Goal: Transaction & Acquisition: Obtain resource

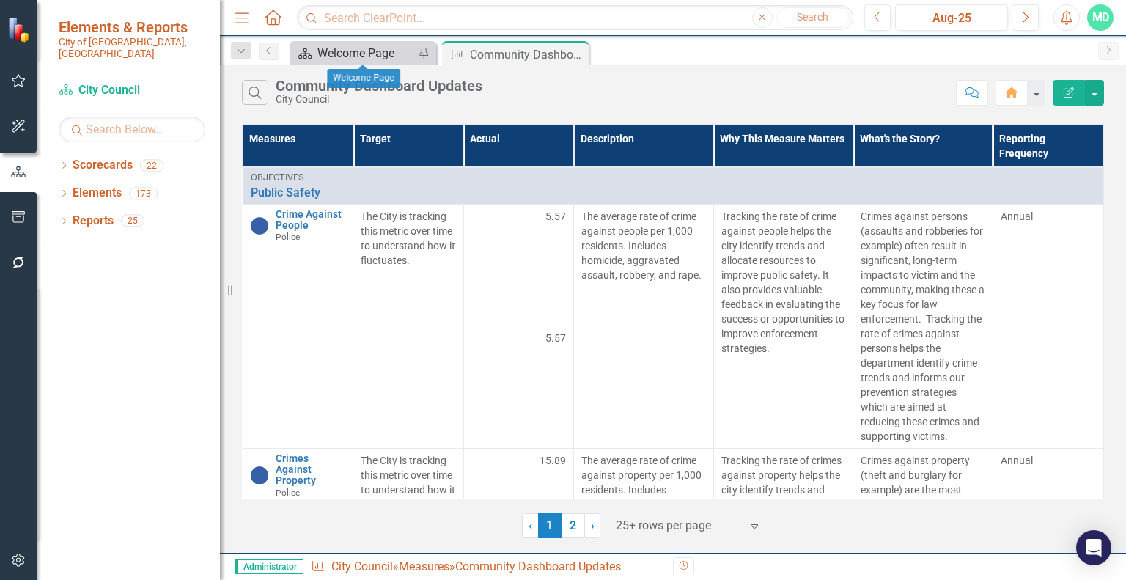
click at [378, 48] on div "Welcome Page" at bounding box center [365, 53] width 97 height 18
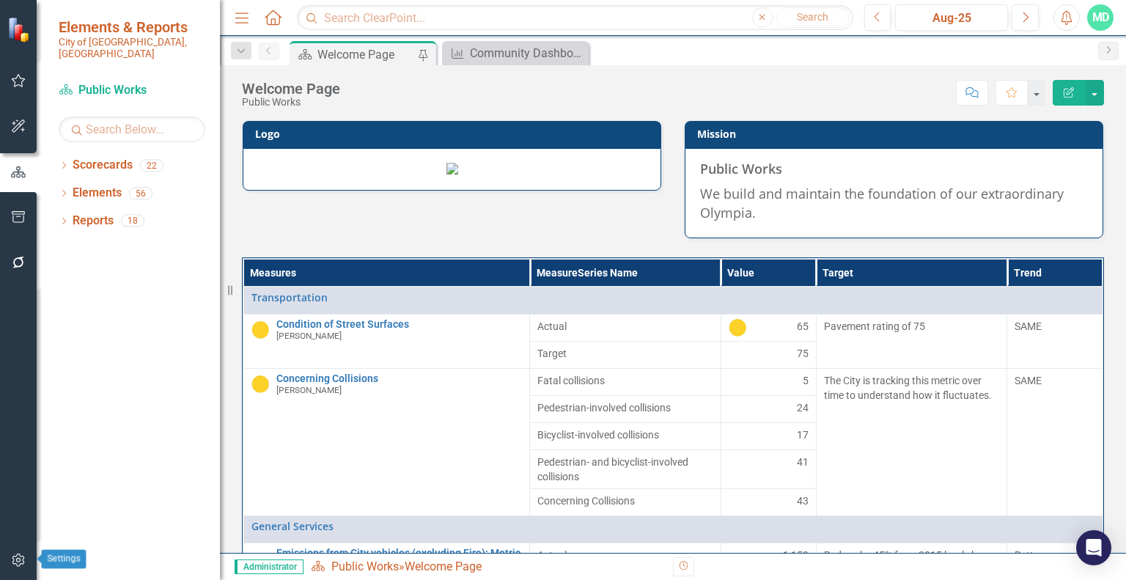
click at [21, 554] on icon "button" at bounding box center [18, 560] width 15 height 12
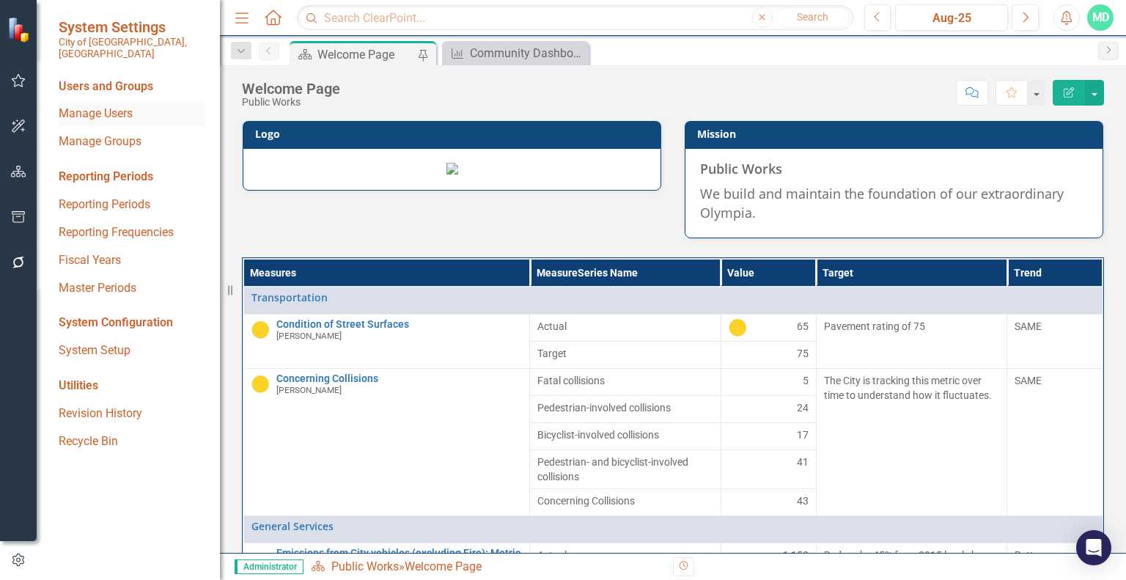
click at [116, 106] on link "Manage Users" at bounding box center [132, 114] width 147 height 17
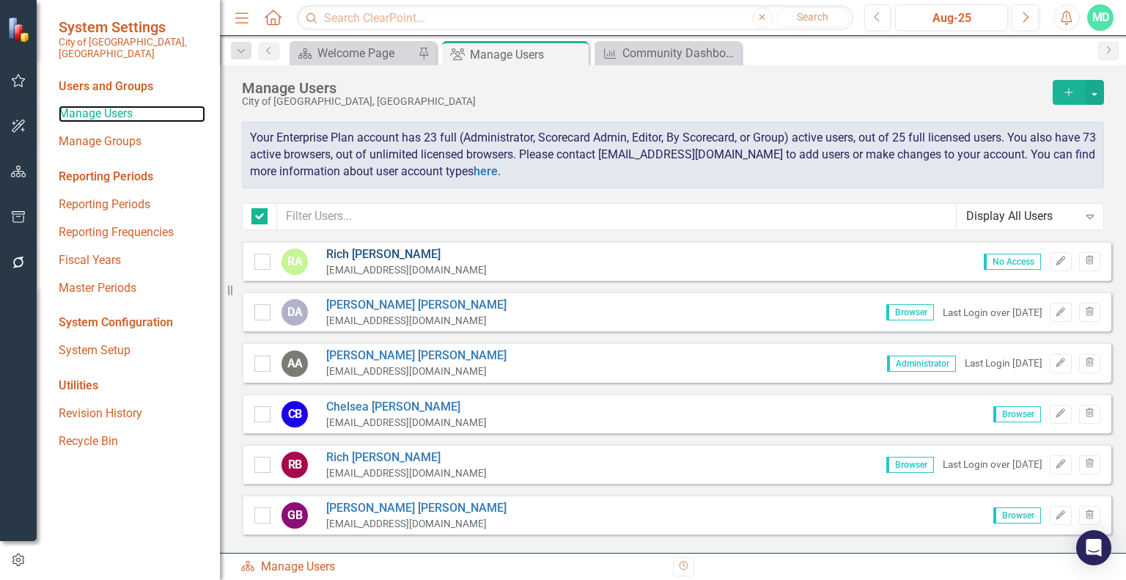
checkbox input "false"
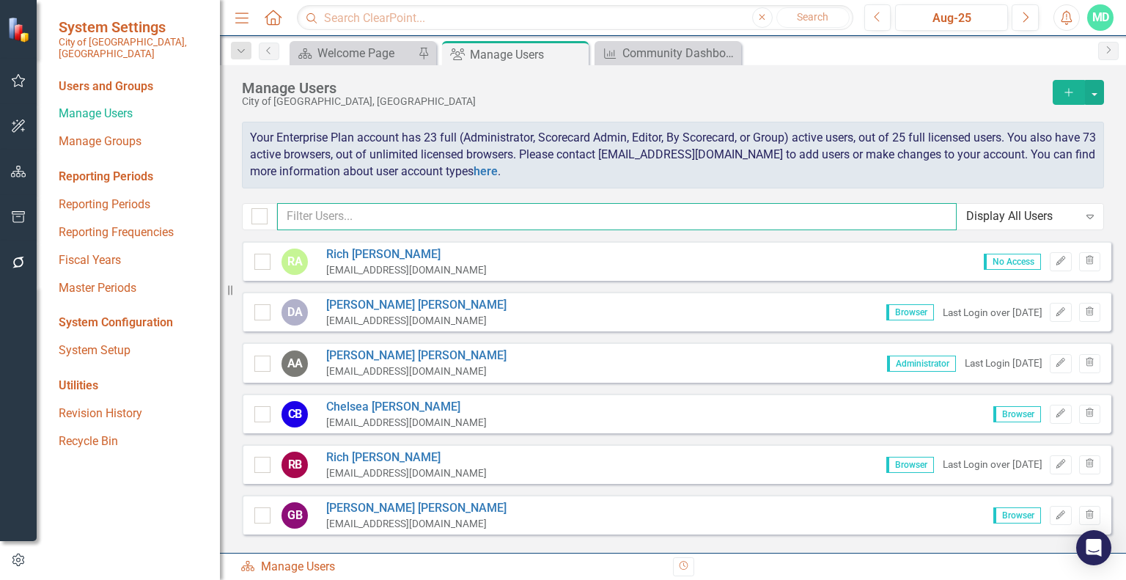
click at [391, 214] on input "text" at bounding box center [616, 216] width 679 height 27
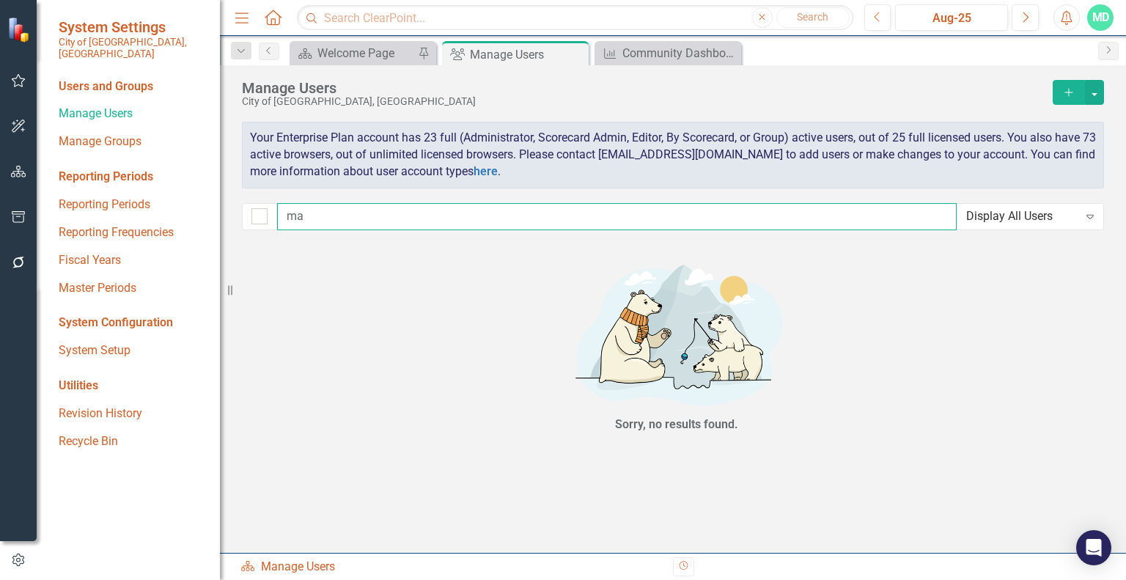
type input "m"
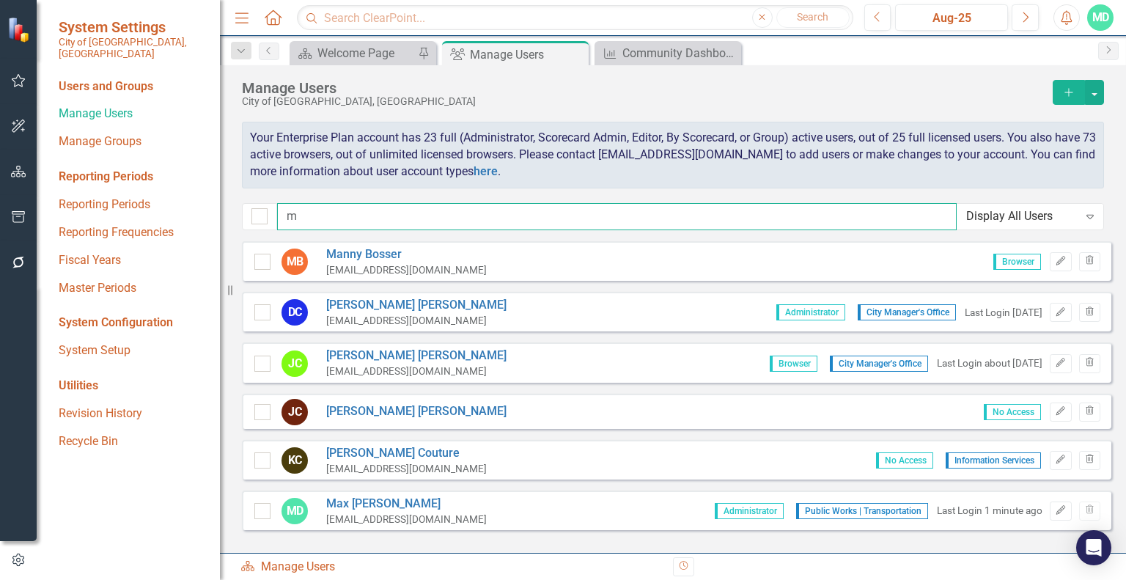
checkbox input "false"
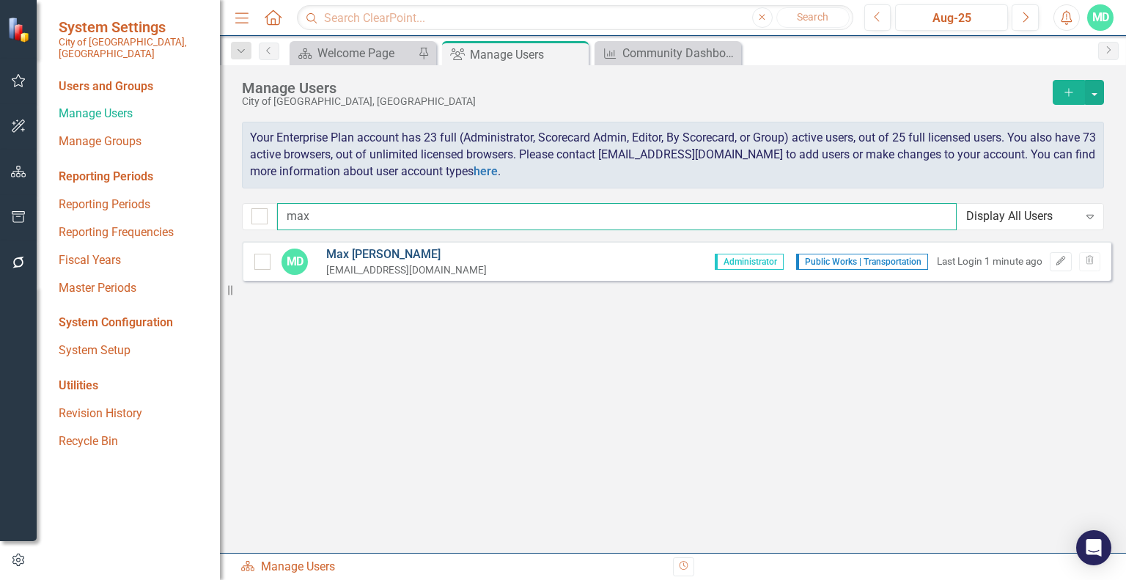
type input "max"
click at [374, 252] on link "[PERSON_NAME]" at bounding box center [406, 254] width 161 height 17
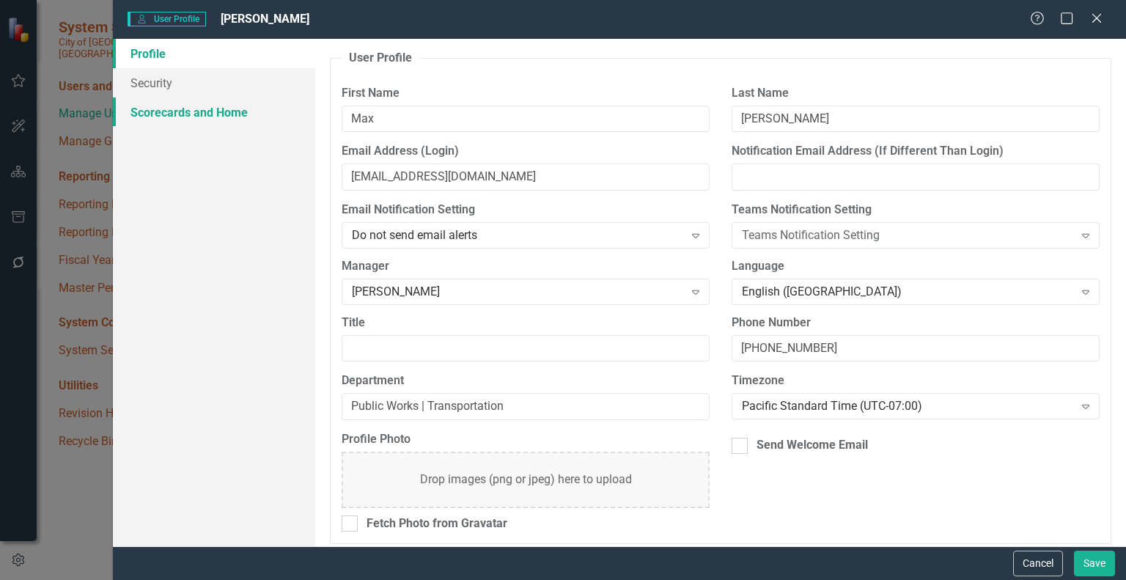
click at [174, 107] on link "Scorecards and Home" at bounding box center [214, 111] width 202 height 29
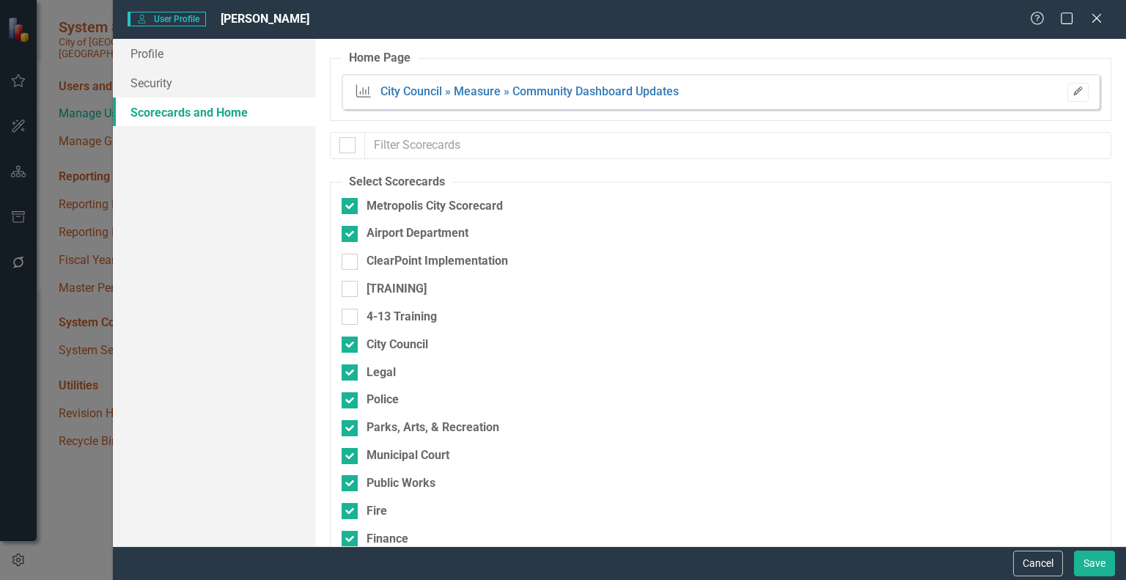
click at [1073, 93] on icon "button" at bounding box center [1077, 90] width 9 height 9
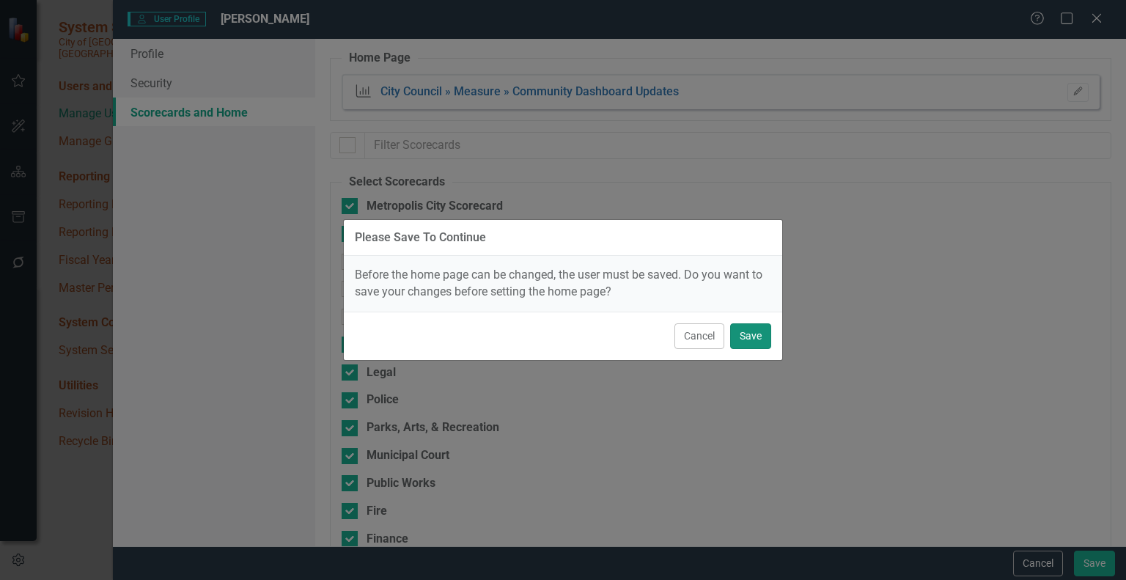
click at [750, 336] on button "Save" at bounding box center [750, 336] width 41 height 26
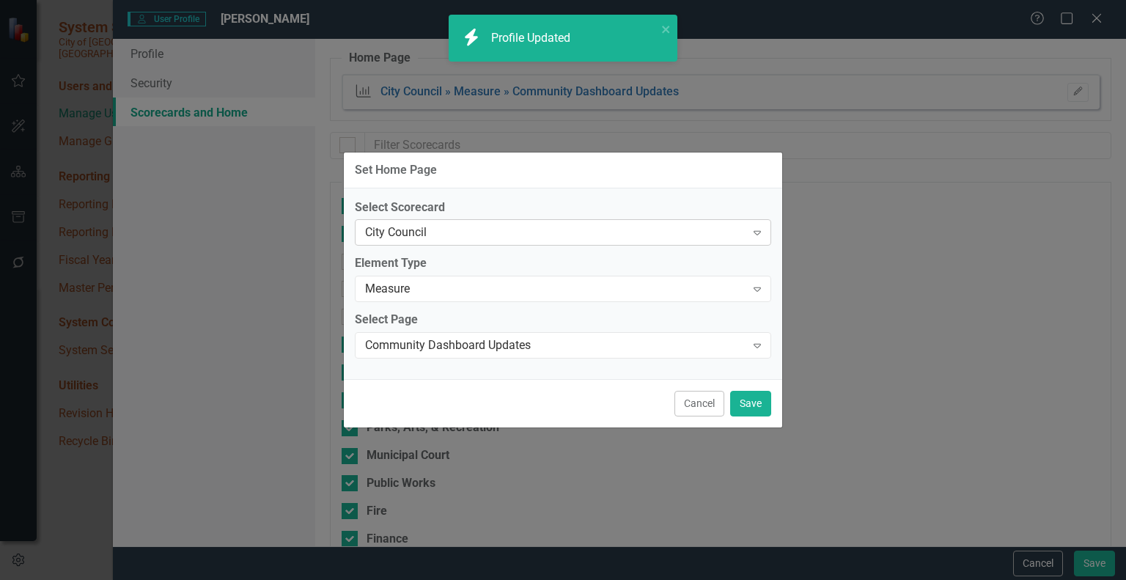
click at [739, 235] on div "City Council" at bounding box center [555, 232] width 380 height 17
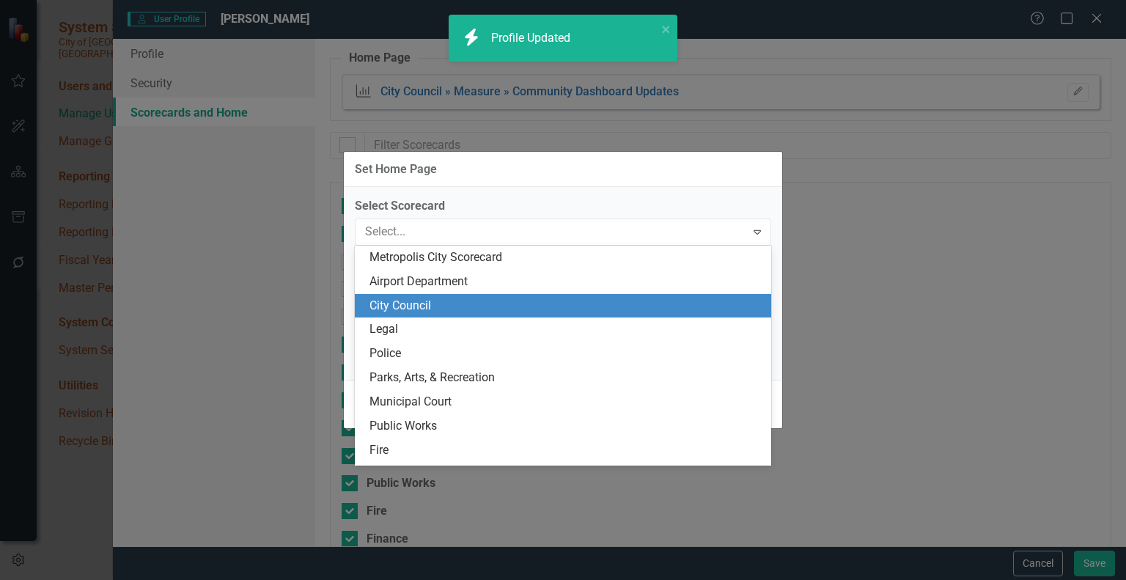
scroll to position [48, 0]
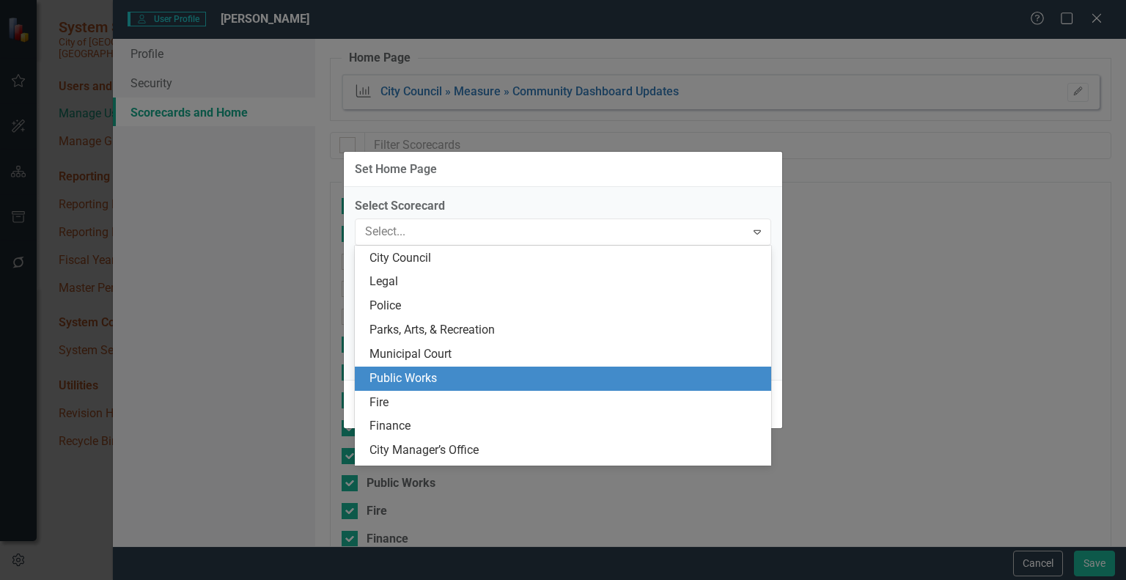
click at [501, 375] on div "Public Works" at bounding box center [565, 378] width 393 height 17
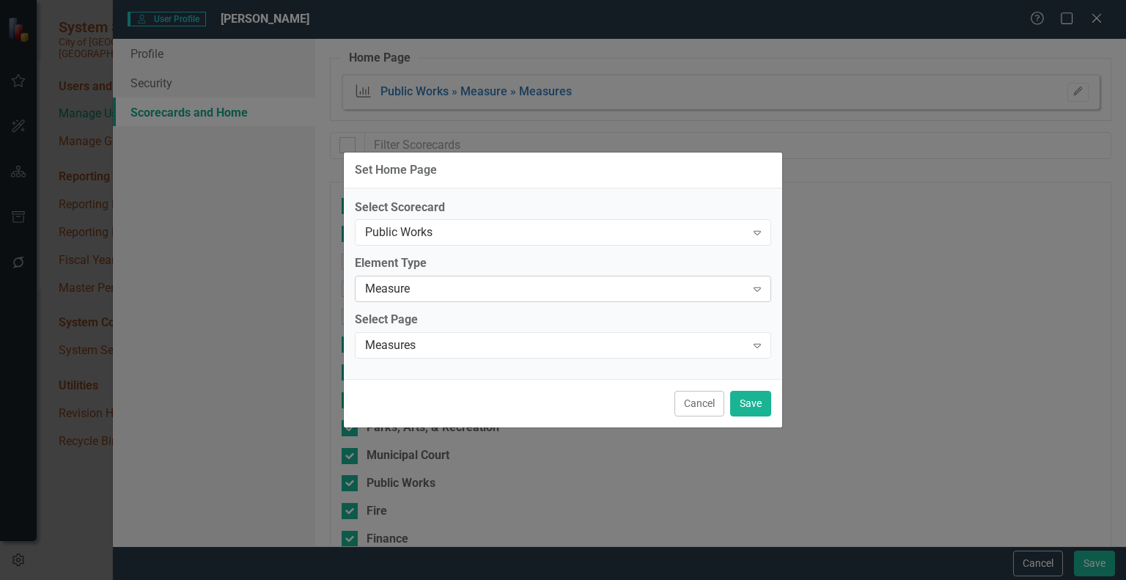
click at [531, 292] on div "Measure" at bounding box center [555, 289] width 380 height 17
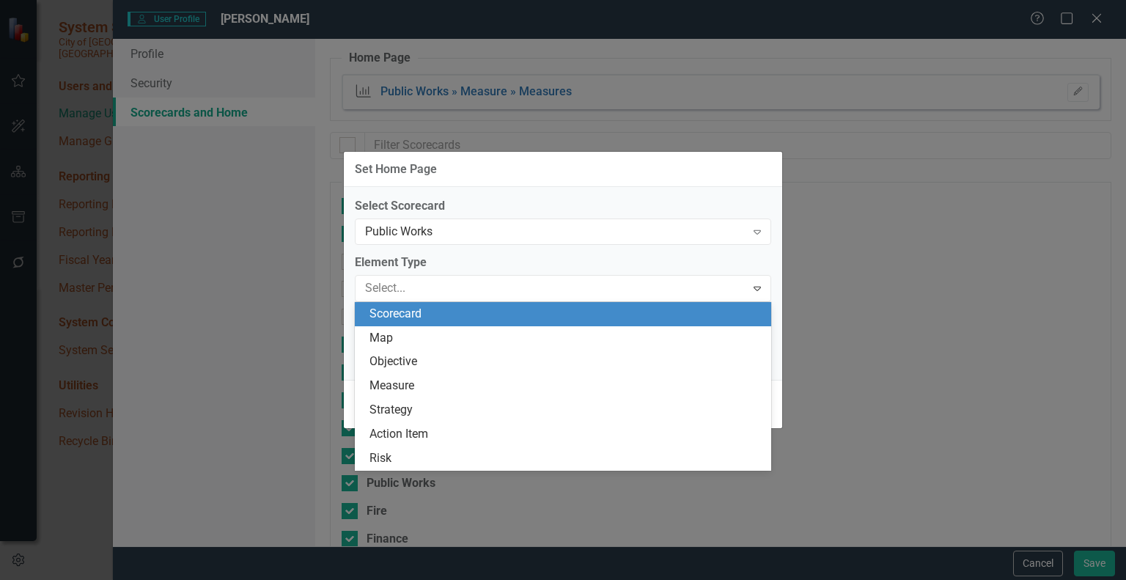
click at [495, 315] on div "Scorecard" at bounding box center [565, 314] width 393 height 17
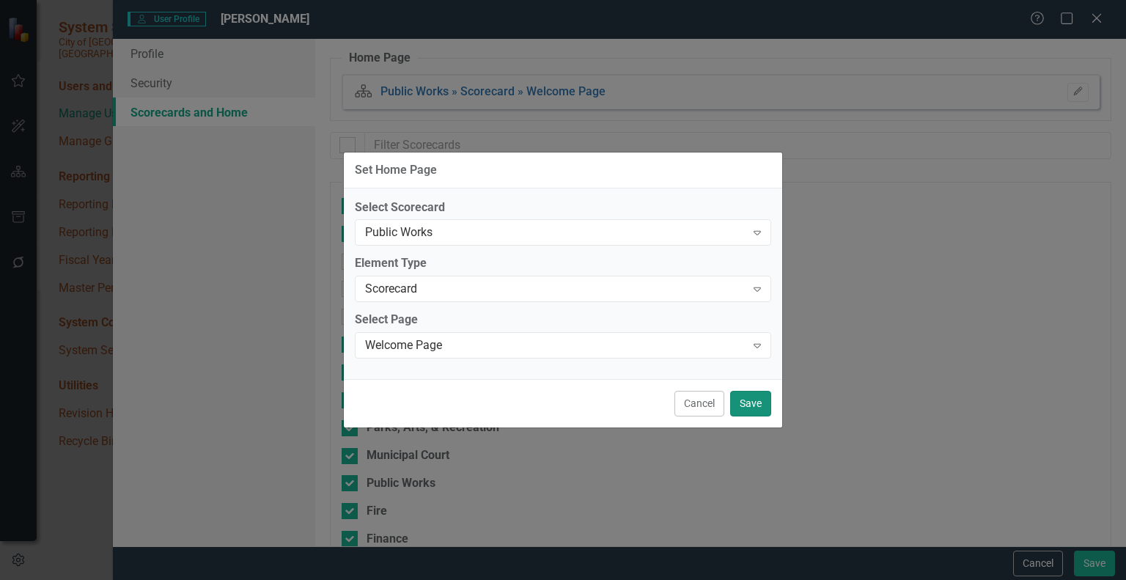
click at [762, 416] on button "Save" at bounding box center [750, 404] width 41 height 26
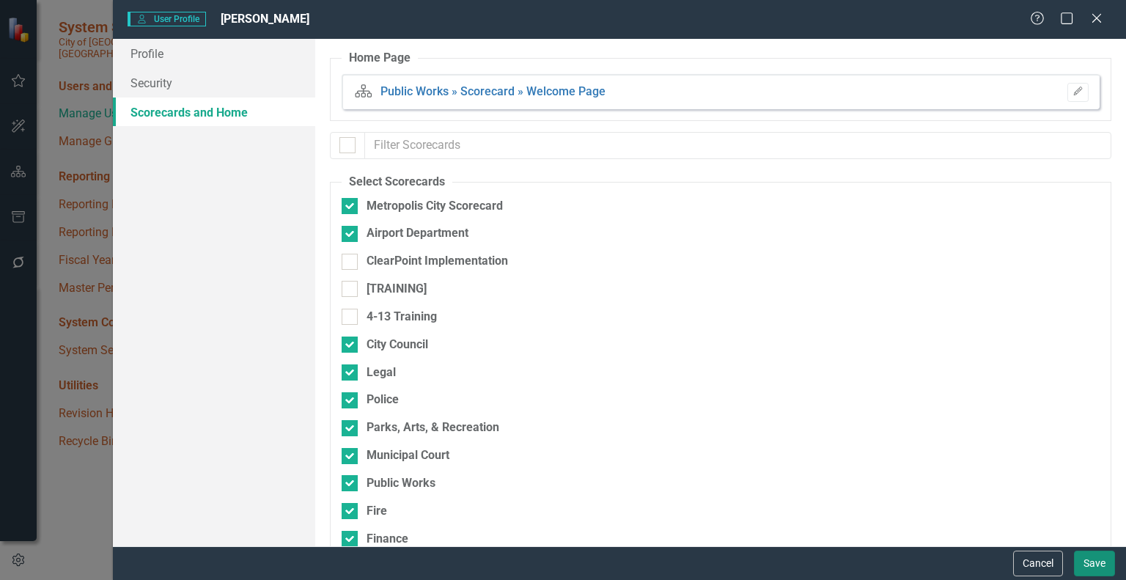
click at [1089, 562] on button "Save" at bounding box center [1094, 563] width 41 height 26
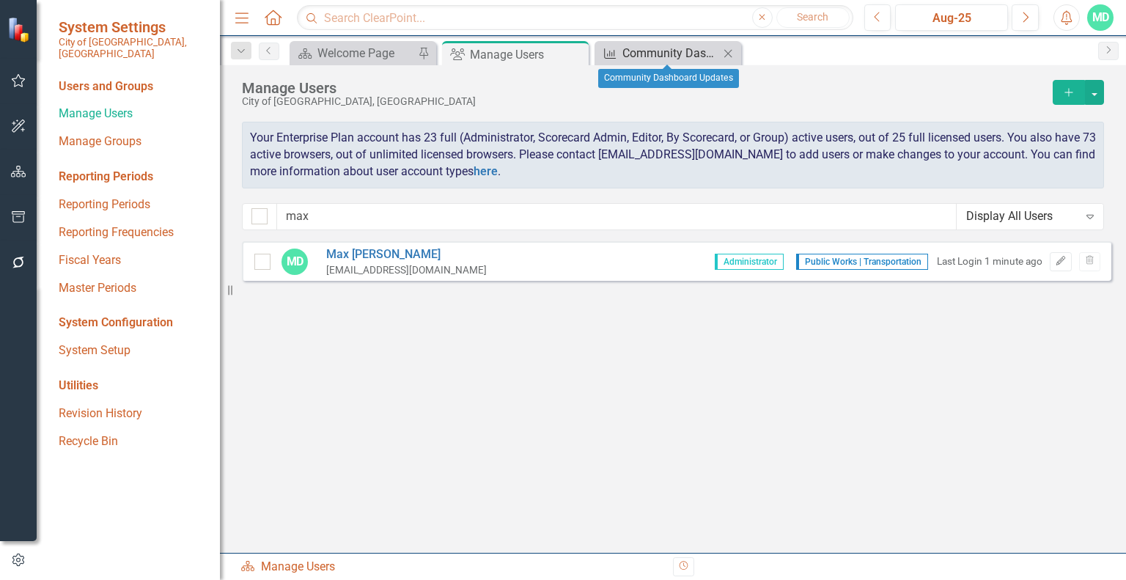
click at [696, 55] on div "Community Dashboard Updates" at bounding box center [670, 53] width 97 height 18
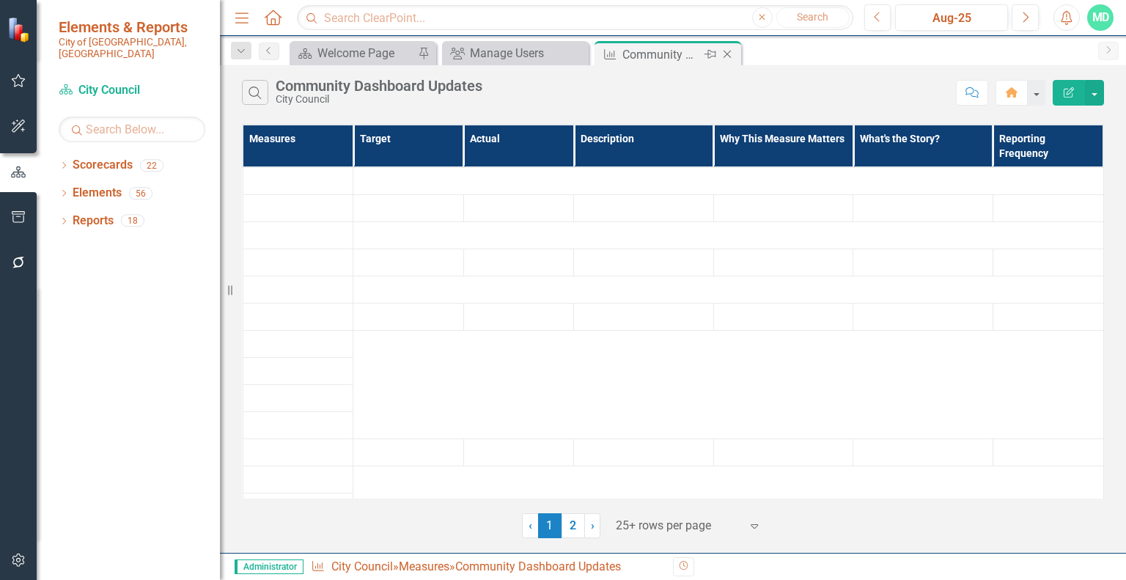
click at [729, 51] on icon at bounding box center [727, 55] width 8 height 8
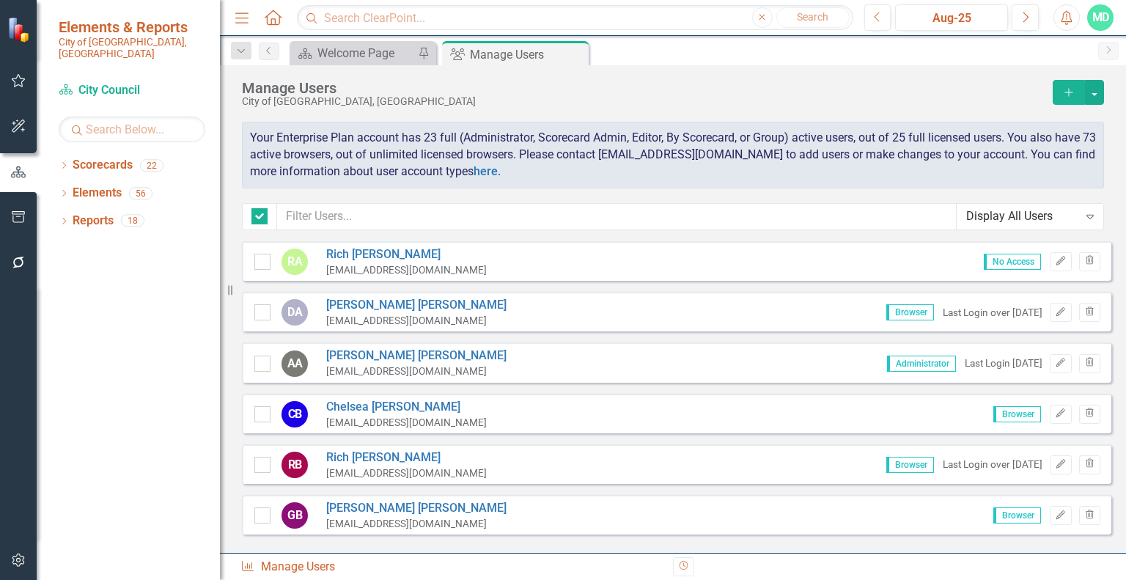
checkbox input "false"
click at [573, 53] on icon at bounding box center [575, 55] width 8 height 8
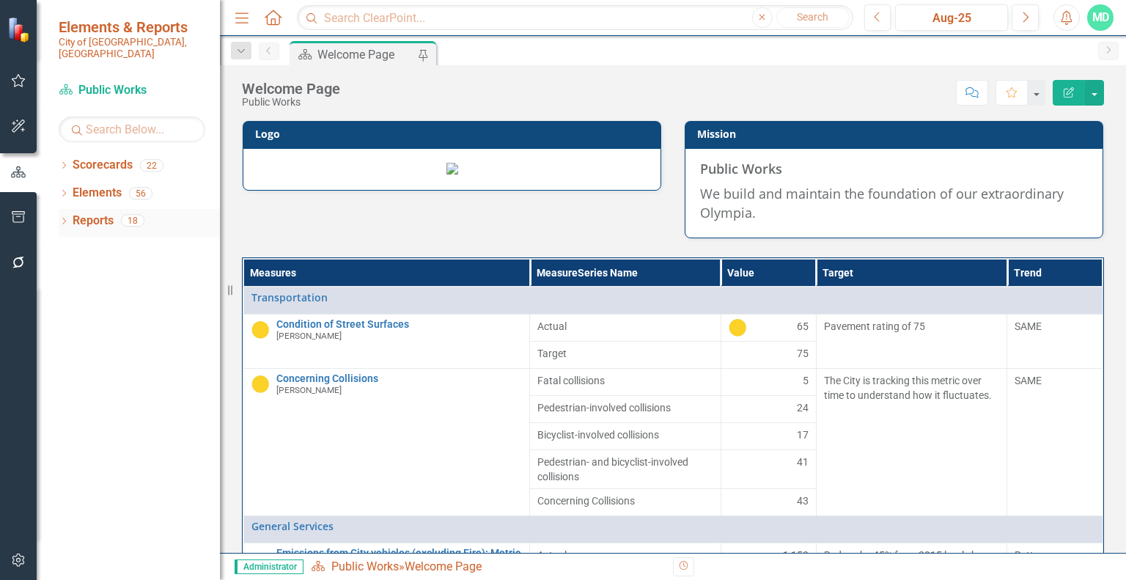
click at [63, 218] on icon "Dropdown" at bounding box center [64, 222] width 10 height 8
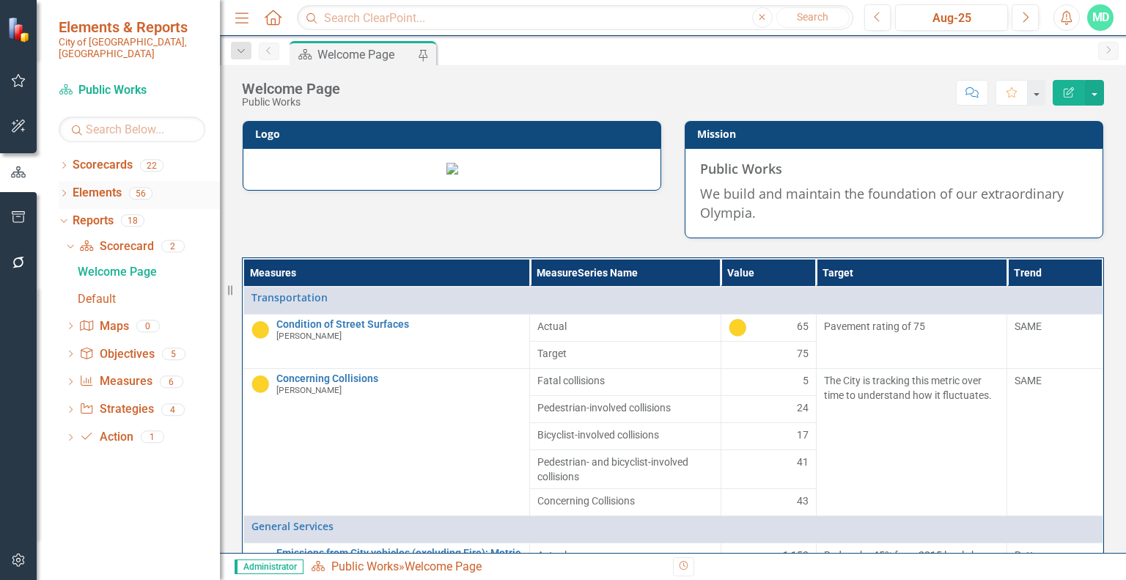
click at [100, 185] on link "Elements" at bounding box center [97, 193] width 49 height 17
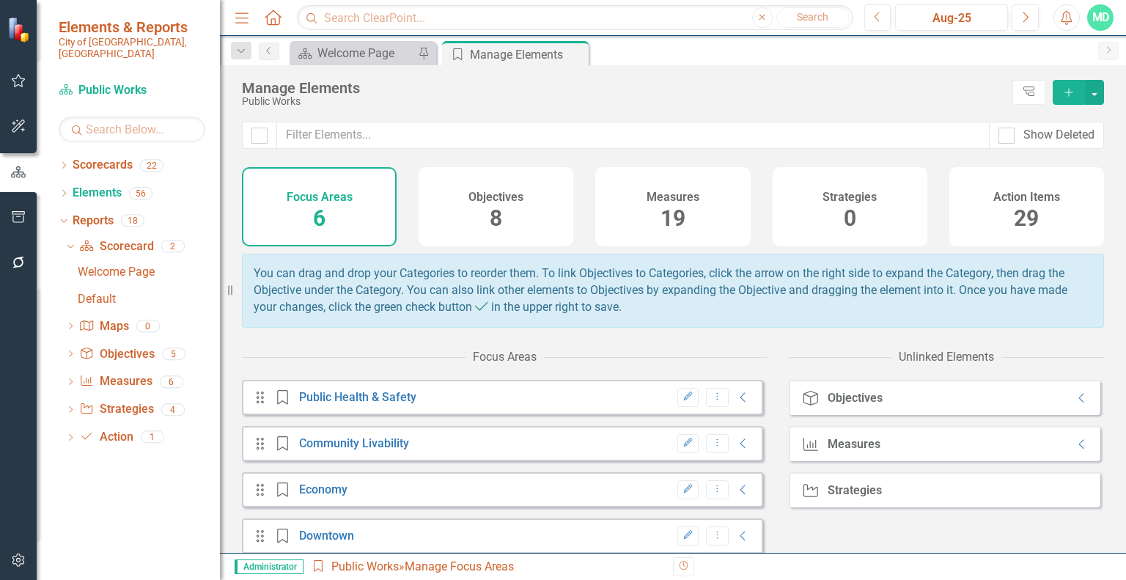
click at [679, 191] on h4 "Measures" at bounding box center [672, 197] width 53 height 13
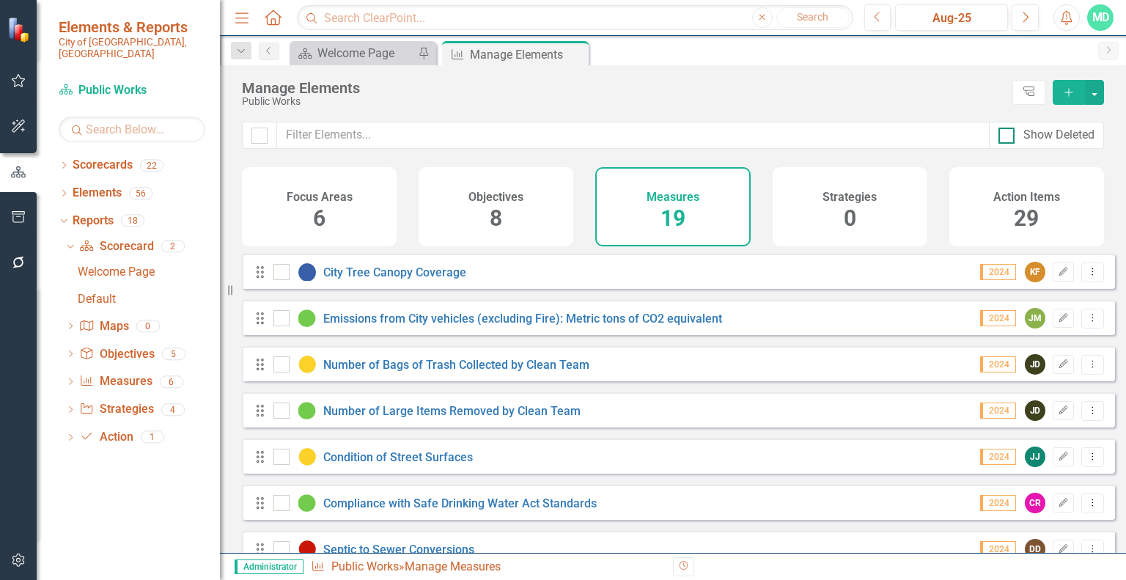
click at [1004, 143] on div "Show Deleted" at bounding box center [1046, 135] width 96 height 17
click at [1004, 137] on input "Show Deleted" at bounding box center [1003, 133] width 10 height 10
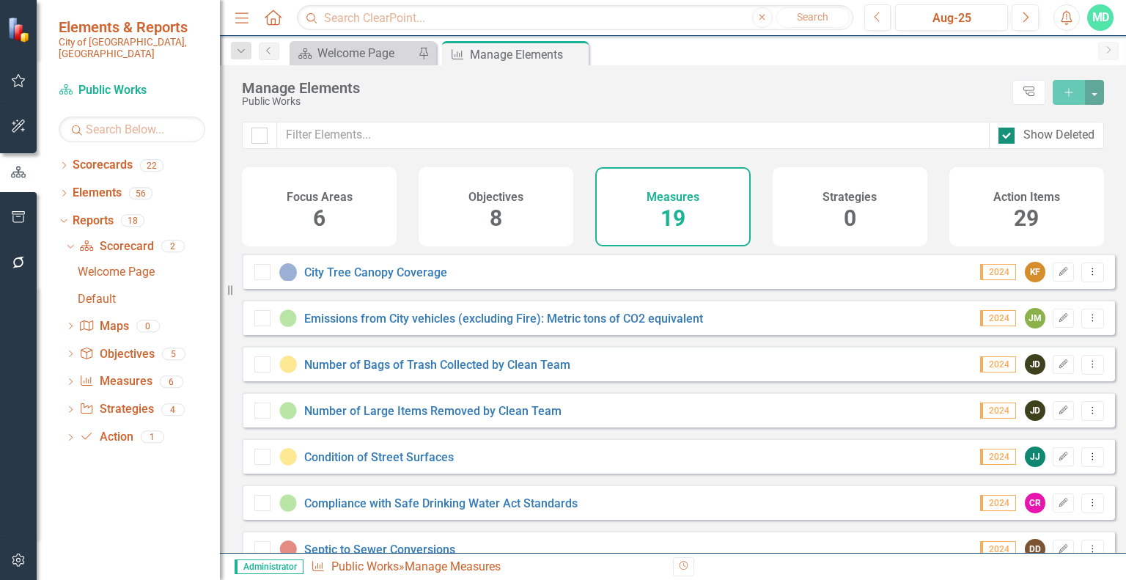
click at [1006, 132] on input "Show Deleted" at bounding box center [1003, 133] width 10 height 10
checkbox input "false"
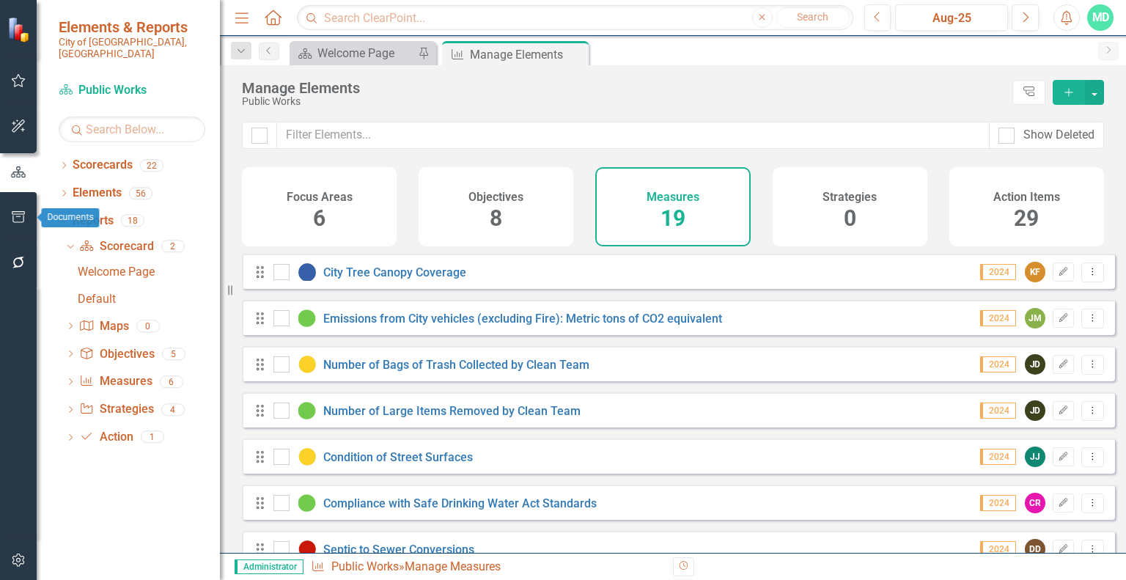
click at [21, 217] on icon "button" at bounding box center [18, 217] width 15 height 12
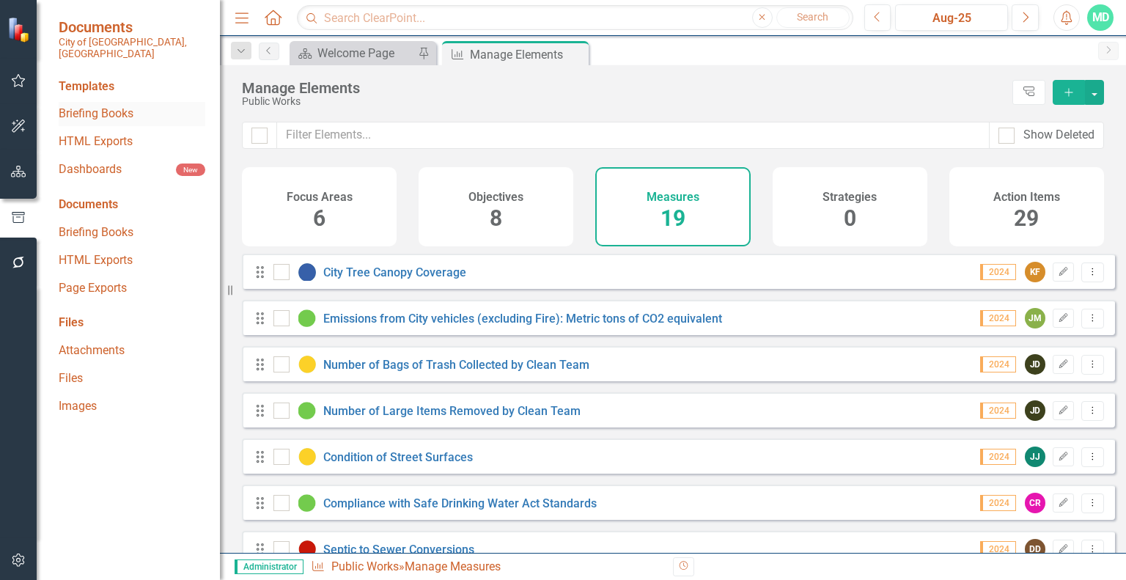
click at [119, 106] on link "Briefing Books" at bounding box center [132, 114] width 147 height 17
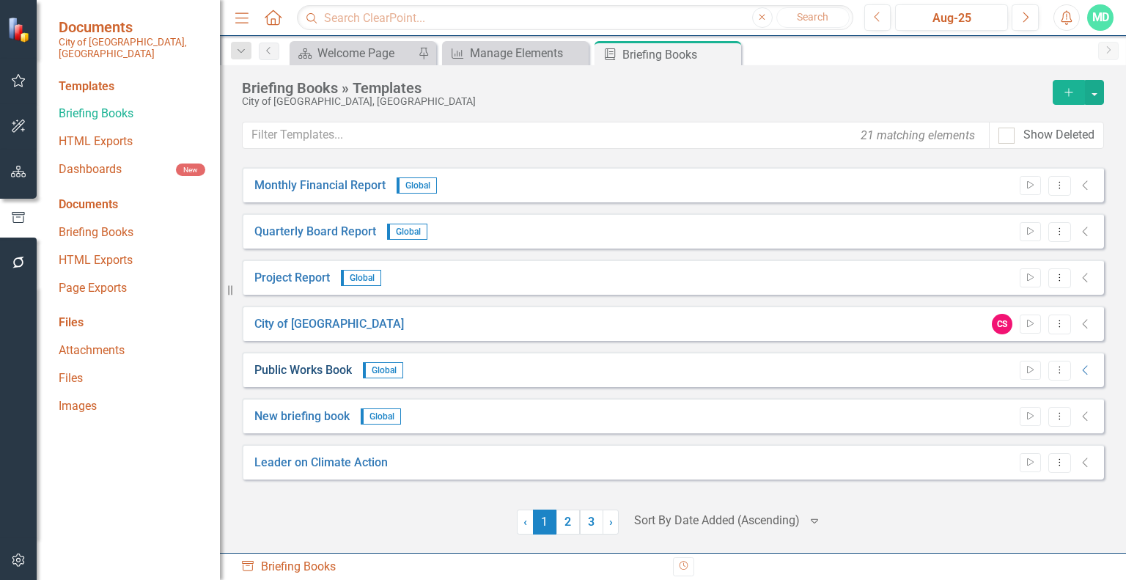
click at [328, 369] on link "Public Works Book" at bounding box center [302, 370] width 97 height 17
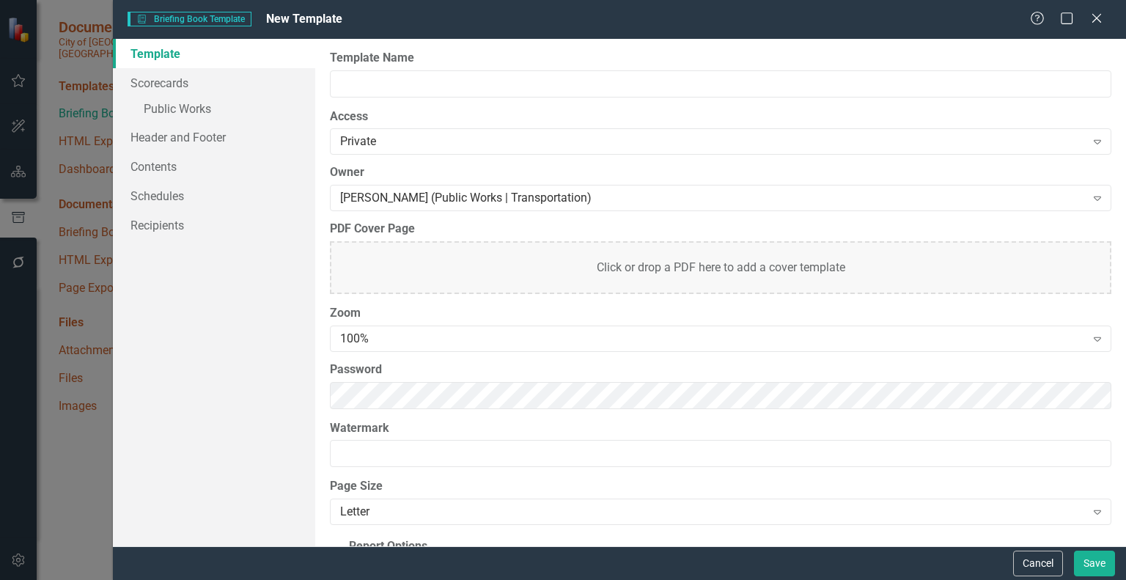
type input "Public Works Book"
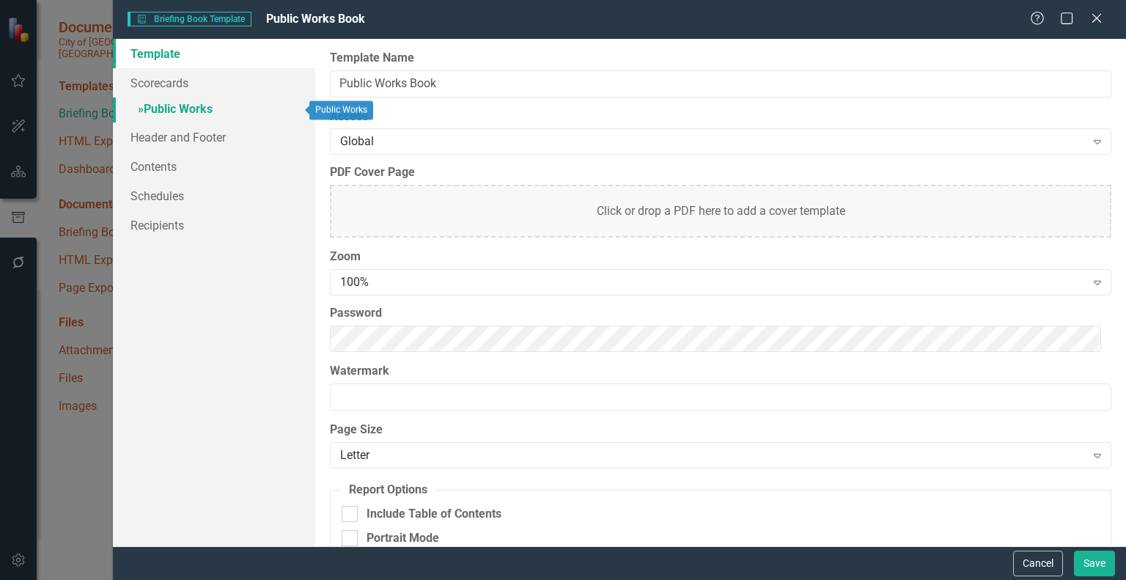
click at [179, 108] on link "» Public Works" at bounding box center [214, 110] width 202 height 26
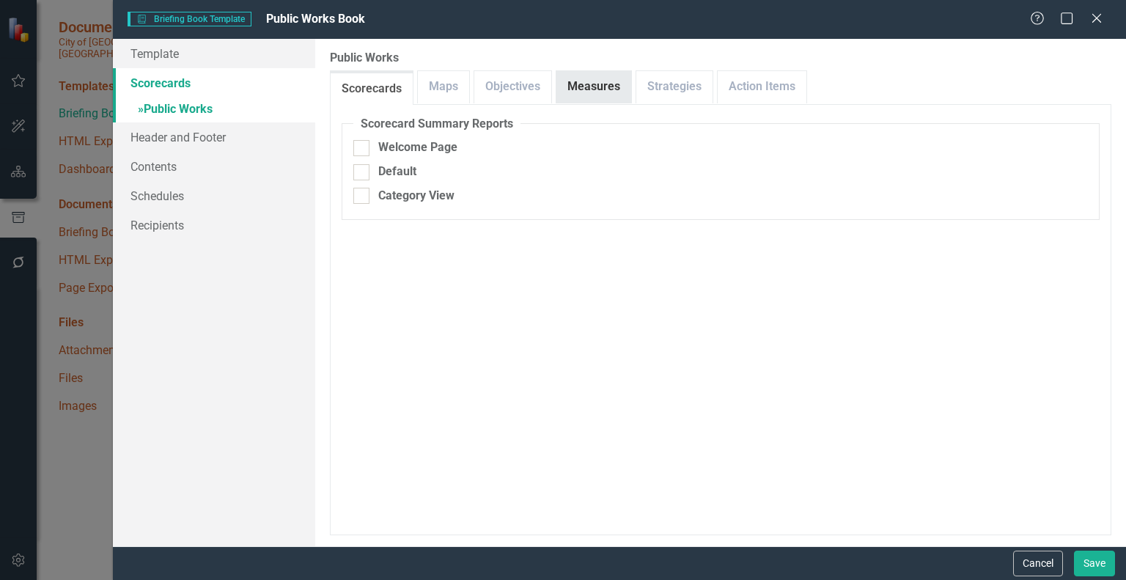
click at [602, 82] on link "Measures" at bounding box center [593, 87] width 75 height 32
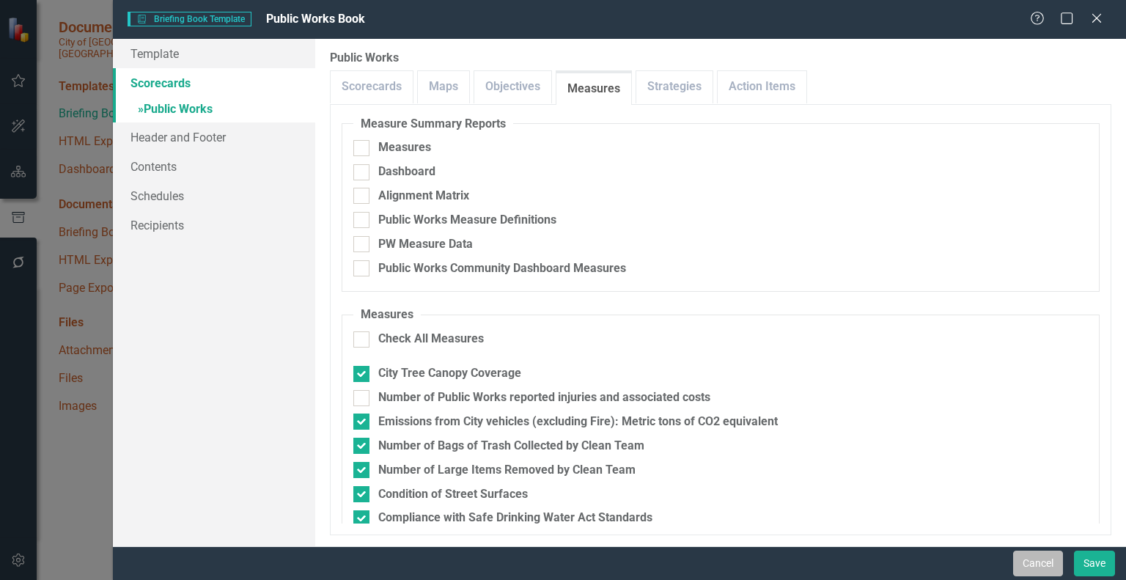
click at [1037, 557] on button "Cancel" at bounding box center [1038, 563] width 50 height 26
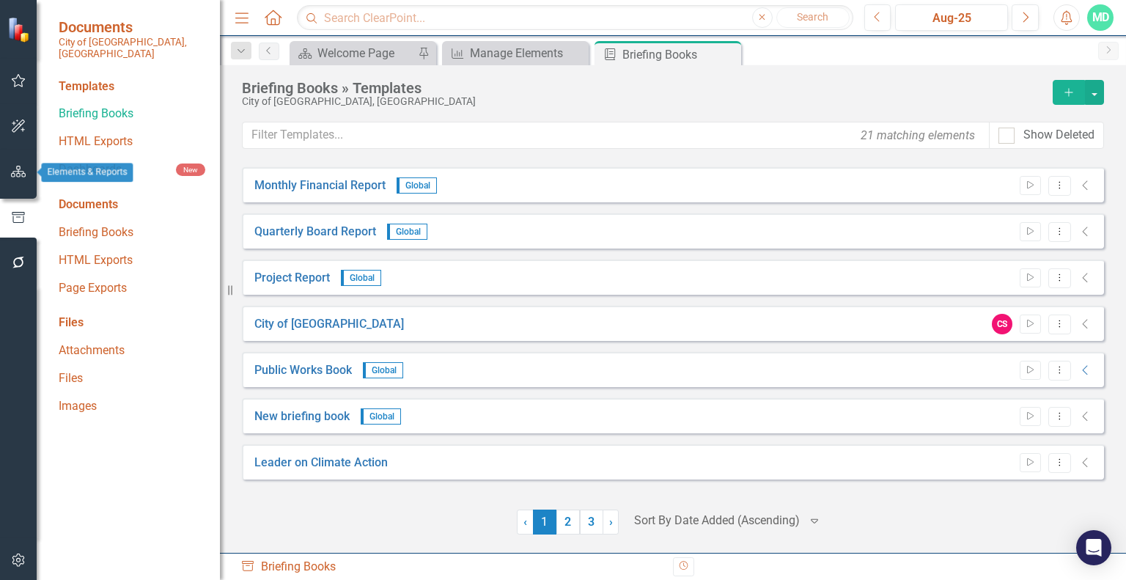
click at [13, 167] on icon "button" at bounding box center [18, 172] width 15 height 12
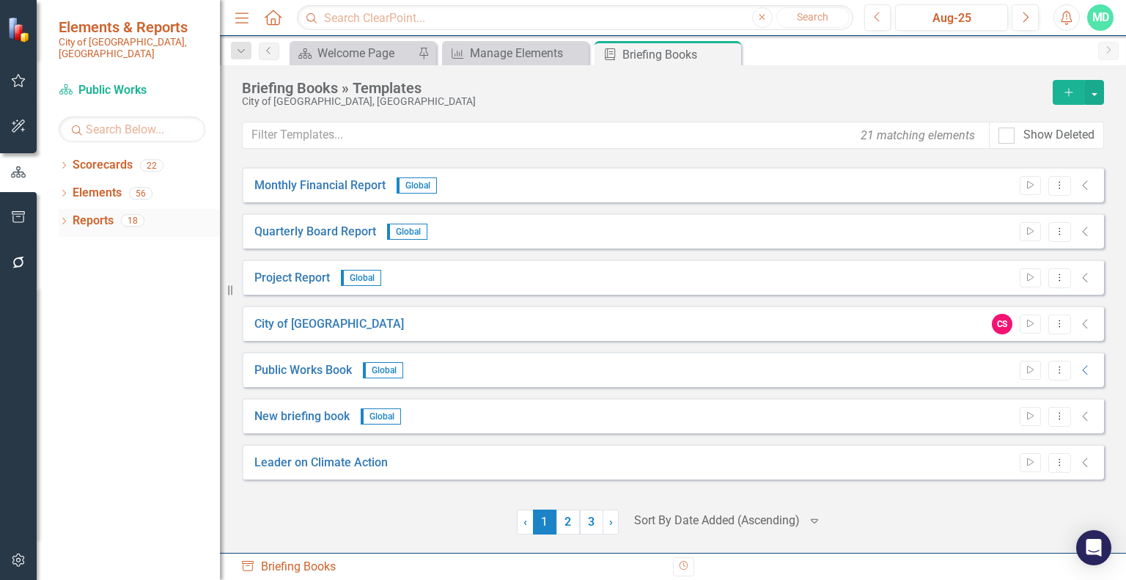
click at [64, 218] on icon at bounding box center [64, 221] width 4 height 7
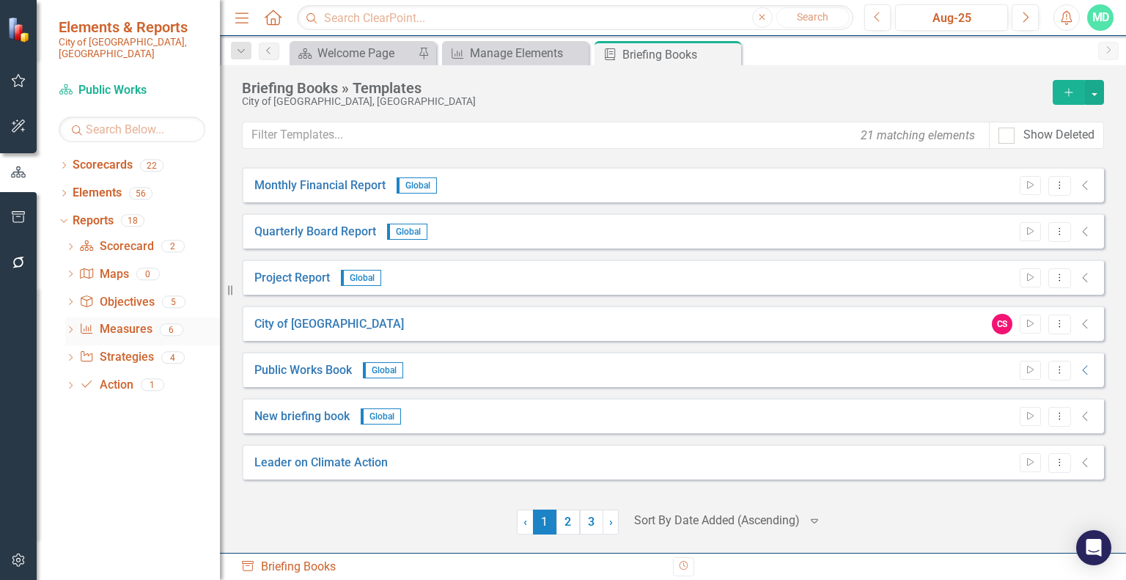
click at [100, 321] on link "Measure Measures" at bounding box center [115, 329] width 73 height 17
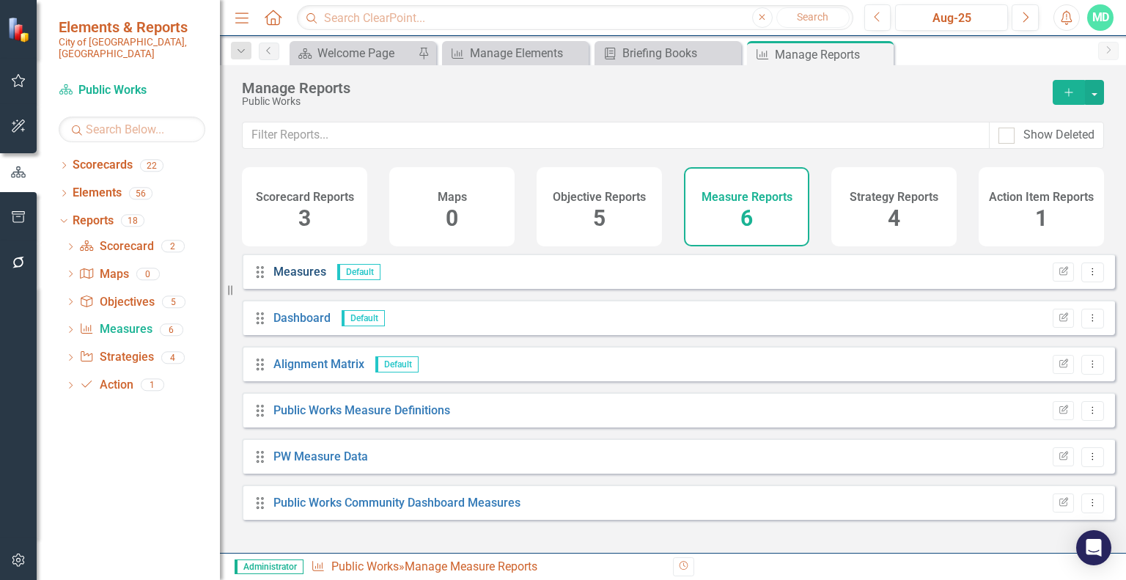
click at [303, 279] on link "Measures" at bounding box center [299, 272] width 53 height 14
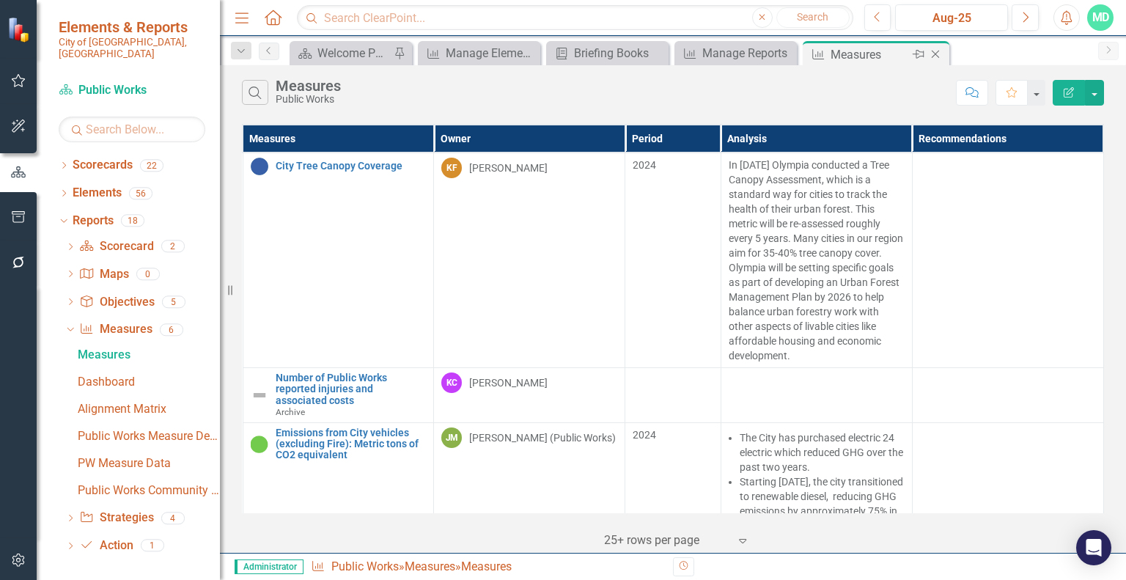
click at [934, 51] on icon "Close" at bounding box center [935, 54] width 15 height 12
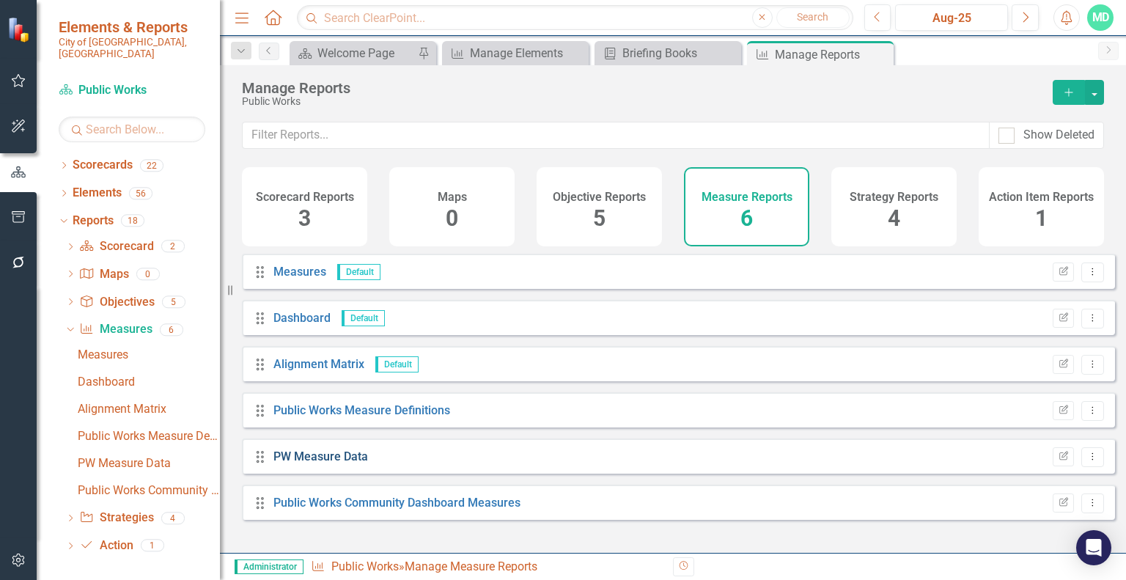
click at [342, 463] on link "PW Measure Data" at bounding box center [320, 456] width 95 height 14
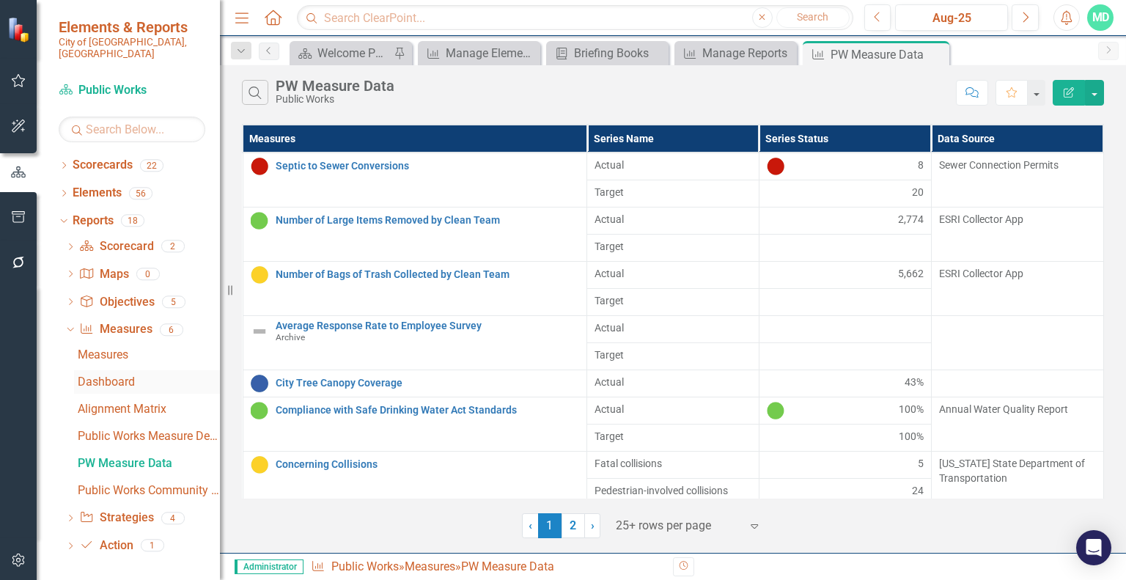
click at [114, 375] on div "Dashboard" at bounding box center [149, 381] width 142 height 13
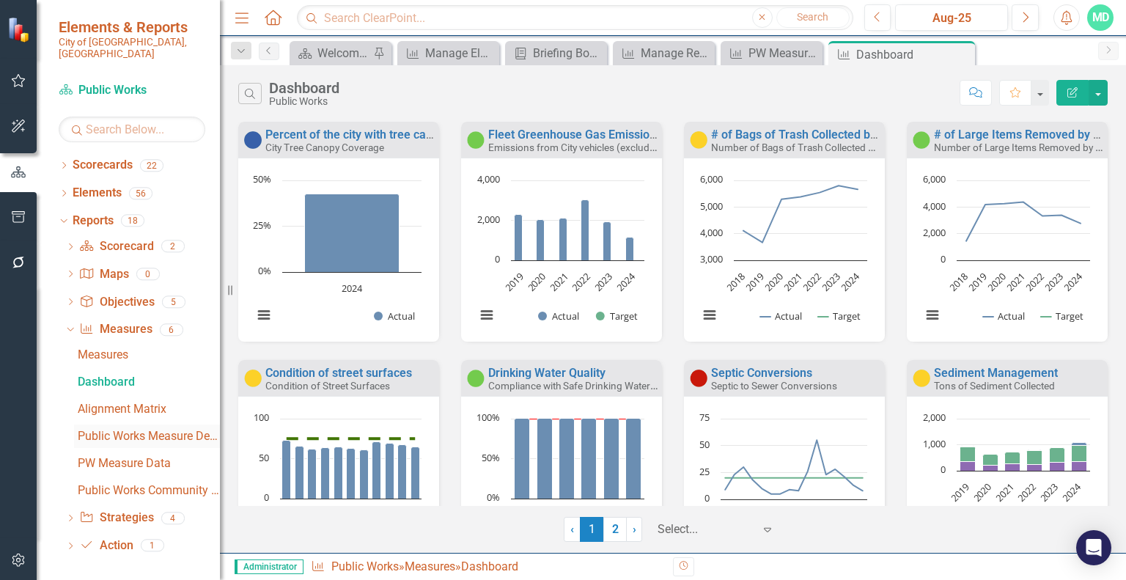
click at [117, 429] on div "Public Works Measure Definitions" at bounding box center [149, 435] width 142 height 13
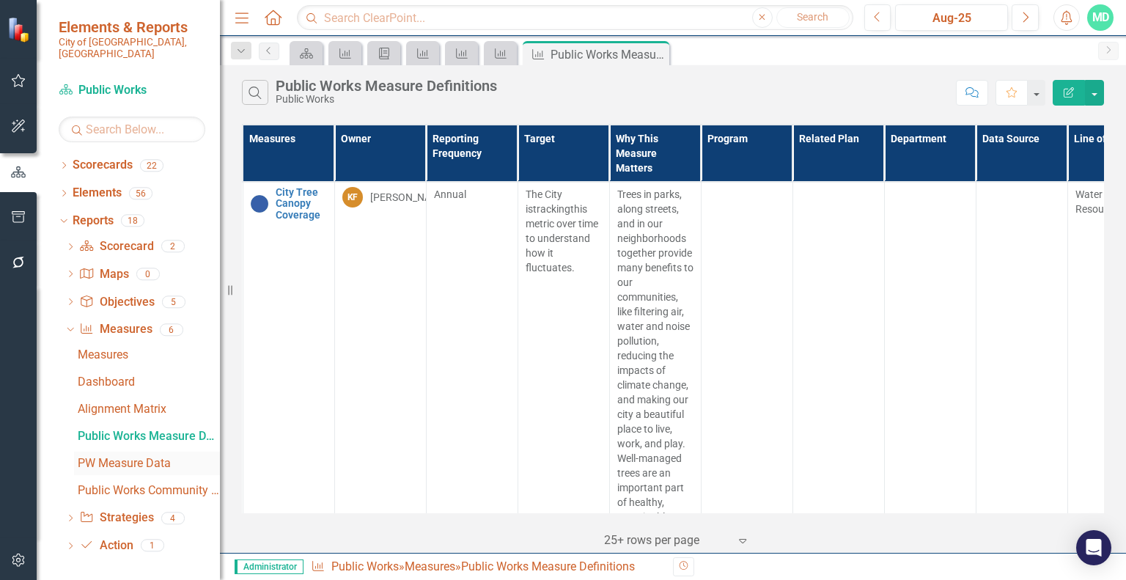
click at [132, 457] on div "PW Measure Data" at bounding box center [149, 463] width 142 height 13
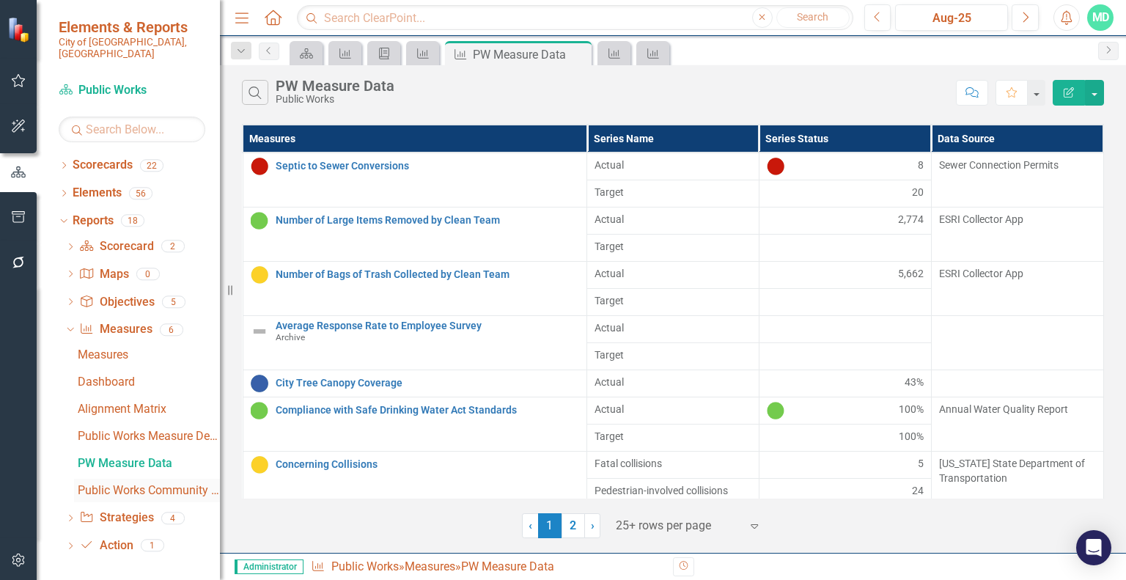
click at [150, 484] on div "Public Works Community Dashboard Measures" at bounding box center [149, 490] width 142 height 13
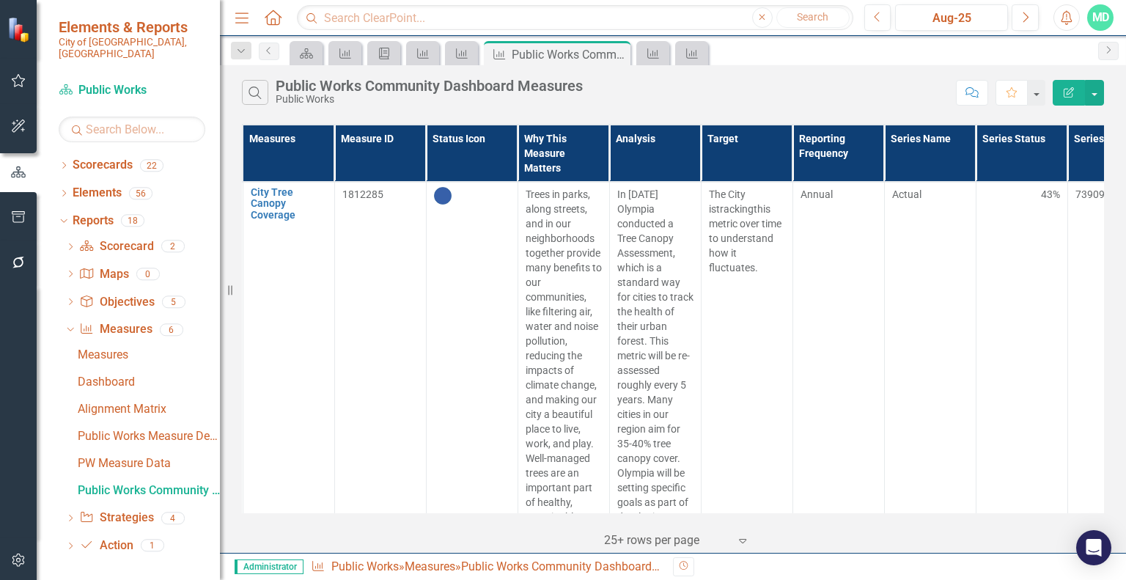
click at [1068, 88] on icon "button" at bounding box center [1068, 92] width 10 height 10
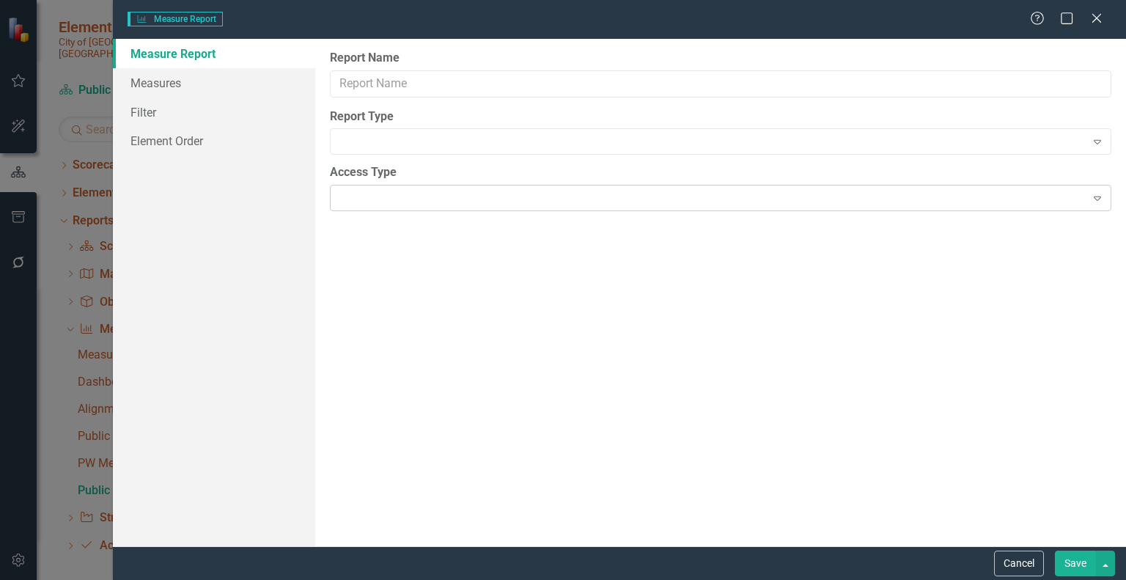
type input "Public Works Community Dashboard Measures"
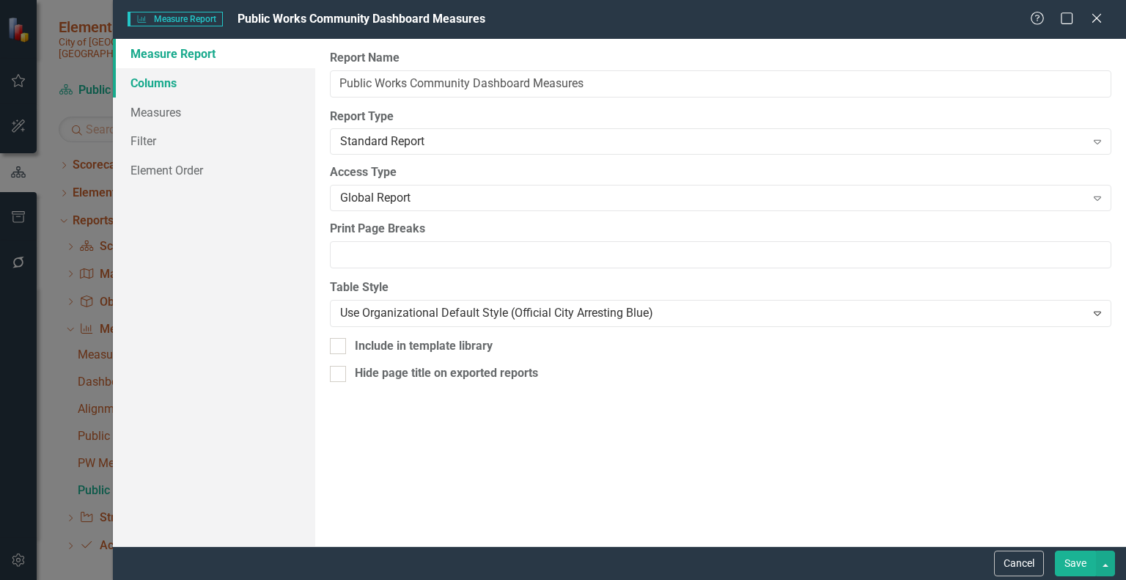
click at [158, 86] on link "Columns" at bounding box center [214, 82] width 202 height 29
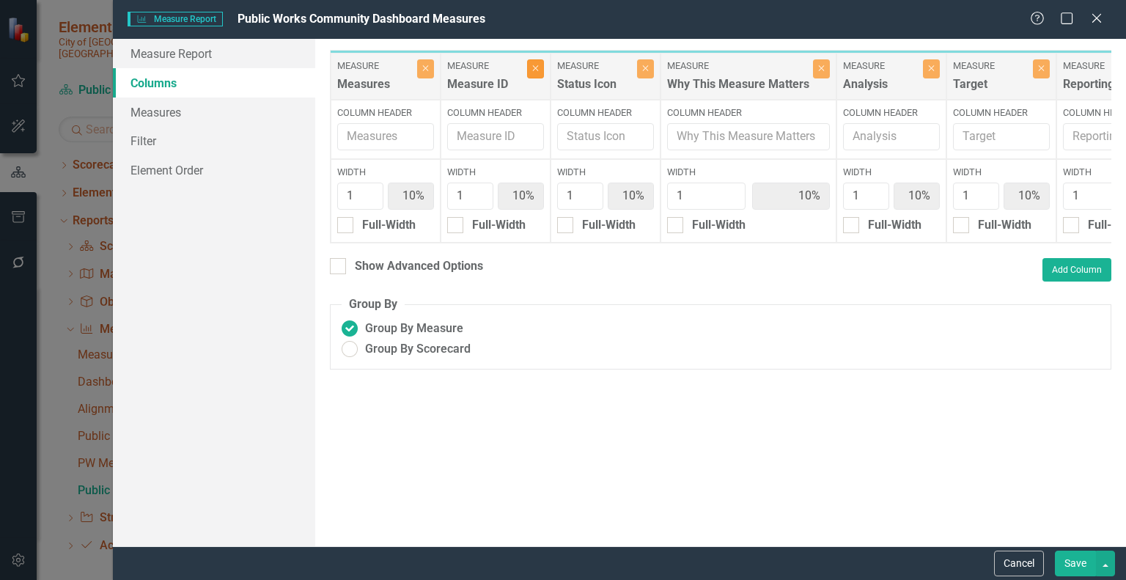
click at [537, 72] on button "Close" at bounding box center [535, 68] width 17 height 19
type input "11%"
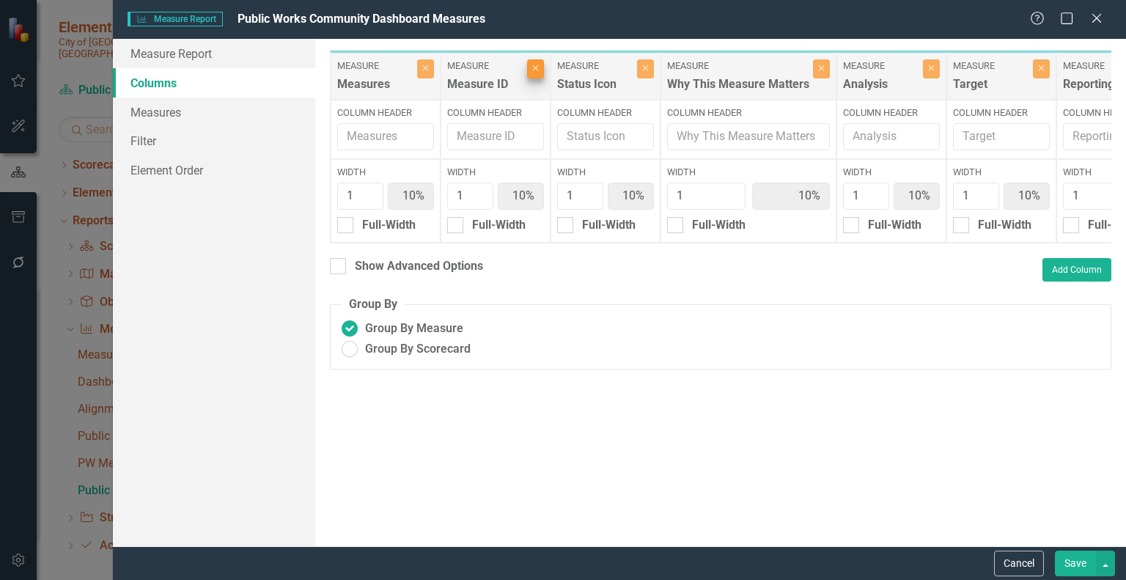
type input "11%"
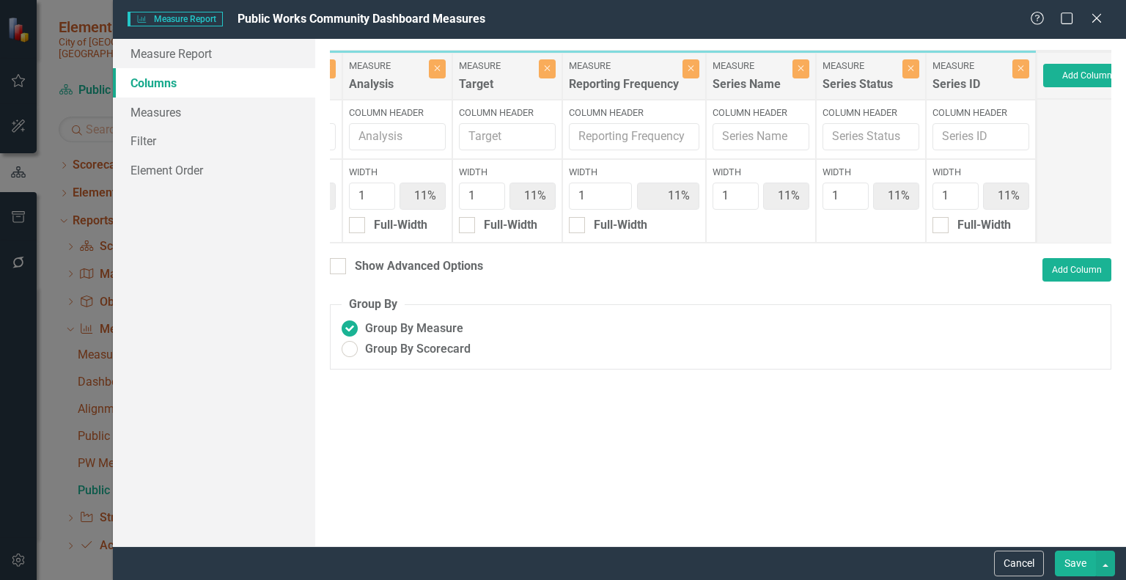
scroll to position [0, 407]
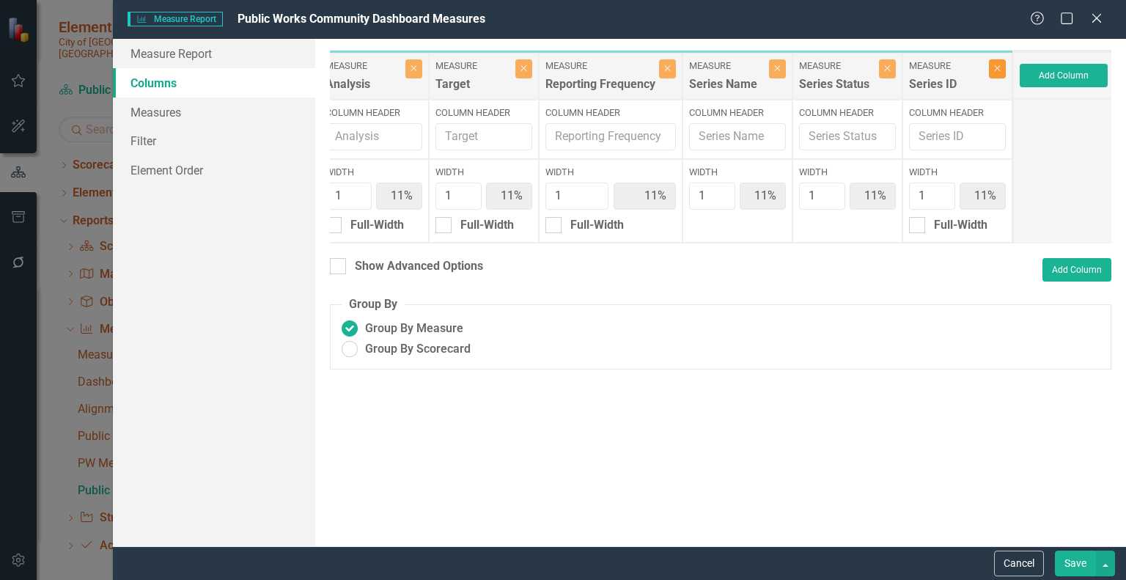
click at [994, 64] on icon "Close" at bounding box center [997, 68] width 7 height 9
type input "13%"
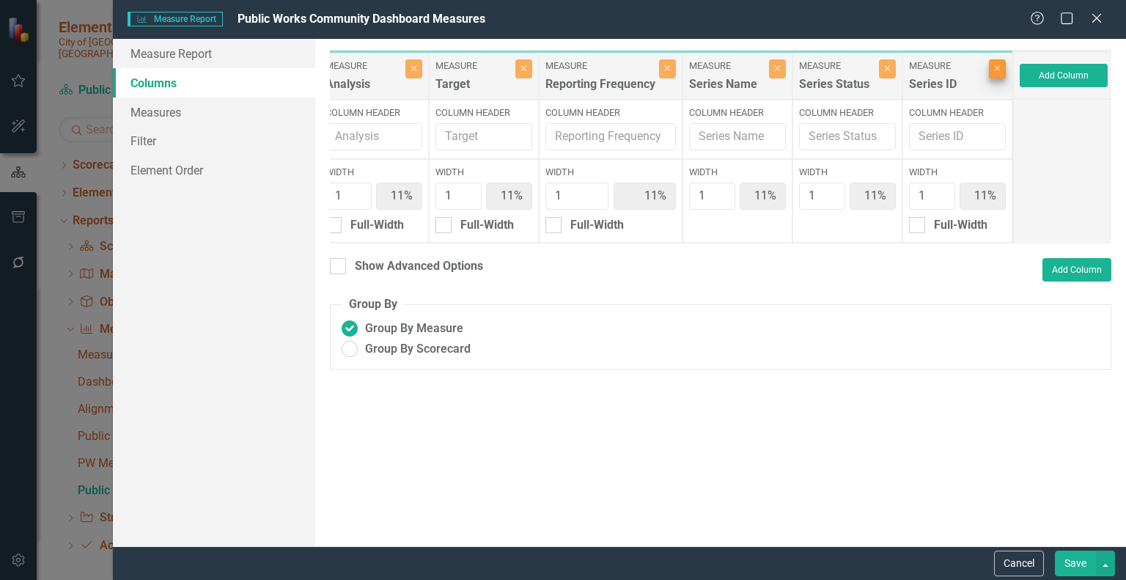
type input "13%"
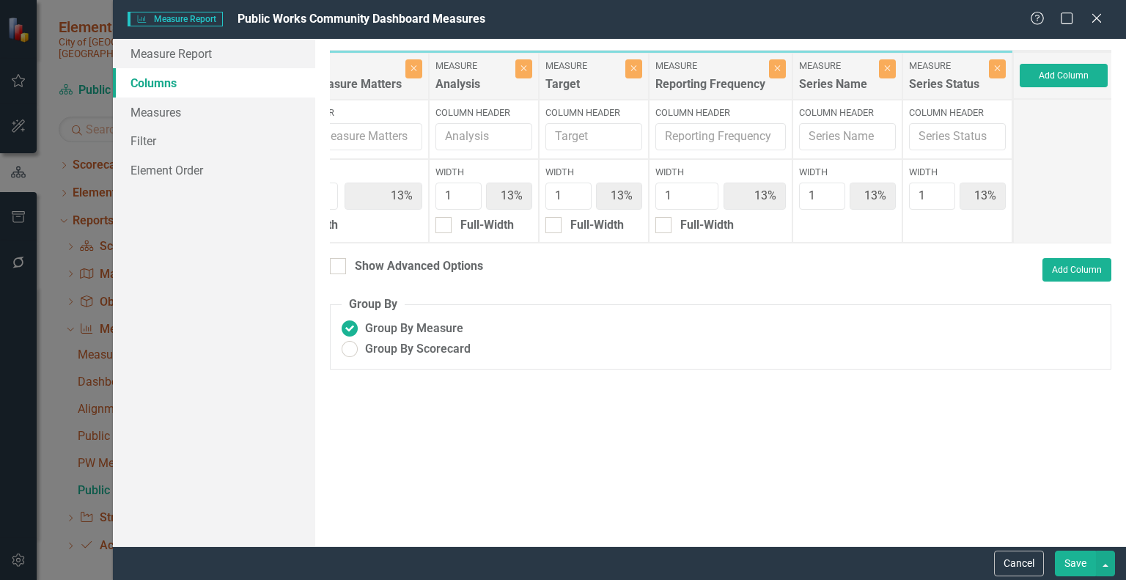
click at [1073, 556] on button "Save" at bounding box center [1075, 563] width 41 height 26
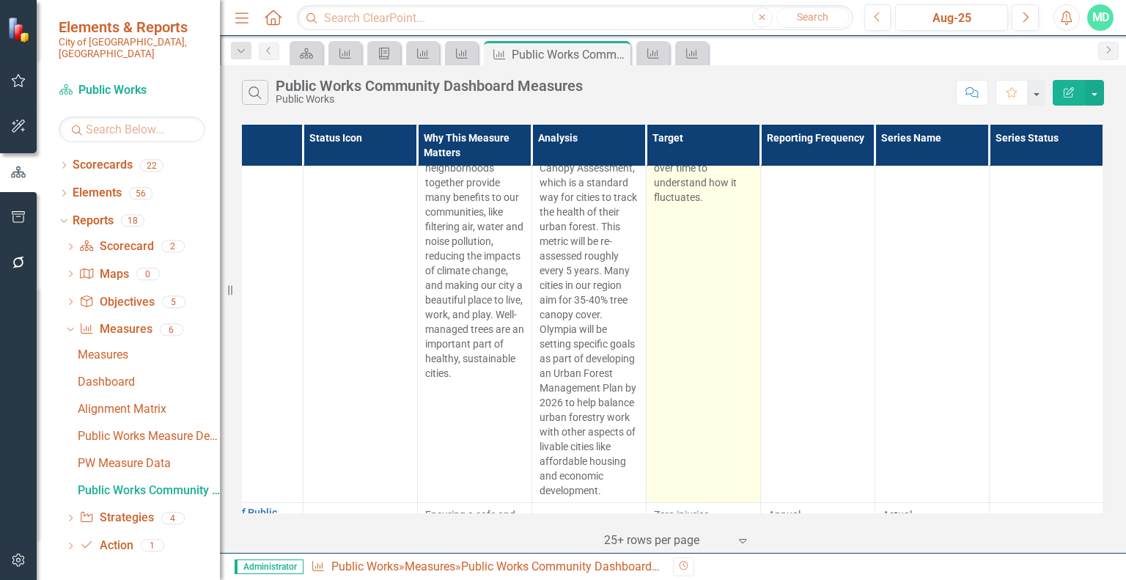
scroll to position [0, 64]
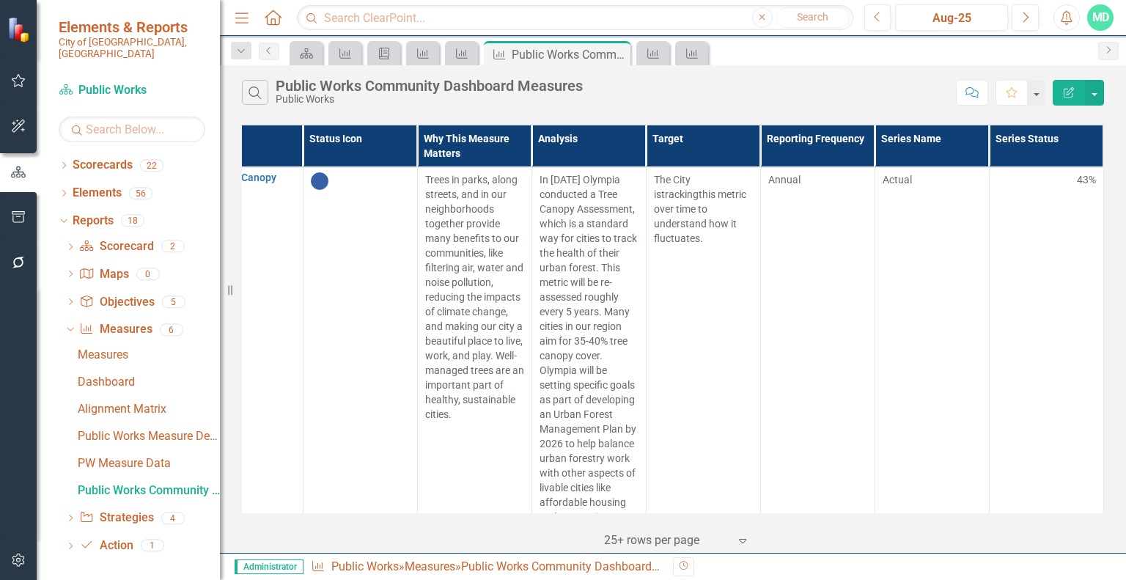
click at [1067, 95] on icon "Edit Report" at bounding box center [1068, 92] width 13 height 10
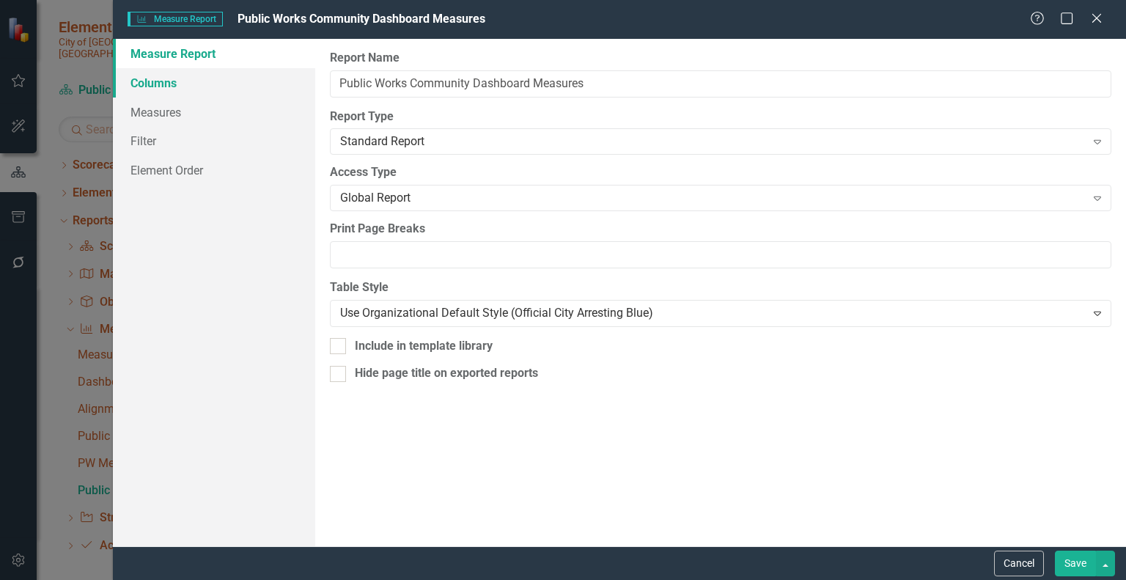
click at [150, 75] on link "Columns" at bounding box center [214, 82] width 202 height 29
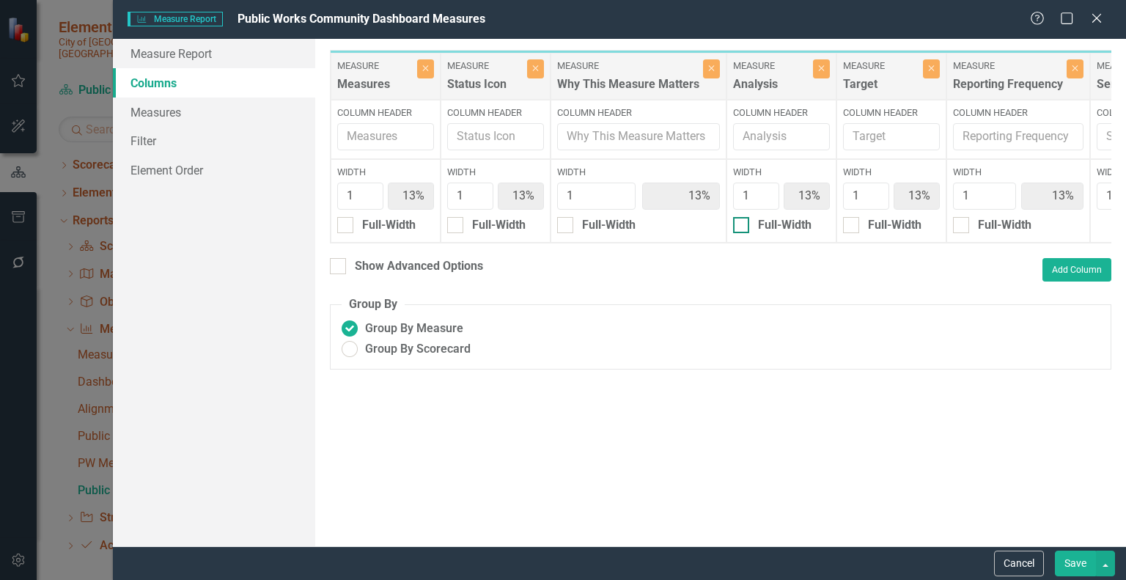
click at [739, 224] on input "Full-Width" at bounding box center [738, 222] width 10 height 10
checkbox input "true"
type input "14%"
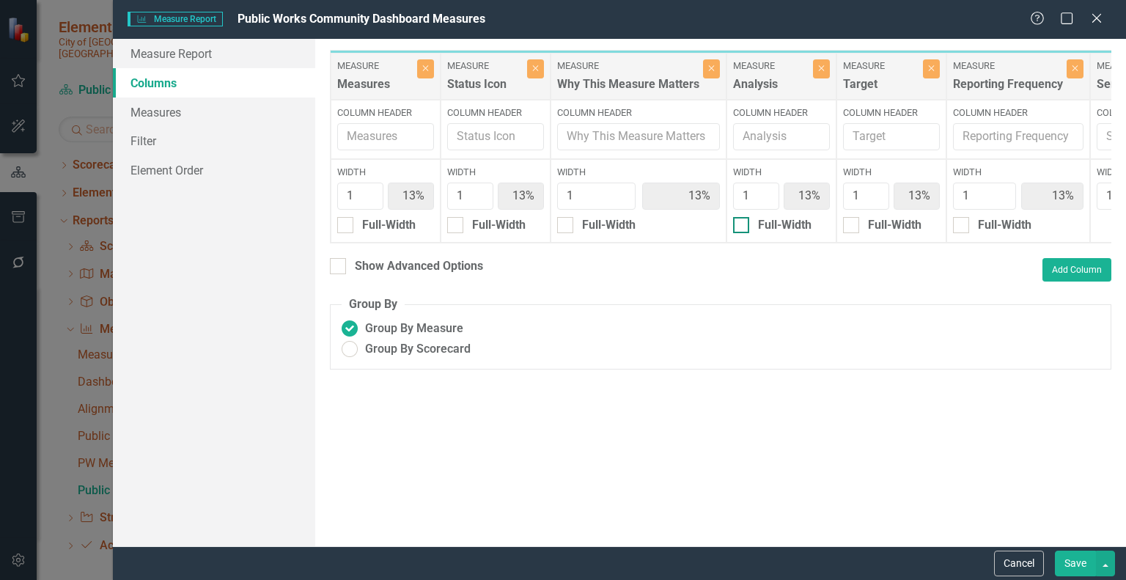
type input "100%"
type input "14%"
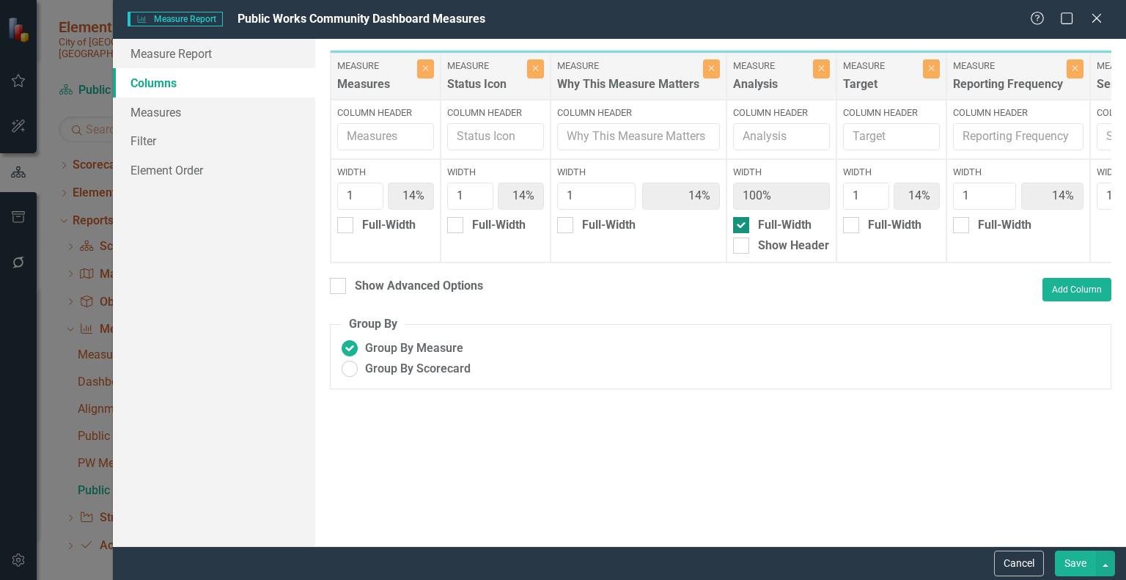
click at [739, 224] on input "Full-Width" at bounding box center [738, 222] width 10 height 10
checkbox input "false"
type input "13%"
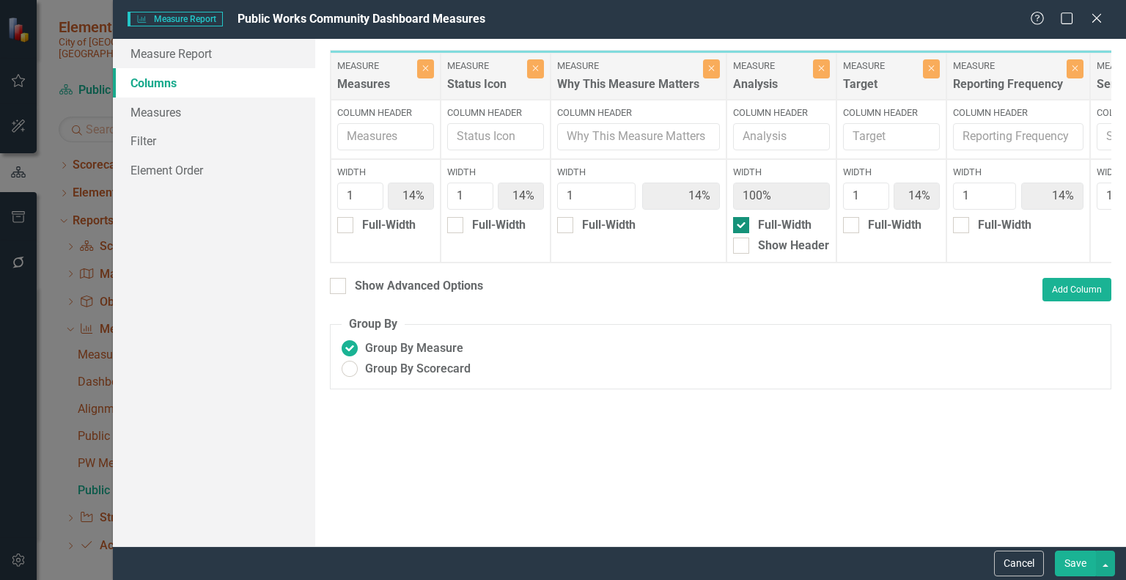
type input "13%"
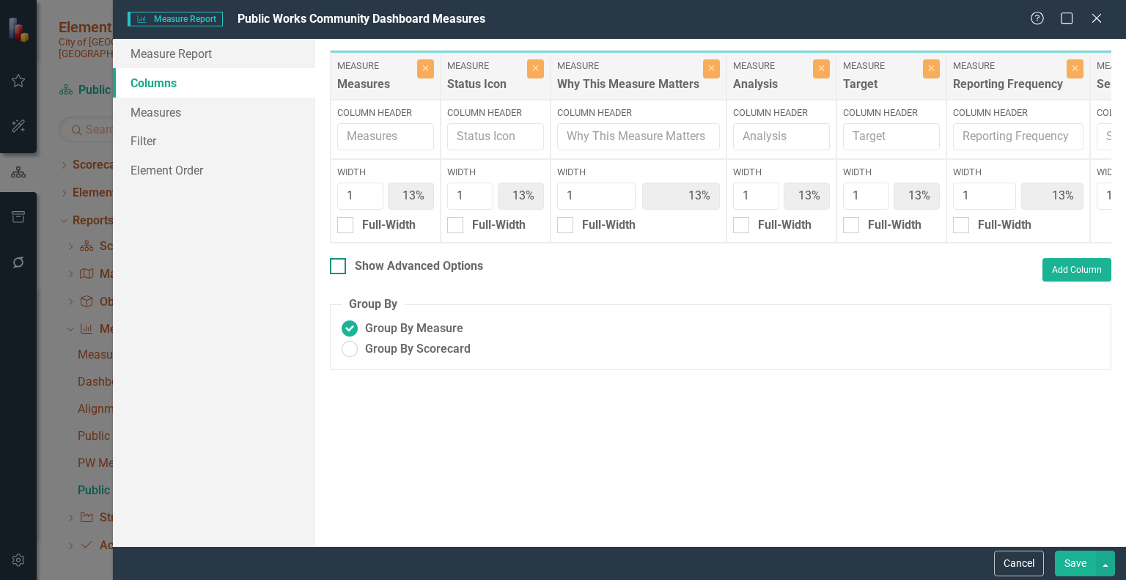
click at [336, 268] on input "Show Advanced Options" at bounding box center [335, 263] width 10 height 10
checkbox input "true"
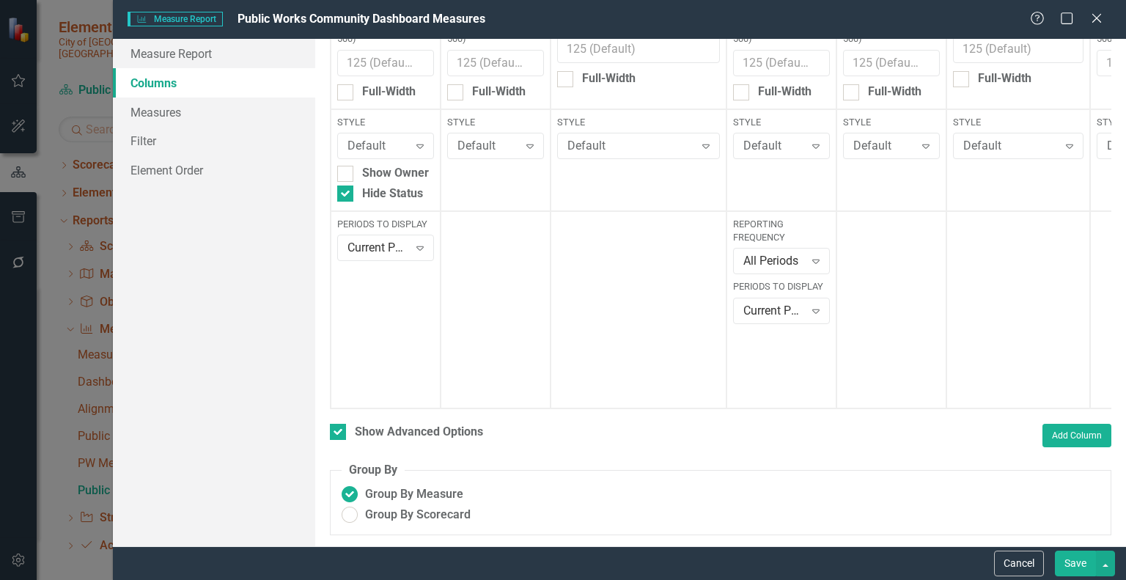
scroll to position [0, 0]
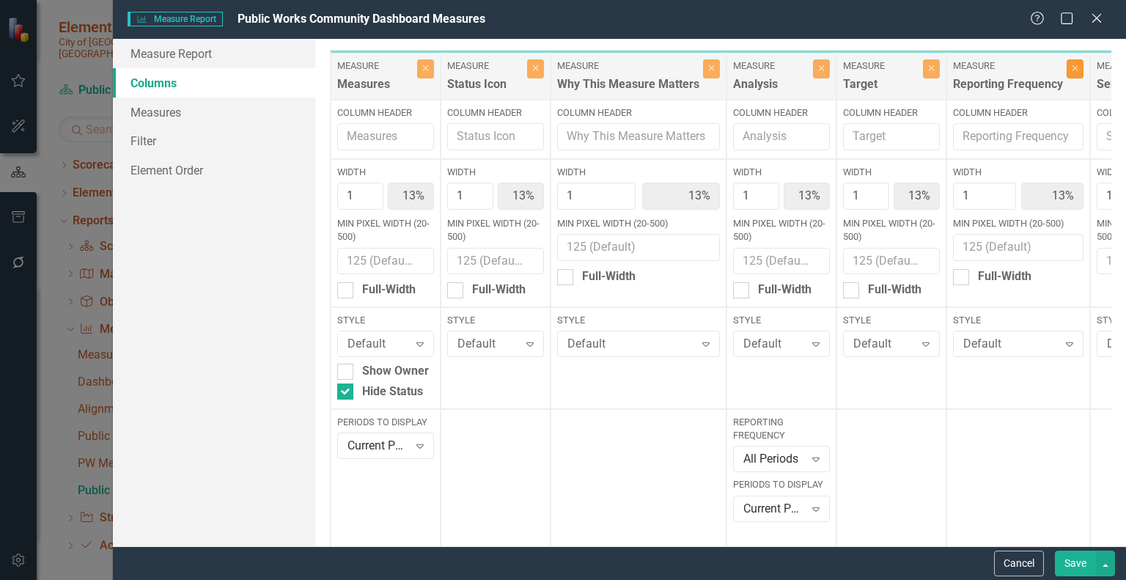
click at [1073, 71] on icon "Close" at bounding box center [1074, 68] width 7 height 9
type input "14%"
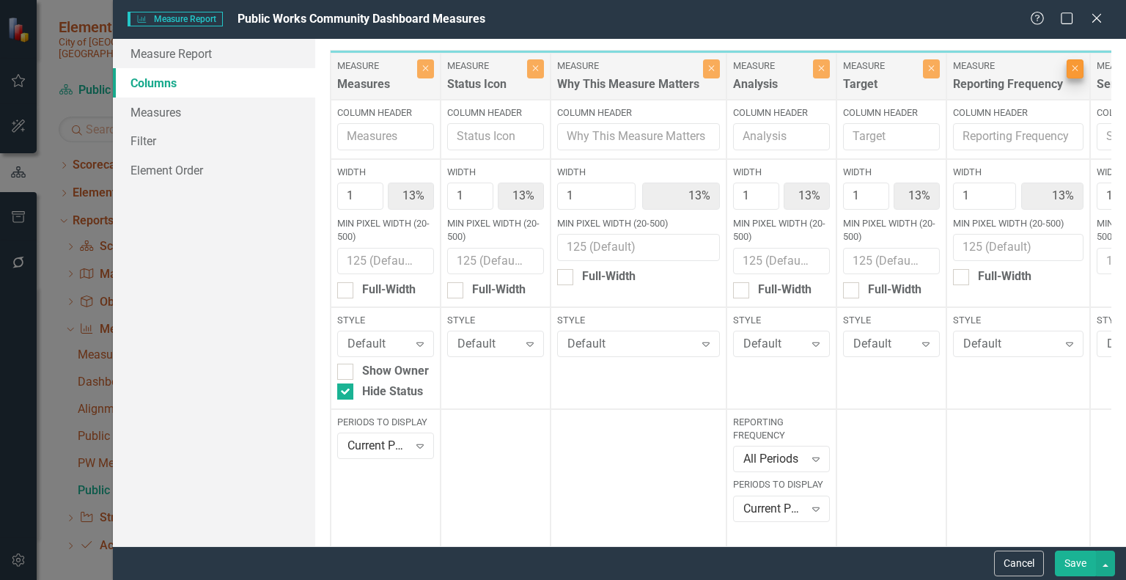
type input "14%"
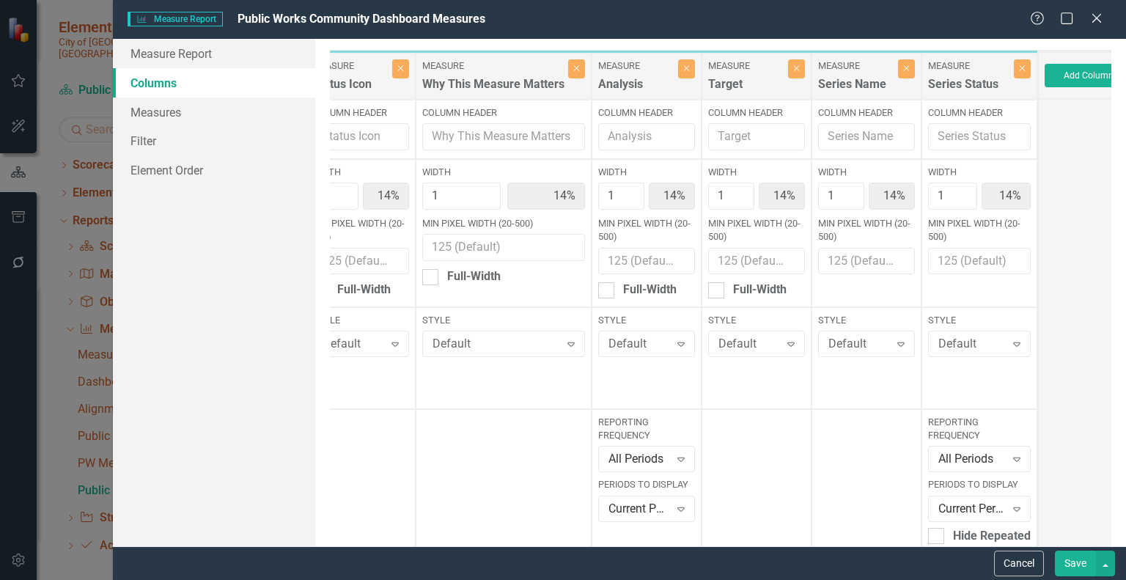
scroll to position [0, 170]
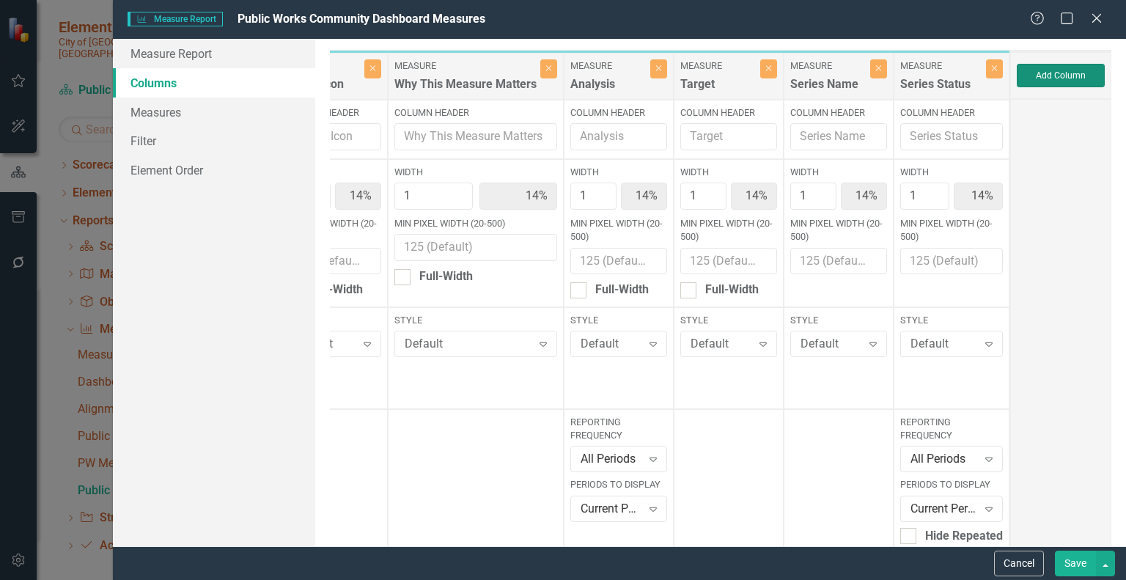
click at [1047, 71] on button "Add Column" at bounding box center [1061, 75] width 88 height 23
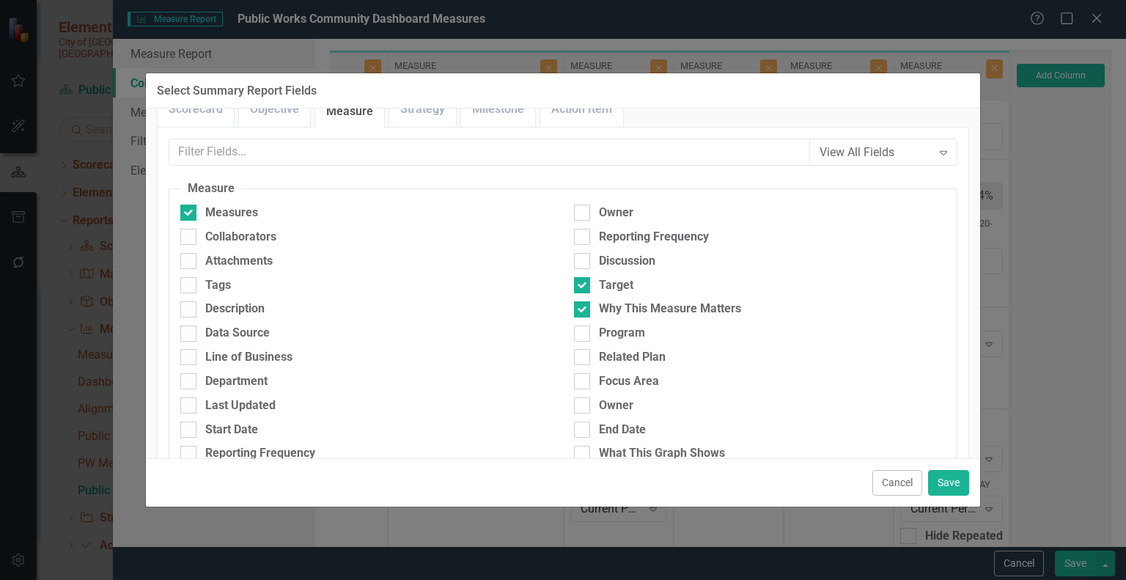
scroll to position [26, 0]
click at [191, 328] on div at bounding box center [188, 333] width 16 height 16
click at [190, 328] on input "Data Source" at bounding box center [185, 330] width 10 height 10
checkbox input "true"
click at [943, 483] on button "Save" at bounding box center [948, 483] width 41 height 26
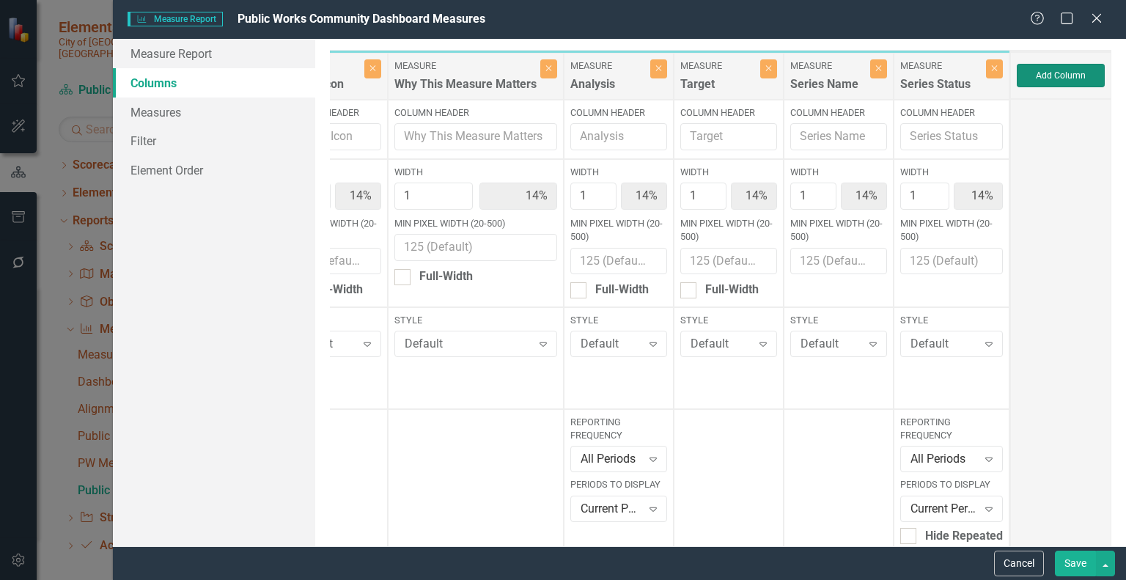
type input "13%"
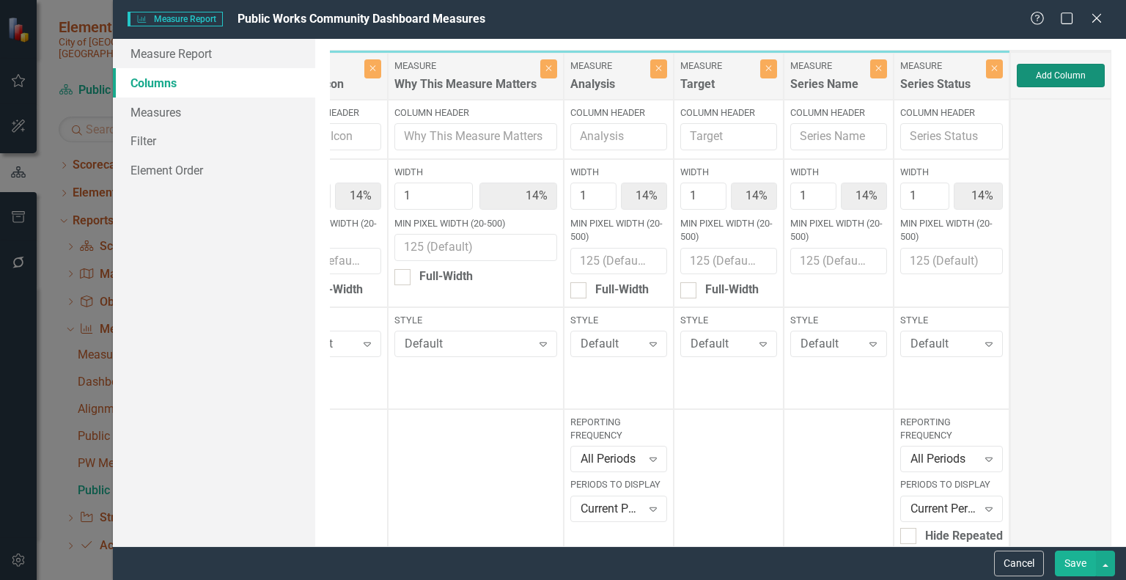
type input "13%"
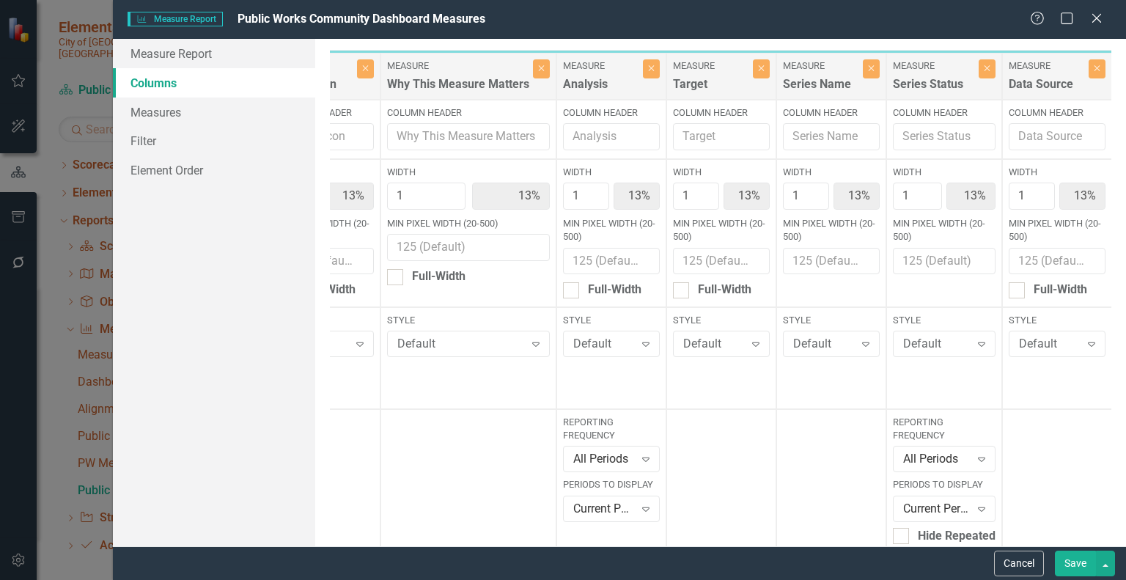
scroll to position [0, 0]
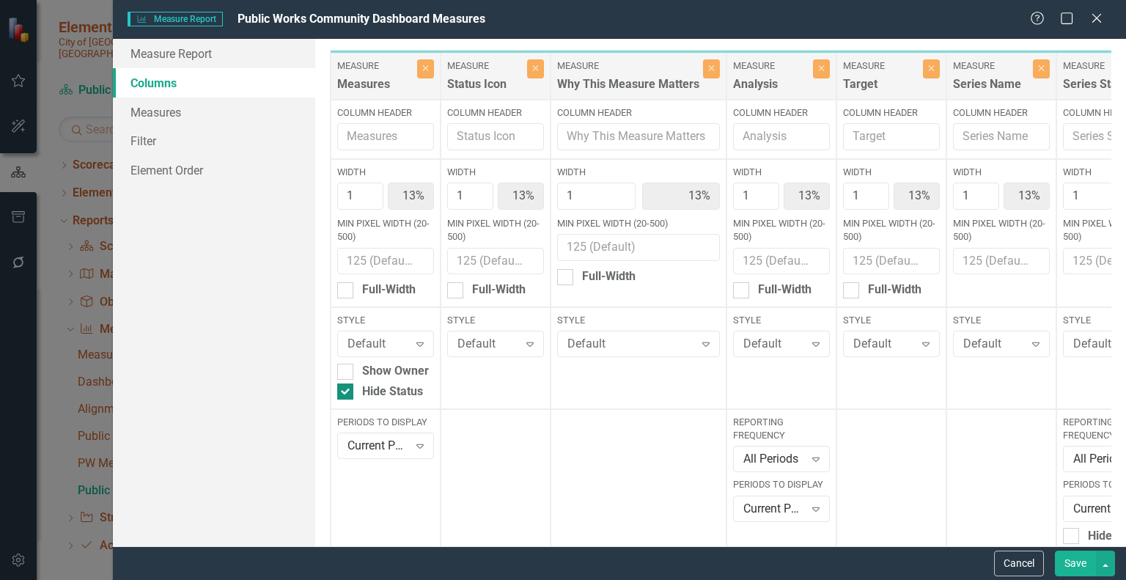
click at [344, 388] on input "Hide Status" at bounding box center [342, 388] width 10 height 10
checkbox input "false"
click at [1078, 558] on button "Save" at bounding box center [1075, 563] width 41 height 26
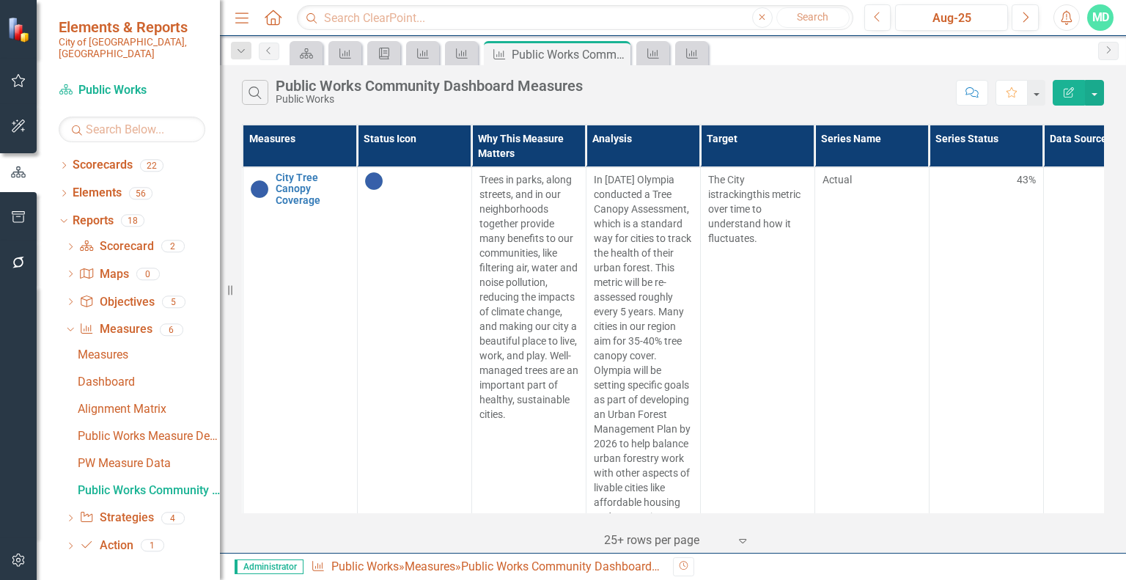
click at [1063, 90] on icon "Edit Report" at bounding box center [1068, 92] width 13 height 10
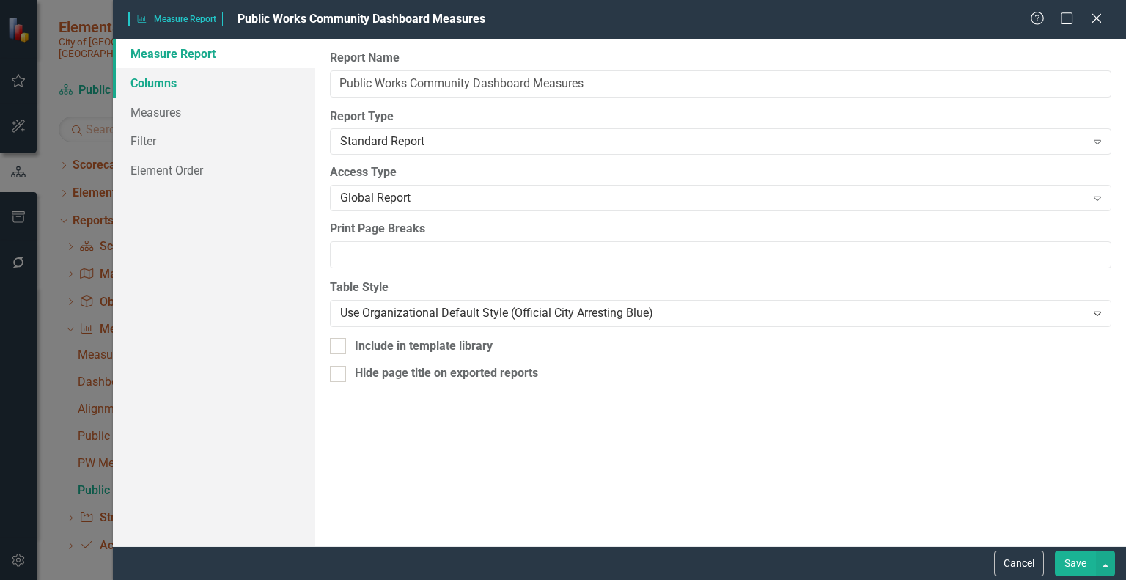
click at [174, 83] on link "Columns" at bounding box center [214, 82] width 202 height 29
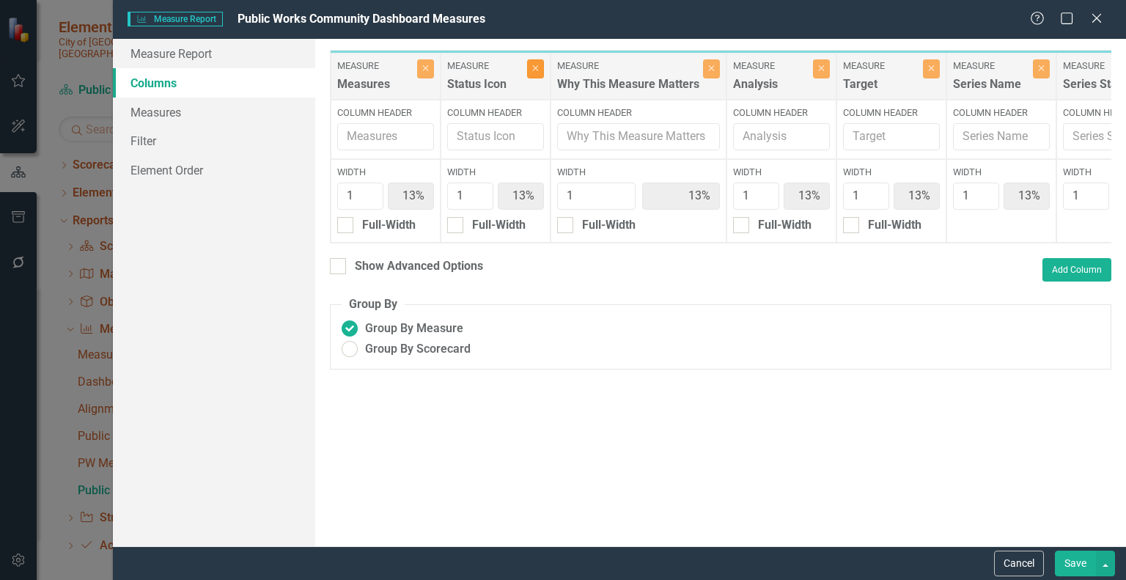
click at [537, 68] on icon "Close" at bounding box center [535, 68] width 7 height 9
type input "14%"
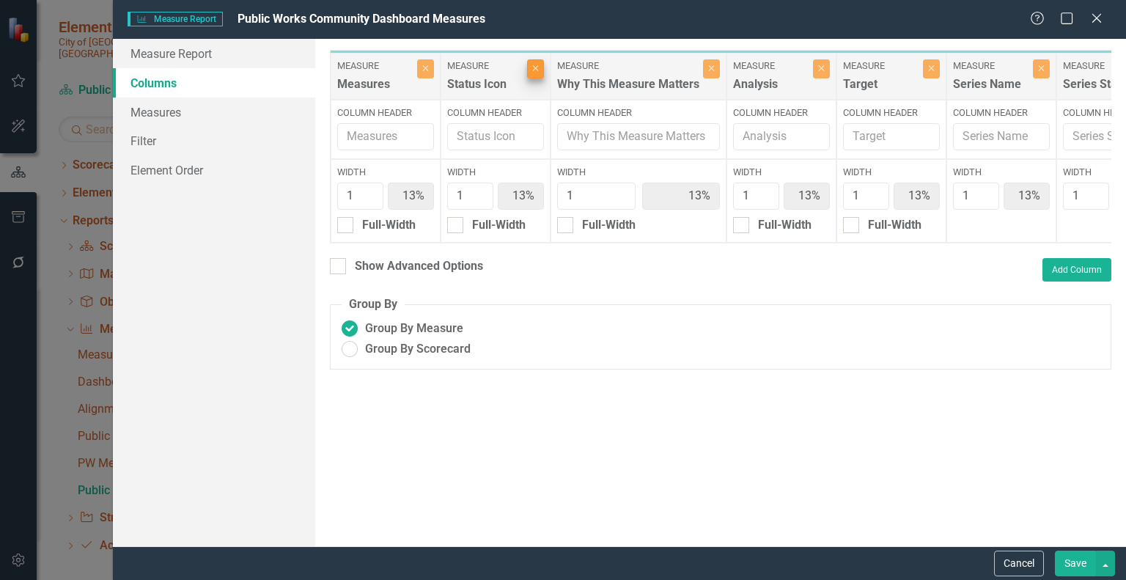
type input "14%"
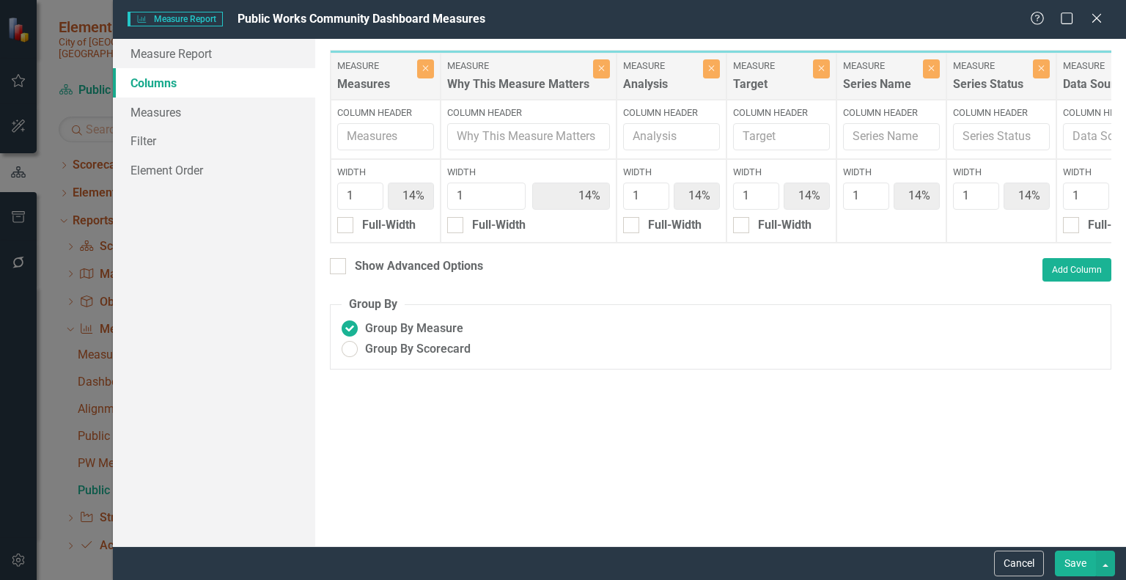
click at [1079, 560] on button "Save" at bounding box center [1075, 563] width 41 height 26
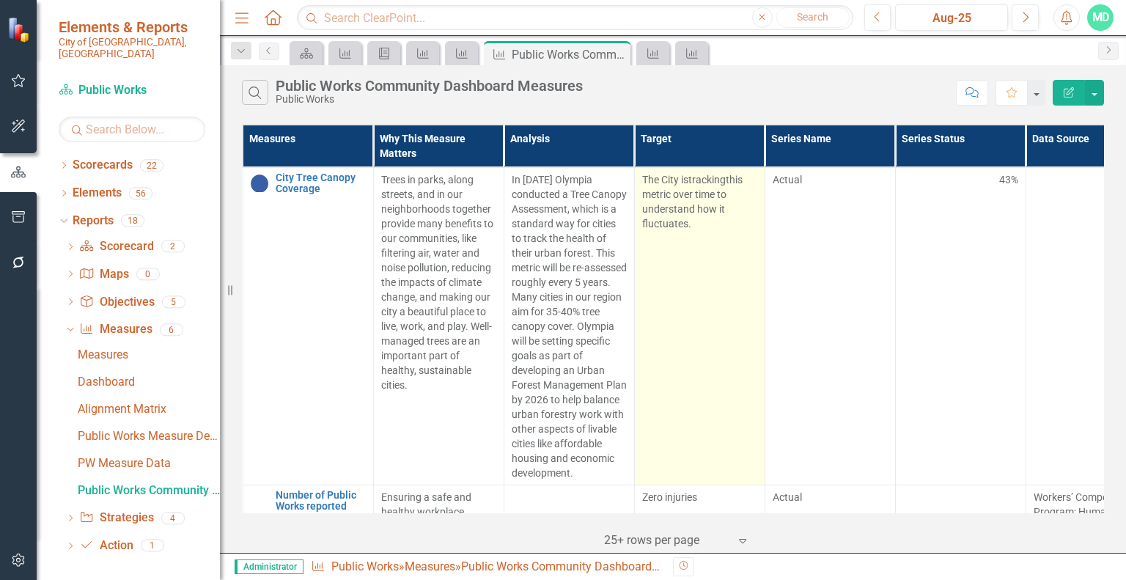
scroll to position [0, 62]
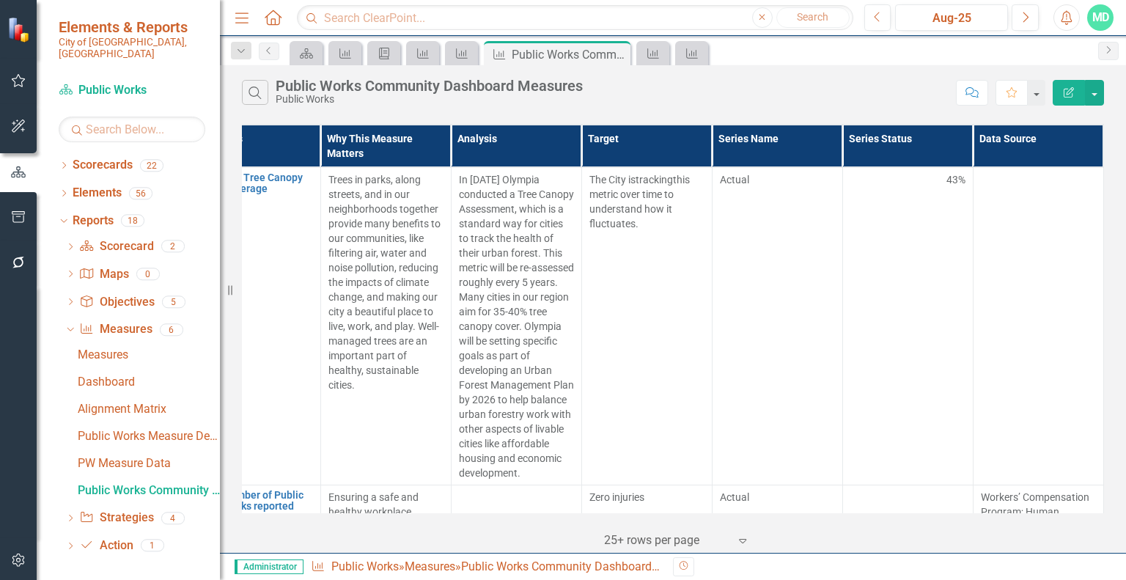
click at [1066, 89] on icon "Edit Report" at bounding box center [1068, 92] width 13 height 10
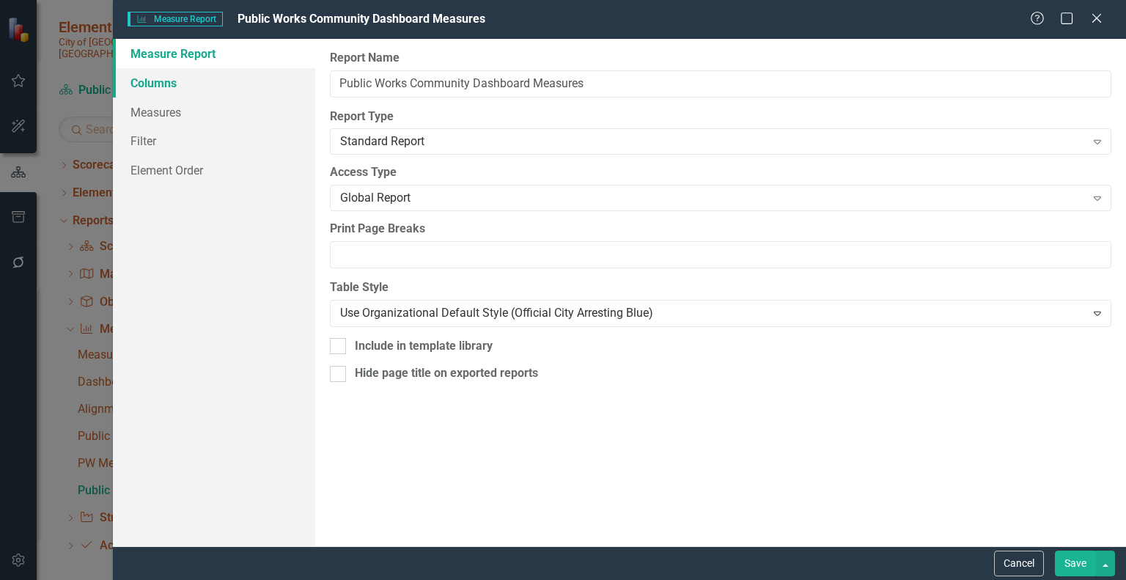
click at [161, 78] on link "Columns" at bounding box center [214, 82] width 202 height 29
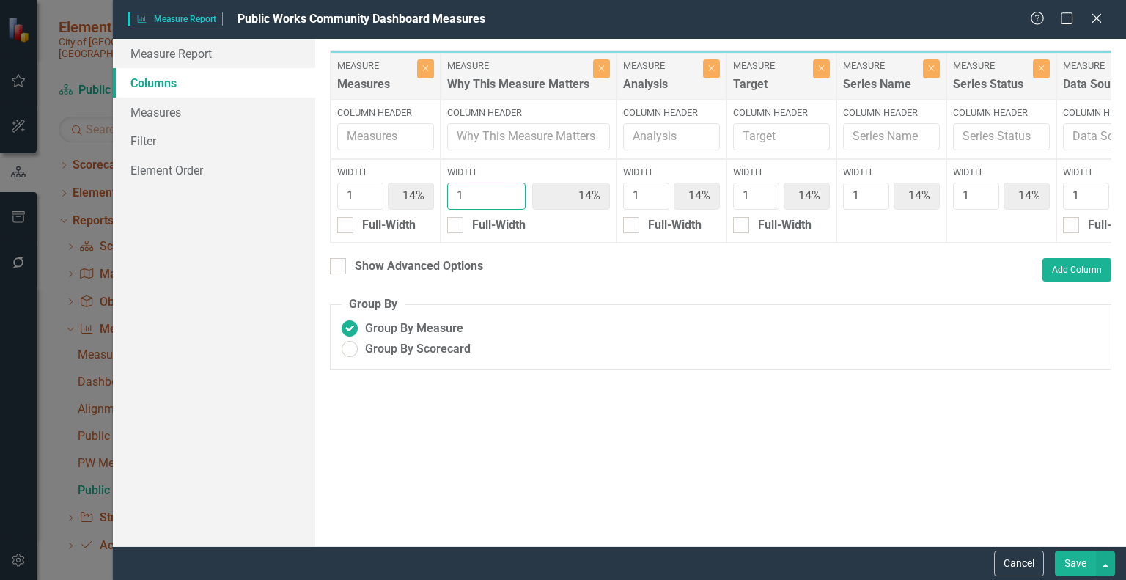
type input "2"
type input "13%"
type input "25%"
type input "13%"
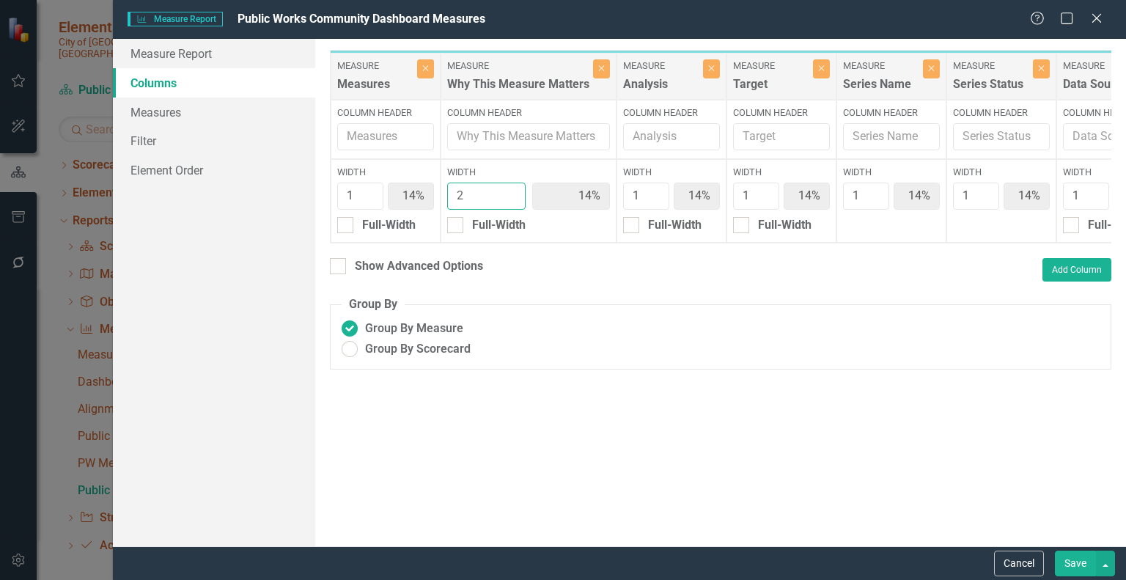
type input "13%"
type input "2"
click at [510, 190] on input "2" at bounding box center [486, 195] width 78 height 27
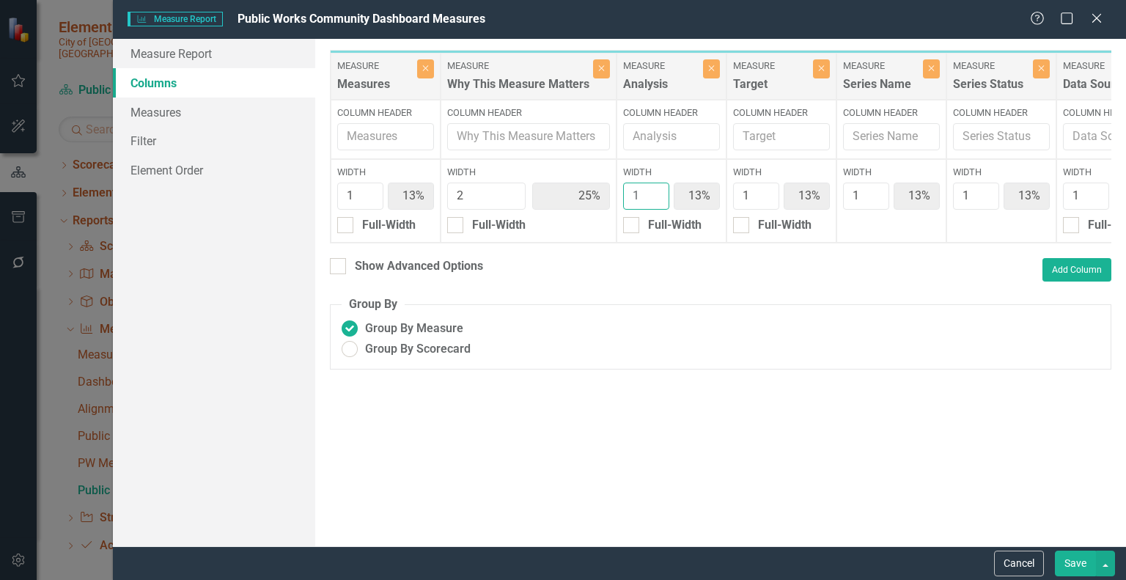
type input "2"
type input "11%"
type input "22%"
type input "11%"
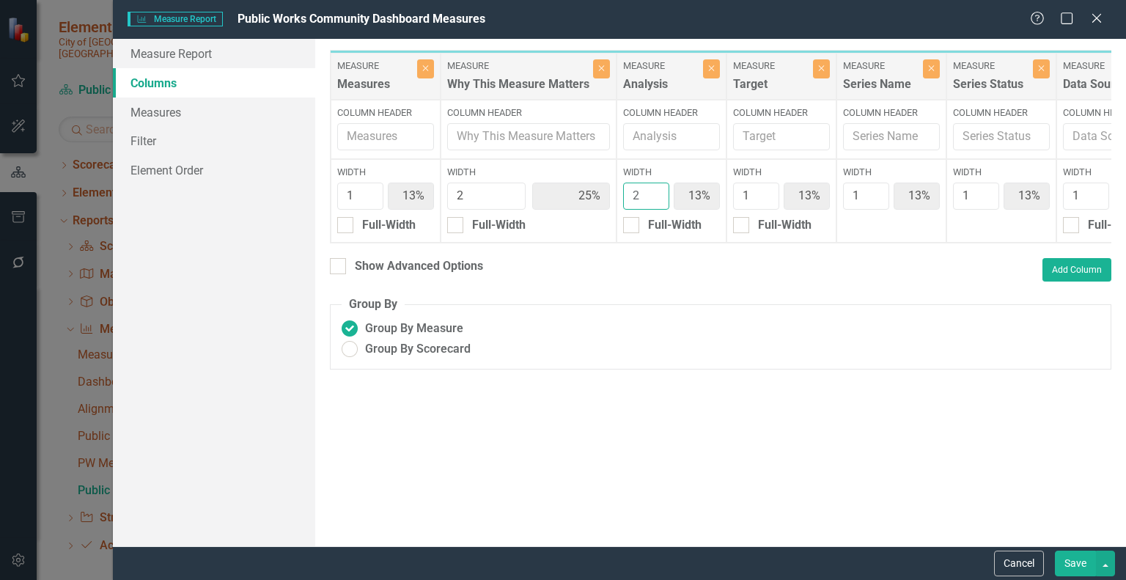
type input "11%"
type input "2"
click at [654, 189] on input "2" at bounding box center [646, 195] width 46 height 27
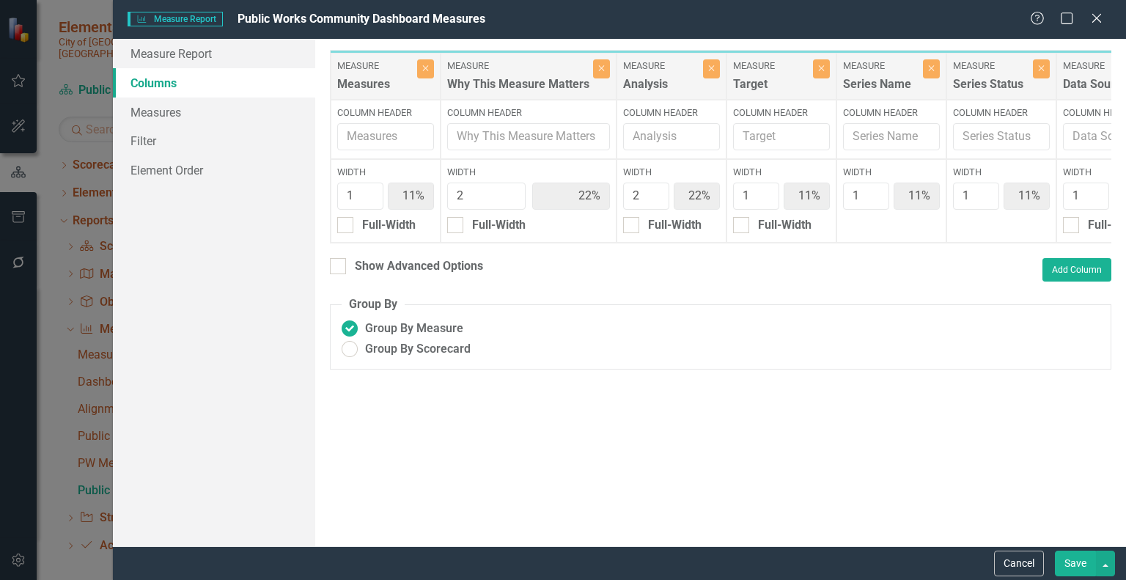
click at [1077, 559] on button "Save" at bounding box center [1075, 563] width 41 height 26
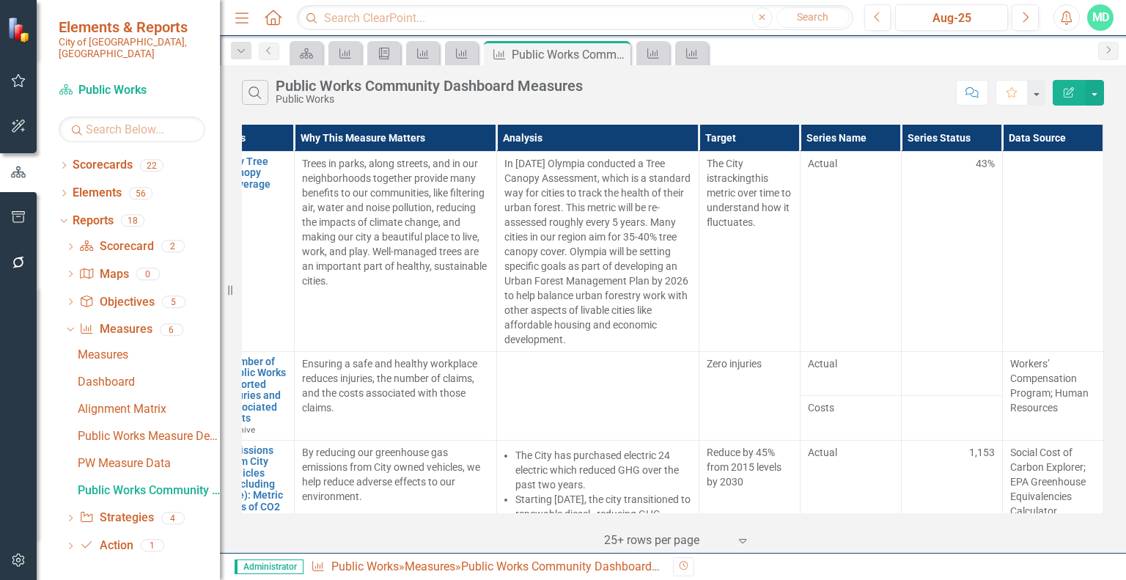
scroll to position [0, 59]
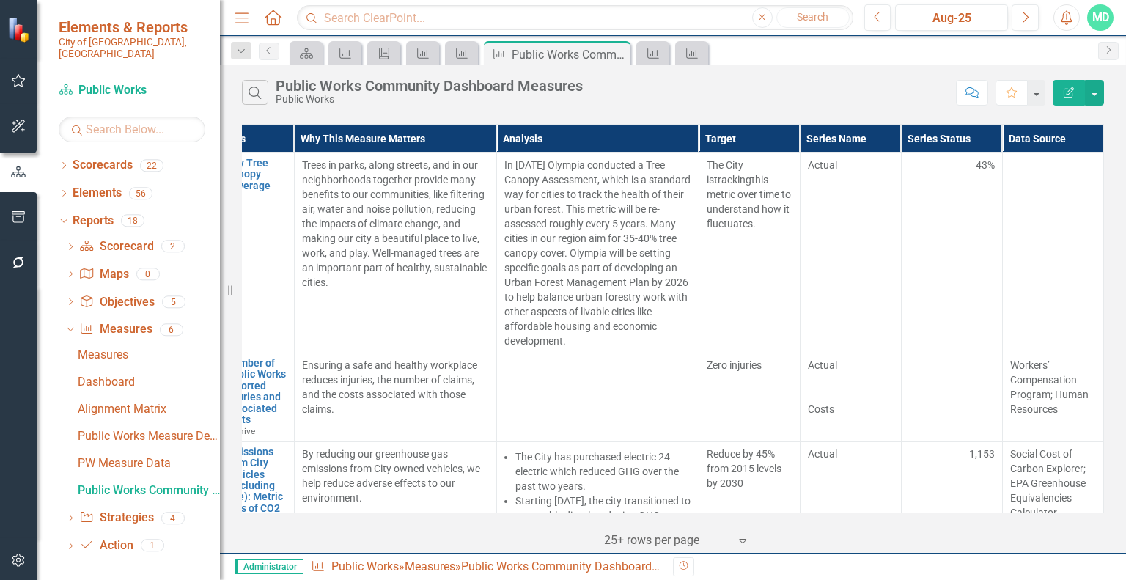
click at [1072, 87] on icon "Edit Report" at bounding box center [1068, 92] width 13 height 10
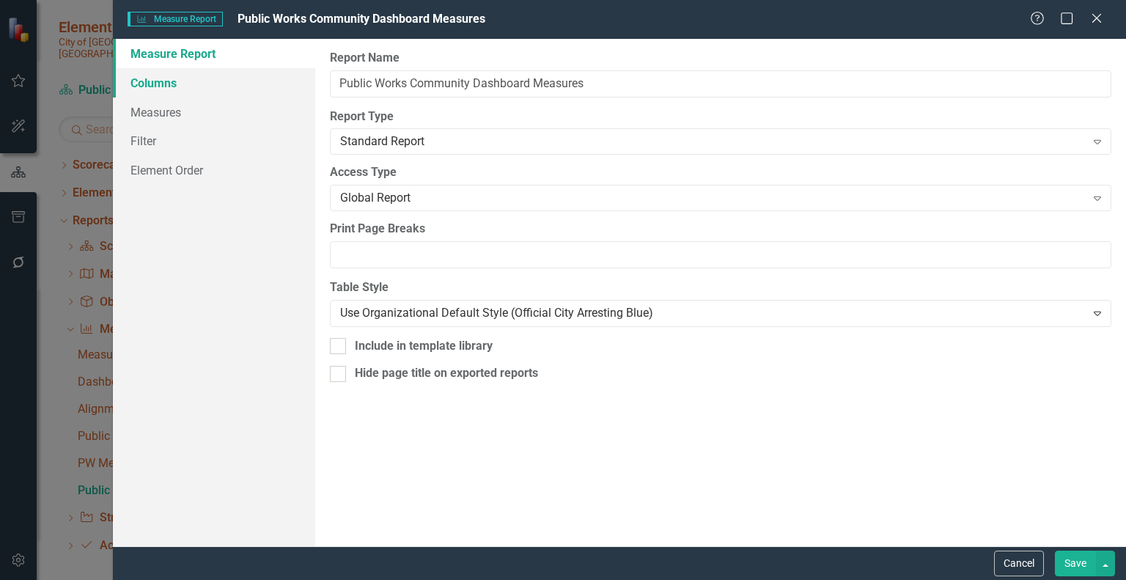
click at [166, 73] on link "Columns" at bounding box center [214, 82] width 202 height 29
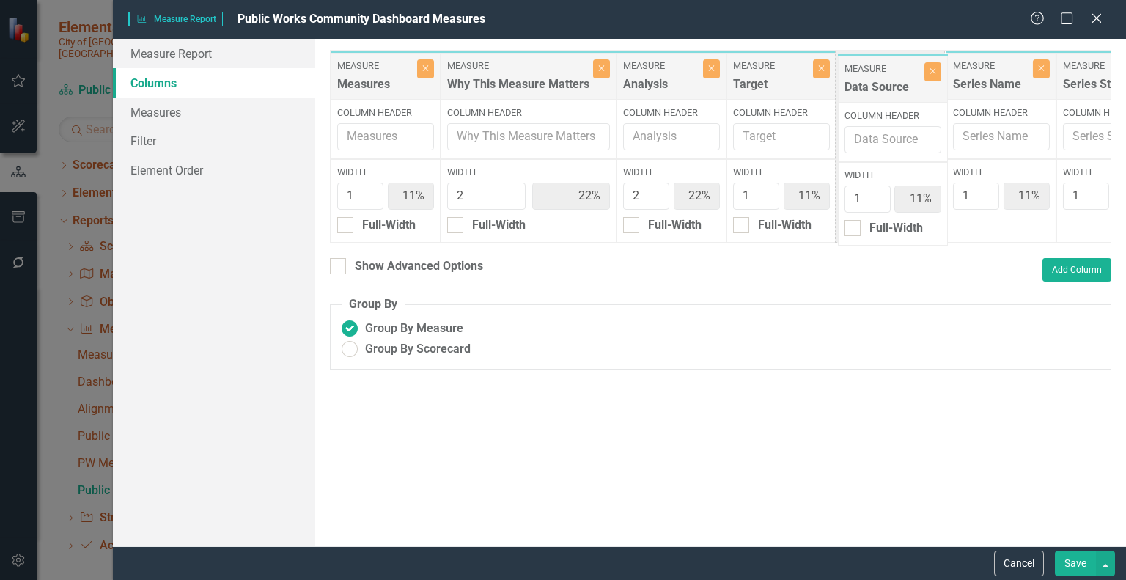
drag, startPoint x: 1078, startPoint y: 65, endPoint x: 862, endPoint y: 68, distance: 216.2
click at [862, 68] on div "Measure Measures Close Column Header Width 1 11% Full-Width Measure Why This Me…" at bounding box center [748, 146] width 837 height 193
click at [1072, 564] on button "Save" at bounding box center [1075, 563] width 41 height 26
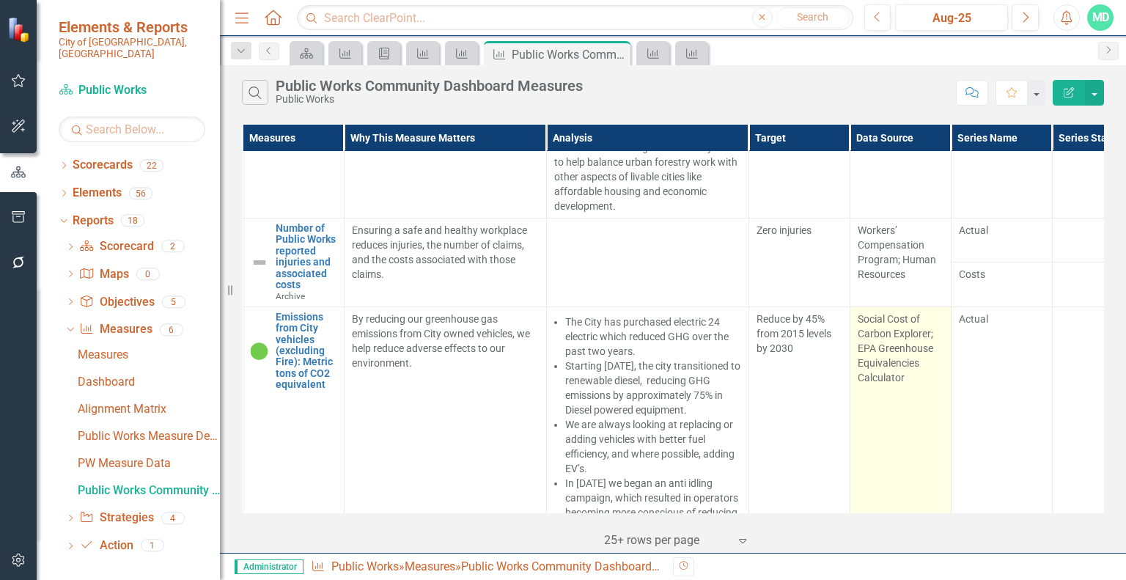
scroll to position [0, 0]
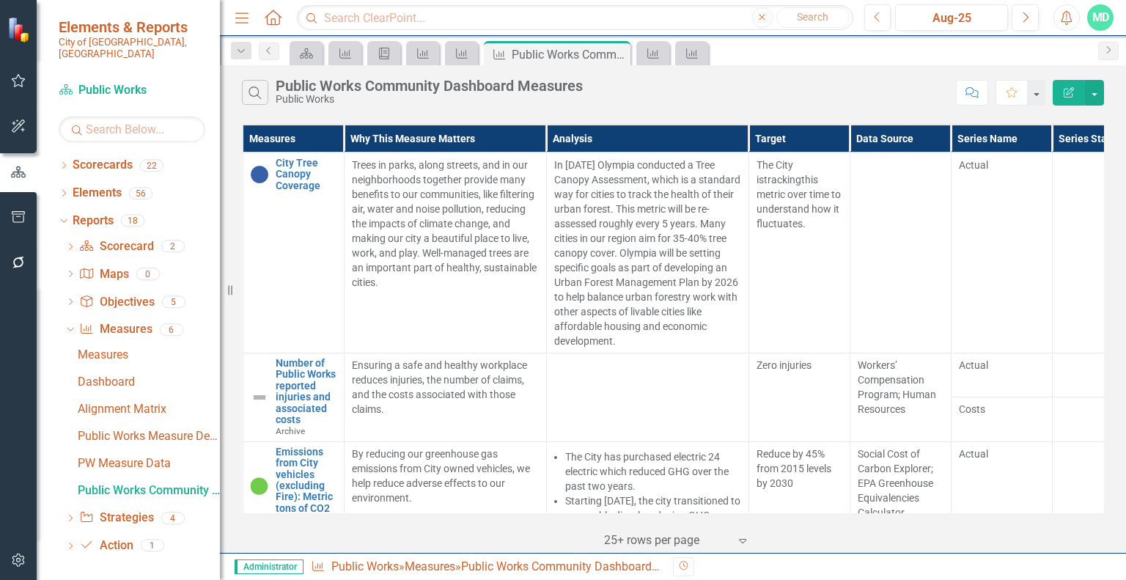
click at [1066, 84] on button "Edit Report" at bounding box center [1068, 93] width 32 height 26
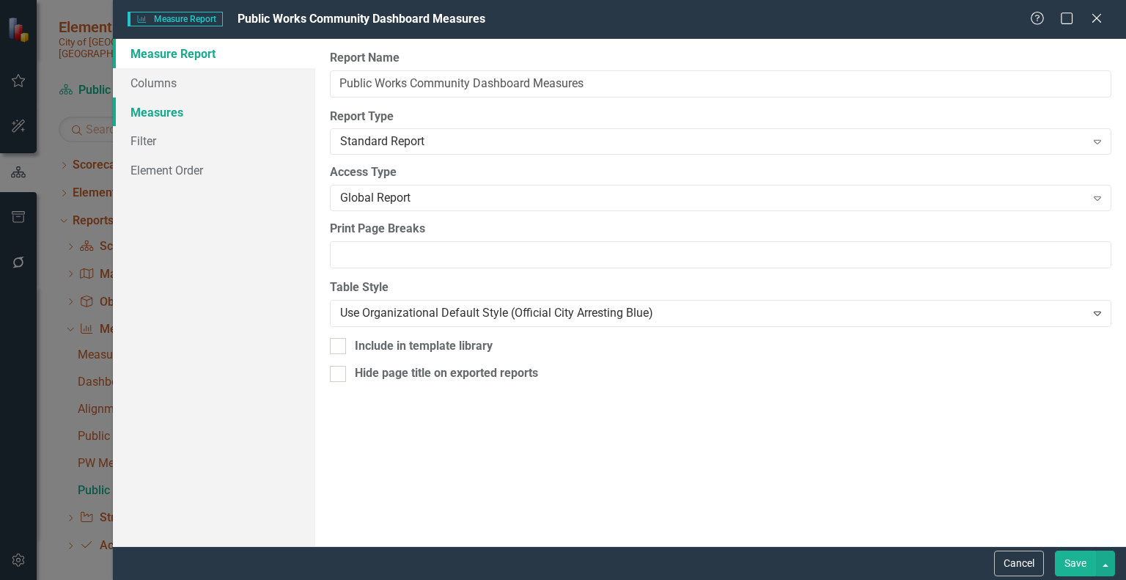
click at [171, 111] on link "Measures" at bounding box center [214, 111] width 202 height 29
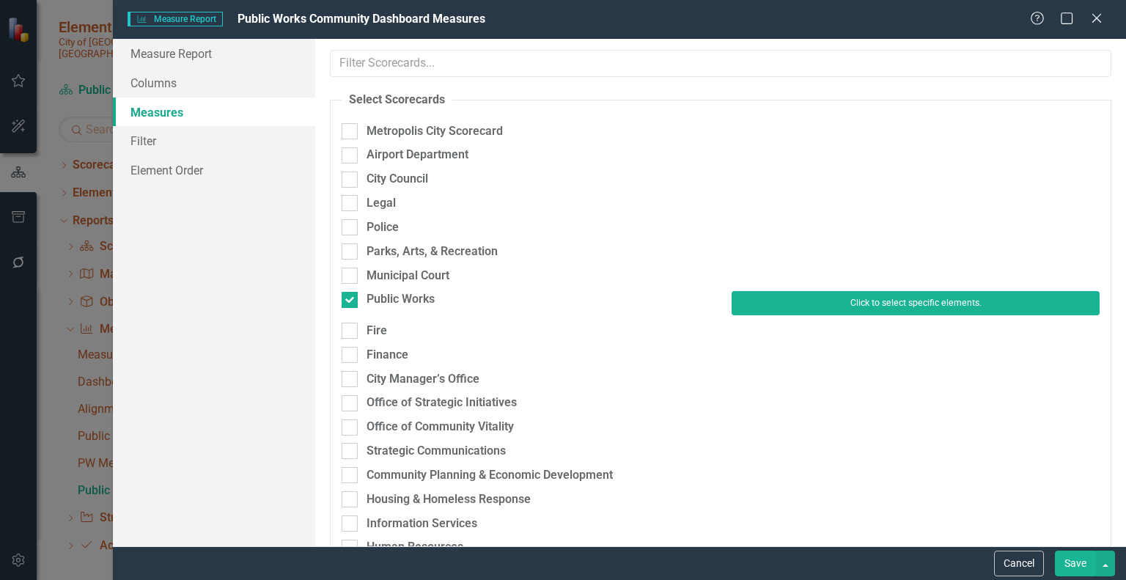
click at [844, 307] on button "Click to select specific elements." at bounding box center [915, 302] width 368 height 23
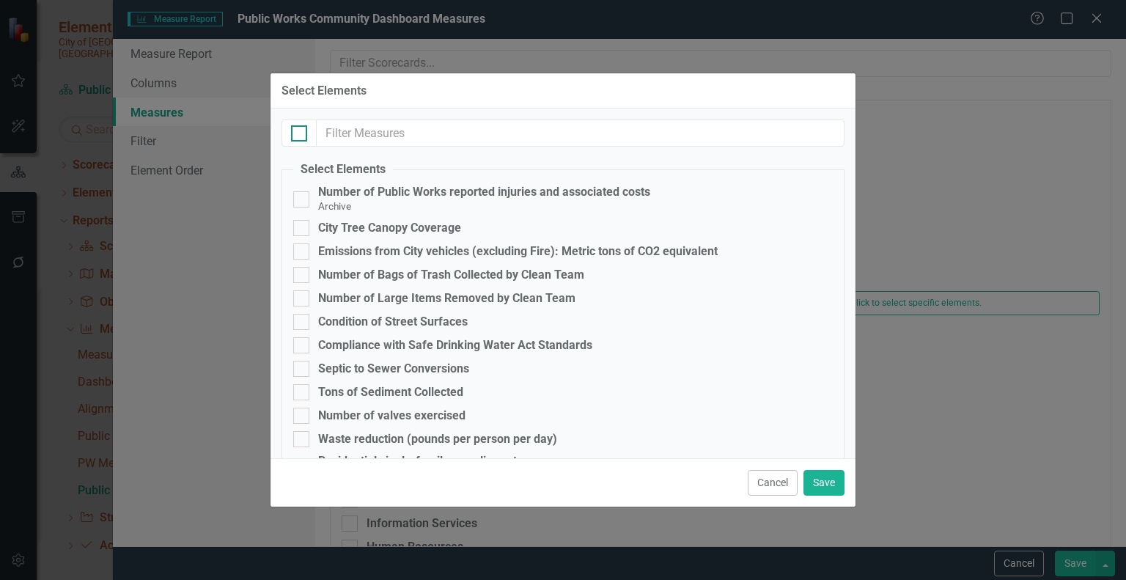
click at [299, 139] on div at bounding box center [299, 133] width 16 height 16
click at [299, 135] on input "checkbox" at bounding box center [296, 130] width 10 height 10
checkbox input "true"
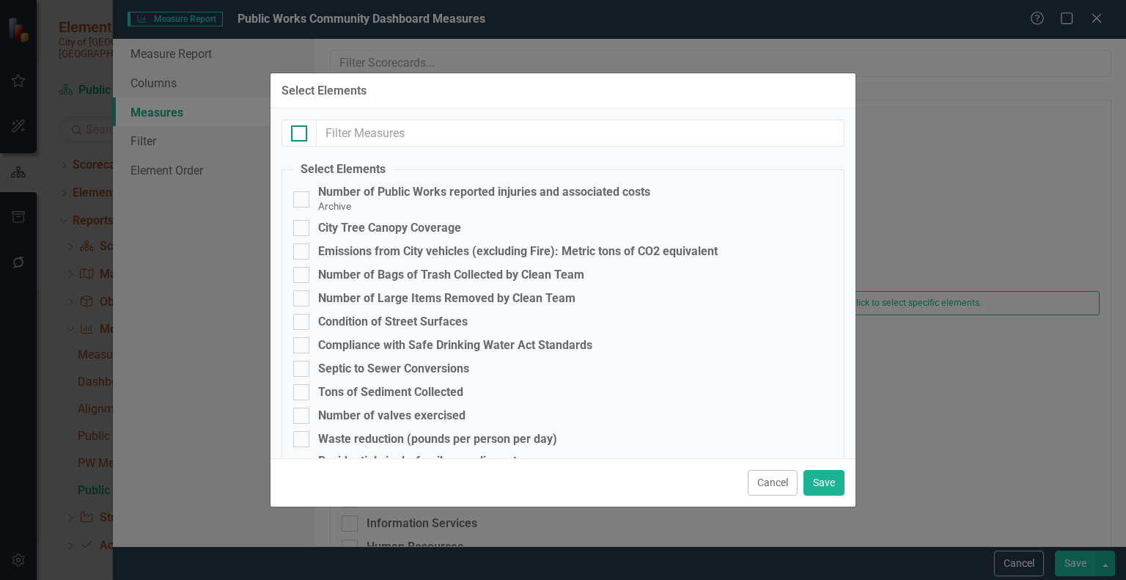
checkbox input "true"
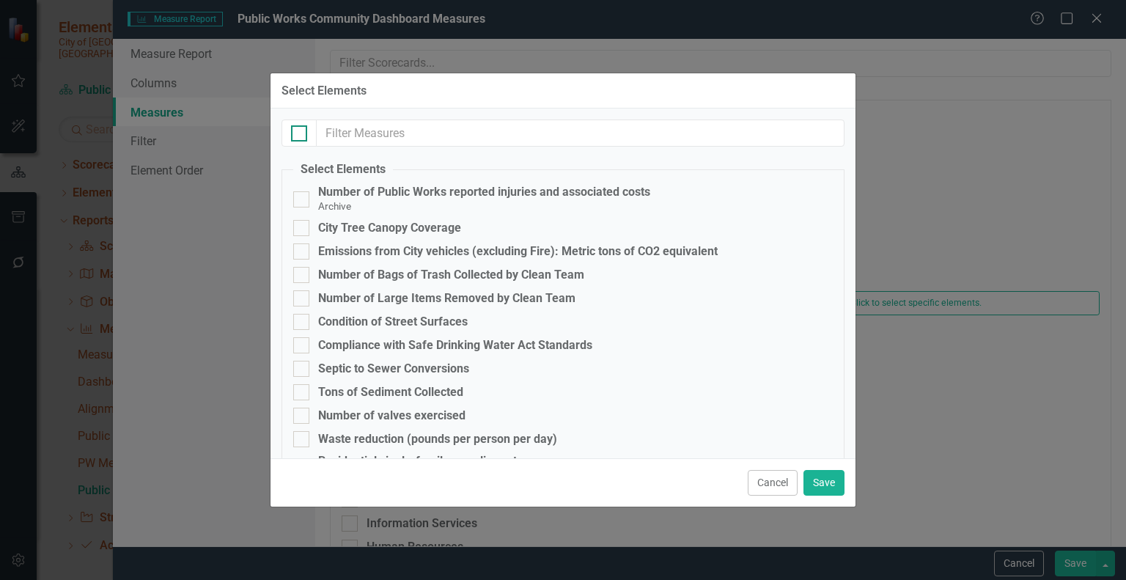
checkbox input "true"
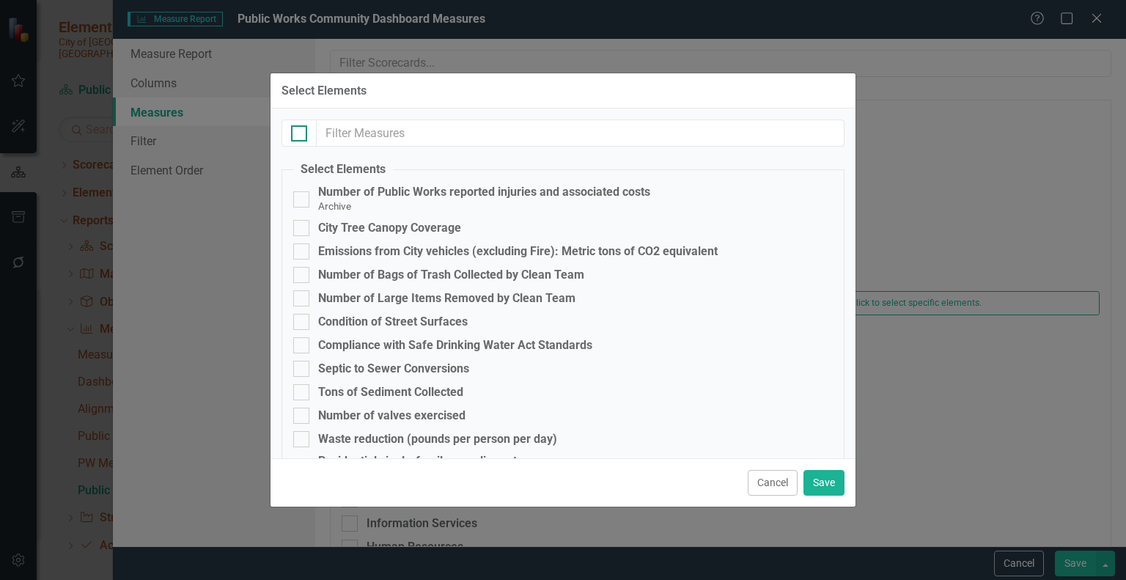
checkbox input "true"
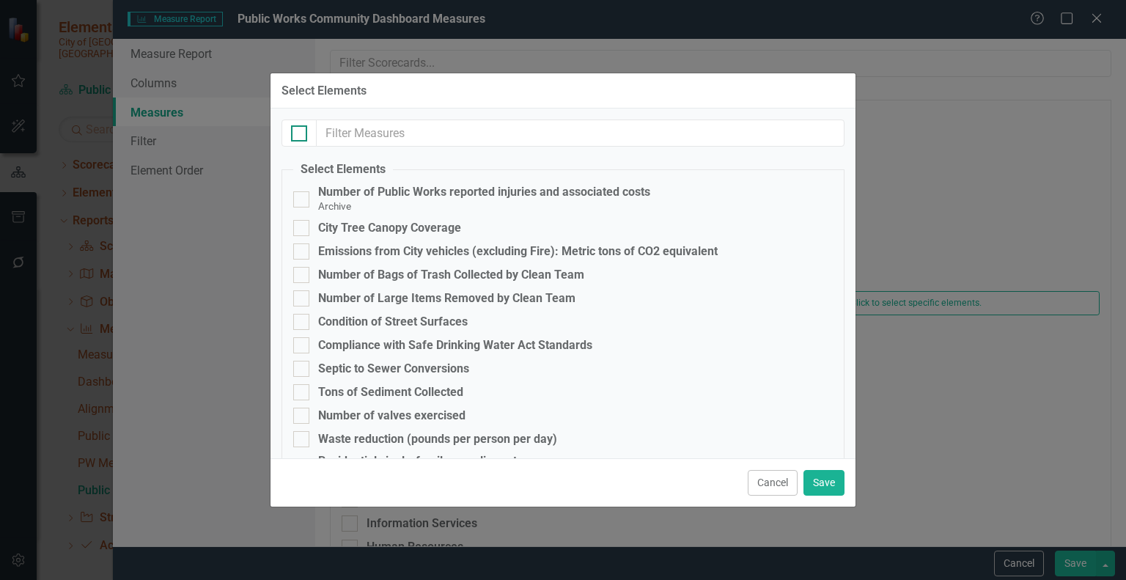
checkbox input "true"
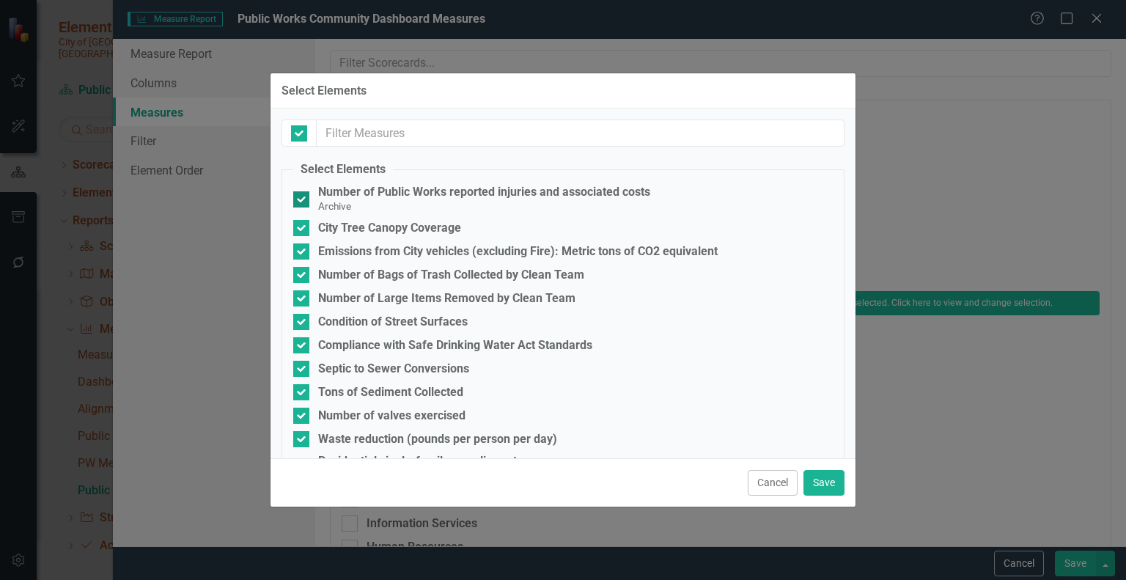
click at [300, 193] on input "Number of Public Works reported injuries and associated costs Archive" at bounding box center [298, 196] width 10 height 10
checkbox input "false"
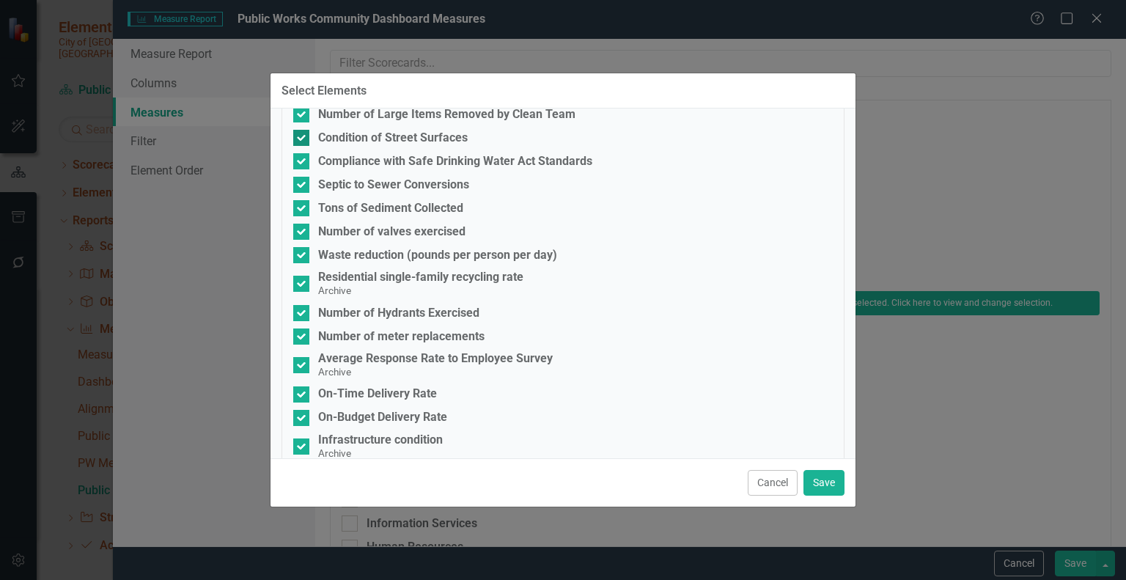
scroll to position [185, 0]
click at [302, 278] on input "Residential single-family recycling rate Archive" at bounding box center [298, 280] width 10 height 10
checkbox input "false"
click at [303, 360] on div at bounding box center [301, 364] width 16 height 16
click at [303, 360] on input "Average Response Rate to Employee Survey Archive" at bounding box center [298, 361] width 10 height 10
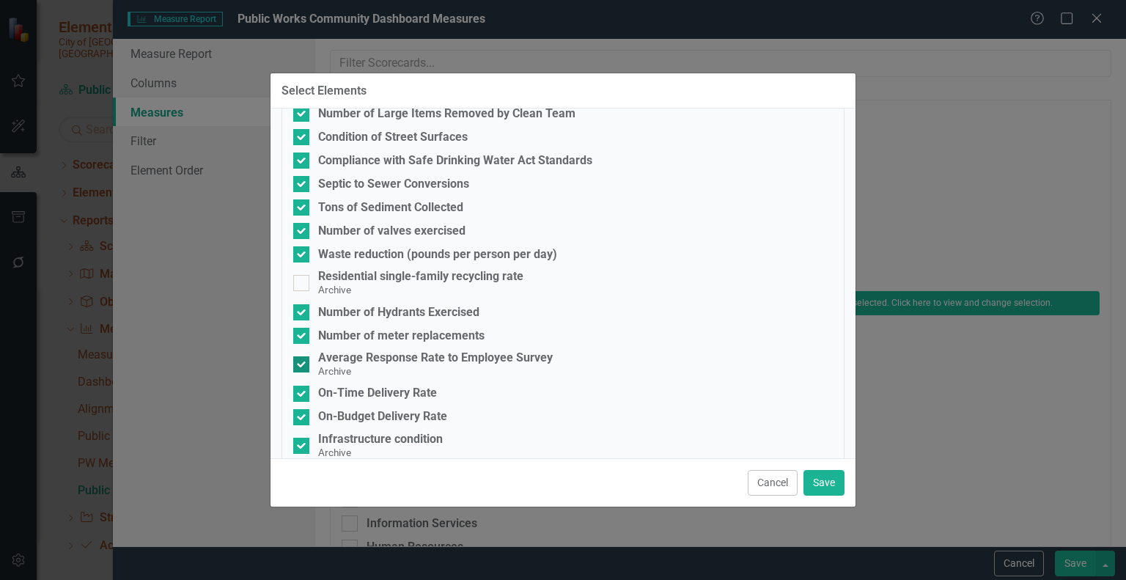
checkbox input "false"
click at [302, 445] on input "Infrastructure condition Archive" at bounding box center [298, 443] width 10 height 10
checkbox input "false"
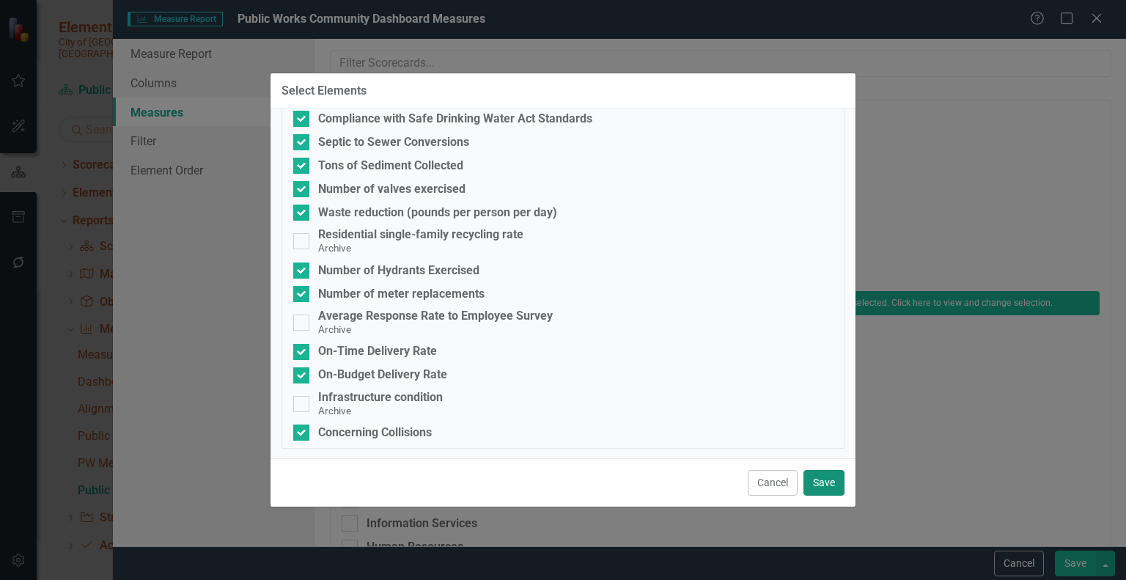
click at [833, 486] on button "Save" at bounding box center [823, 483] width 41 height 26
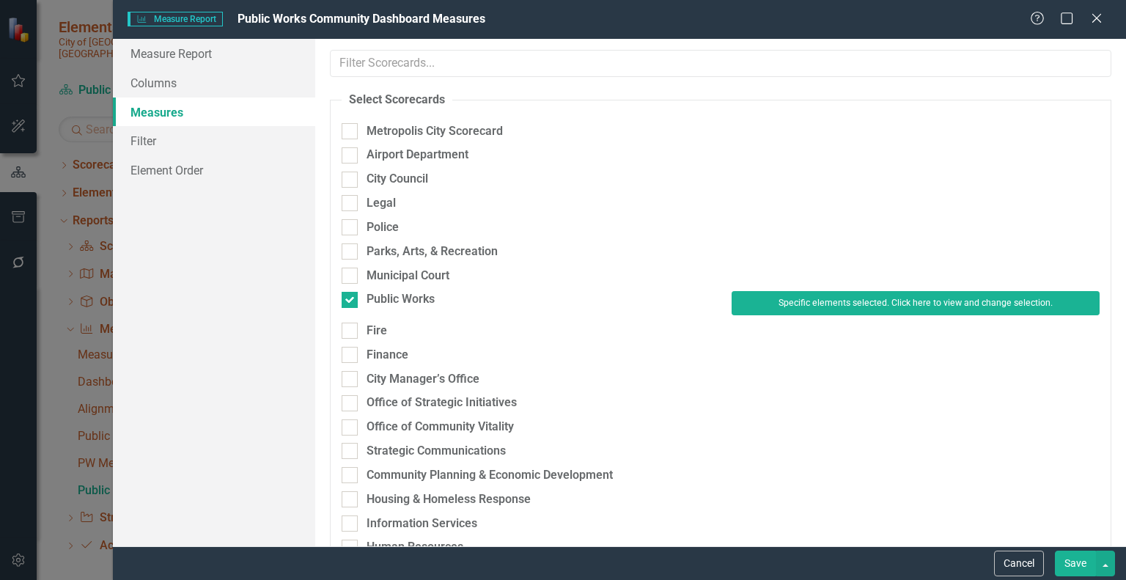
click at [1071, 559] on button "Save" at bounding box center [1075, 563] width 41 height 26
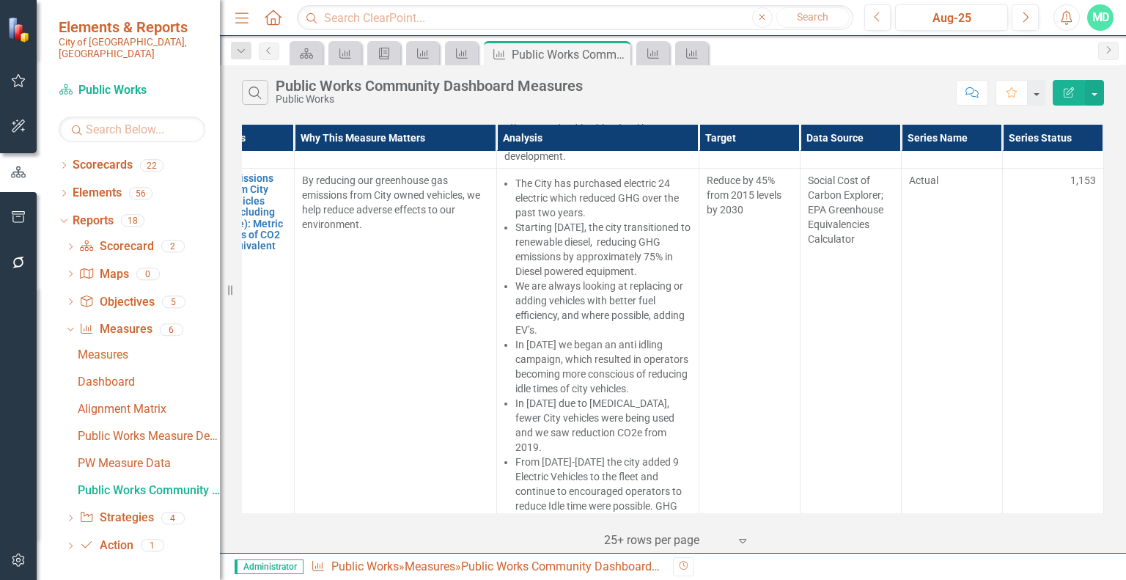
scroll to position [0, 59]
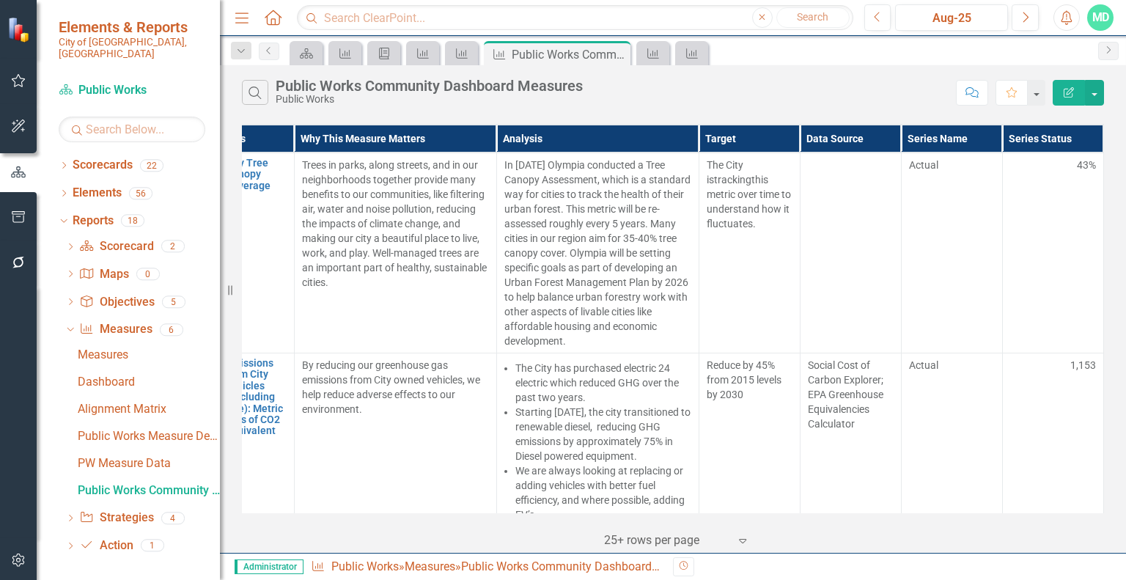
click at [1074, 85] on button "Edit Report" at bounding box center [1068, 93] width 32 height 26
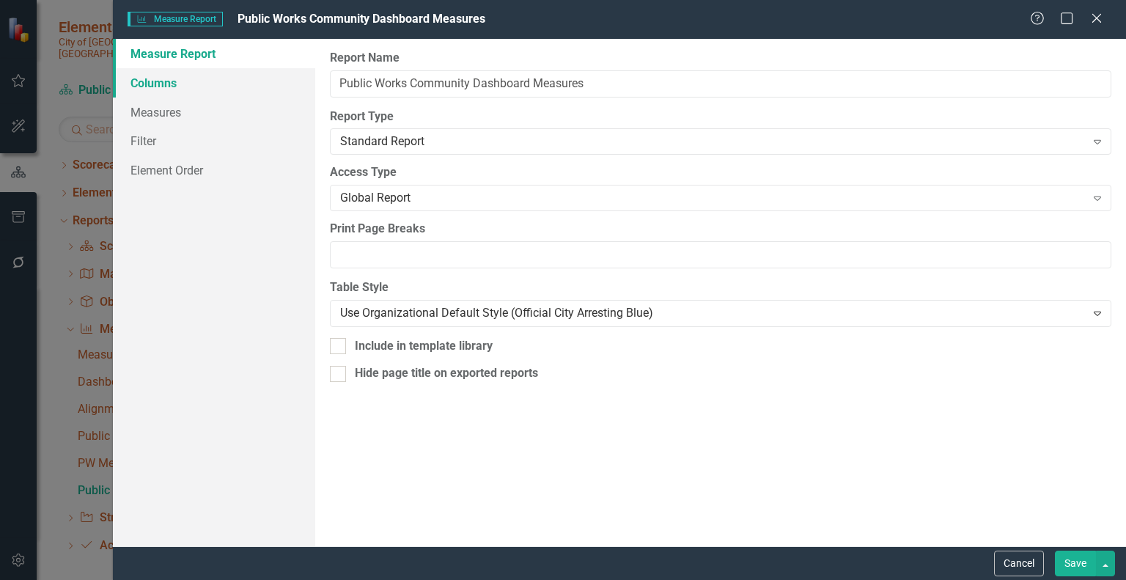
click at [161, 81] on link "Columns" at bounding box center [214, 82] width 202 height 29
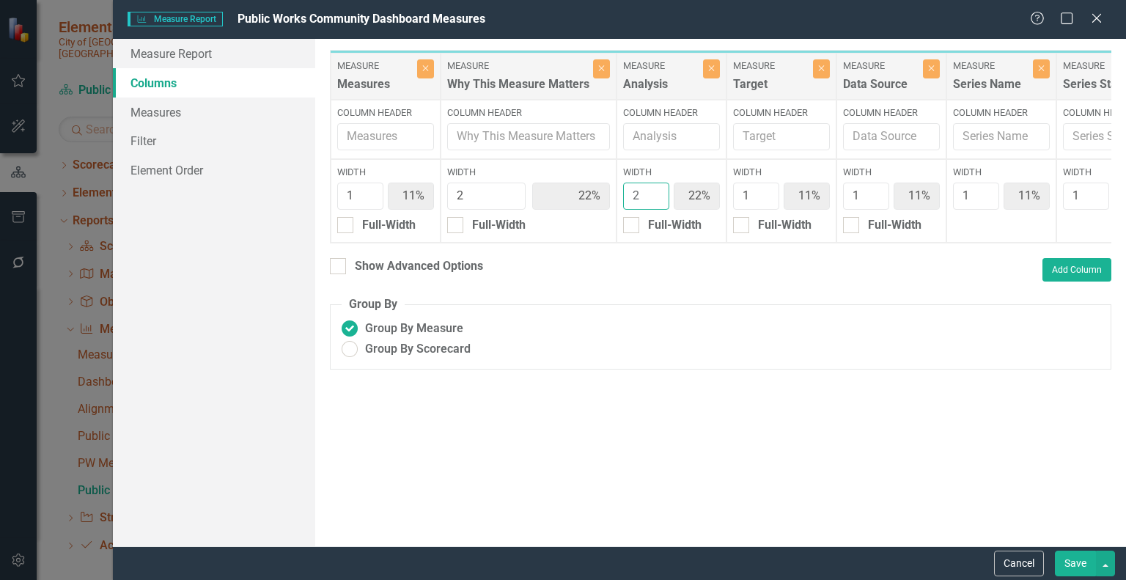
type input "3"
type input "10%"
type input "20%"
type input "30%"
type input "10%"
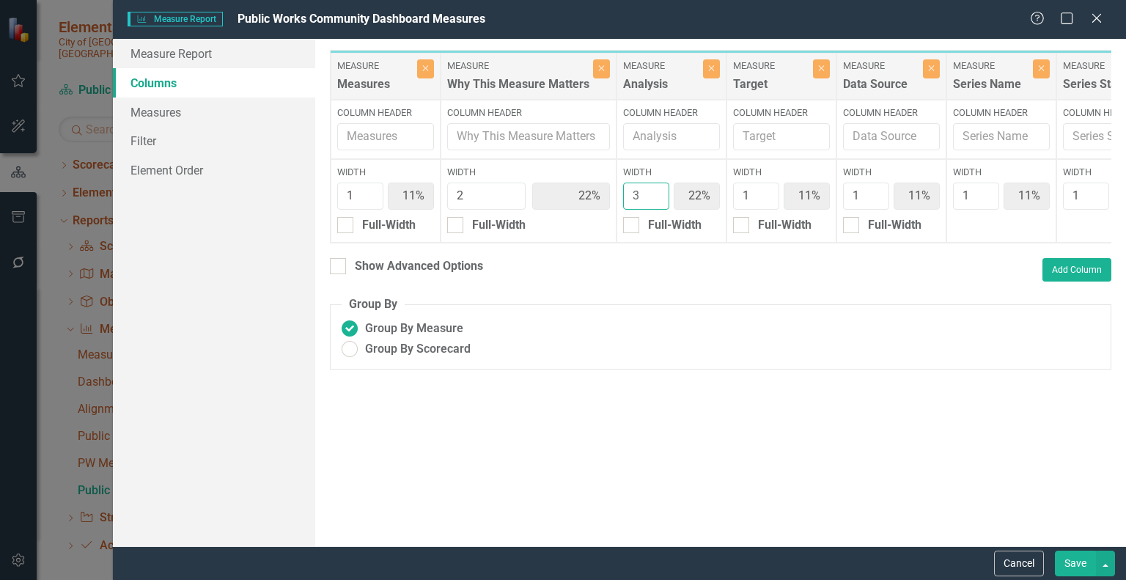
type input "10%"
click at [652, 189] on input "3" at bounding box center [646, 195] width 46 height 27
type input "4"
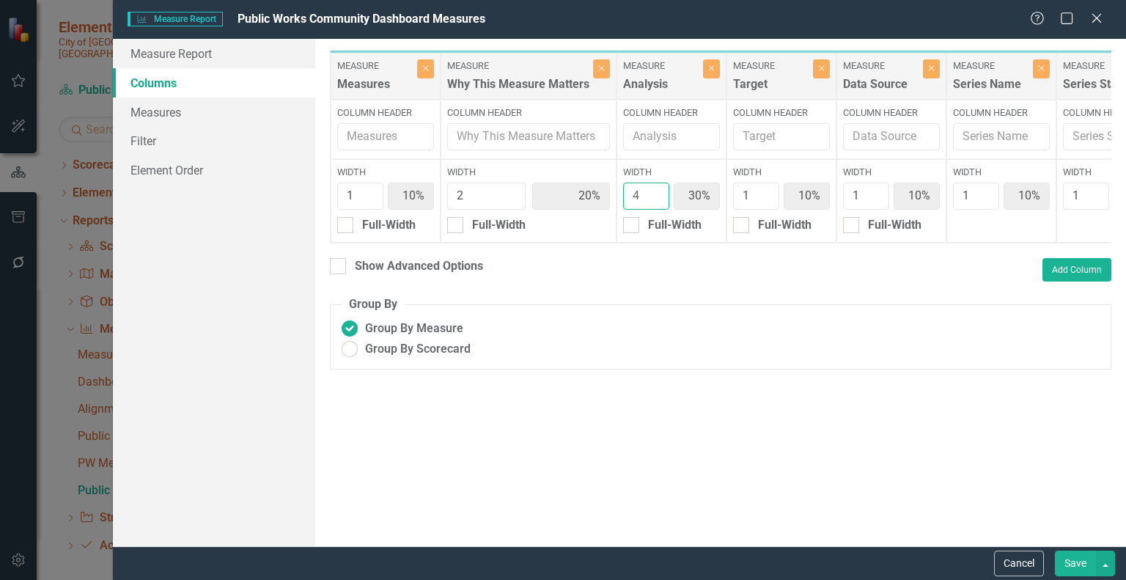
type input "9%"
type input "18%"
type input "36%"
type input "9%"
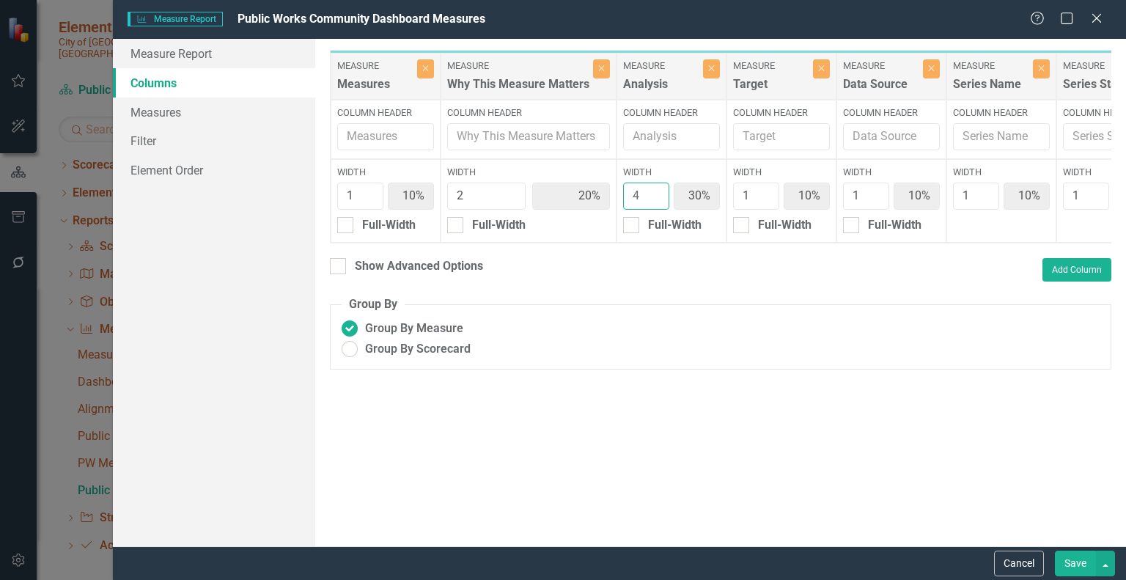
type input "9%"
type input "4"
click at [652, 189] on input "4" at bounding box center [646, 195] width 46 height 27
click at [1071, 556] on button "Save" at bounding box center [1075, 563] width 41 height 26
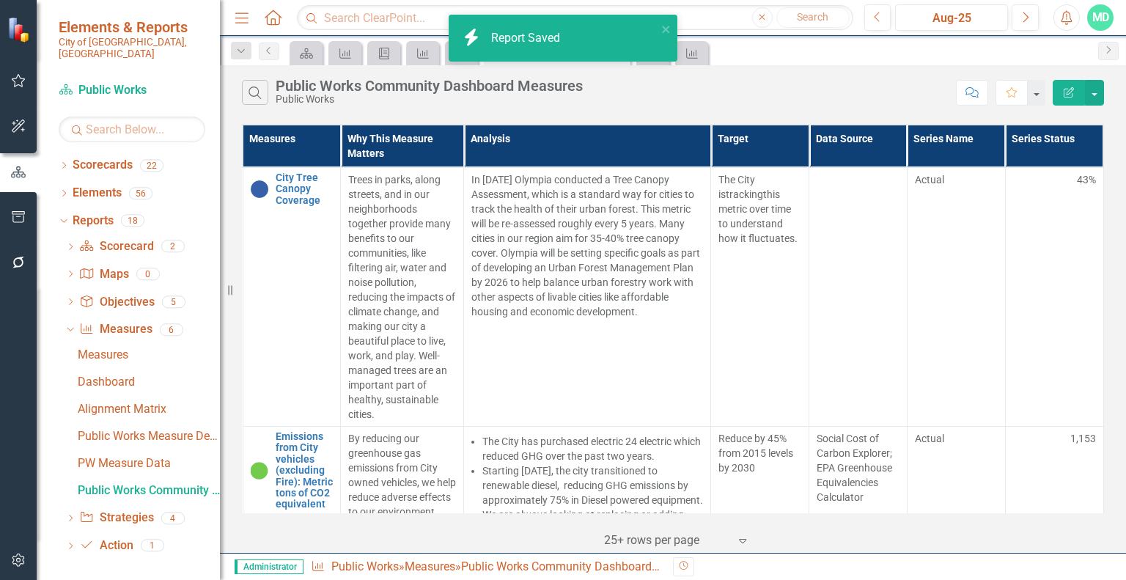
scroll to position [0, 0]
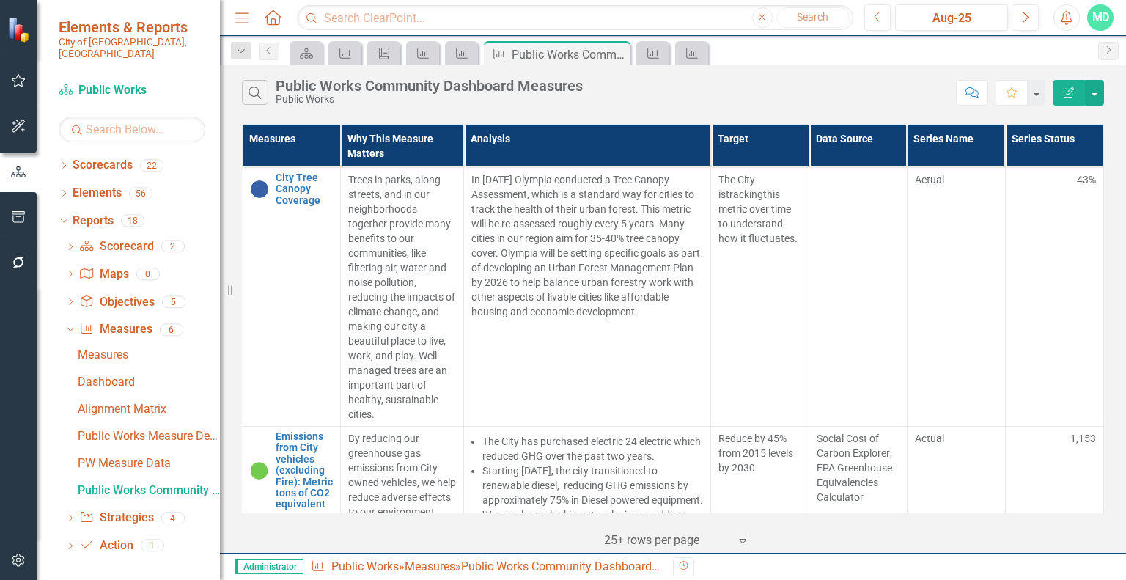
click at [1066, 96] on icon "button" at bounding box center [1068, 92] width 10 height 10
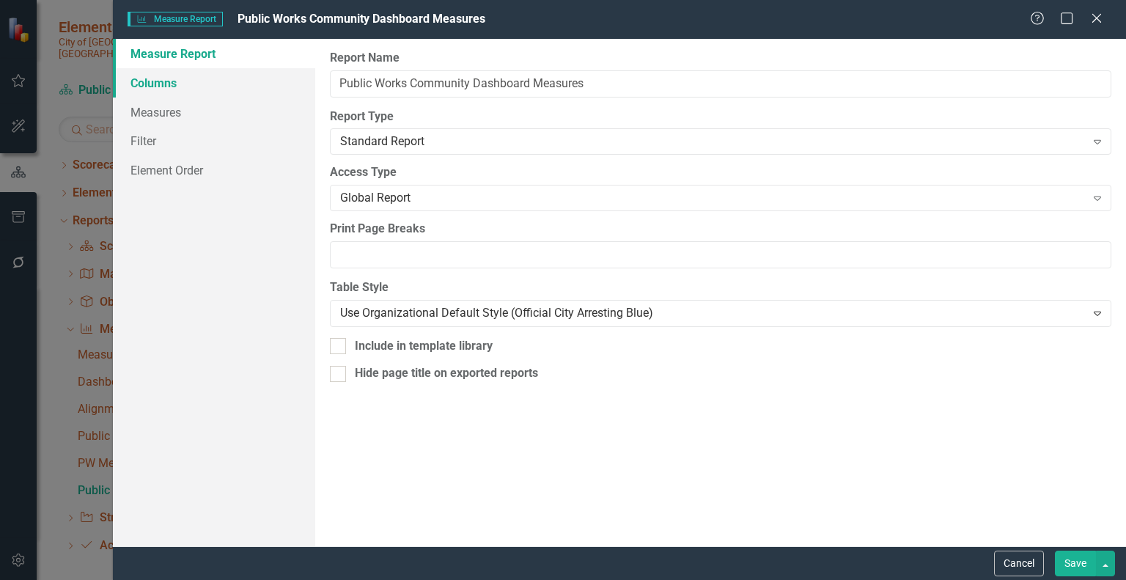
click at [170, 87] on link "Columns" at bounding box center [214, 82] width 202 height 29
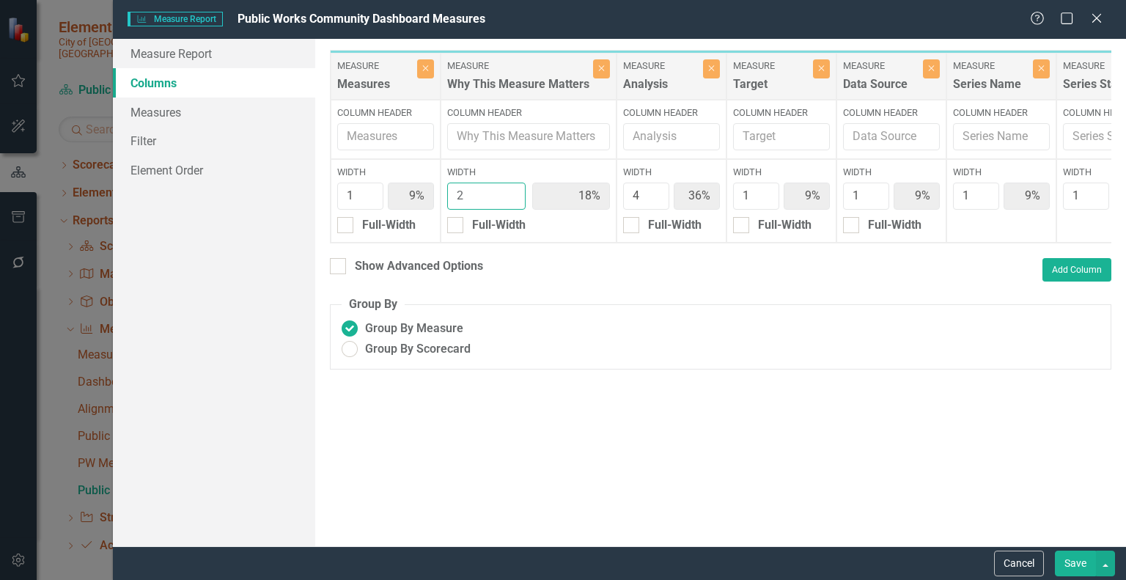
type input "3"
type input "8%"
type input "25%"
type input "33%"
type input "8%"
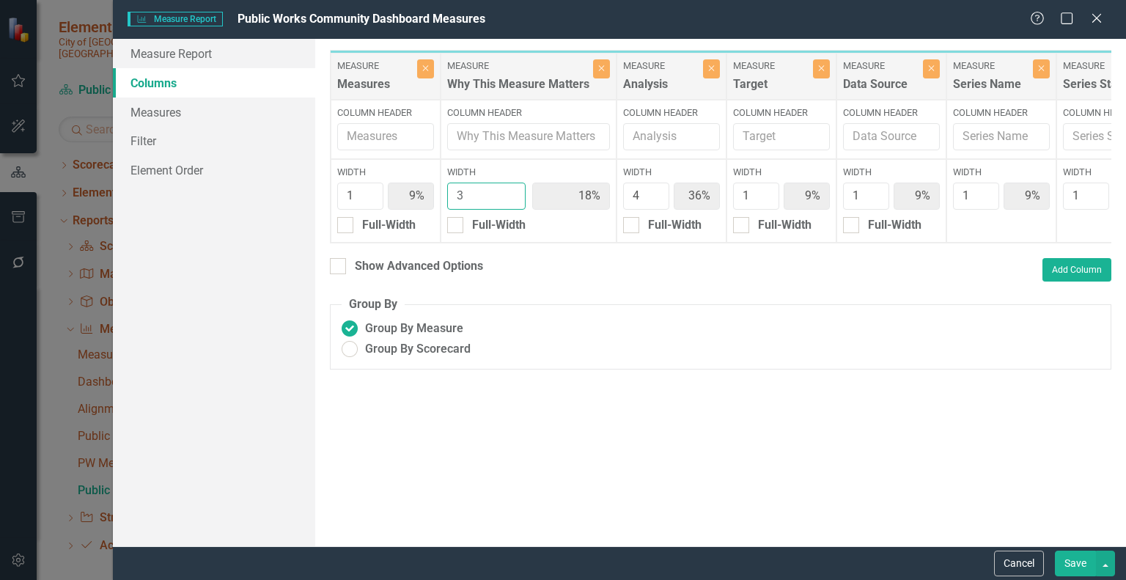
type input "8%"
type input "3"
click at [510, 188] on input "3" at bounding box center [486, 195] width 78 height 27
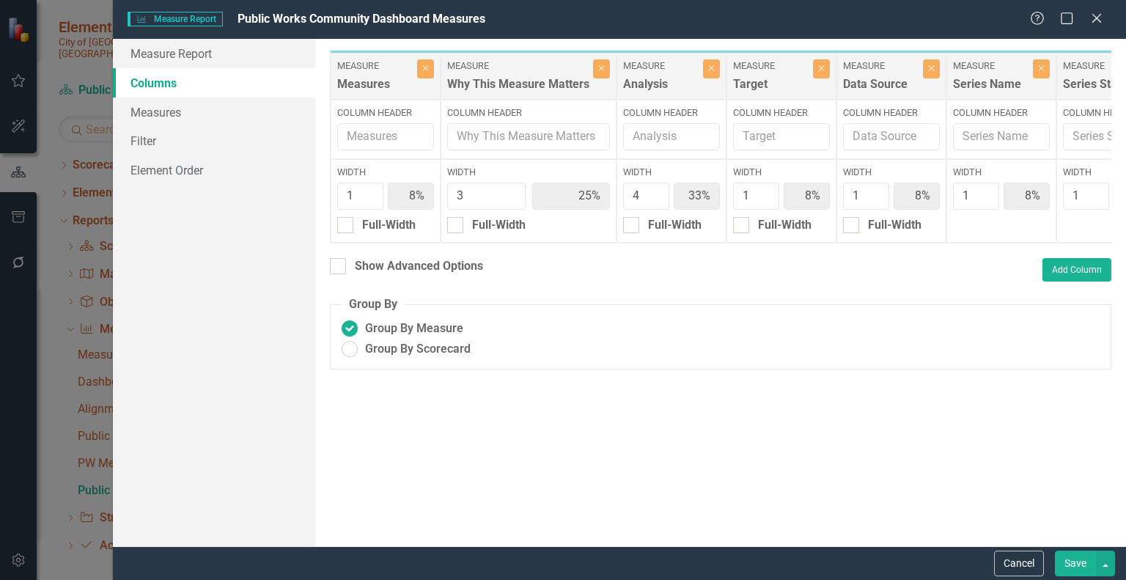
click at [1077, 570] on button "Save" at bounding box center [1075, 563] width 41 height 26
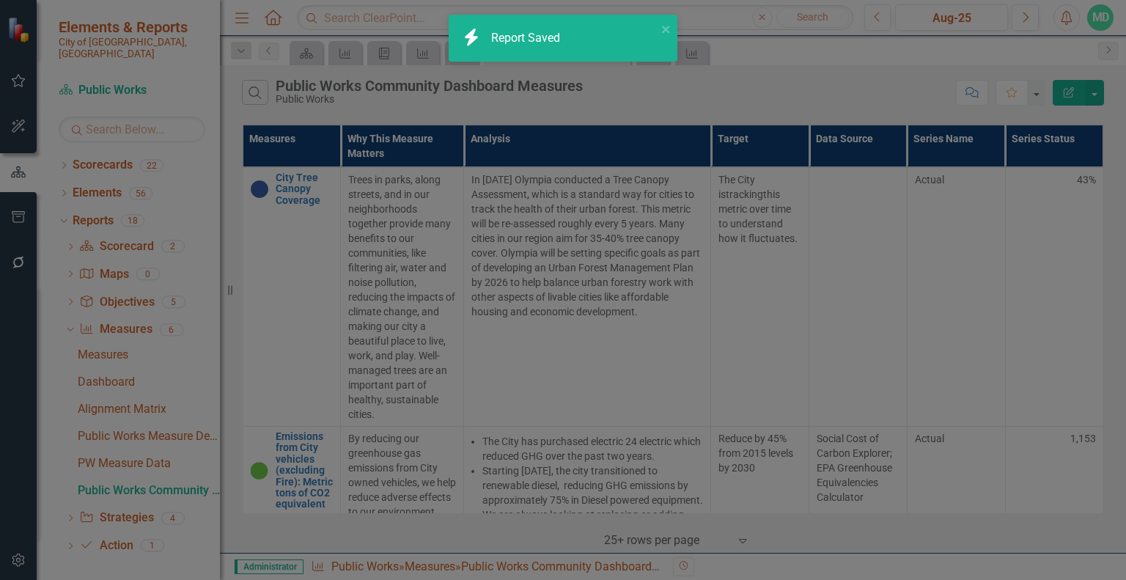
radio input "false"
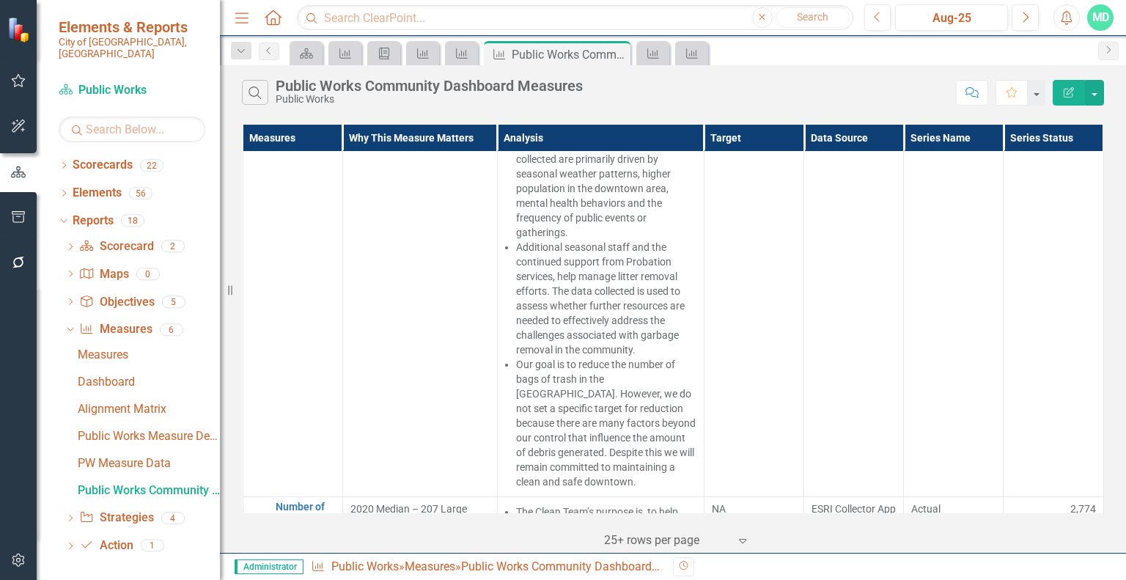
scroll to position [1146, 0]
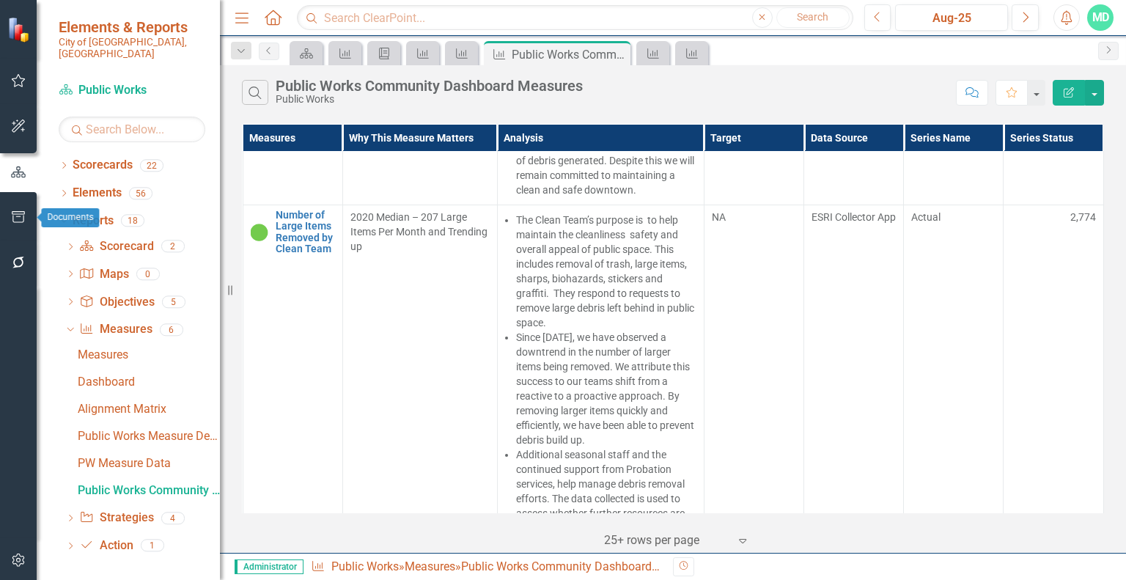
click at [21, 212] on icon "button" at bounding box center [18, 217] width 15 height 12
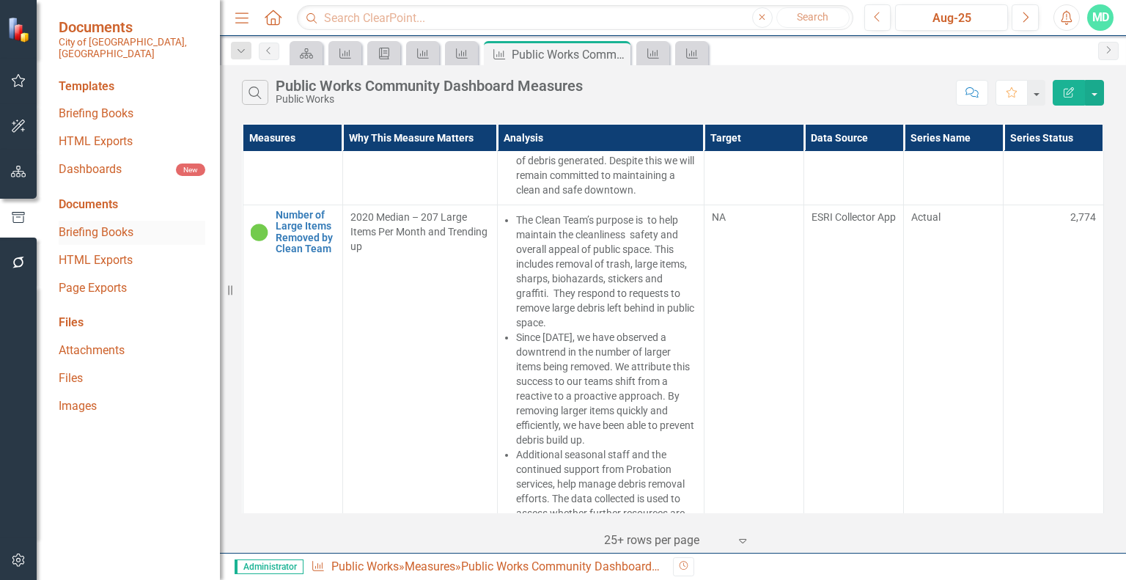
click at [106, 224] on link "Briefing Books" at bounding box center [132, 232] width 147 height 17
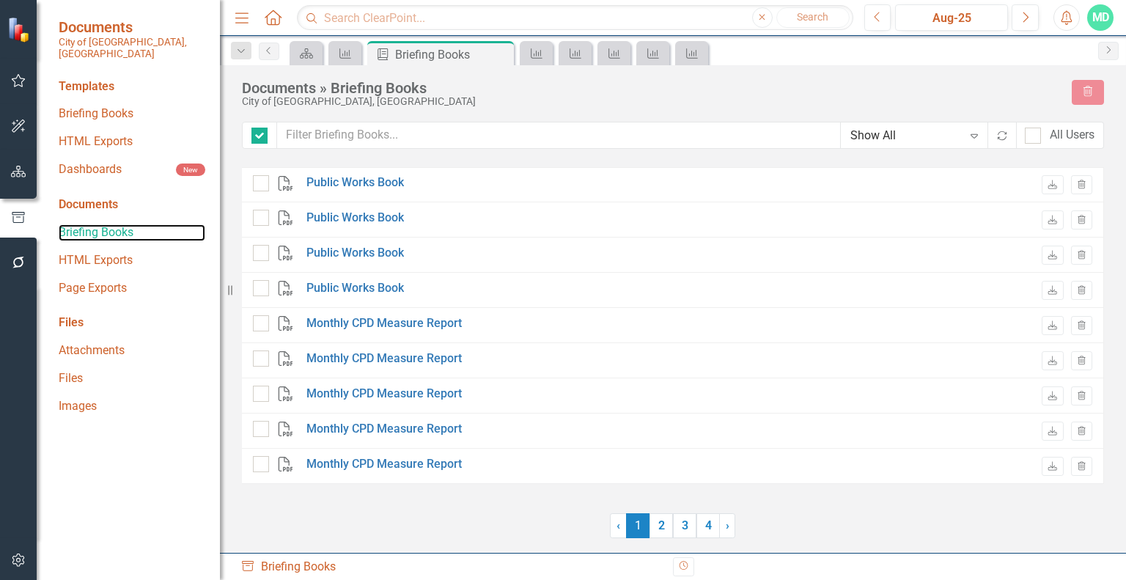
checkbox input "false"
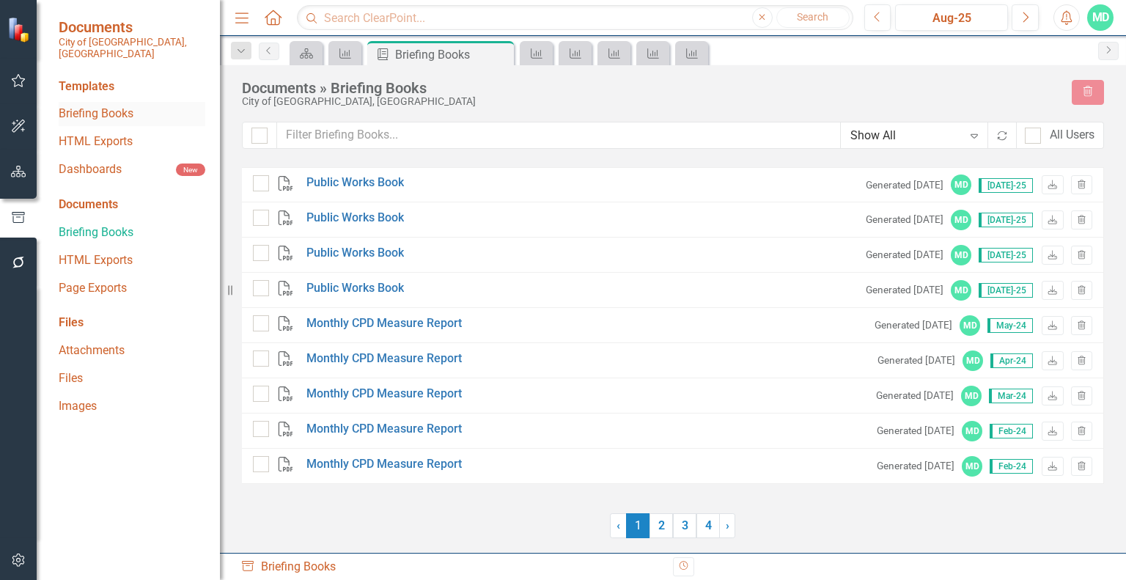
click at [85, 106] on link "Briefing Books" at bounding box center [132, 114] width 147 height 17
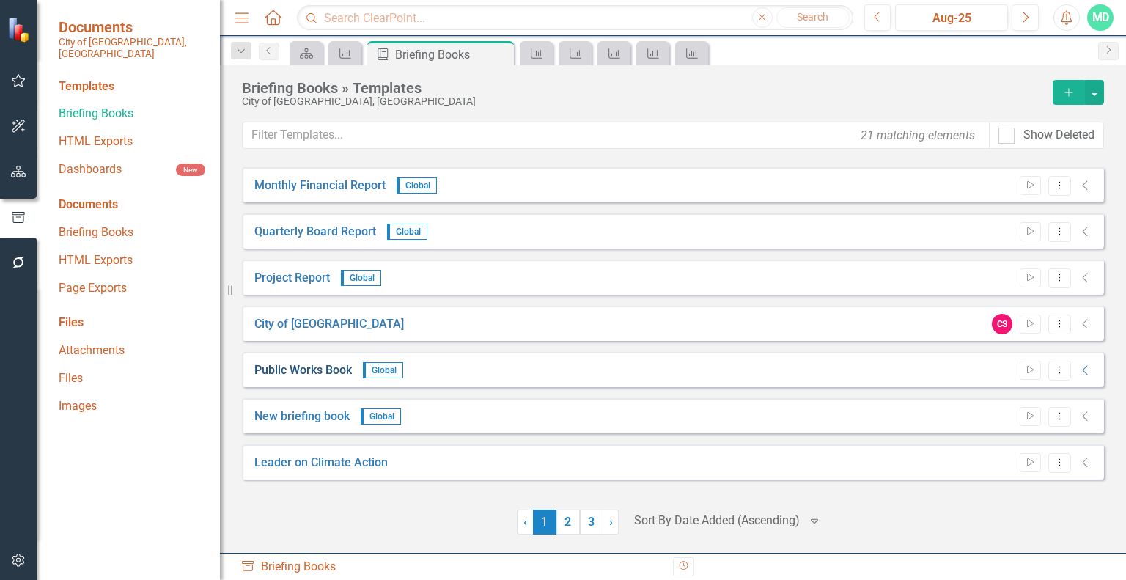
click at [314, 368] on link "Public Works Book" at bounding box center [302, 370] width 97 height 17
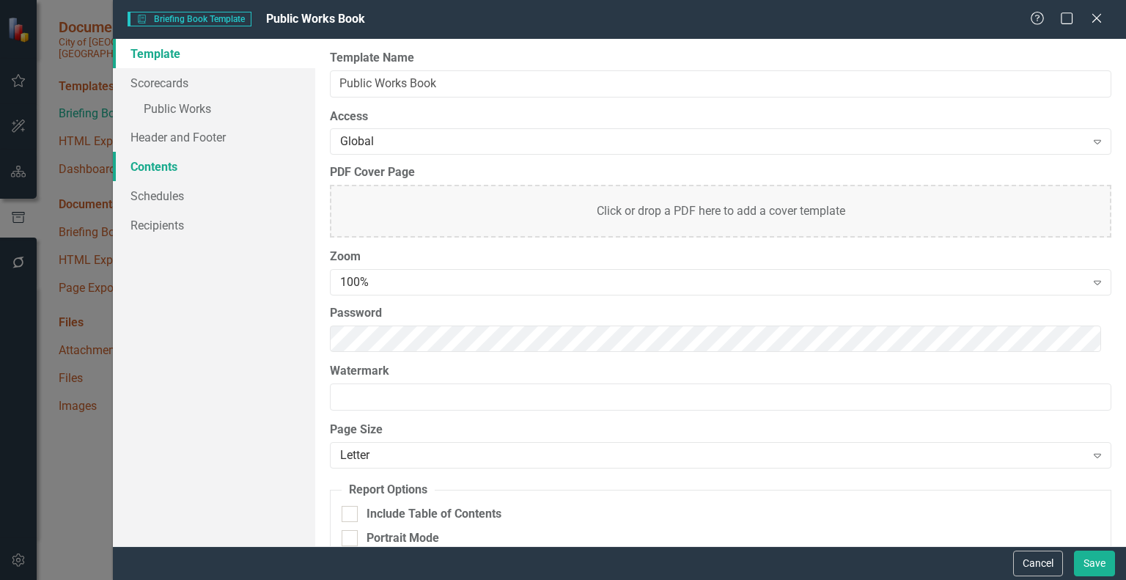
click at [155, 169] on link "Contents" at bounding box center [214, 166] width 202 height 29
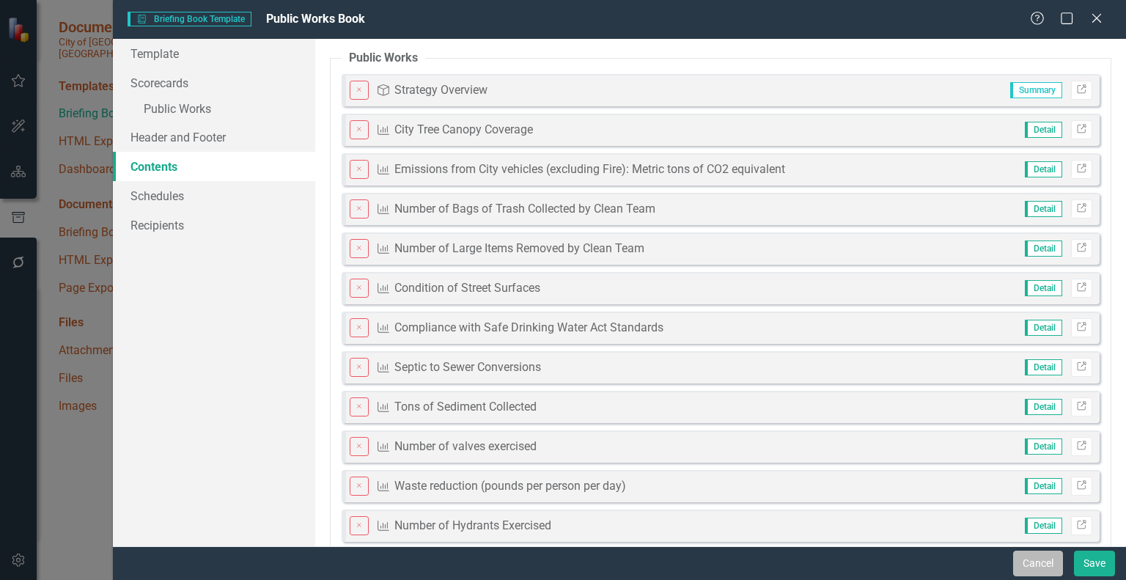
click at [1033, 558] on button "Cancel" at bounding box center [1038, 563] width 50 height 26
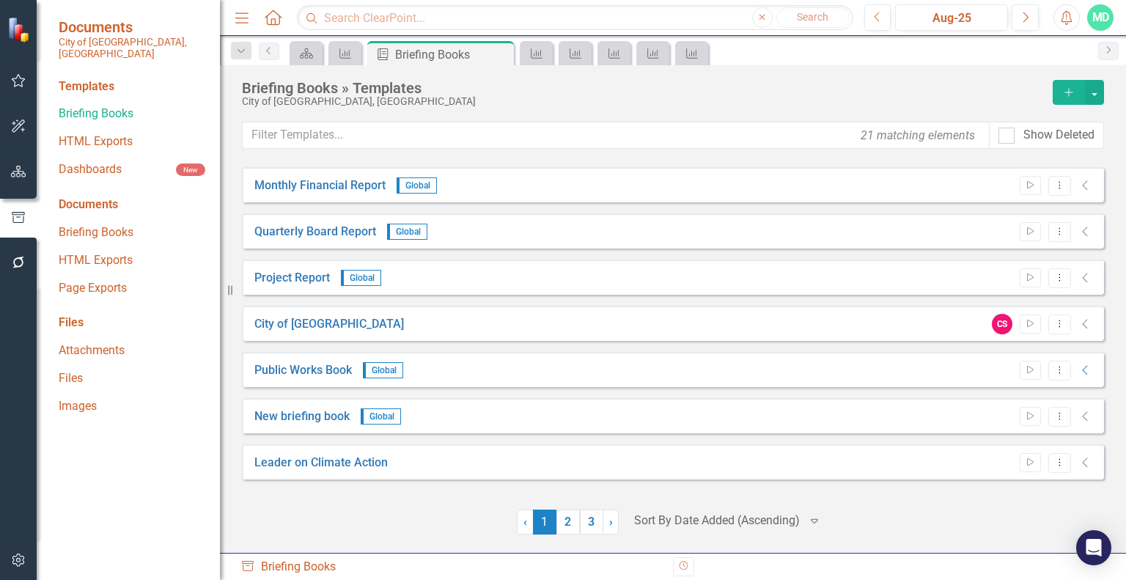
click at [12, 170] on icon "button" at bounding box center [18, 172] width 15 height 12
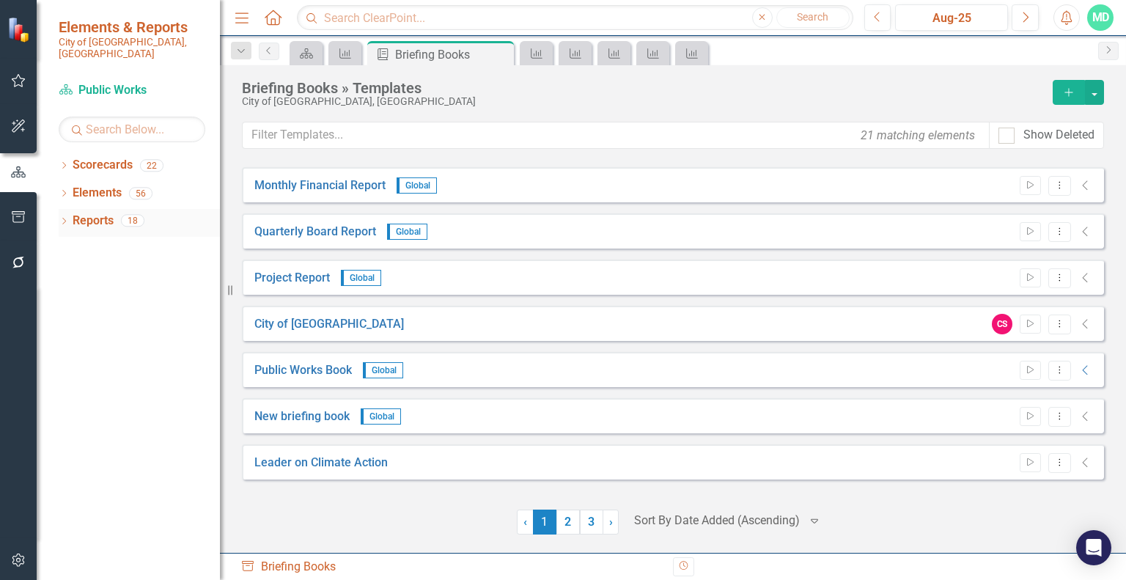
click at [99, 213] on link "Reports" at bounding box center [93, 221] width 41 height 17
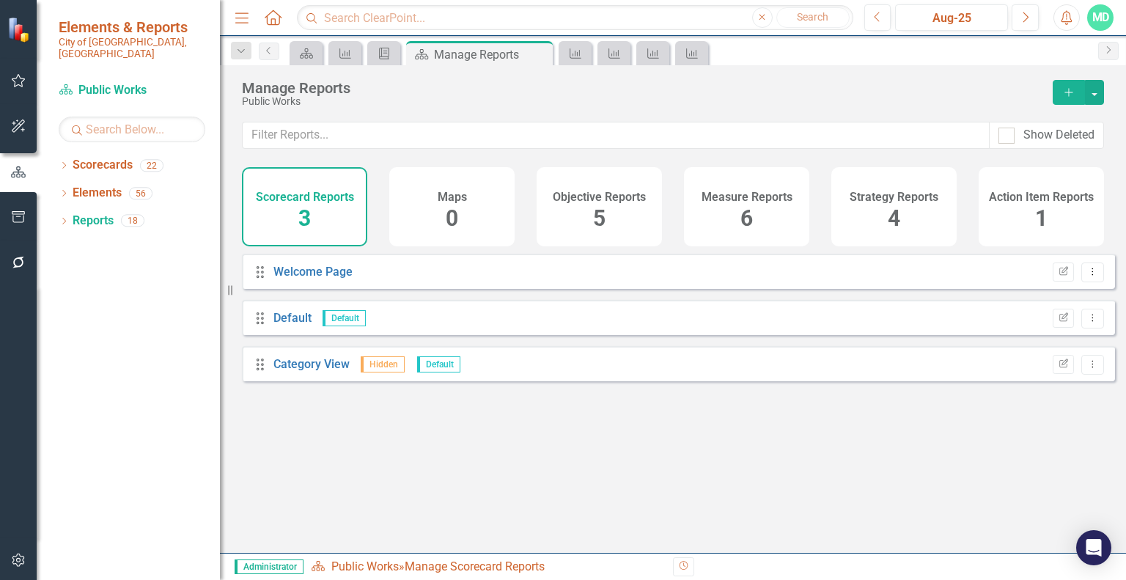
click at [625, 202] on h4 "Objective Reports" at bounding box center [599, 197] width 93 height 13
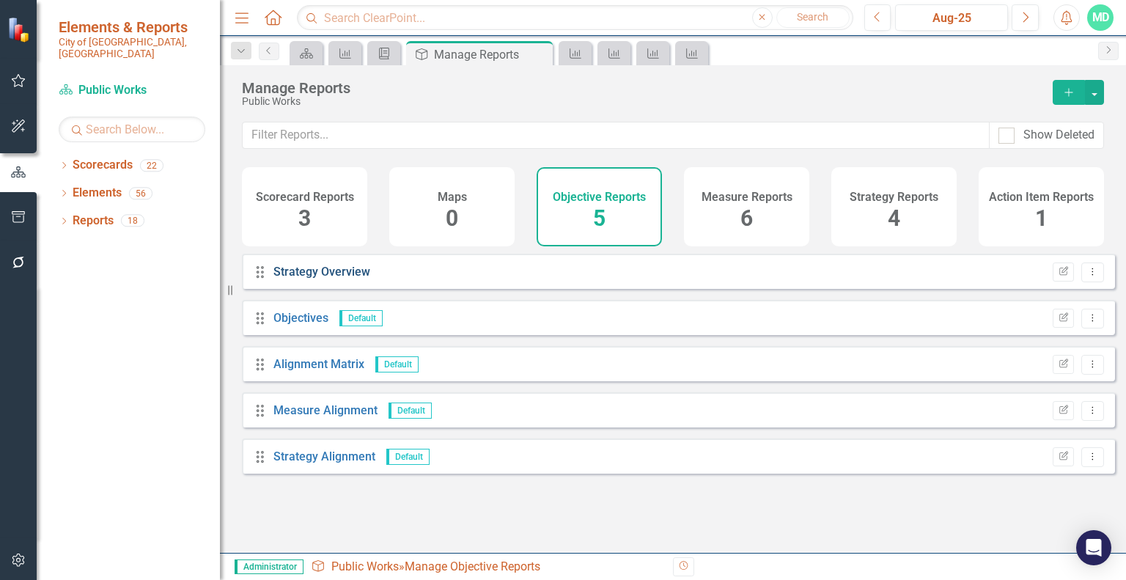
click at [342, 279] on link "Strategy Overview" at bounding box center [321, 272] width 97 height 14
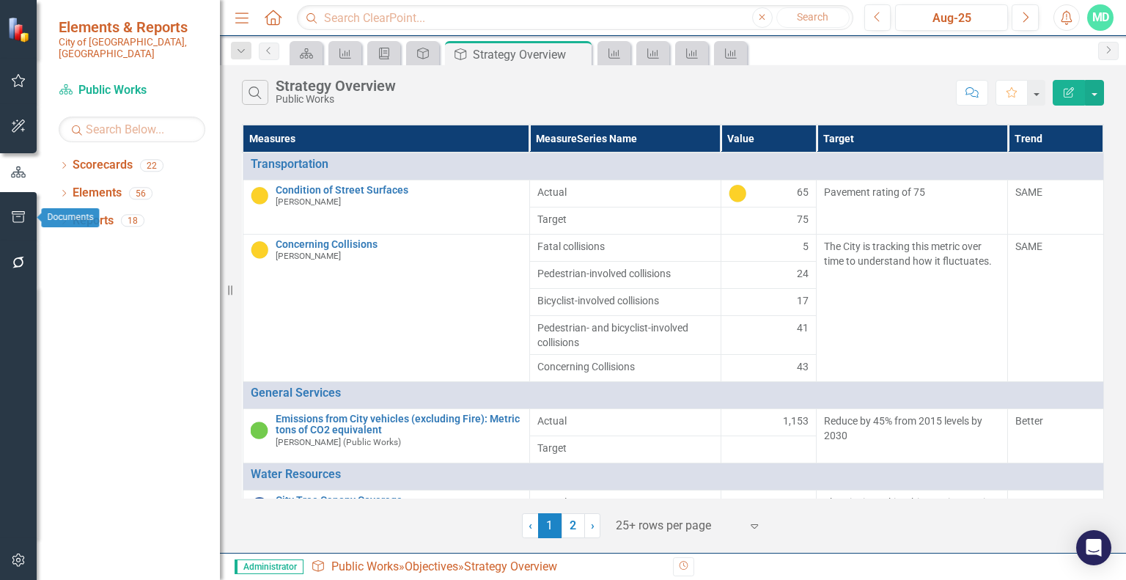
click at [18, 219] on icon "button" at bounding box center [18, 217] width 15 height 12
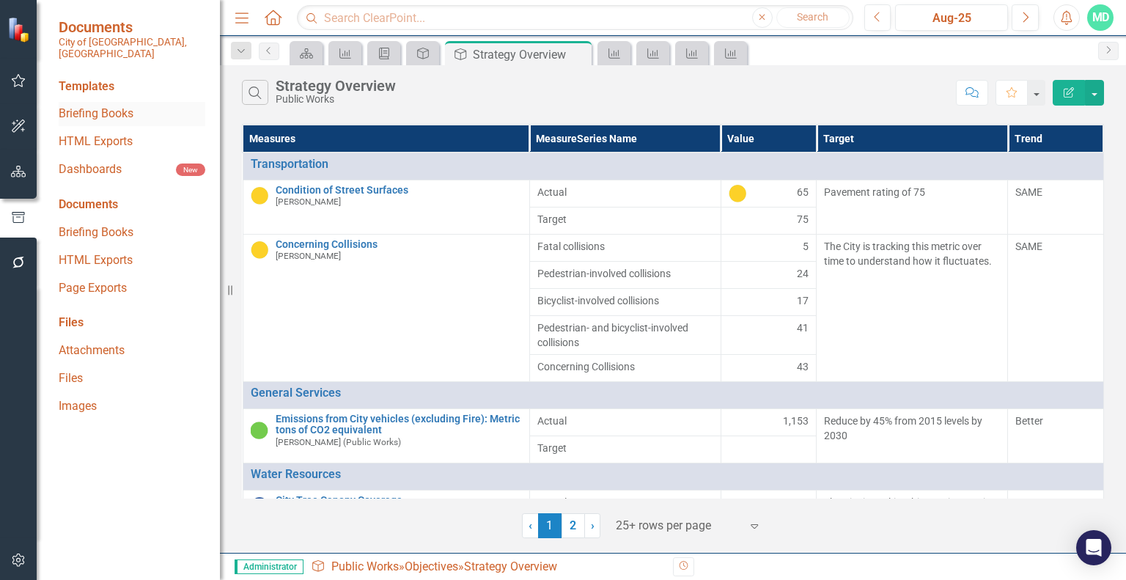
click at [100, 106] on link "Briefing Books" at bounding box center [132, 114] width 147 height 17
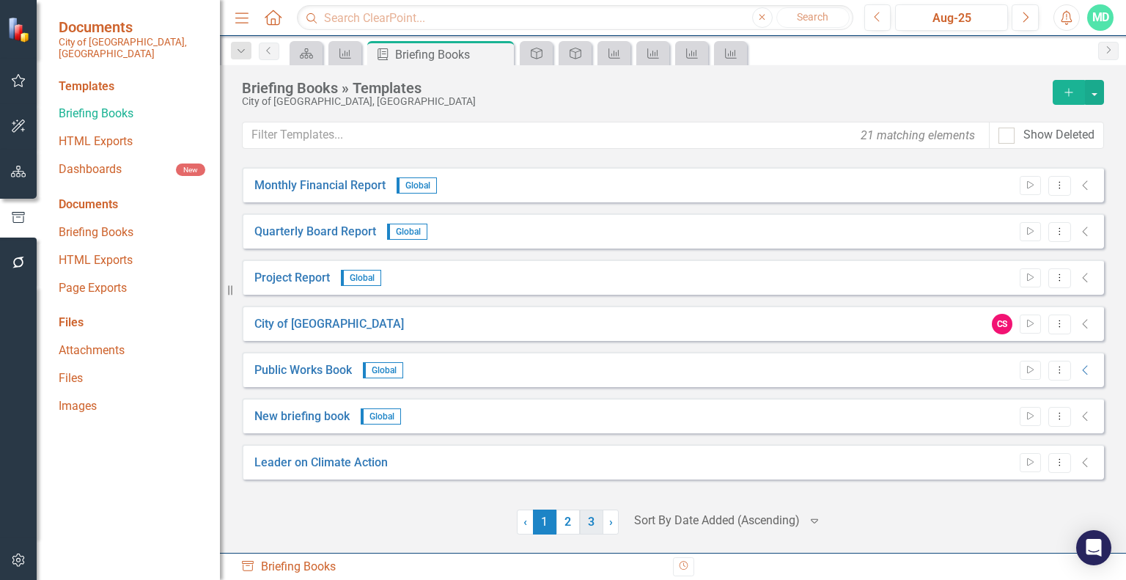
click at [592, 517] on link "3" at bounding box center [591, 521] width 23 height 25
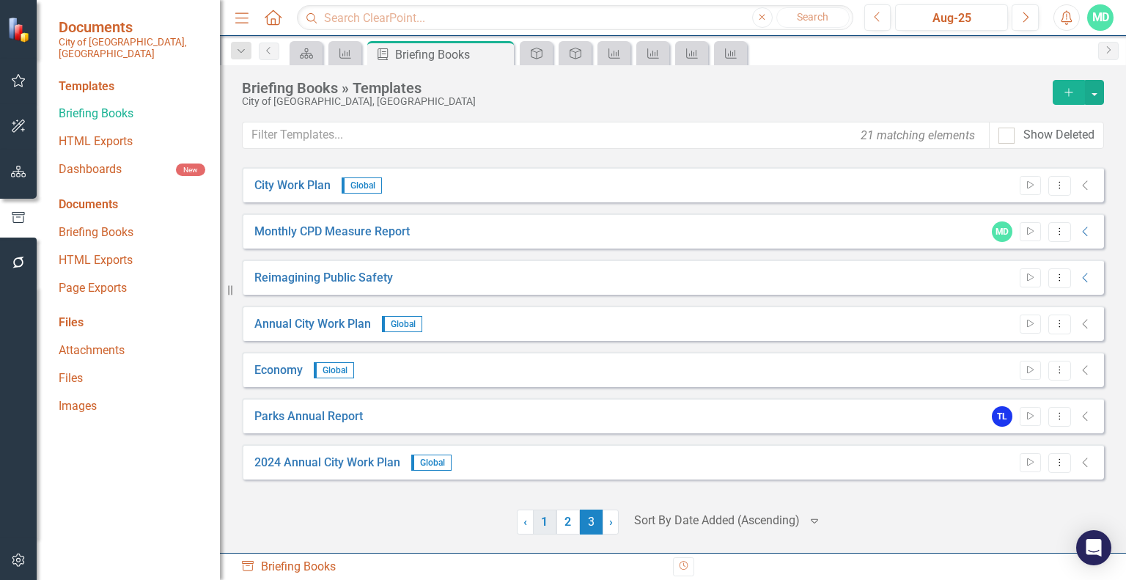
click at [545, 523] on link "1" at bounding box center [544, 521] width 23 height 25
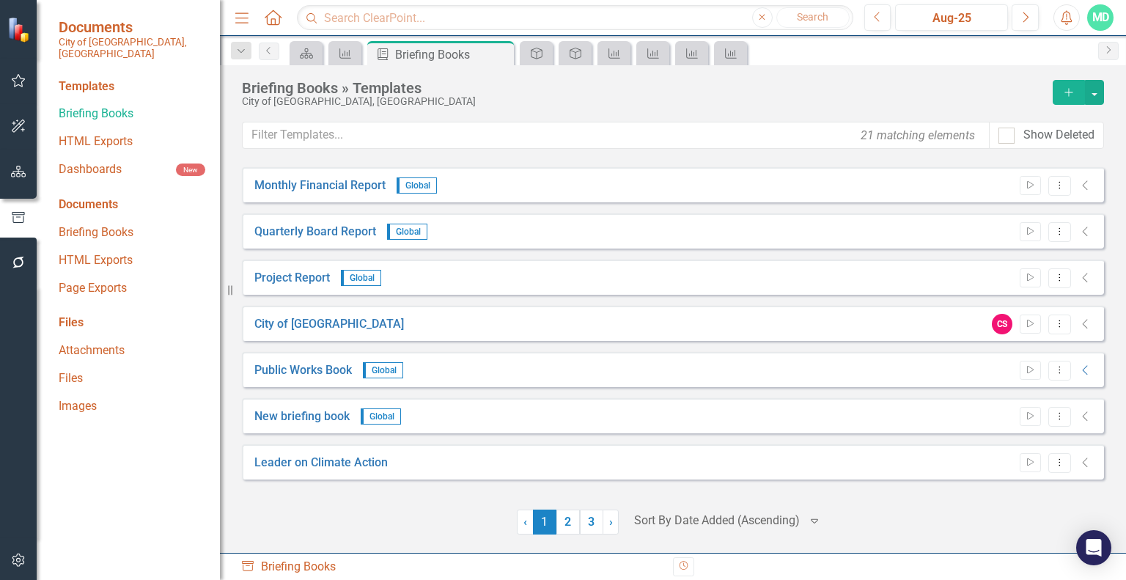
click at [1068, 91] on icon "Add" at bounding box center [1068, 92] width 13 height 10
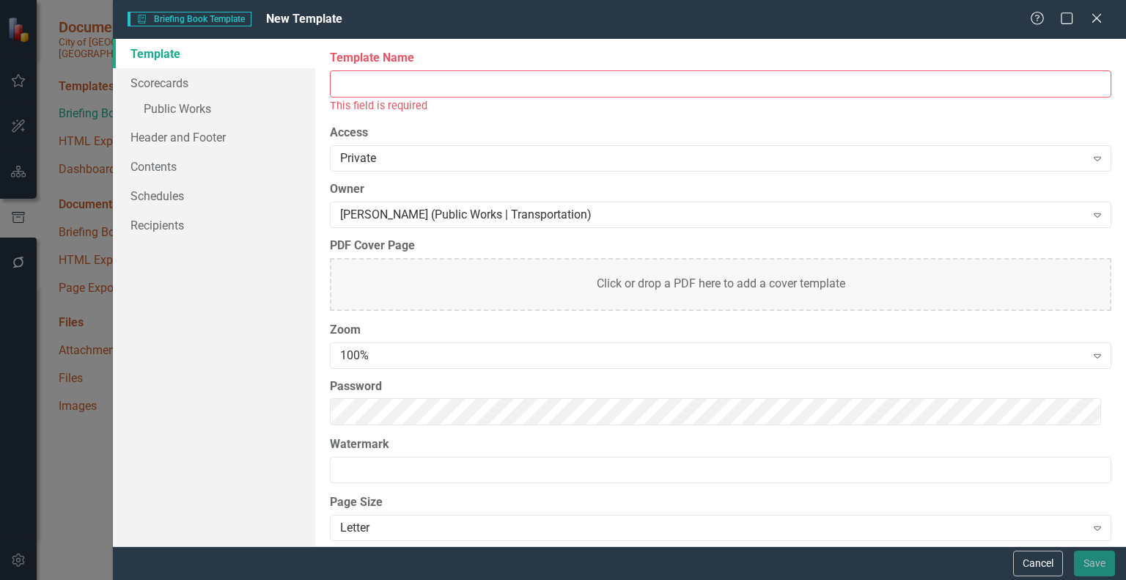
click at [514, 85] on input "Template Name" at bounding box center [720, 83] width 781 height 27
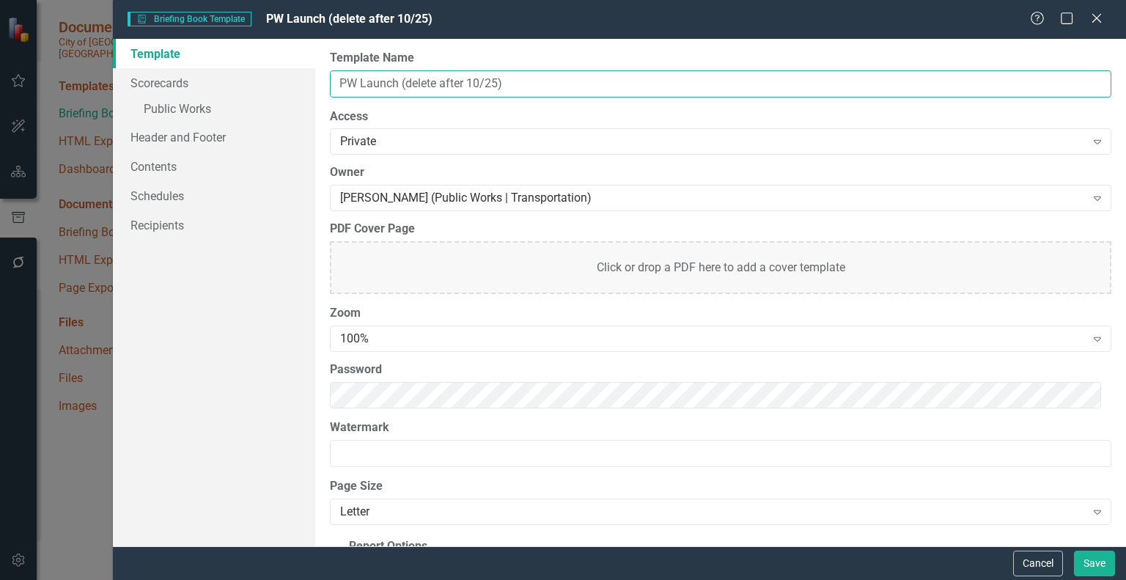
click at [407, 84] on input "PW Launch (delete after 10/25)" at bounding box center [720, 83] width 781 height 27
type input "PW Launch (may delete after 10/25)"
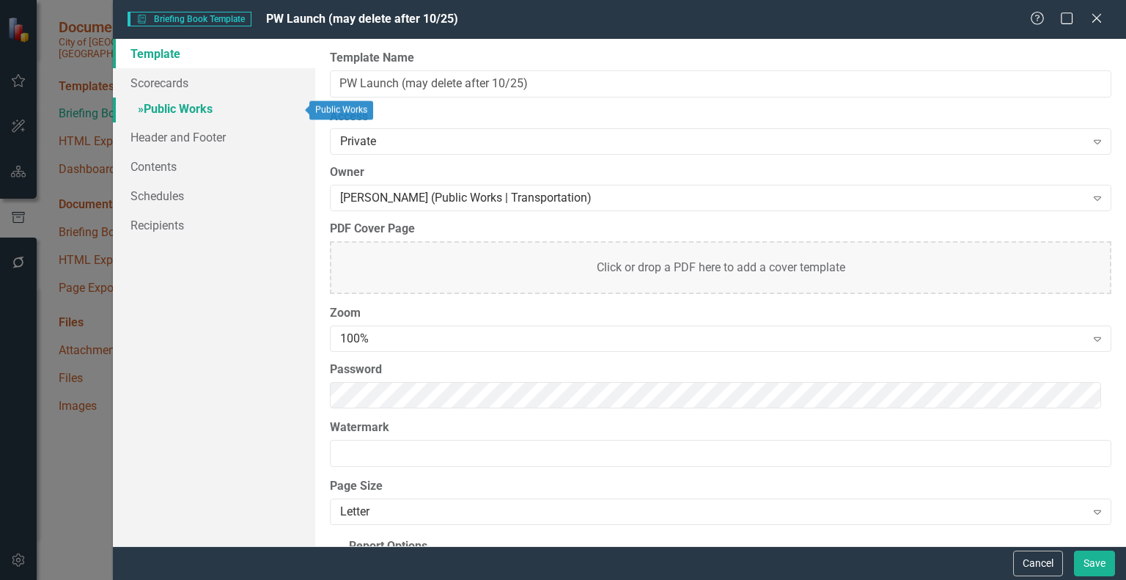
click at [176, 105] on link "» Public Works" at bounding box center [214, 110] width 202 height 26
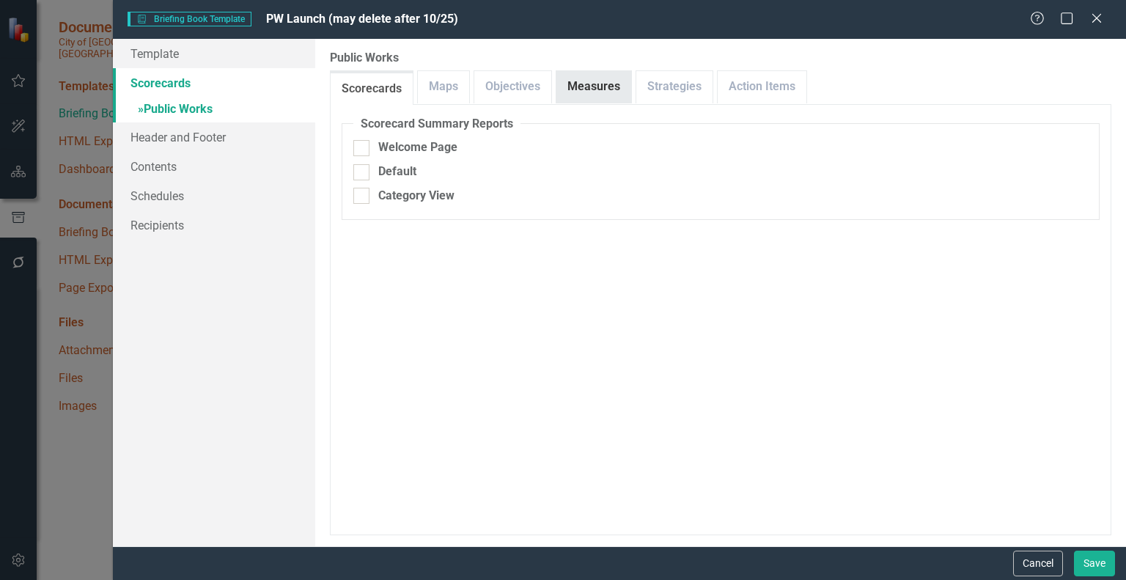
click at [570, 85] on link "Measures" at bounding box center [593, 87] width 75 height 32
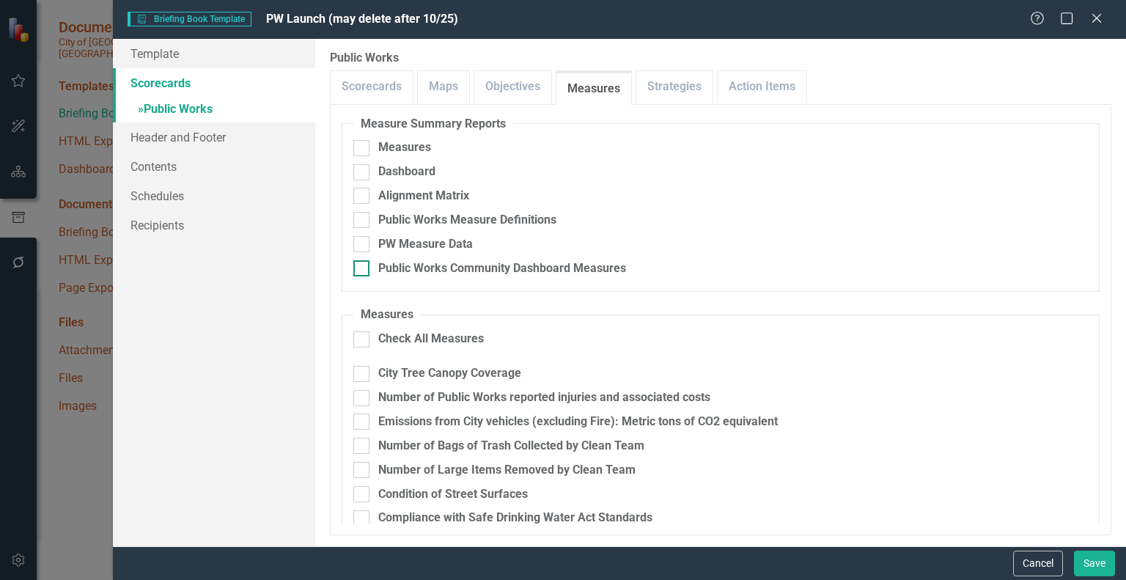
click at [361, 268] on input "Public Works Community Dashboard Measures" at bounding box center [358, 265] width 10 height 10
checkbox input "true"
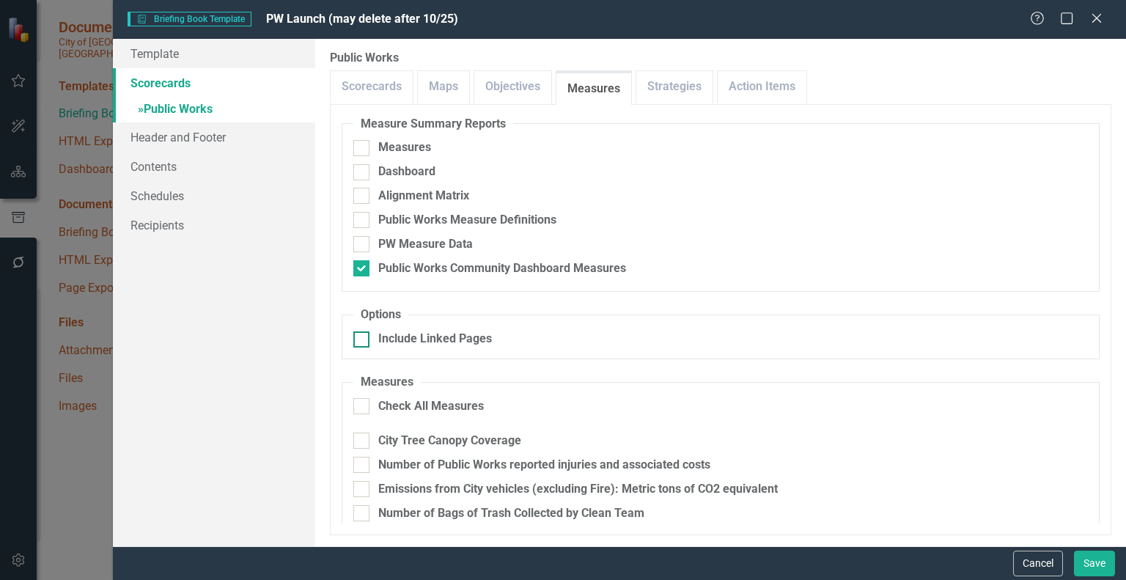
click at [364, 339] on div at bounding box center [361, 339] width 16 height 16
click at [363, 339] on input "Include Linked Pages" at bounding box center [358, 336] width 10 height 10
checkbox input "true"
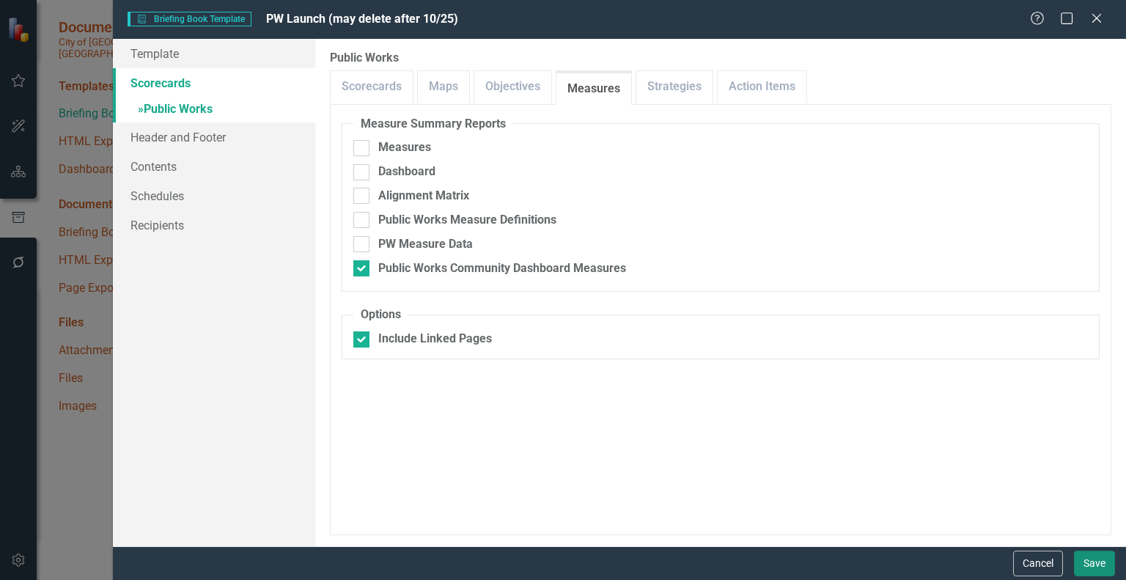
click at [1096, 559] on button "Save" at bounding box center [1094, 563] width 41 height 26
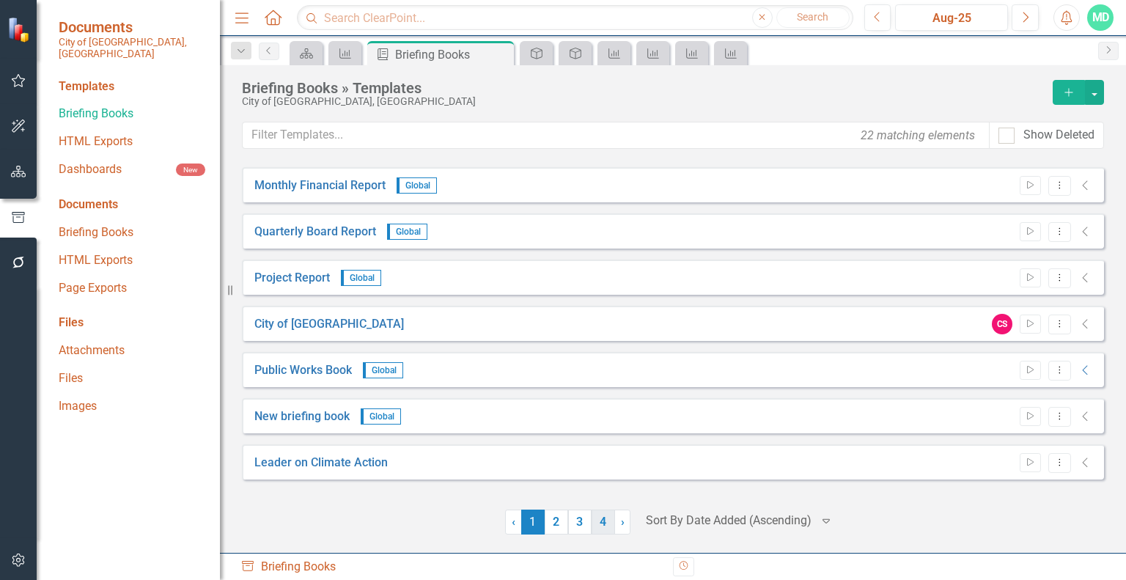
click at [605, 526] on link "4" at bounding box center [602, 521] width 23 height 25
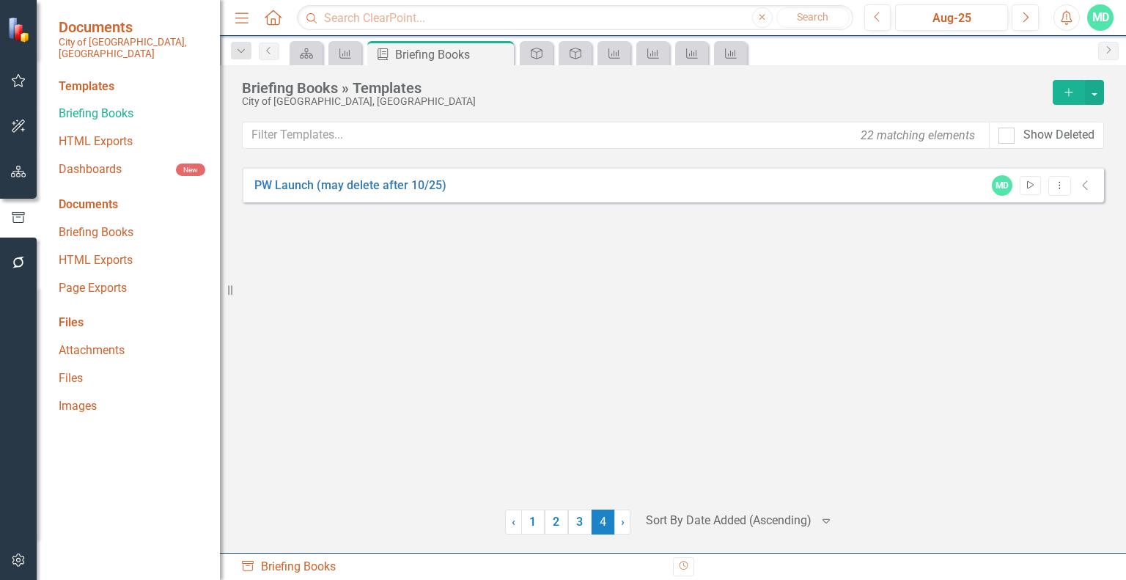
click at [1028, 181] on icon "button" at bounding box center [1030, 185] width 7 height 8
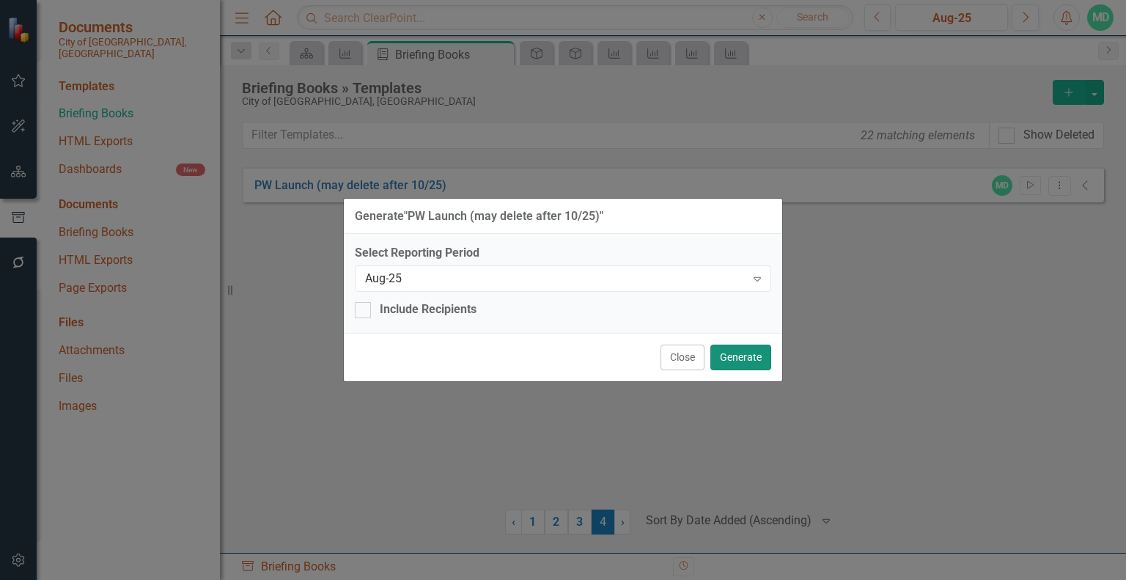
click at [751, 354] on button "Generate" at bounding box center [740, 357] width 61 height 26
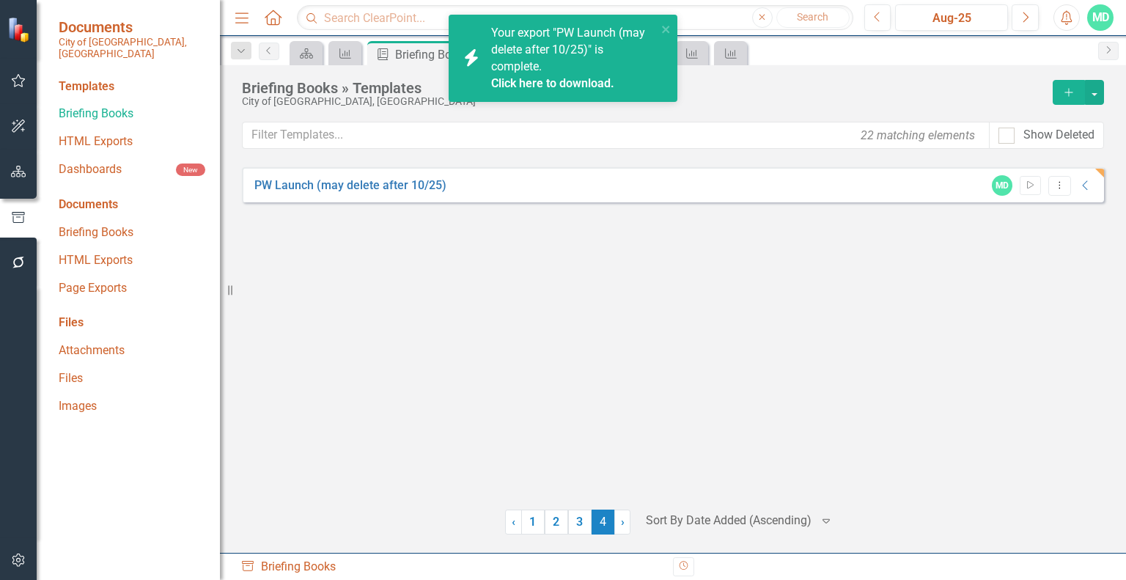
click at [589, 80] on link "Click here to download." at bounding box center [552, 83] width 123 height 14
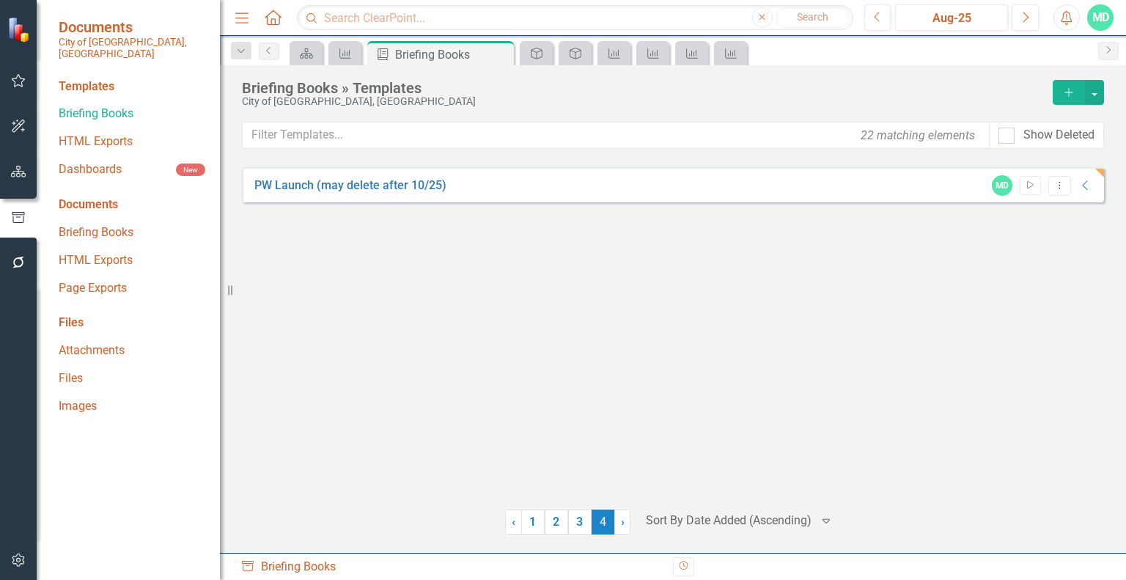
click at [15, 175] on icon "button" at bounding box center [18, 172] width 15 height 12
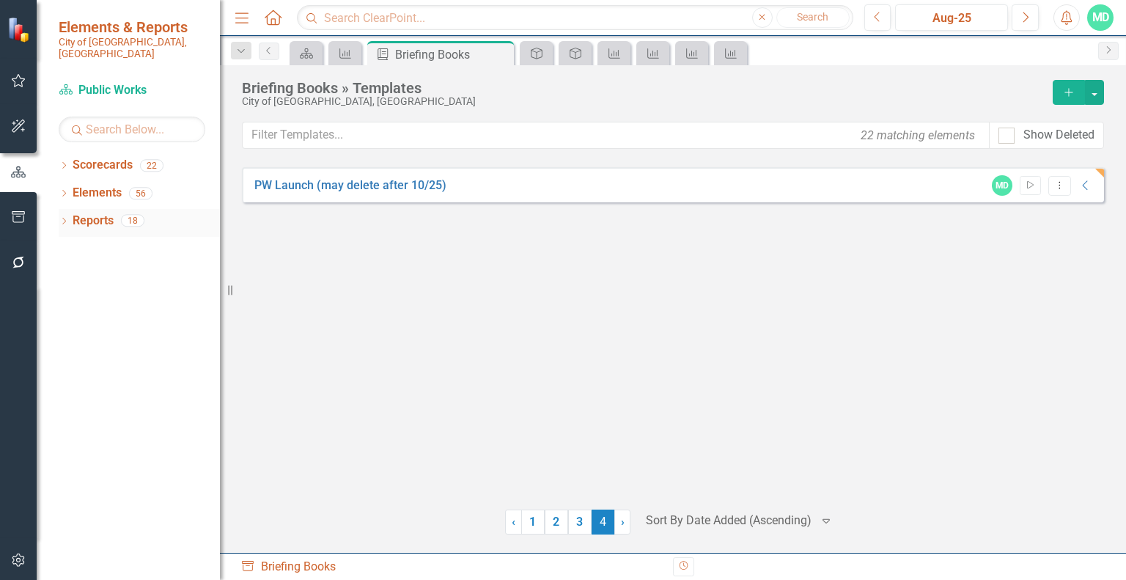
click at [65, 216] on div "Dropdown" at bounding box center [64, 222] width 10 height 12
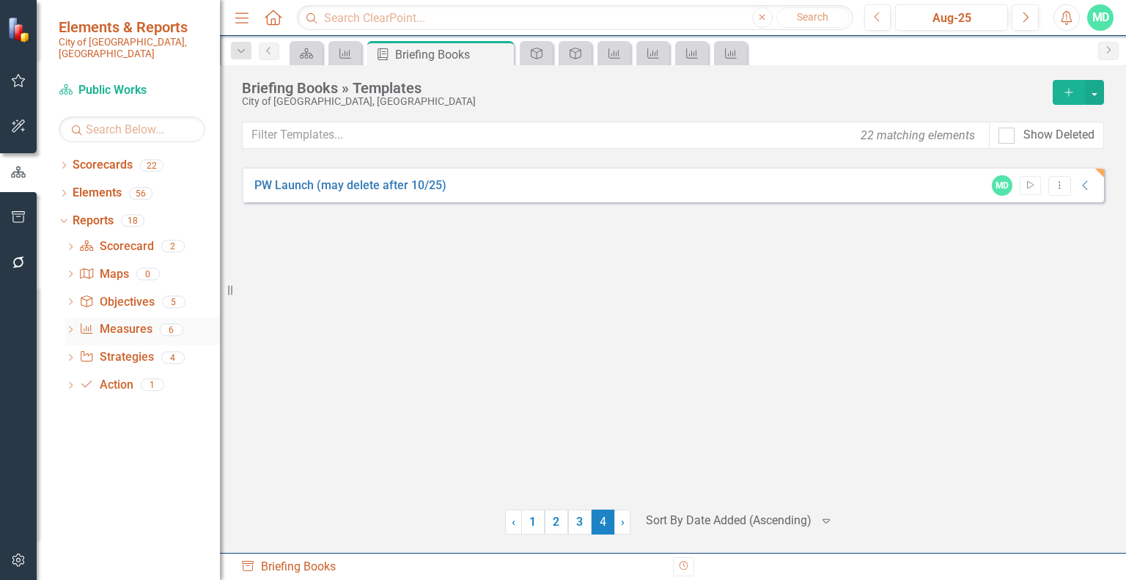
click at [108, 321] on link "Measure Measures" at bounding box center [115, 329] width 73 height 17
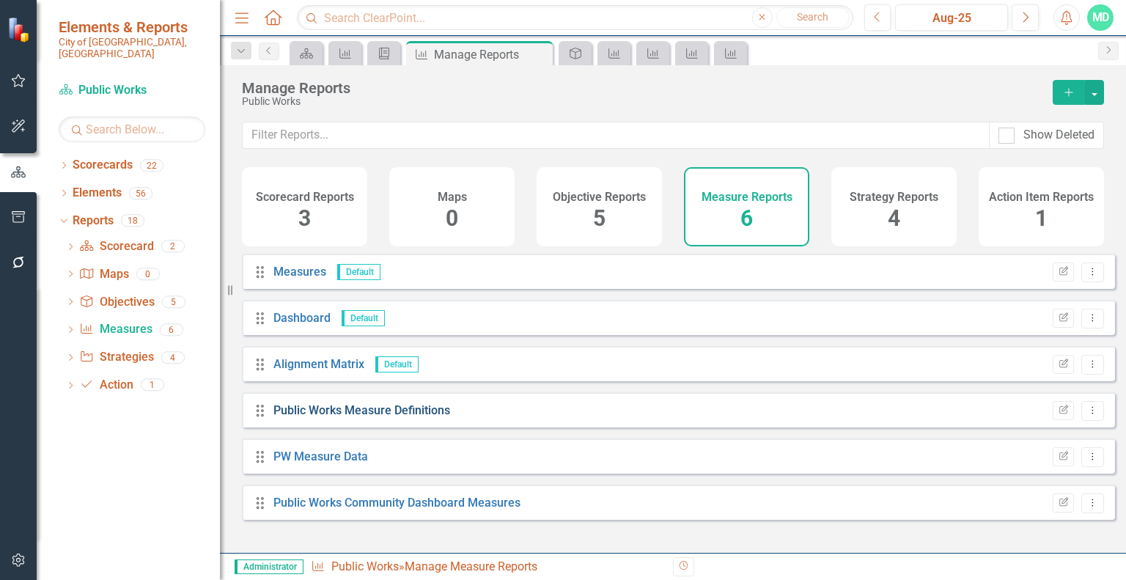
click at [338, 417] on link "Public Works Measure Definitions" at bounding box center [361, 410] width 177 height 14
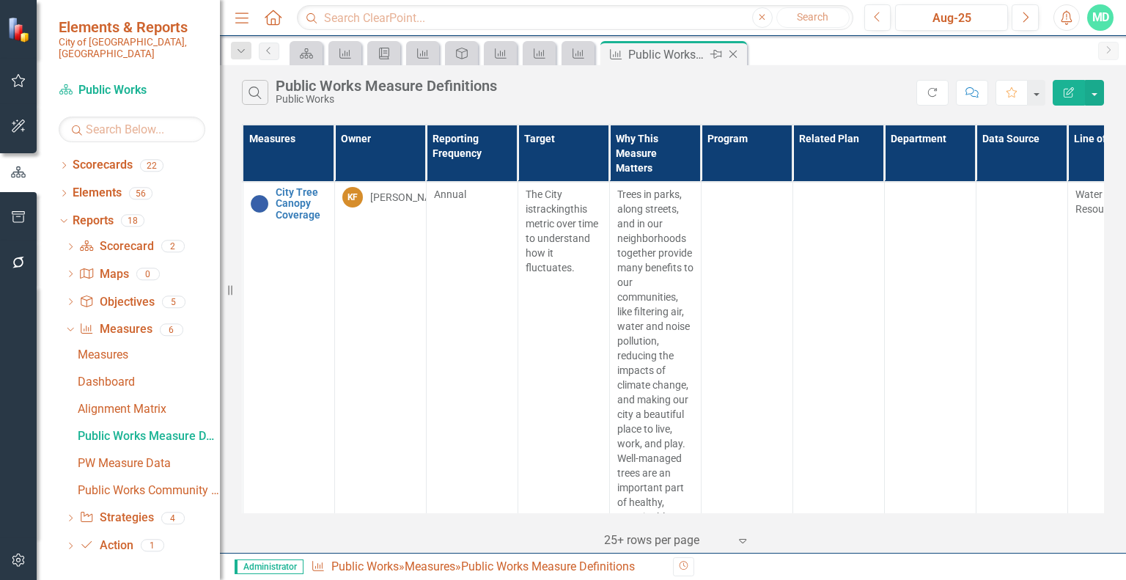
click at [731, 53] on icon at bounding box center [733, 55] width 8 height 8
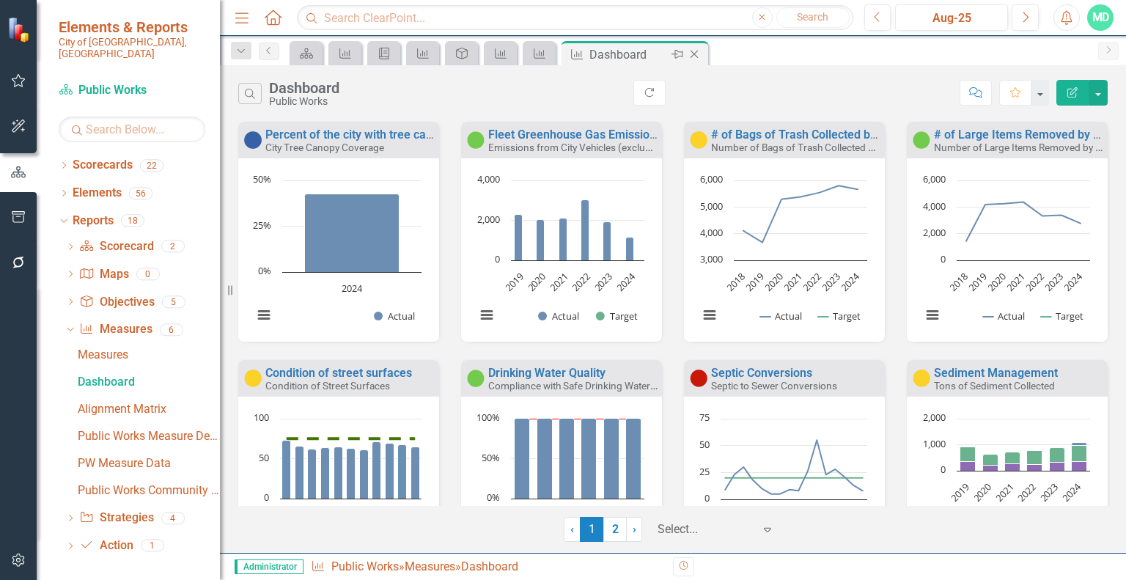
click at [693, 54] on icon at bounding box center [694, 55] width 8 height 8
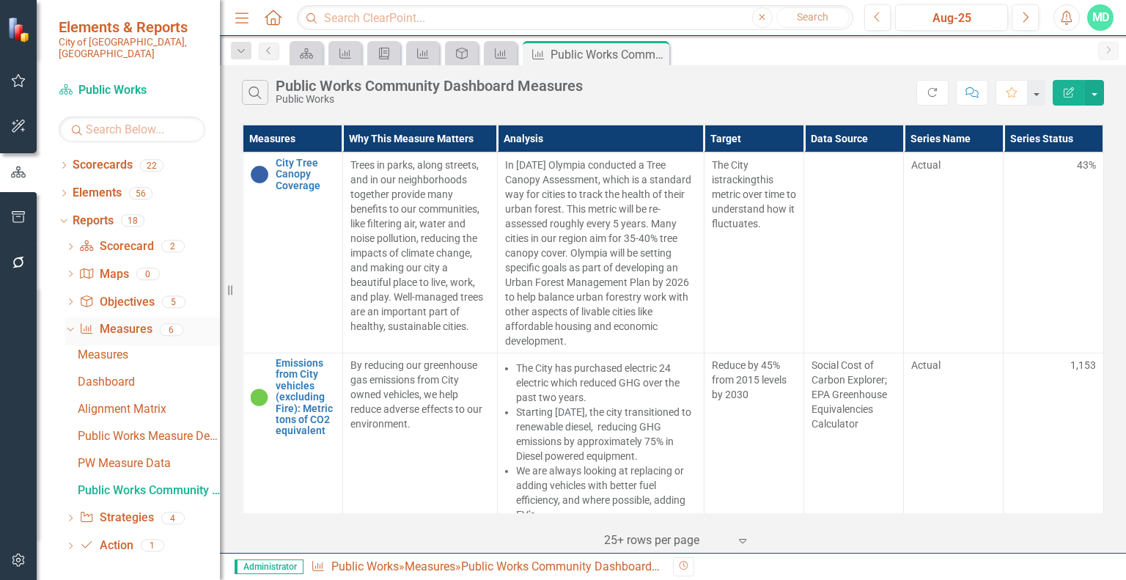
click at [117, 321] on link "Measure Measures" at bounding box center [115, 329] width 73 height 17
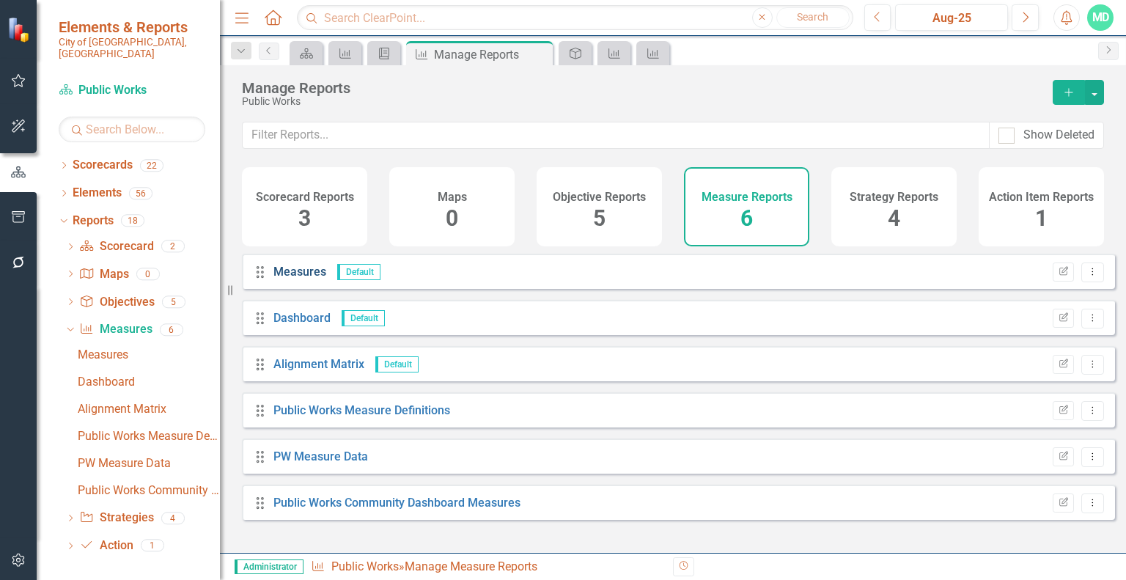
click at [299, 279] on link "Measures" at bounding box center [299, 272] width 53 height 14
click at [343, 371] on link "Alignment Matrix" at bounding box center [318, 364] width 91 height 14
click at [1068, 100] on button "Add" at bounding box center [1068, 92] width 32 height 25
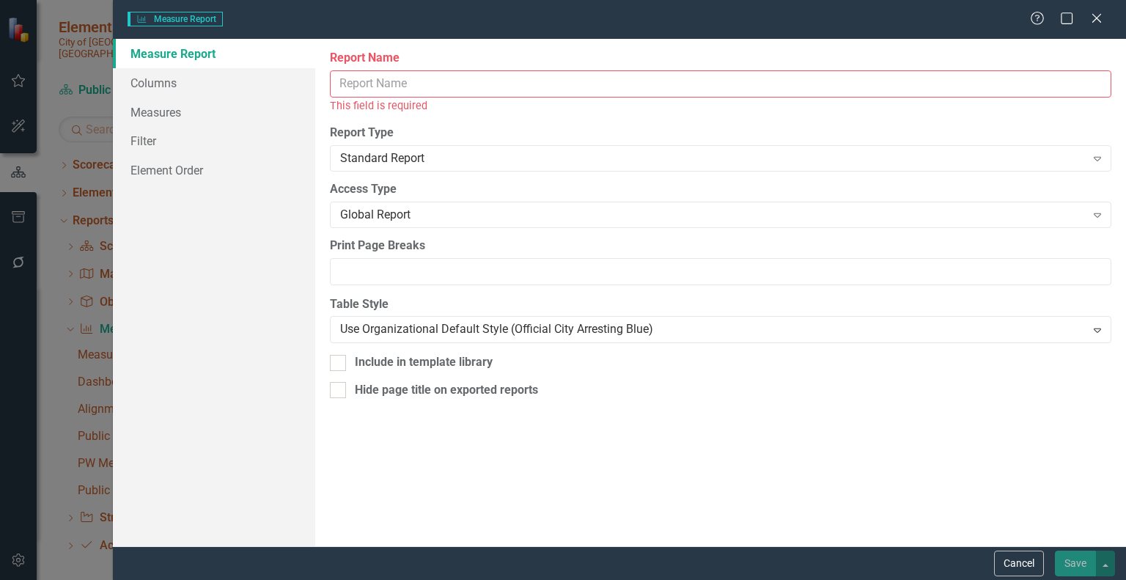
click at [421, 84] on input "Report Name" at bounding box center [720, 83] width 781 height 27
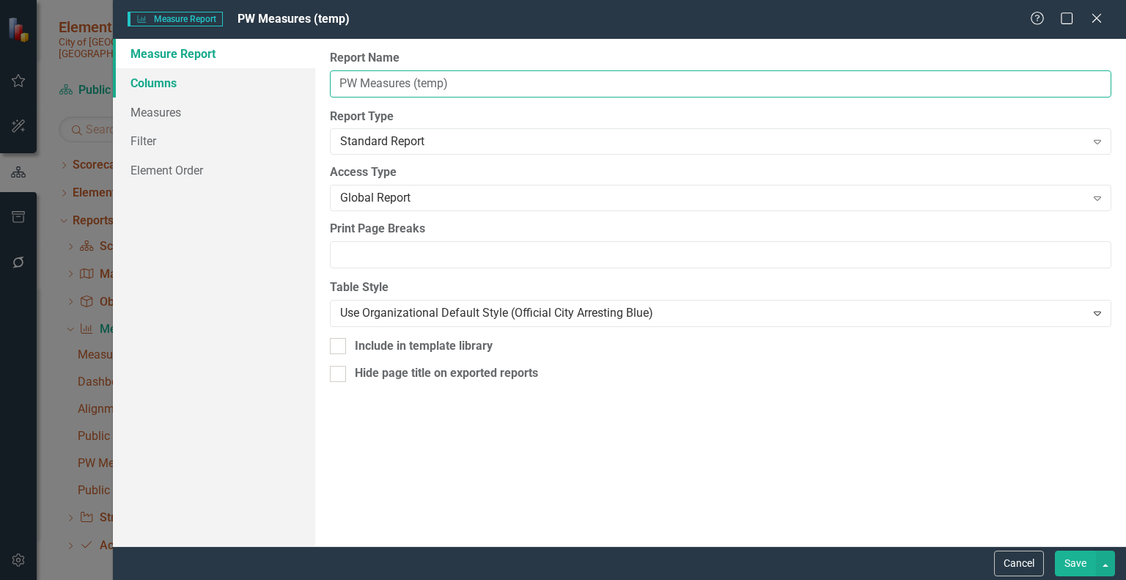
type input "PW Measures (temp)"
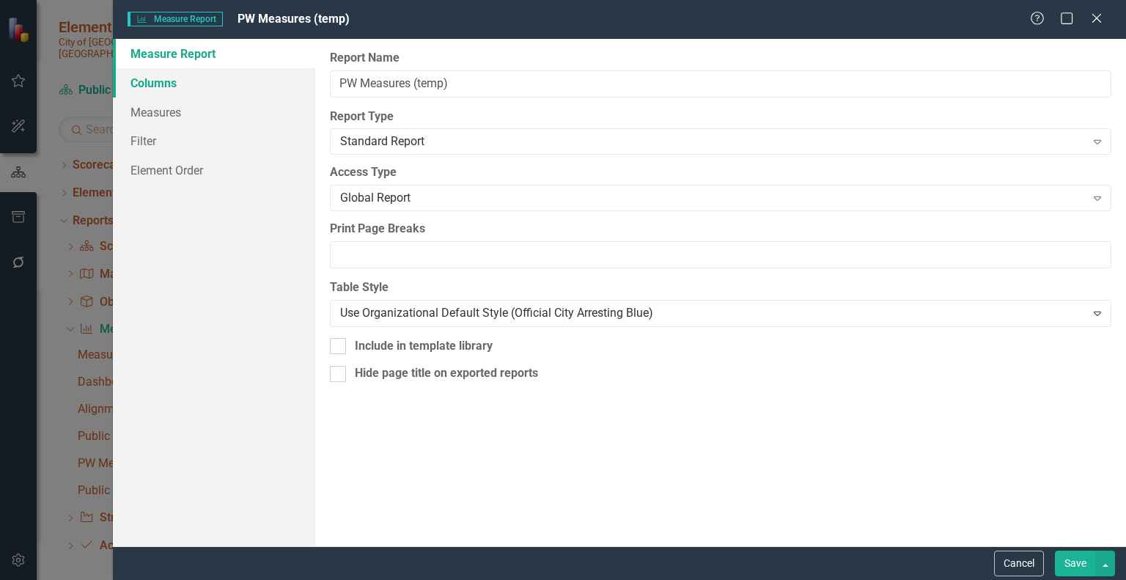
click at [163, 81] on link "Columns" at bounding box center [214, 82] width 202 height 29
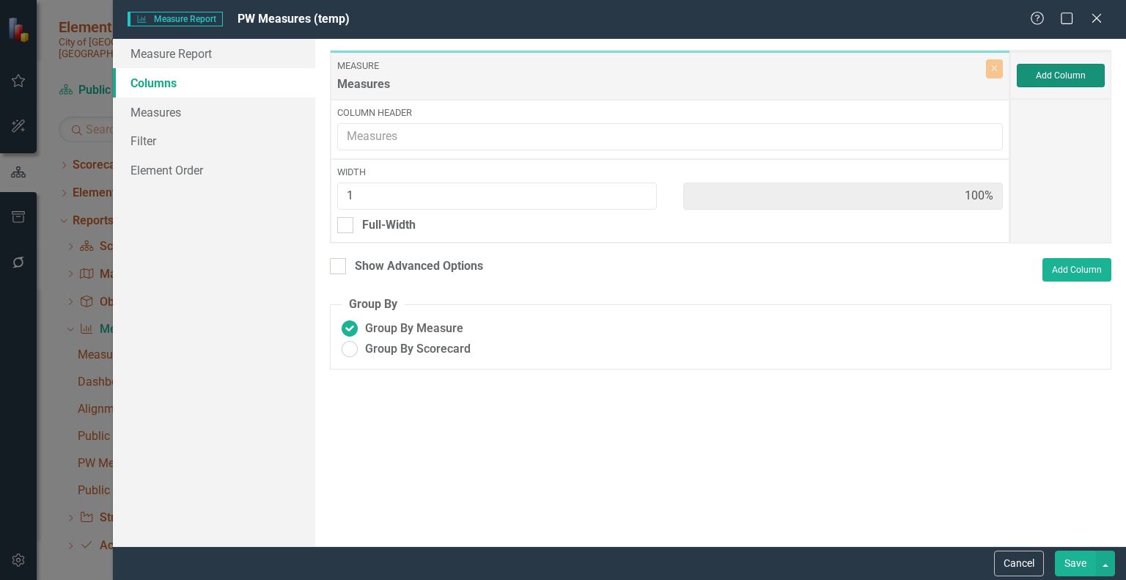
click at [1060, 75] on button "Add Column" at bounding box center [1061, 75] width 88 height 23
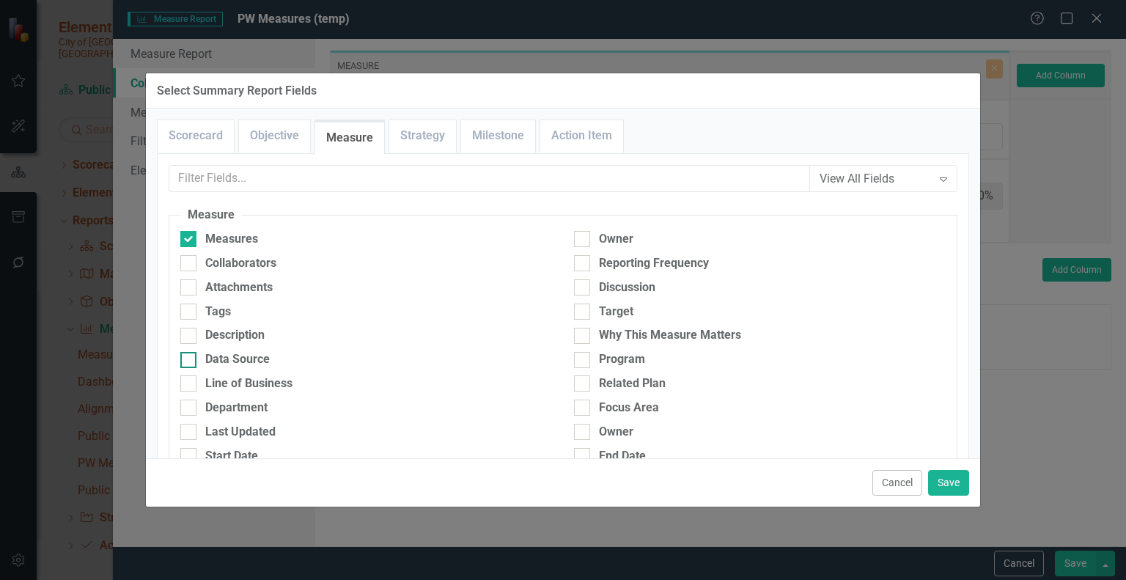
click at [188, 361] on div at bounding box center [188, 360] width 16 height 16
click at [188, 361] on input "Data Source" at bounding box center [185, 357] width 10 height 10
checkbox input "true"
click at [191, 382] on div at bounding box center [188, 383] width 16 height 16
click at [190, 382] on input "Line of Business" at bounding box center [185, 380] width 10 height 10
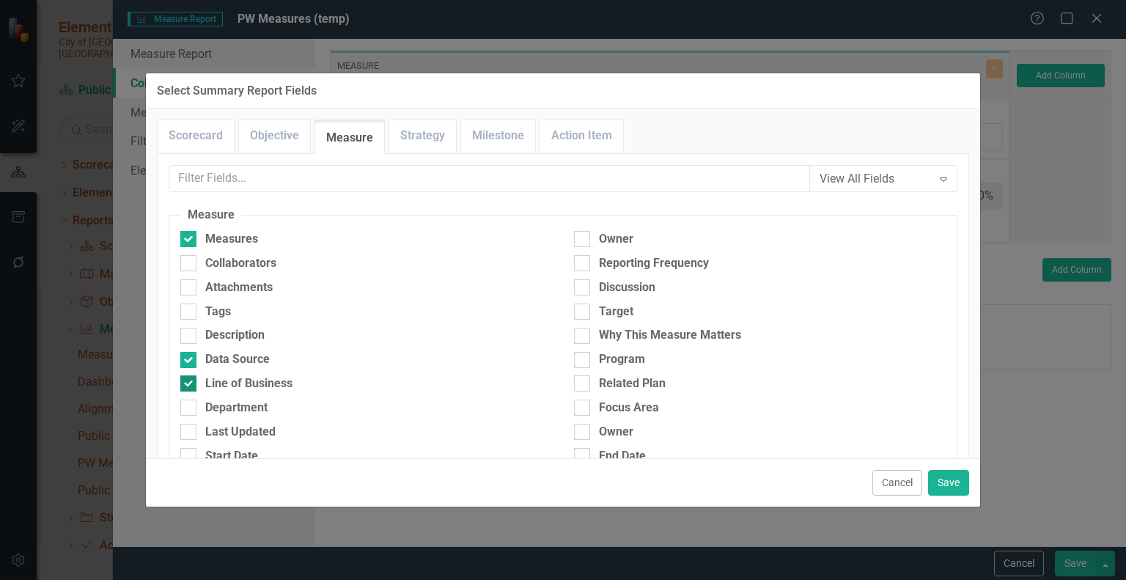
click at [187, 380] on input "Line of Business" at bounding box center [185, 380] width 10 height 10
checkbox input "false"
click at [273, 137] on link "Objective" at bounding box center [274, 136] width 71 height 32
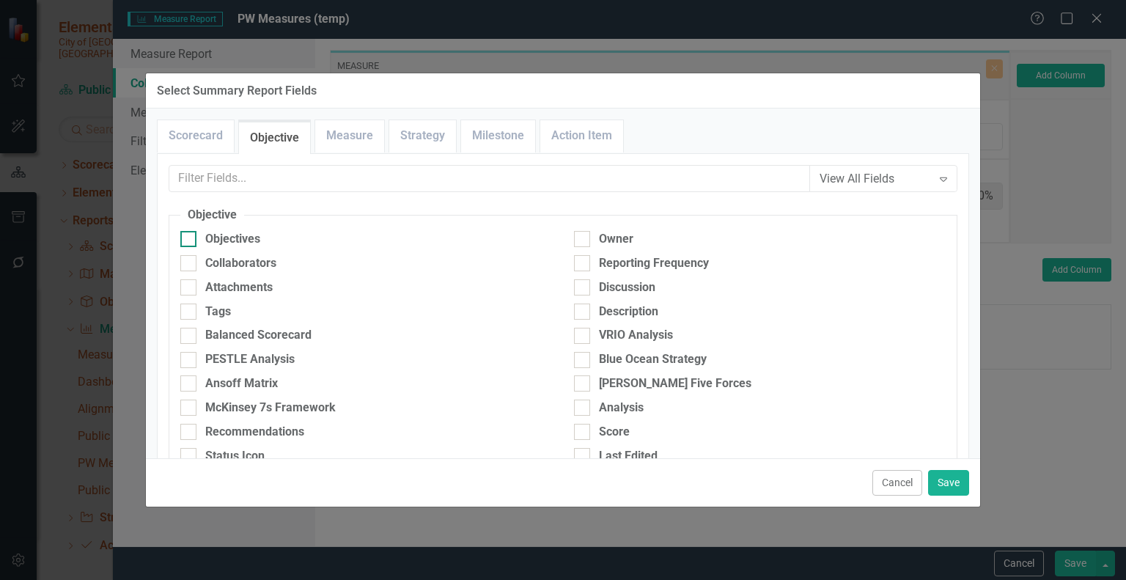
click at [189, 236] on div at bounding box center [188, 239] width 16 height 16
click at [189, 236] on input "Objectives" at bounding box center [185, 236] width 10 height 10
checkbox input "true"
click at [355, 136] on link "Measure" at bounding box center [349, 136] width 69 height 32
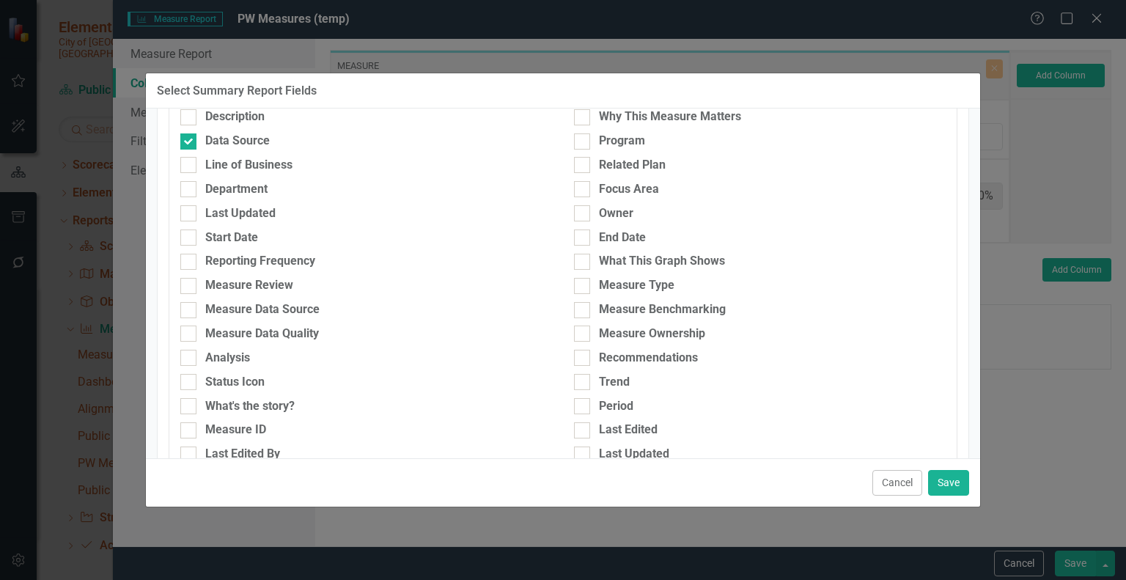
scroll to position [211, 0]
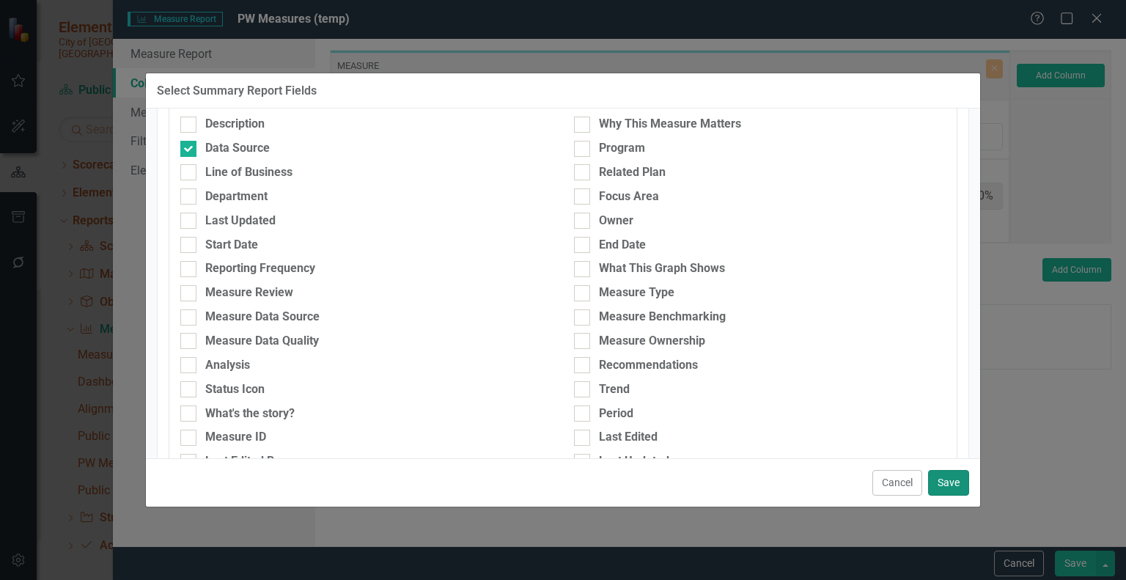
click at [943, 478] on button "Save" at bounding box center [948, 483] width 41 height 26
type input "33%"
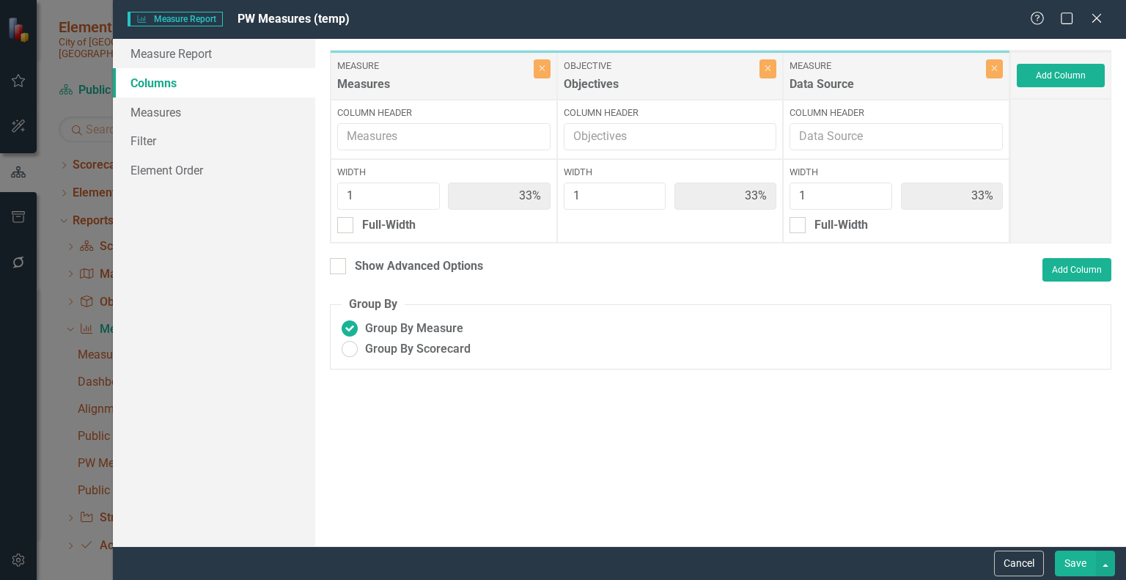
click at [645, 225] on div "Width 1 33%" at bounding box center [670, 201] width 226 height 84
click at [1027, 564] on button "Cancel" at bounding box center [1019, 563] width 50 height 26
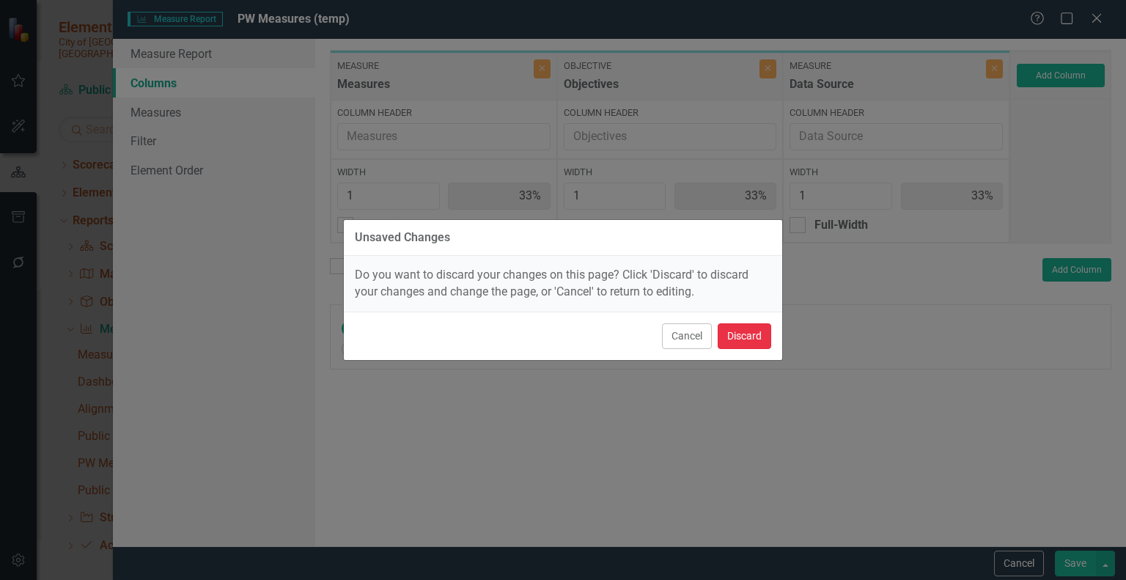
click at [745, 334] on button "Discard" at bounding box center [745, 336] width 54 height 26
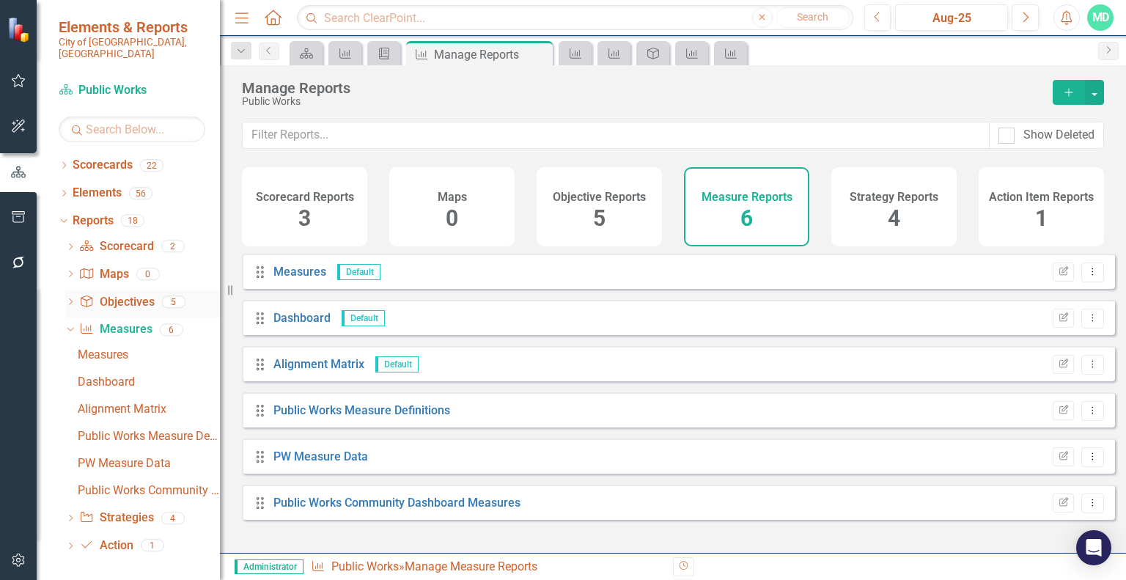
click at [115, 294] on link "Objective Objectives" at bounding box center [116, 302] width 75 height 17
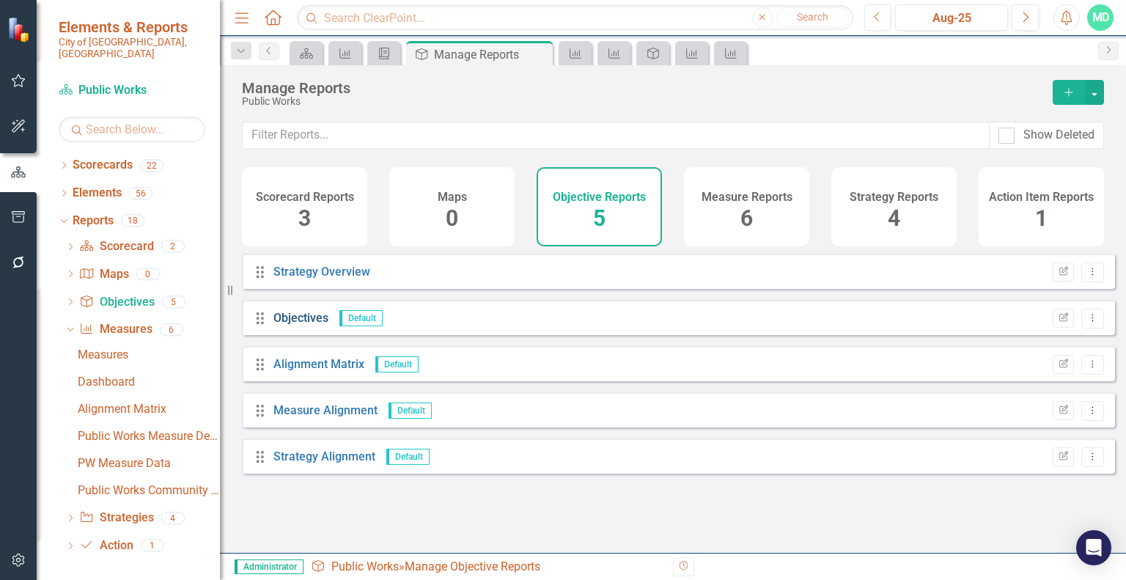
click at [312, 325] on link "Objectives" at bounding box center [300, 318] width 55 height 14
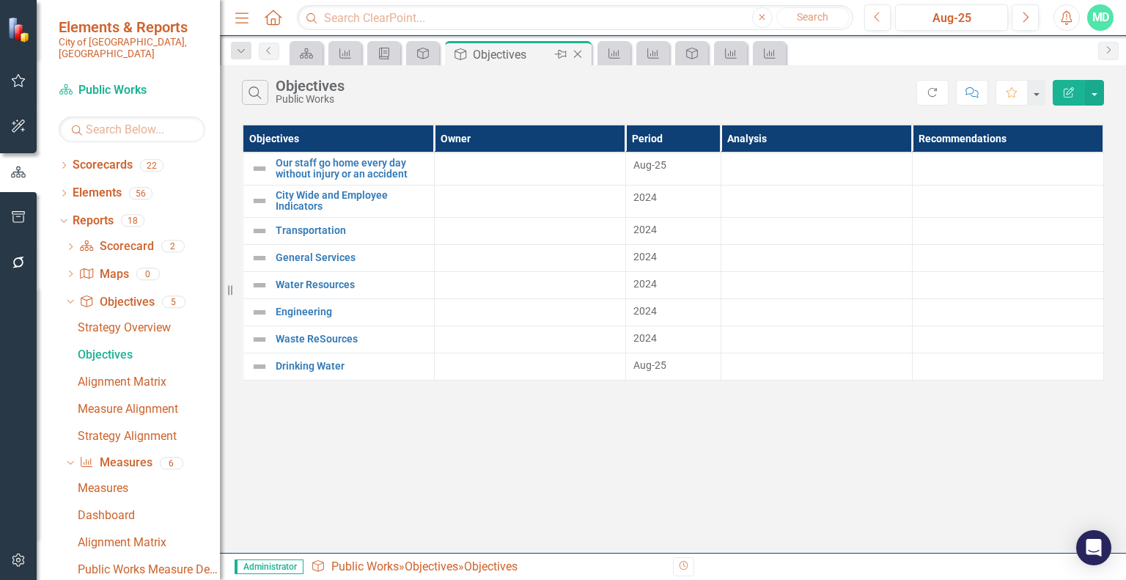
click at [580, 55] on icon "Close" at bounding box center [577, 54] width 15 height 12
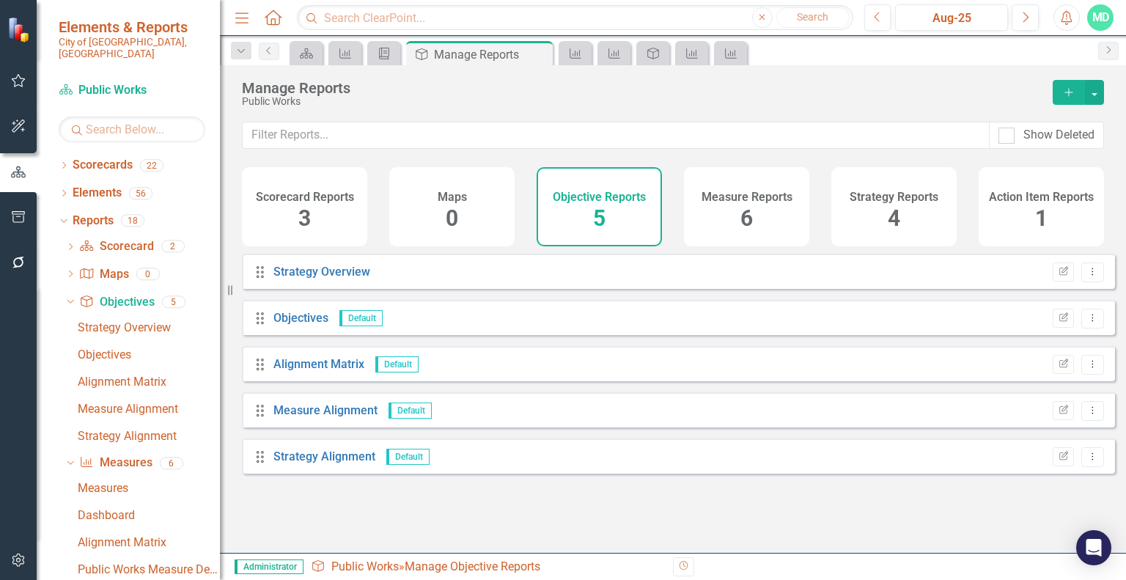
click at [1069, 92] on icon "button" at bounding box center [1068, 92] width 8 height 8
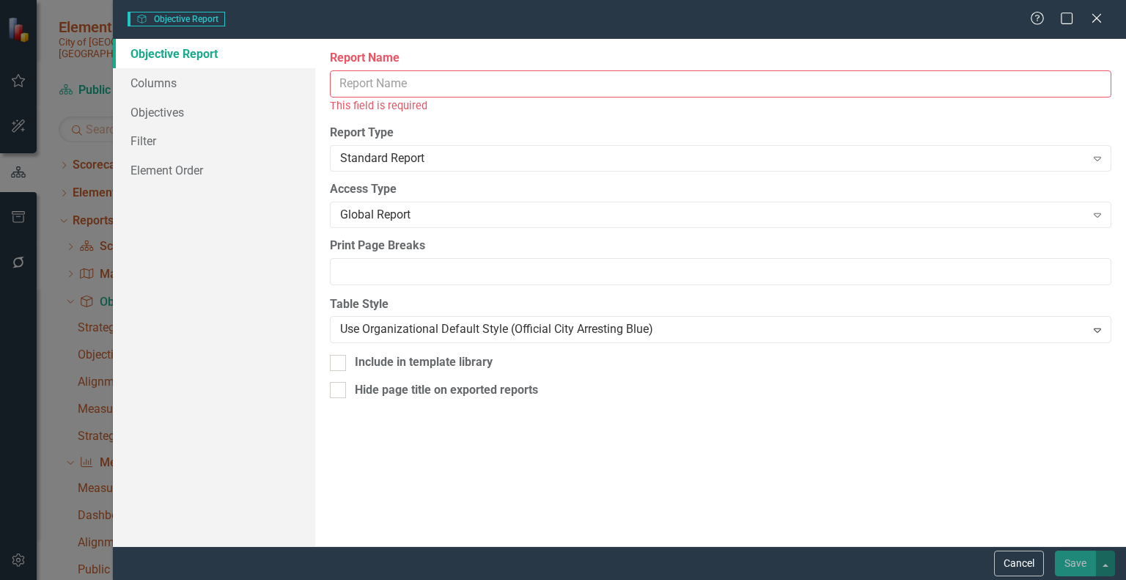
click at [467, 85] on input "Report Name" at bounding box center [720, 83] width 781 height 27
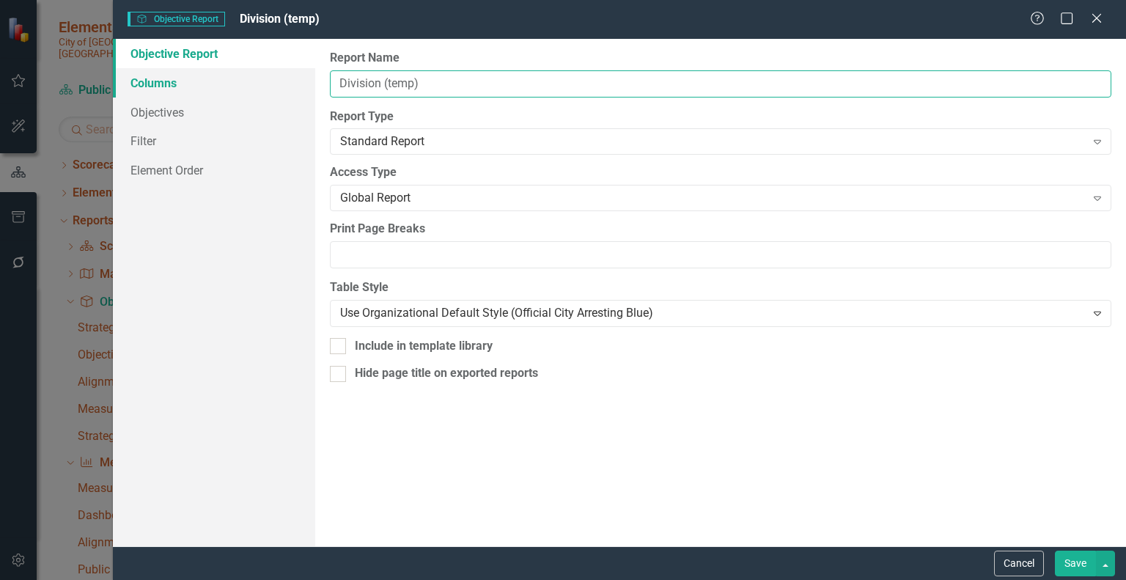
type input "Division (temp)"
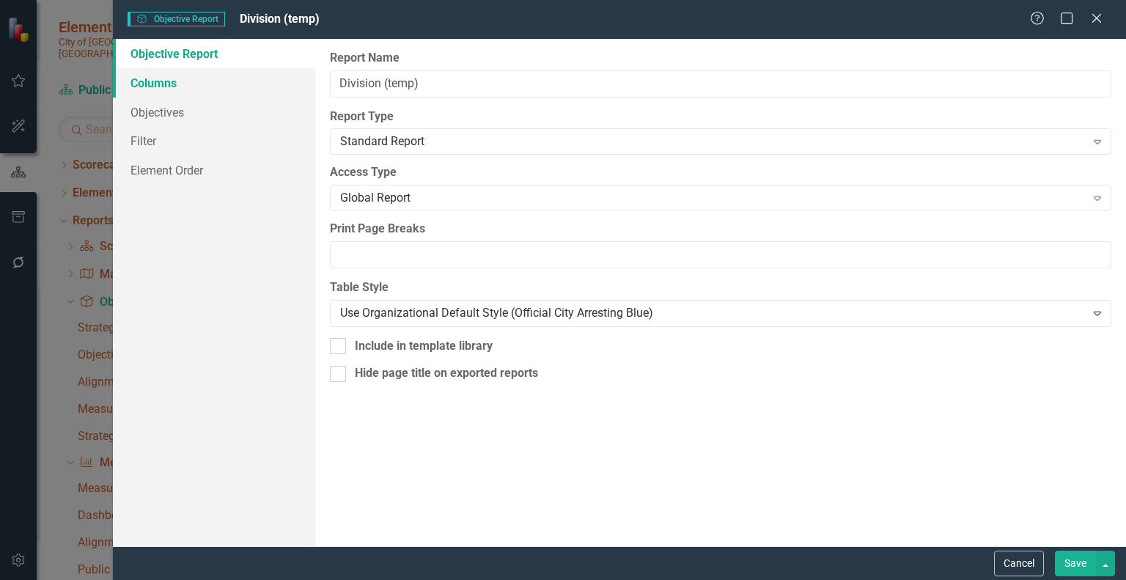
click at [171, 84] on link "Columns" at bounding box center [214, 82] width 202 height 29
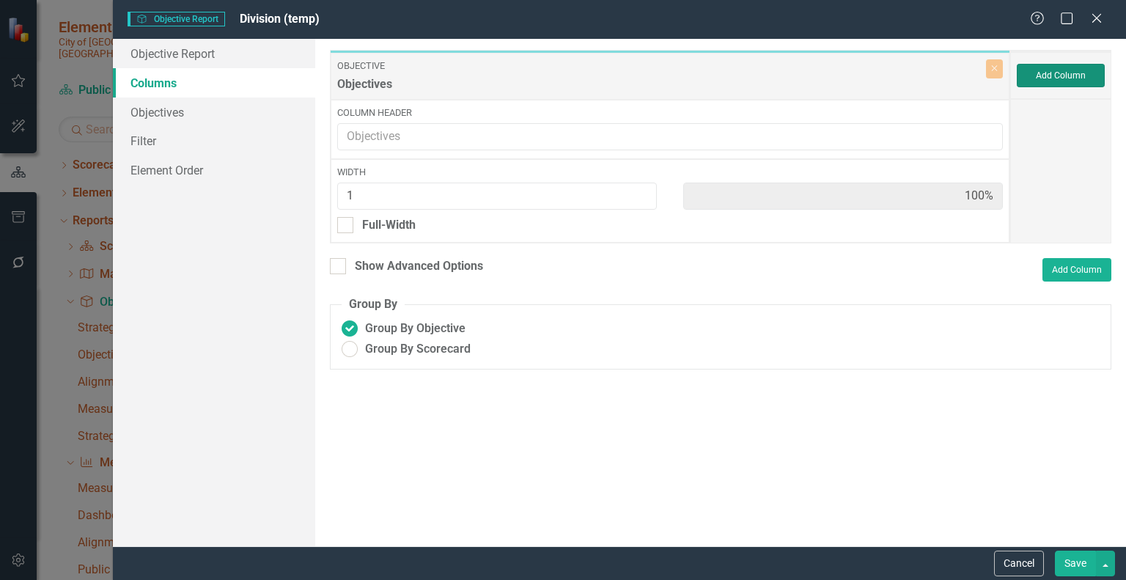
click at [1044, 72] on button "Add Column" at bounding box center [1061, 75] width 88 height 23
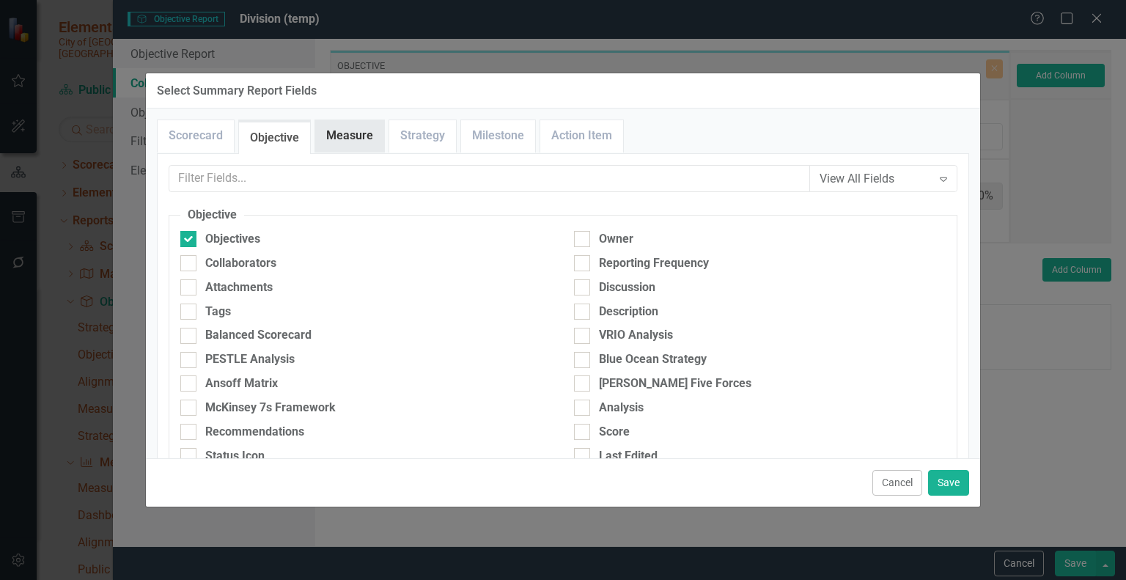
click at [353, 125] on link "Measure" at bounding box center [349, 136] width 69 height 32
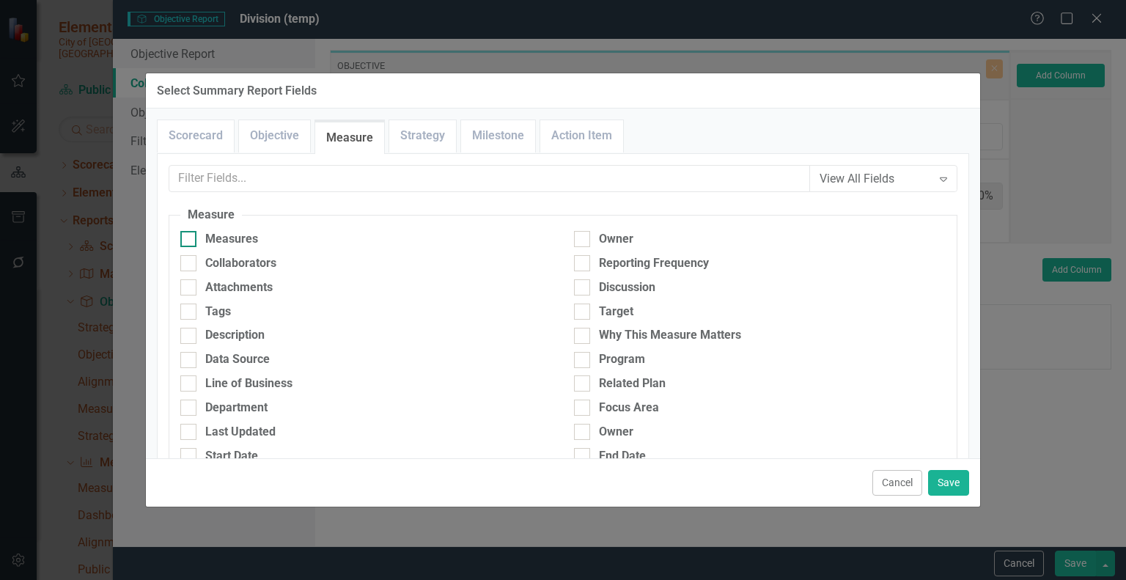
click at [187, 244] on div at bounding box center [188, 239] width 16 height 16
click at [187, 240] on input "Measures" at bounding box center [185, 236] width 10 height 10
checkbox input "true"
click at [191, 357] on div at bounding box center [188, 360] width 16 height 16
click at [190, 357] on input "Data Source" at bounding box center [185, 357] width 10 height 10
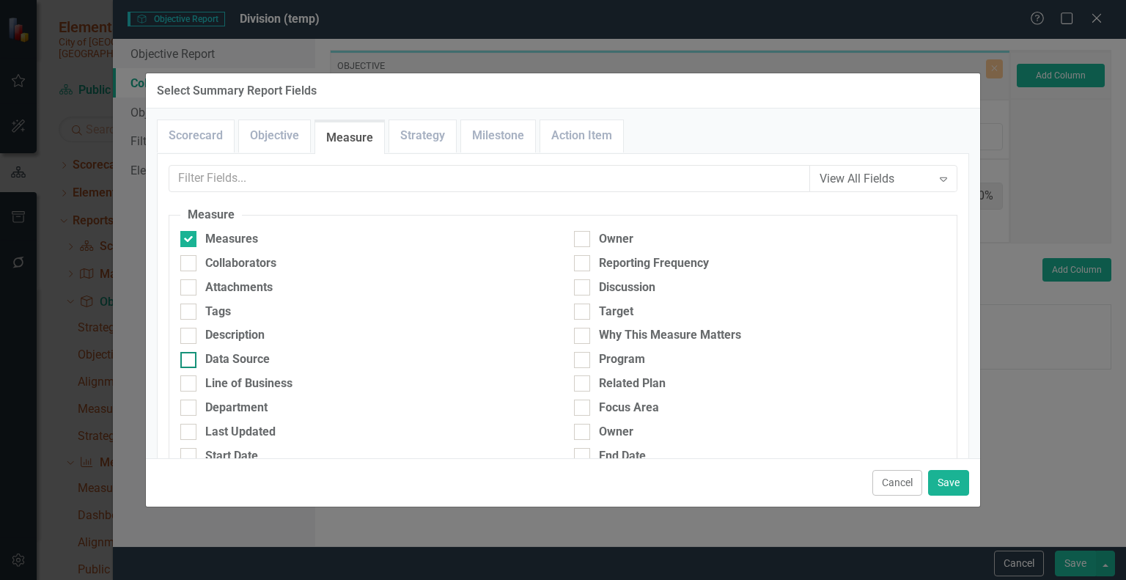
checkbox input "true"
click at [953, 482] on button "Save" at bounding box center [948, 483] width 41 height 26
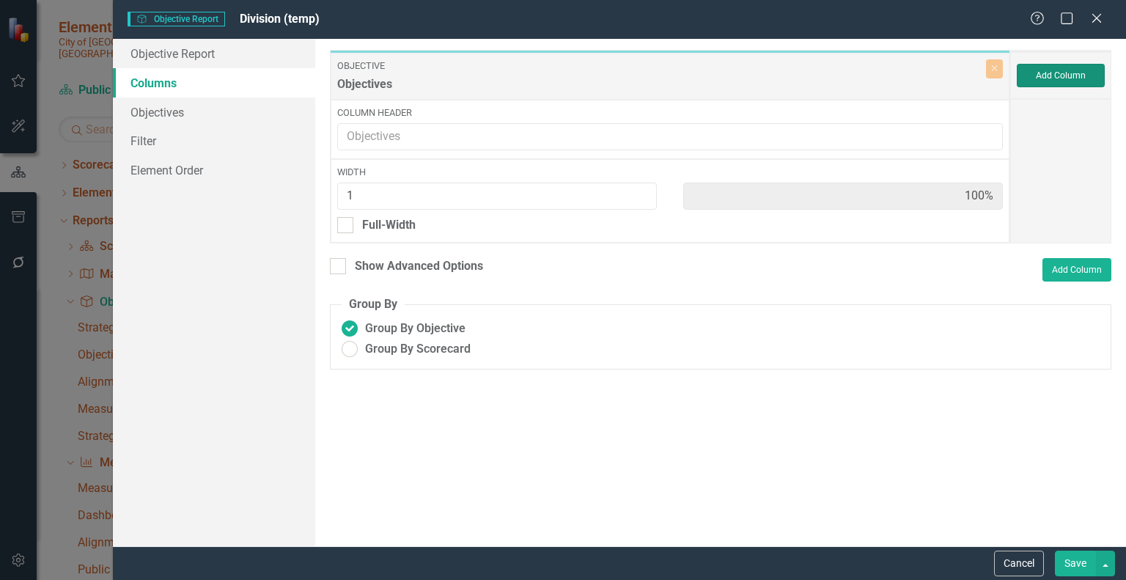
type input "33%"
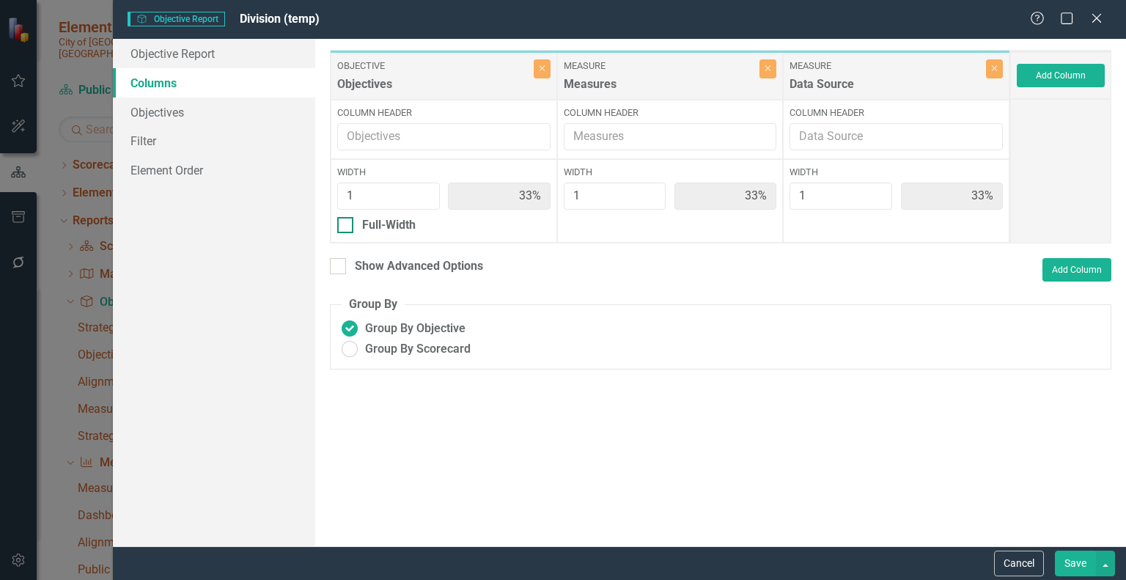
click at [345, 224] on input "Full-Width" at bounding box center [342, 222] width 10 height 10
checkbox input "true"
type input "100%"
type input "50%"
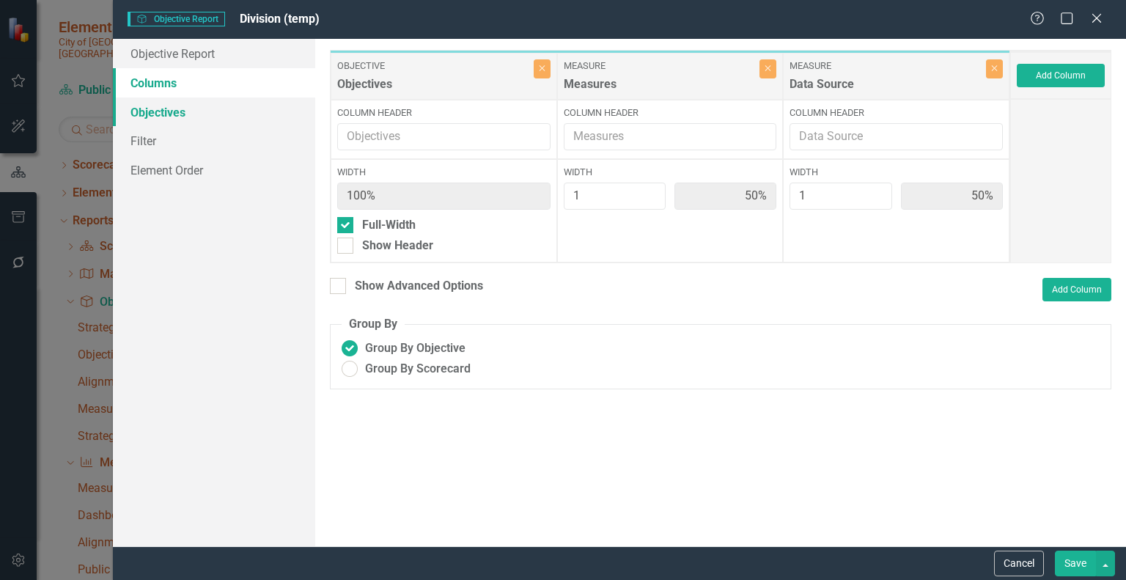
click at [174, 110] on link "Objectives" at bounding box center [214, 111] width 202 height 29
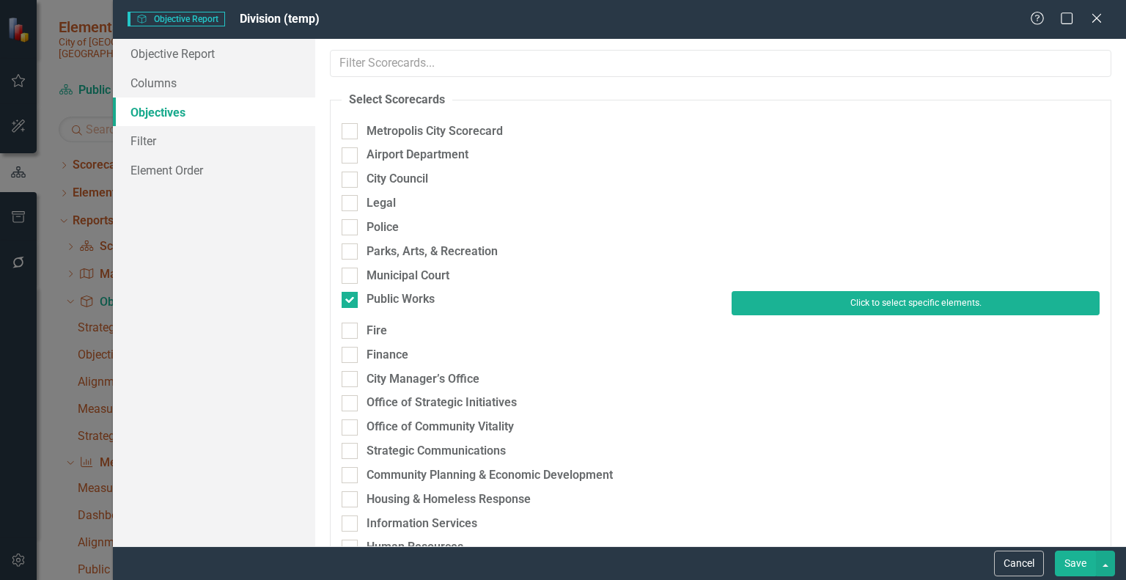
click at [830, 304] on button "Click to select specific elements." at bounding box center [915, 302] width 368 height 23
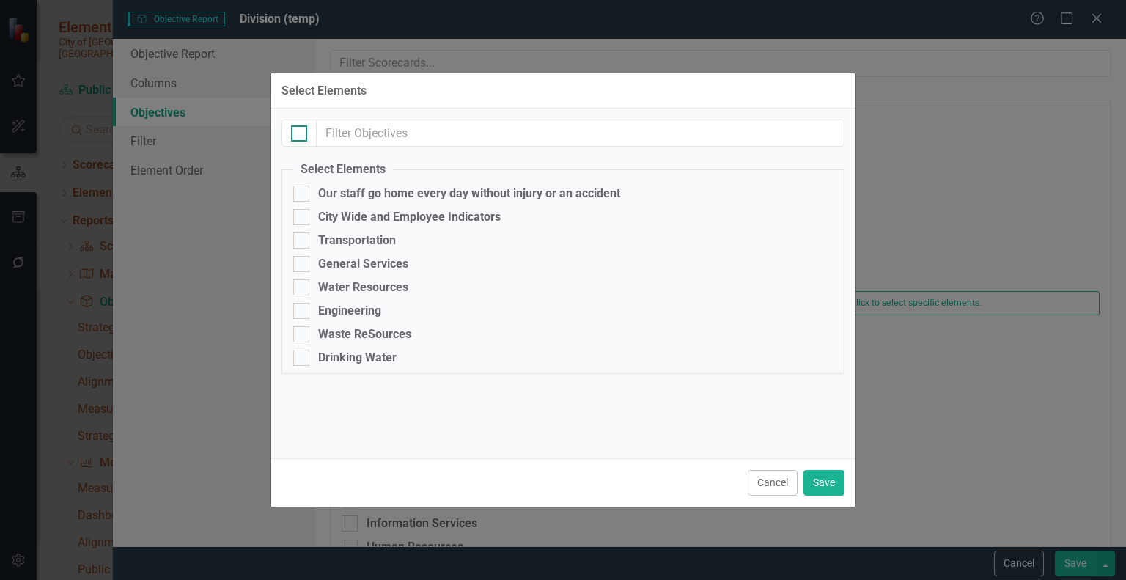
click at [296, 133] on input "checkbox" at bounding box center [296, 130] width 10 height 10
checkbox input "true"
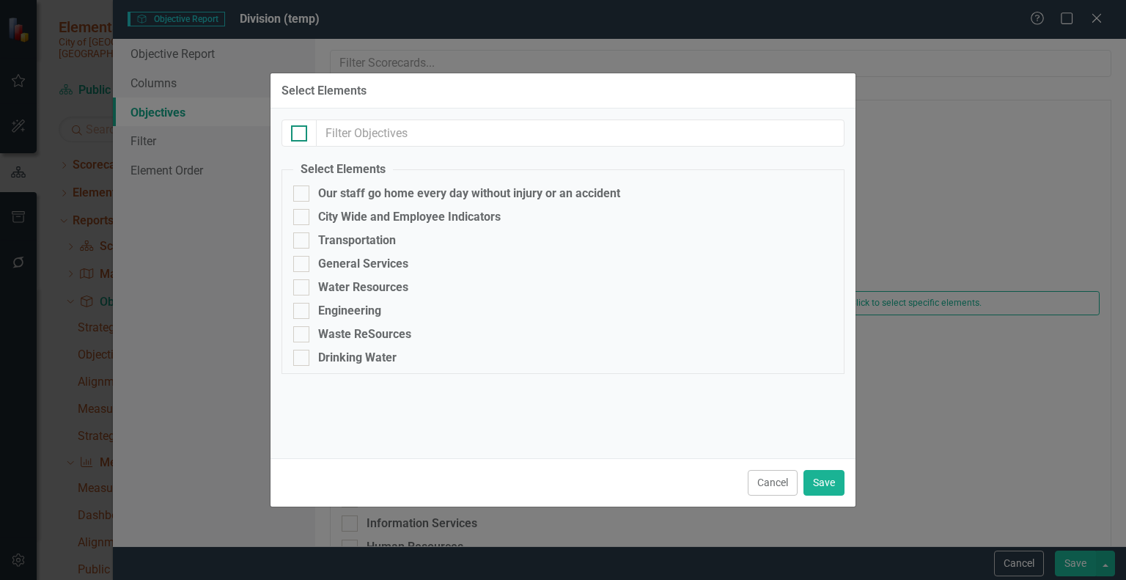
checkbox input "true"
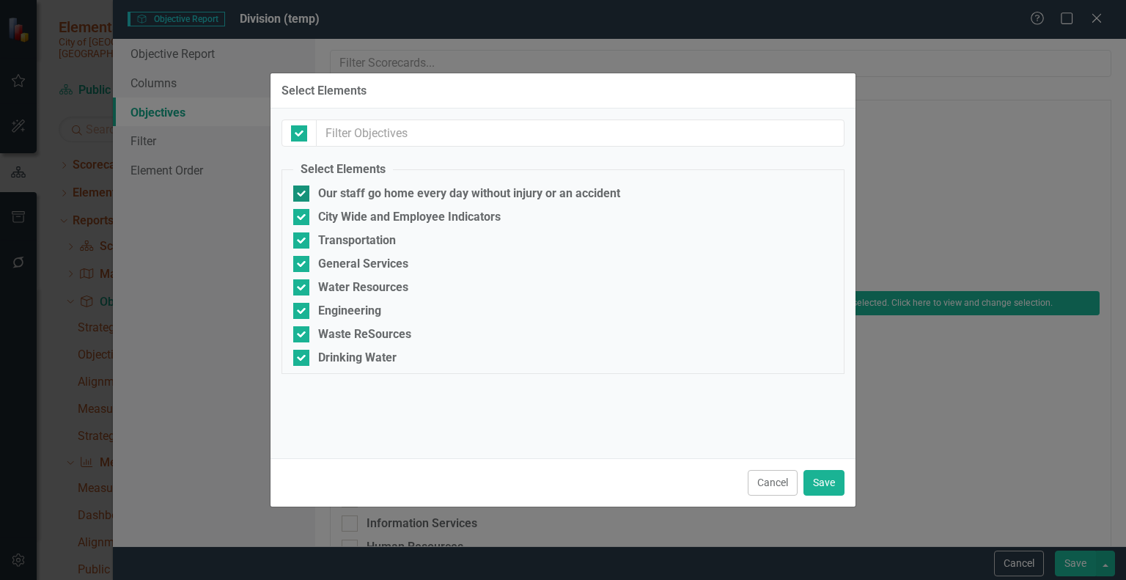
click at [300, 191] on input "Our staff go home every day without injury or an accident" at bounding box center [298, 190] width 10 height 10
checkbox input "false"
click at [818, 478] on button "Save" at bounding box center [823, 483] width 41 height 26
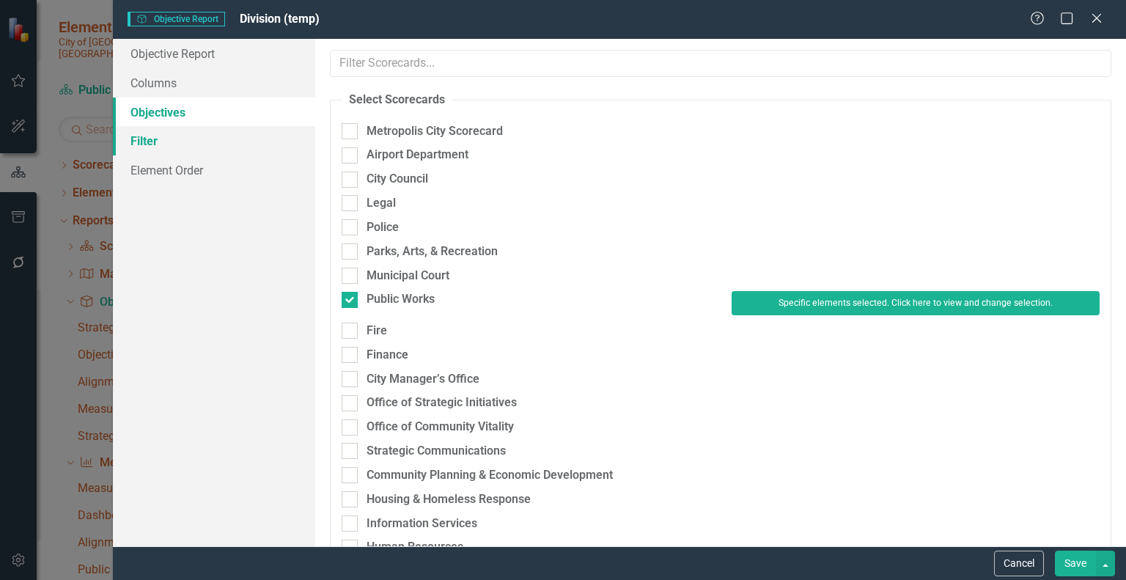
click at [145, 139] on link "Filter" at bounding box center [214, 140] width 202 height 29
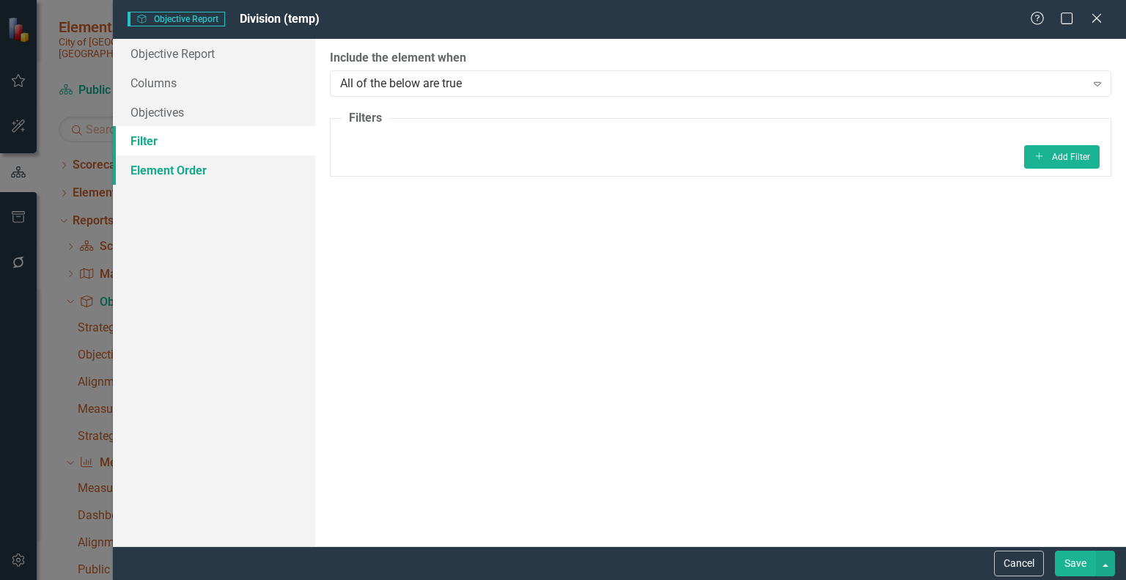
click at [151, 163] on link "Element Order" at bounding box center [214, 169] width 202 height 29
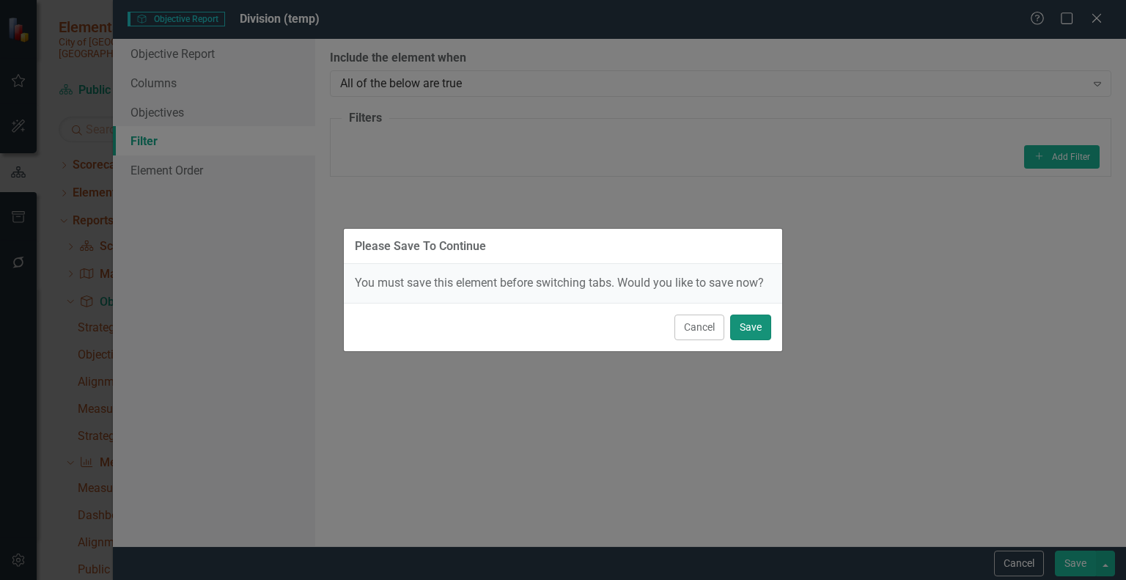
click at [750, 331] on button "Save" at bounding box center [750, 327] width 41 height 26
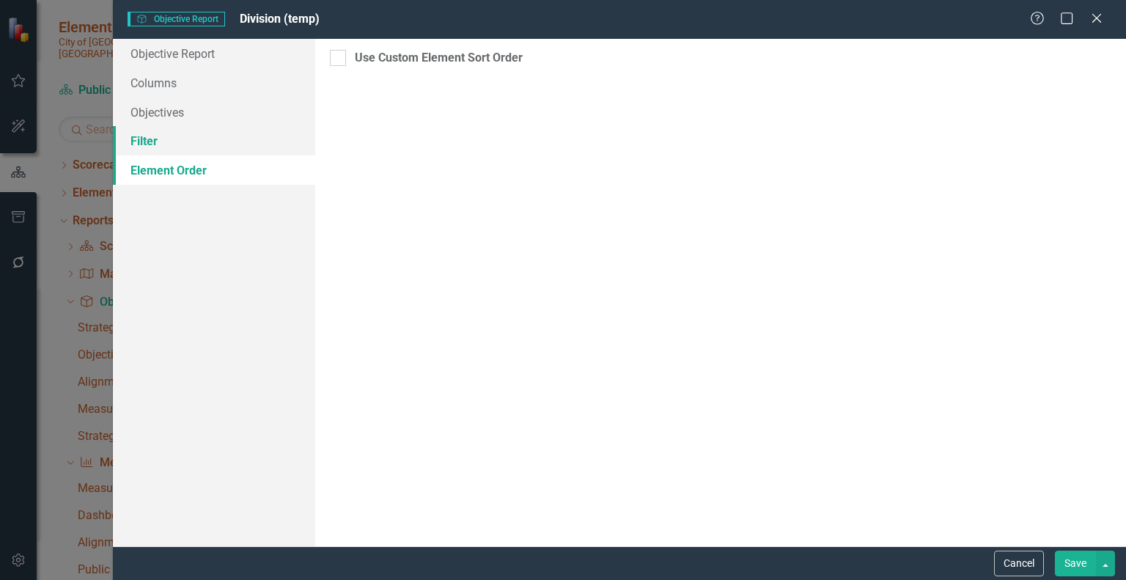
click at [166, 136] on link "Filter" at bounding box center [214, 140] width 202 height 29
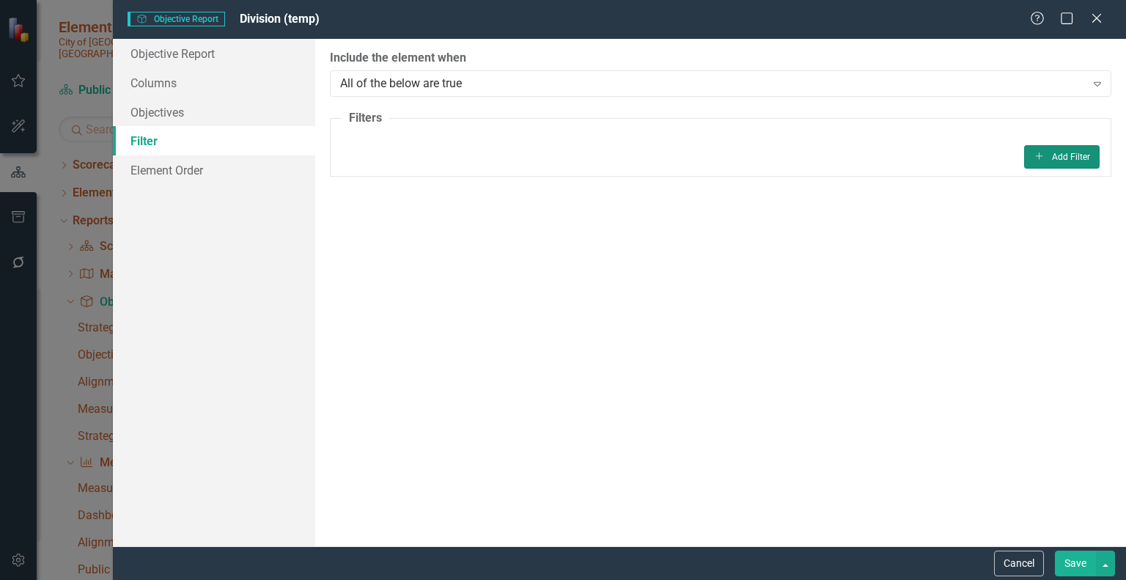
click at [1055, 154] on button "Add Add Filter" at bounding box center [1061, 156] width 75 height 23
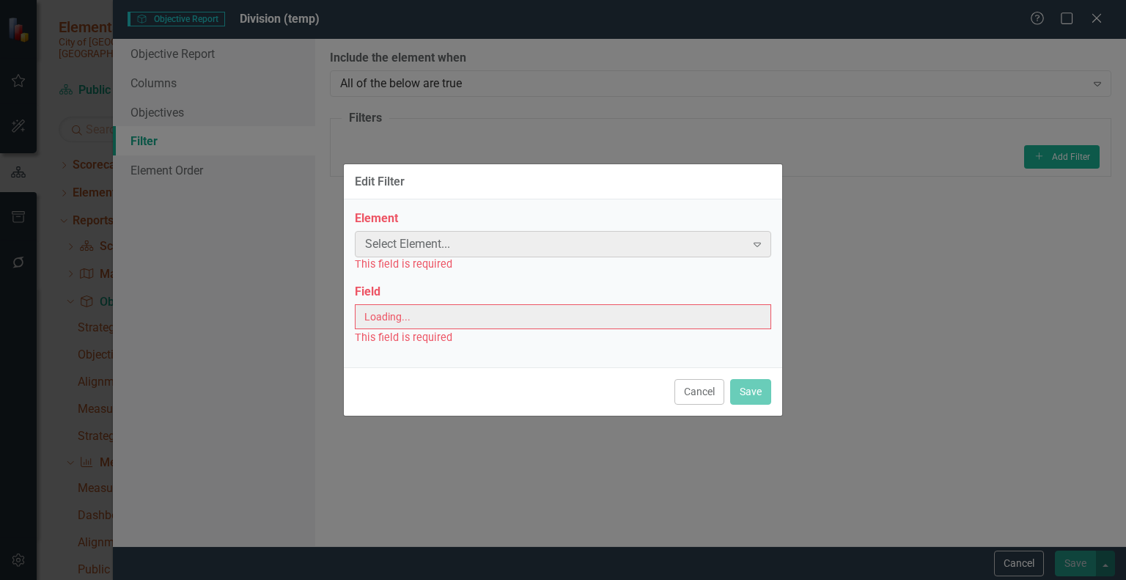
click at [542, 243] on div "Select Element..." at bounding box center [555, 244] width 380 height 17
click at [753, 245] on icon "Expand" at bounding box center [757, 244] width 15 height 12
click at [755, 240] on icon "Expand" at bounding box center [757, 244] width 15 height 12
click at [696, 387] on button "Cancel" at bounding box center [699, 392] width 50 height 26
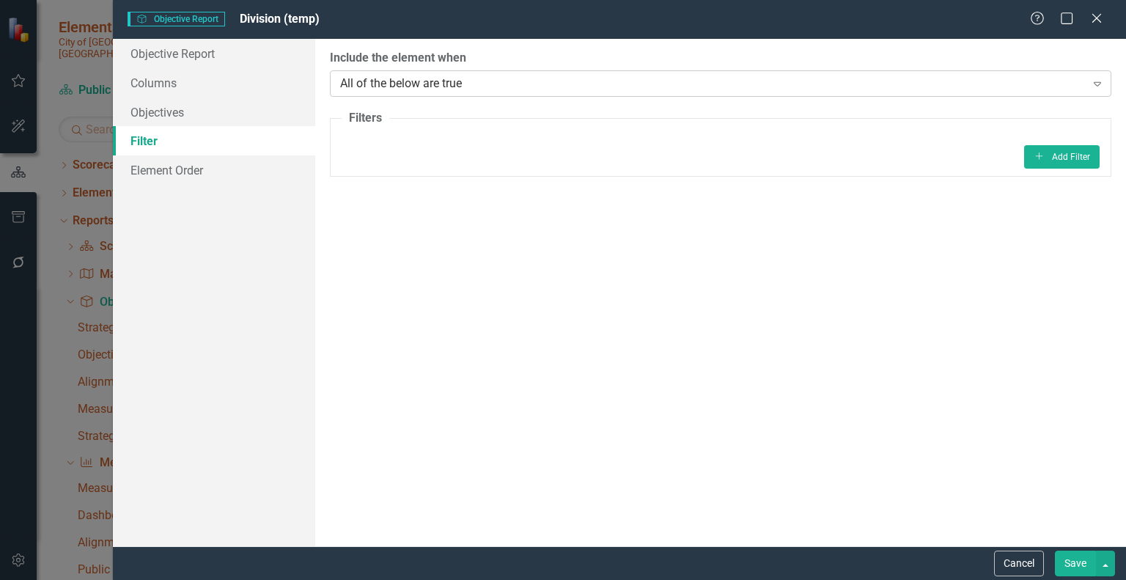
click at [1100, 75] on div "Expand" at bounding box center [1097, 83] width 26 height 23
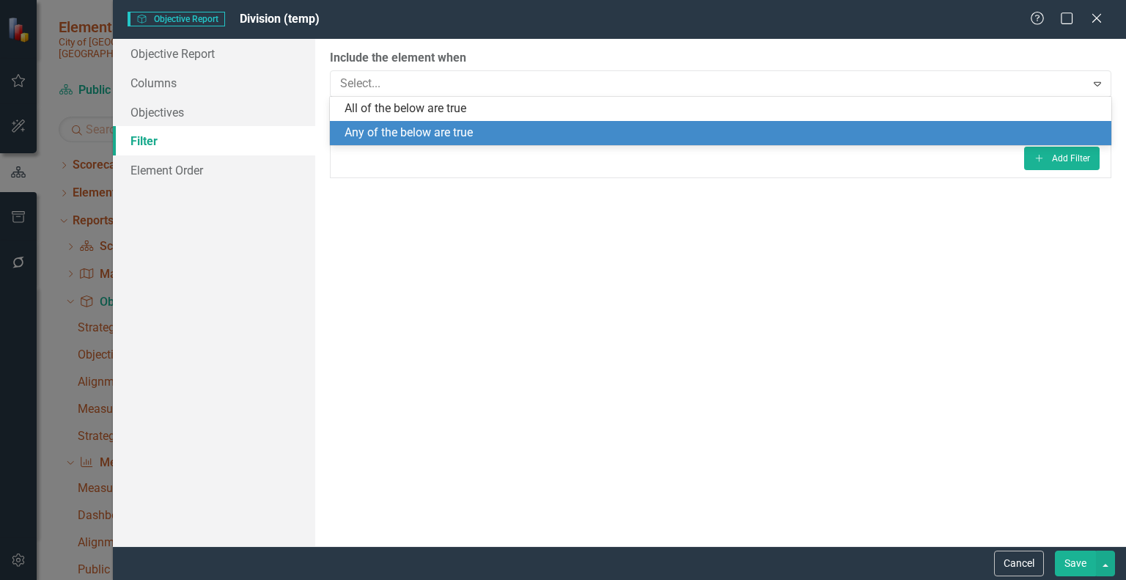
click at [1031, 137] on div "Any of the below are true" at bounding box center [723, 133] width 758 height 17
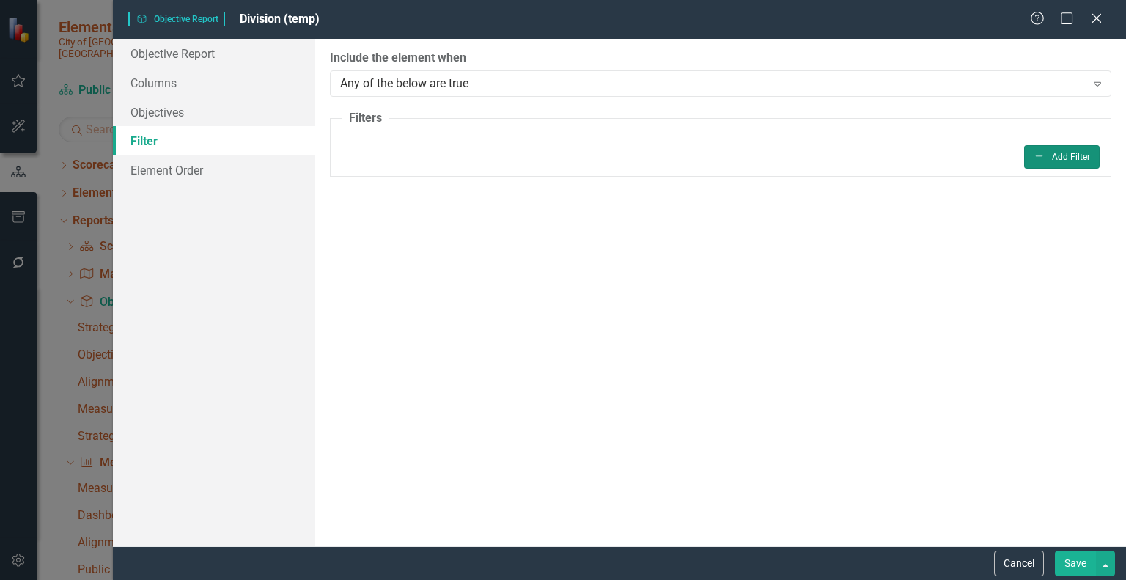
click at [1067, 155] on button "Add Add Filter" at bounding box center [1061, 156] width 75 height 23
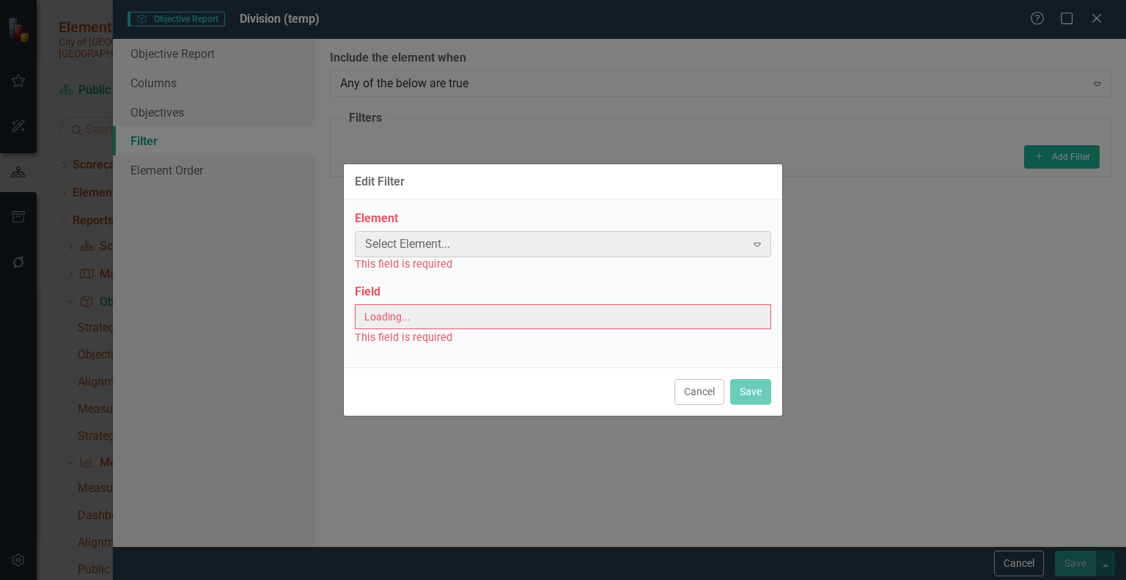
click at [756, 244] on icon "Expand" at bounding box center [757, 244] width 15 height 12
click at [712, 389] on button "Cancel" at bounding box center [699, 392] width 50 height 26
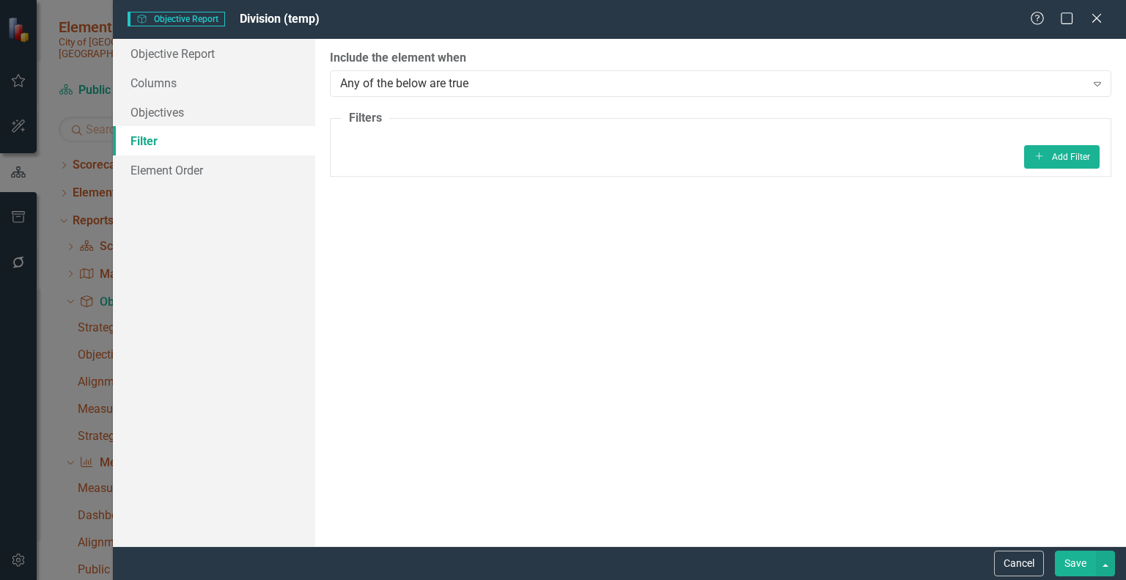
click at [1071, 559] on button "Save" at bounding box center [1075, 563] width 41 height 26
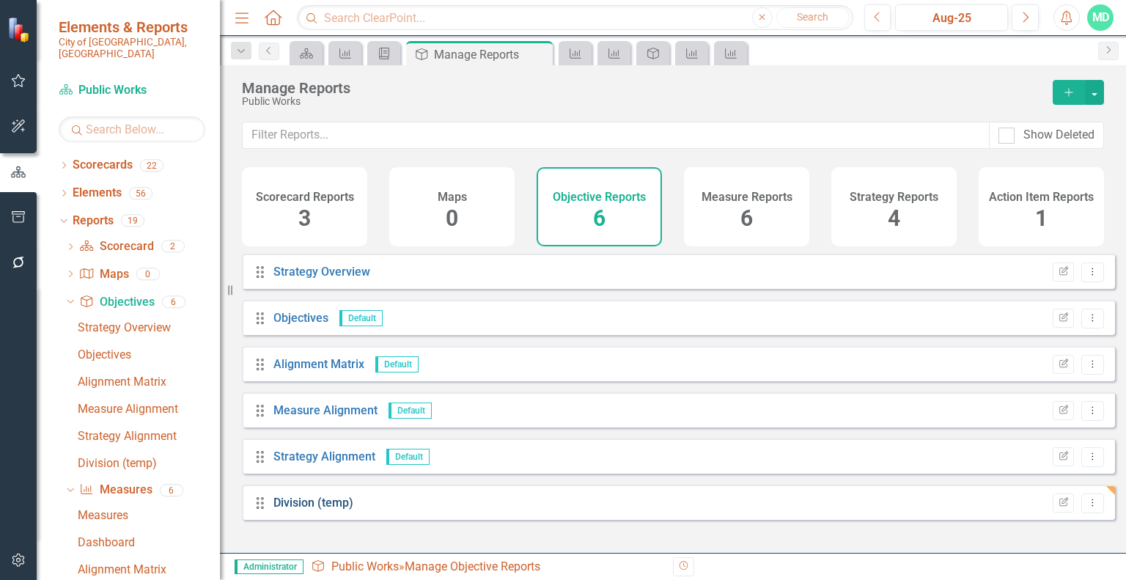
click at [300, 509] on link "Division (temp)" at bounding box center [313, 502] width 80 height 14
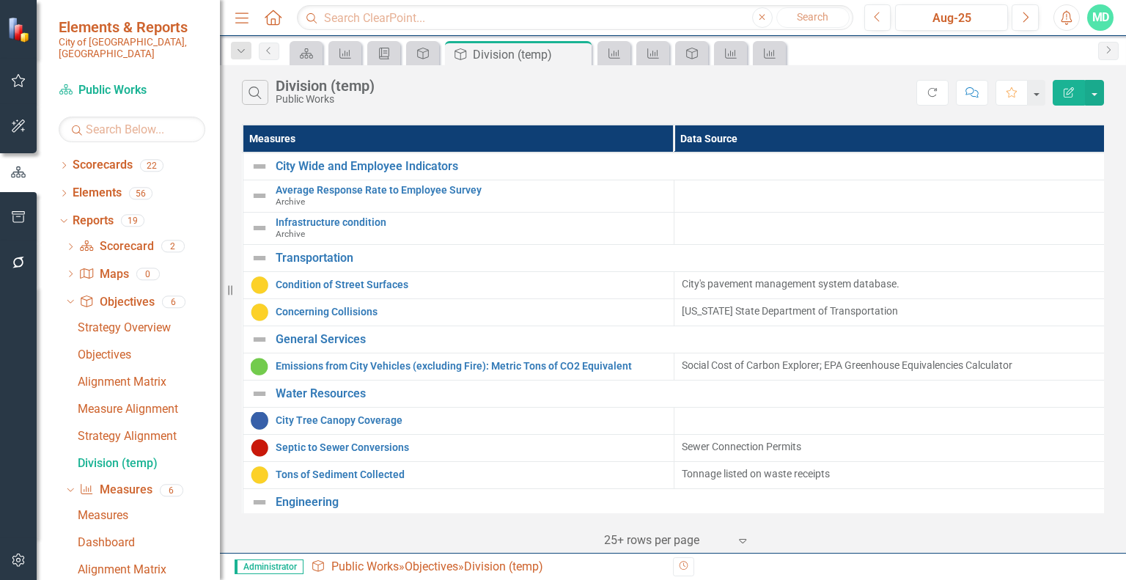
click at [1064, 97] on button "Edit Report" at bounding box center [1068, 93] width 32 height 26
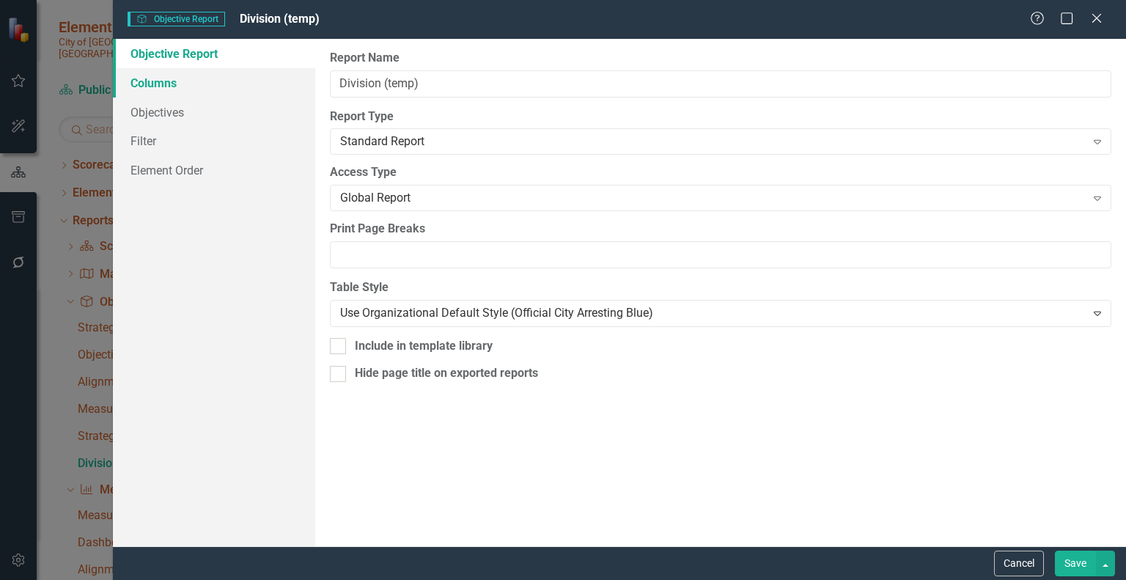
click at [181, 84] on link "Columns" at bounding box center [214, 82] width 202 height 29
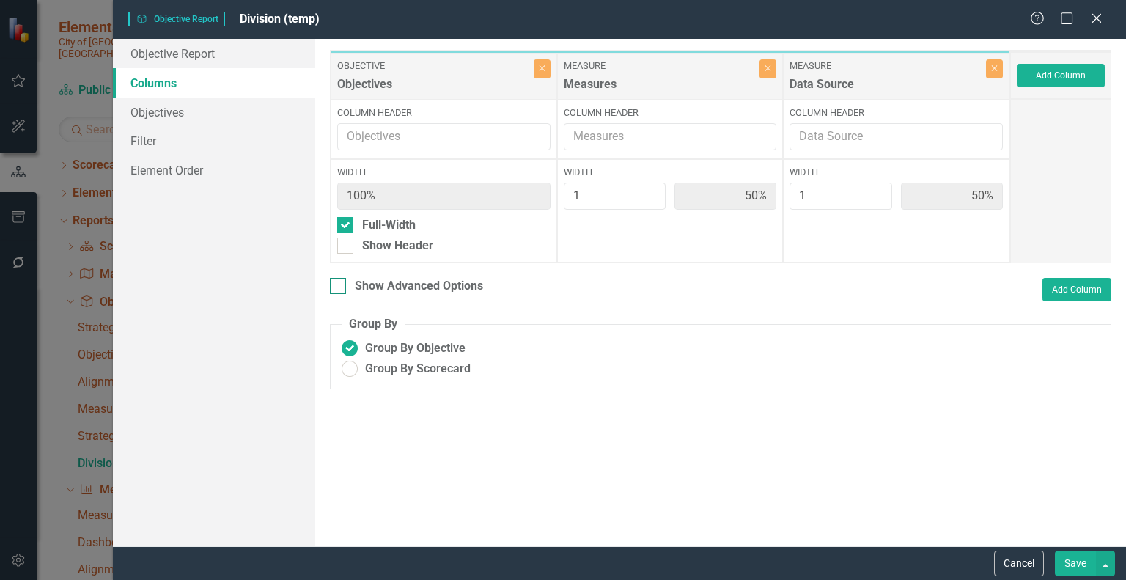
click at [336, 285] on input "Show Advanced Options" at bounding box center [335, 283] width 10 height 10
checkbox input "true"
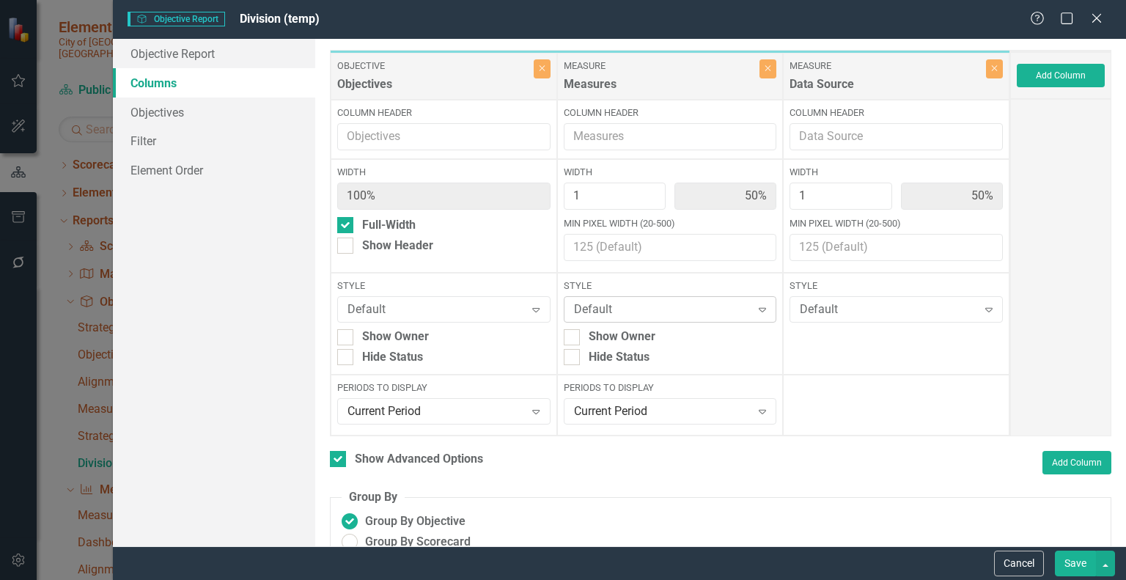
click at [671, 311] on div "Default" at bounding box center [662, 309] width 177 height 17
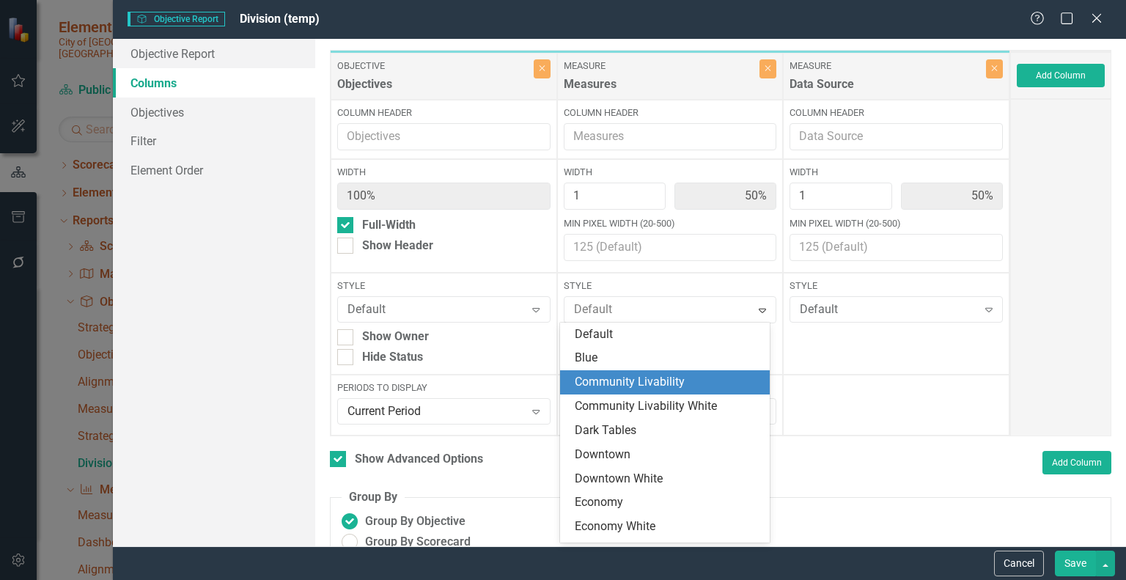
click at [652, 375] on div "Community Livability" at bounding box center [668, 382] width 187 height 17
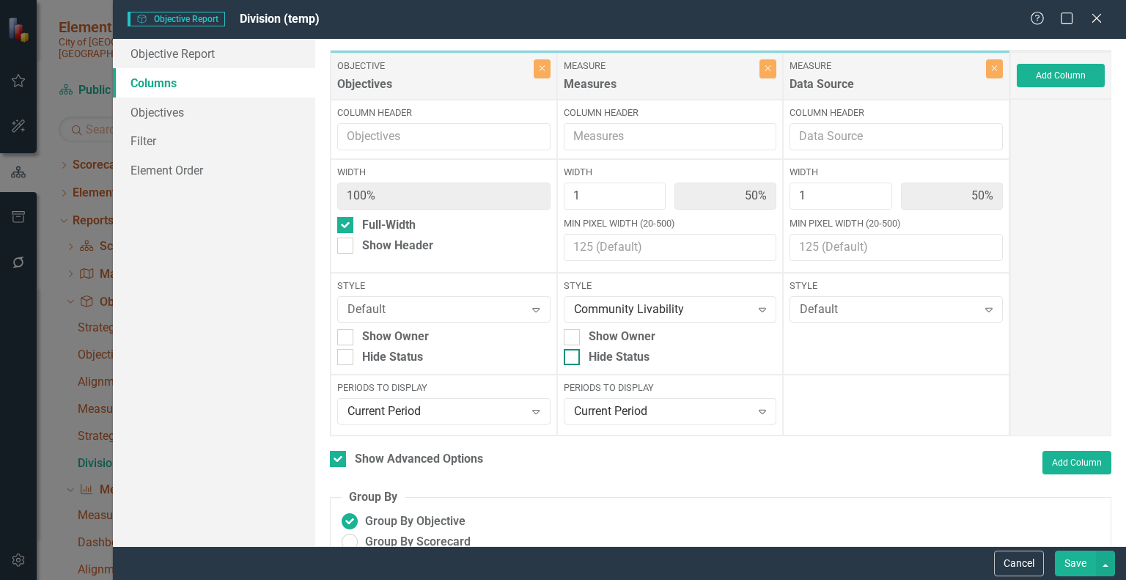
click at [571, 357] on div at bounding box center [572, 357] width 16 height 16
click at [571, 357] on input "Hide Status" at bounding box center [569, 354] width 10 height 10
click at [605, 304] on div "Community Livability" at bounding box center [662, 309] width 177 height 17
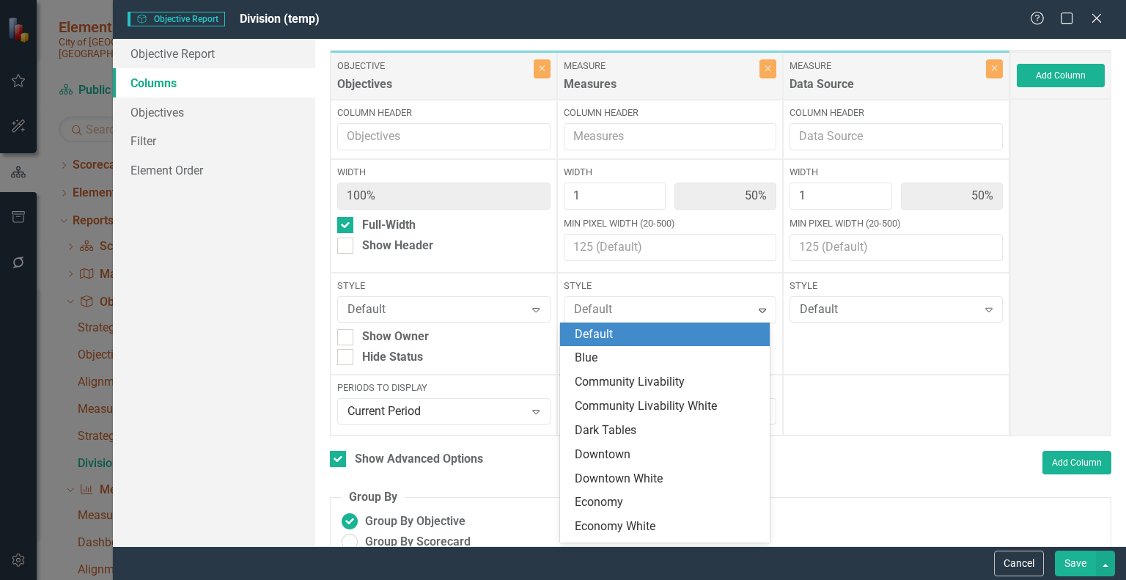
click at [598, 336] on div "Default" at bounding box center [668, 334] width 187 height 17
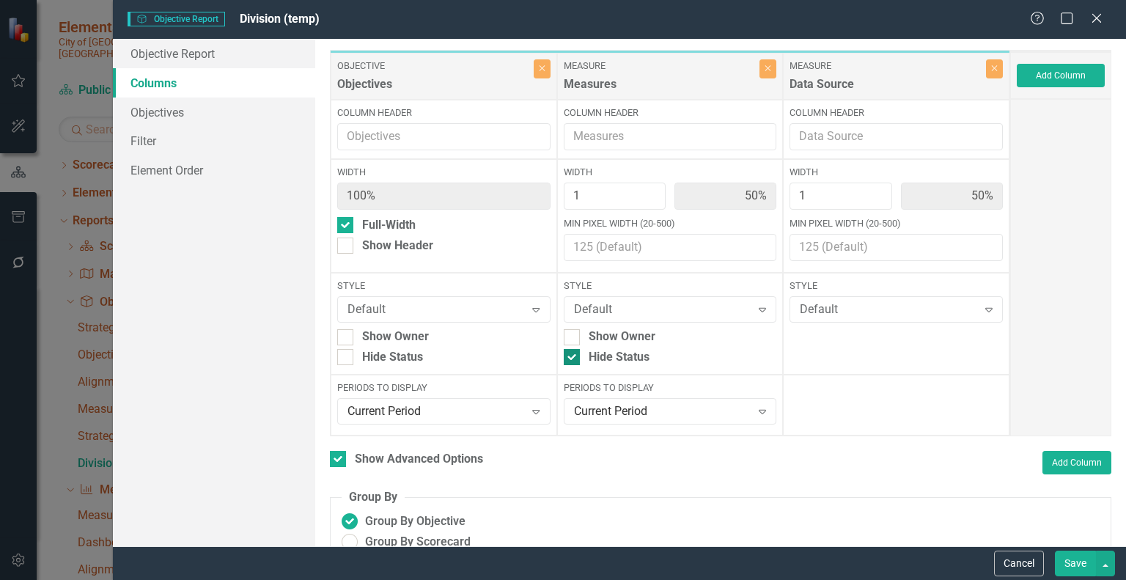
click at [567, 355] on input "Hide Status" at bounding box center [569, 354] width 10 height 10
checkbox input "false"
click at [376, 307] on div "Default" at bounding box center [435, 309] width 177 height 17
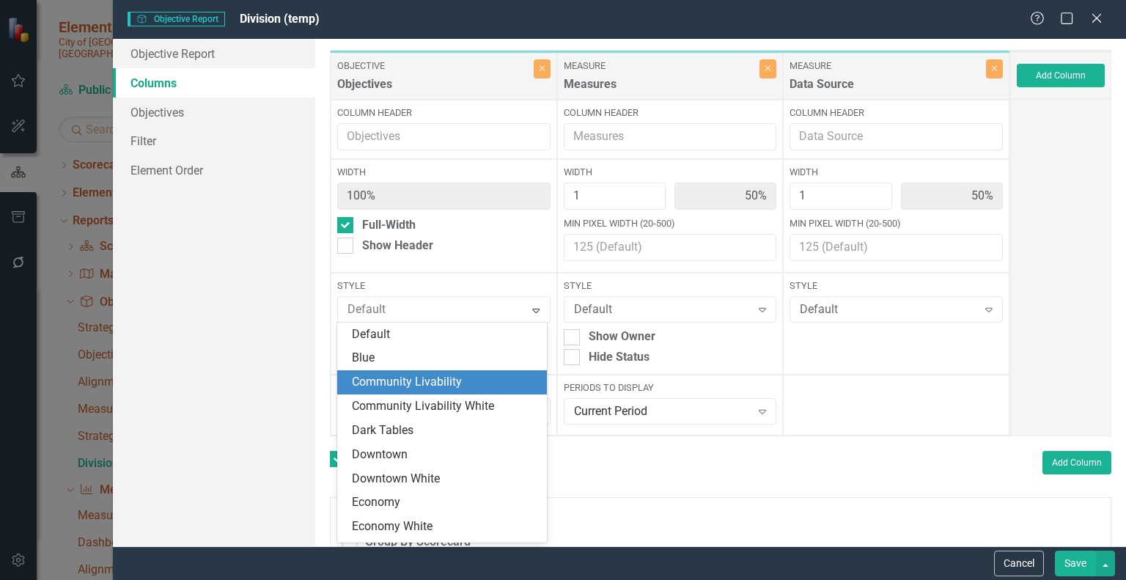
click at [383, 379] on div "Community Livability" at bounding box center [445, 382] width 187 height 17
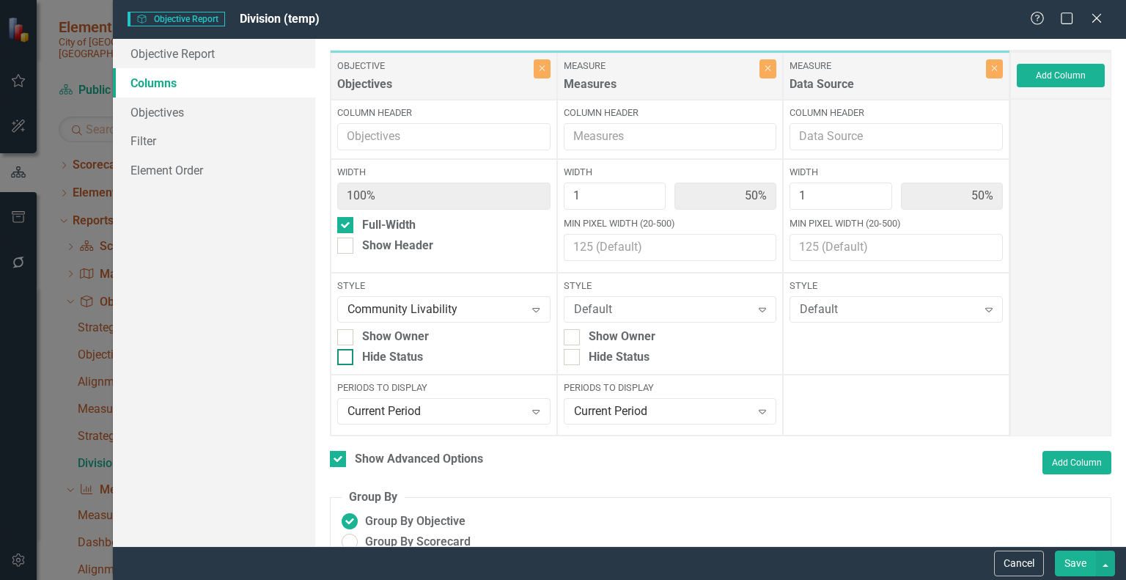
click at [343, 358] on div at bounding box center [345, 357] width 16 height 16
click at [343, 358] on input "Hide Status" at bounding box center [342, 354] width 10 height 10
checkbox input "true"
click at [170, 109] on link "Objectives" at bounding box center [214, 111] width 202 height 29
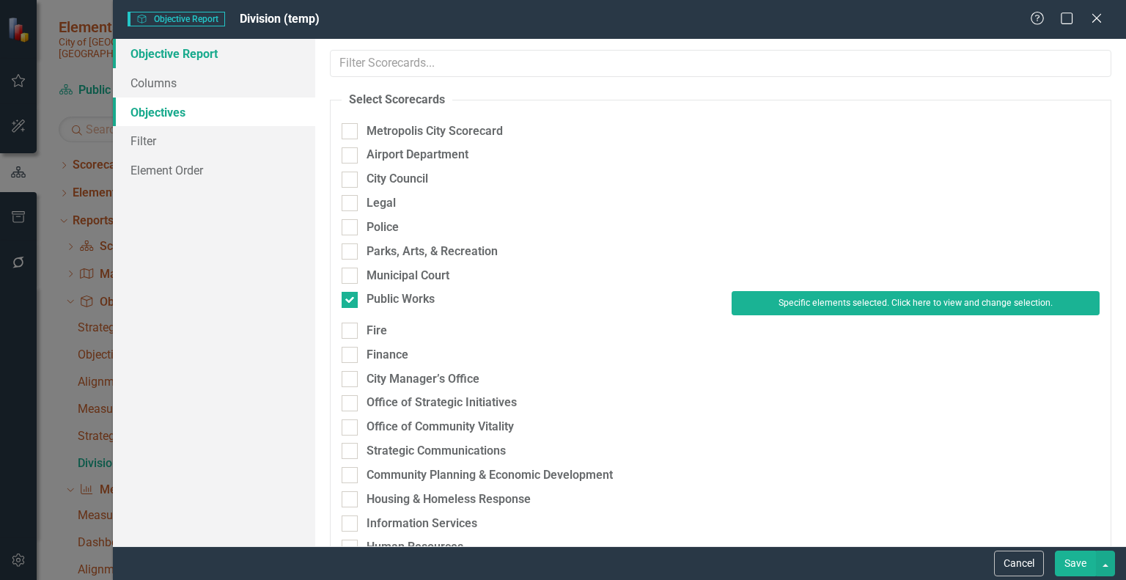
click at [176, 57] on link "Objective Report" at bounding box center [214, 53] width 202 height 29
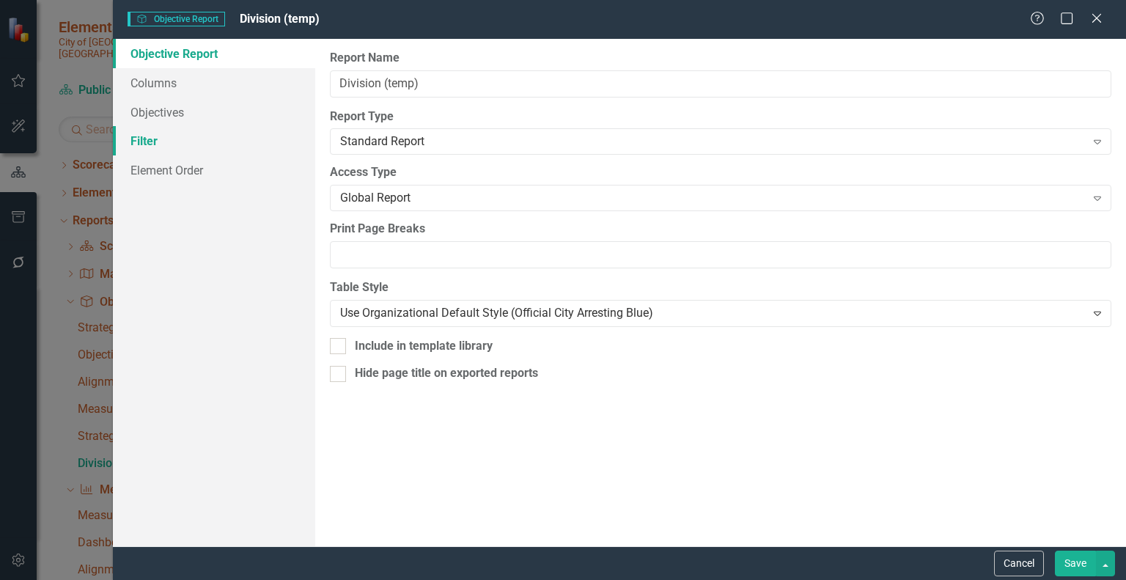
click at [152, 144] on link "Filter" at bounding box center [214, 140] width 202 height 29
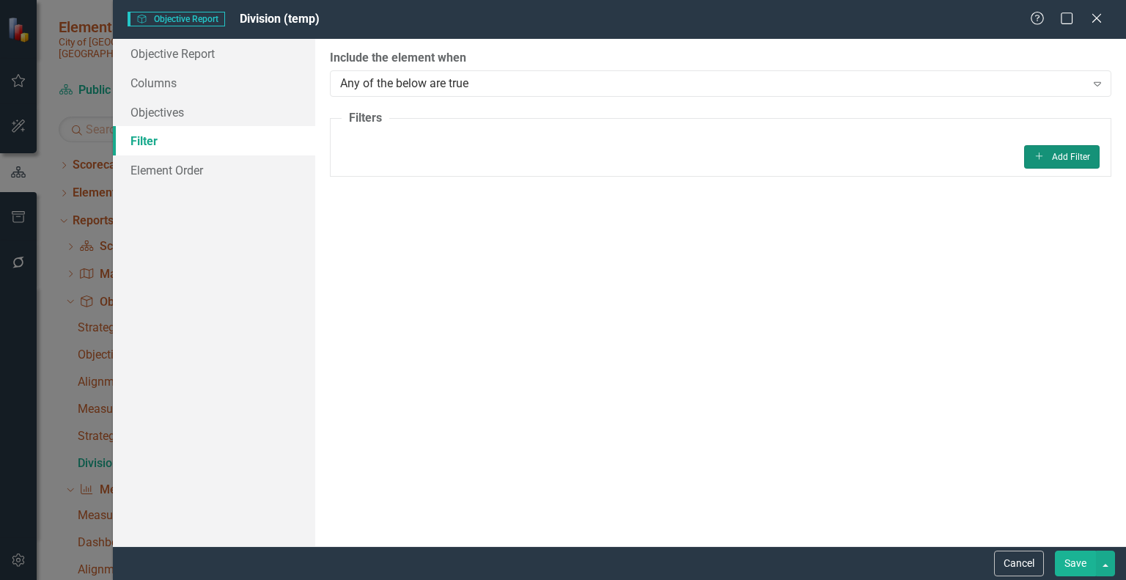
click at [1057, 158] on button "Add Add Filter" at bounding box center [1061, 156] width 75 height 23
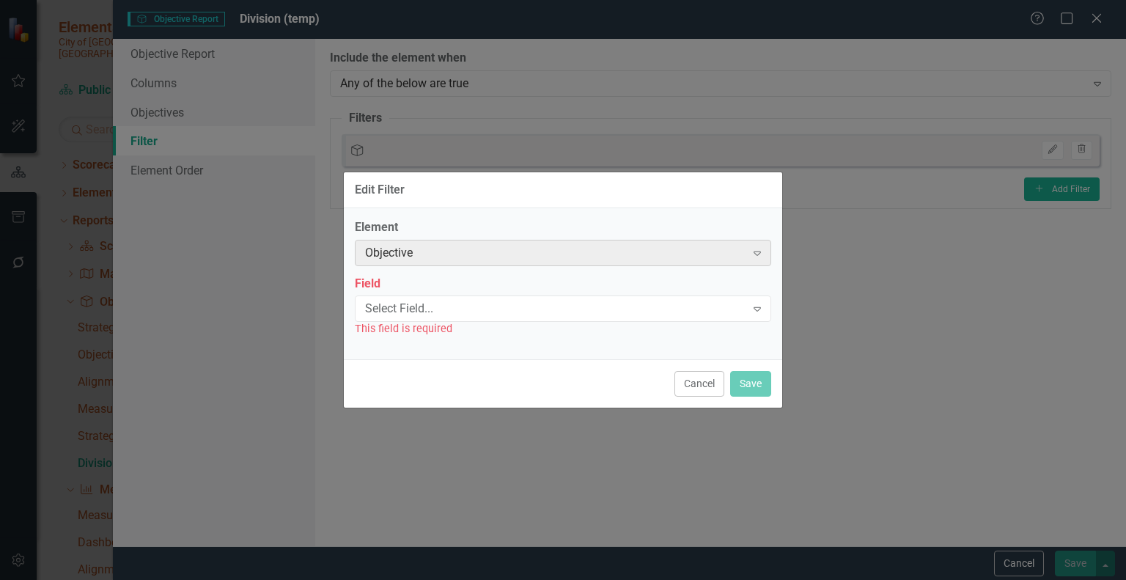
click at [756, 253] on icon "Expand" at bounding box center [757, 253] width 15 height 12
click at [755, 311] on icon "Expand" at bounding box center [757, 309] width 15 height 12
click at [697, 215] on div "Element Objective Expand Field Select Field... Expand This field is required" at bounding box center [563, 283] width 438 height 151
click at [706, 389] on button "Cancel" at bounding box center [699, 384] width 50 height 26
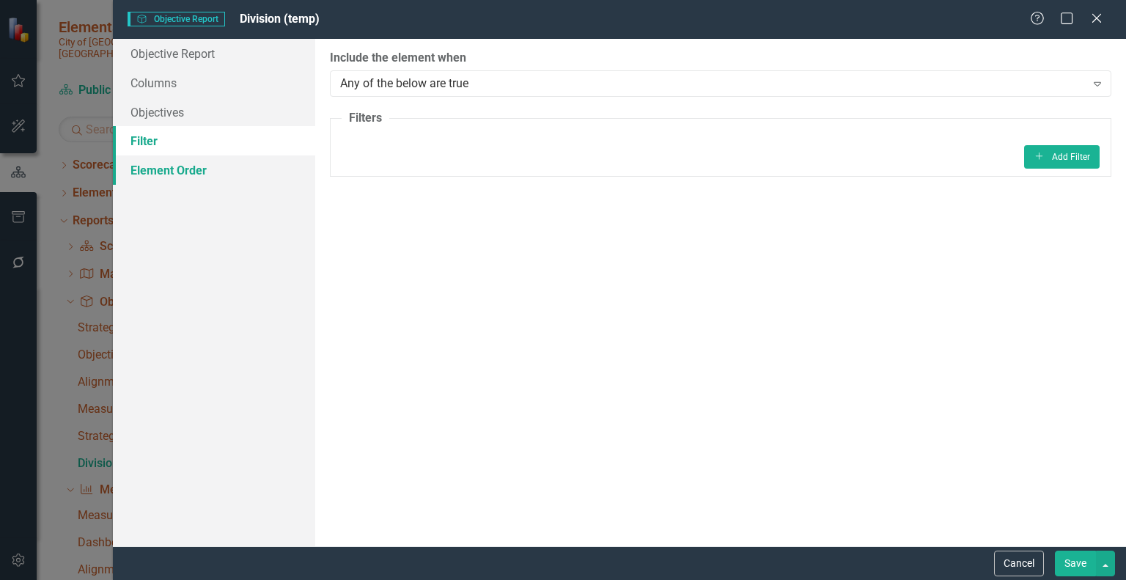
click at [208, 169] on link "Element Order" at bounding box center [214, 169] width 202 height 29
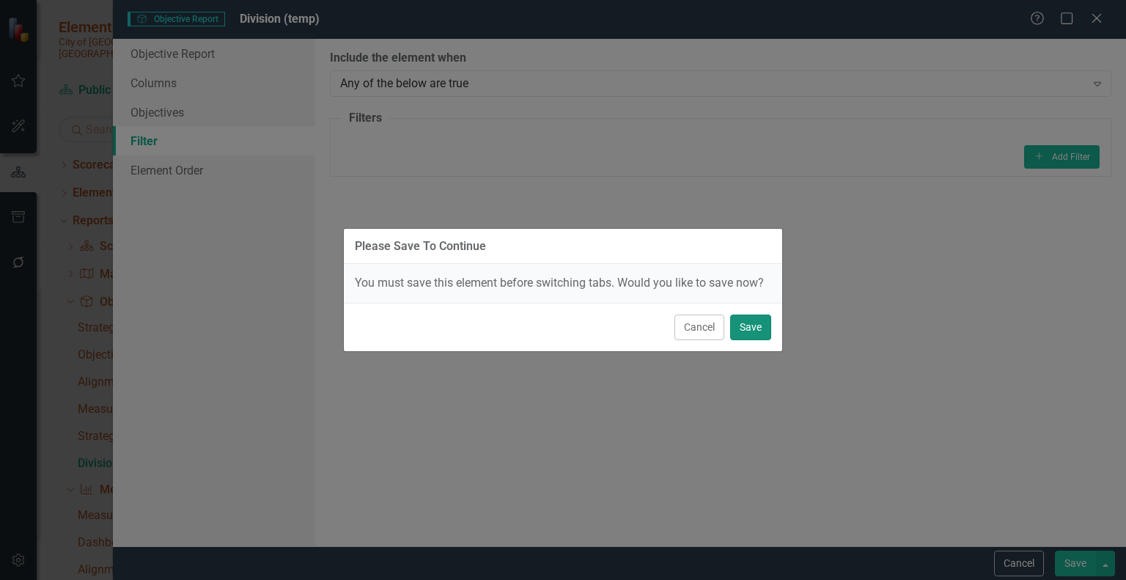
click at [748, 321] on button "Save" at bounding box center [750, 327] width 41 height 26
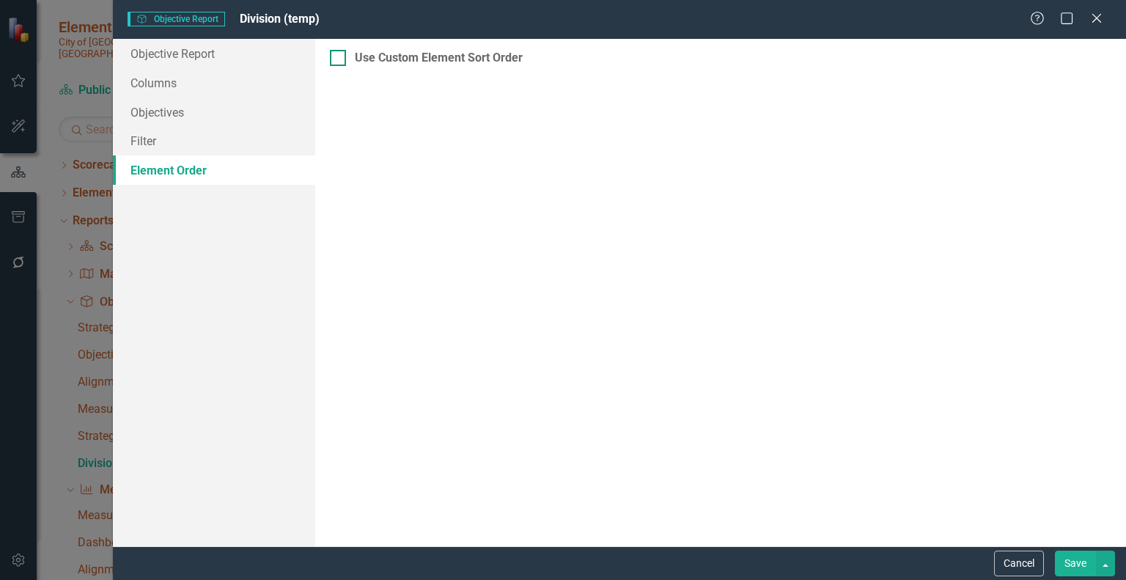
click at [337, 57] on input "Use Custom Element Sort Order" at bounding box center [335, 55] width 10 height 10
checkbox input "true"
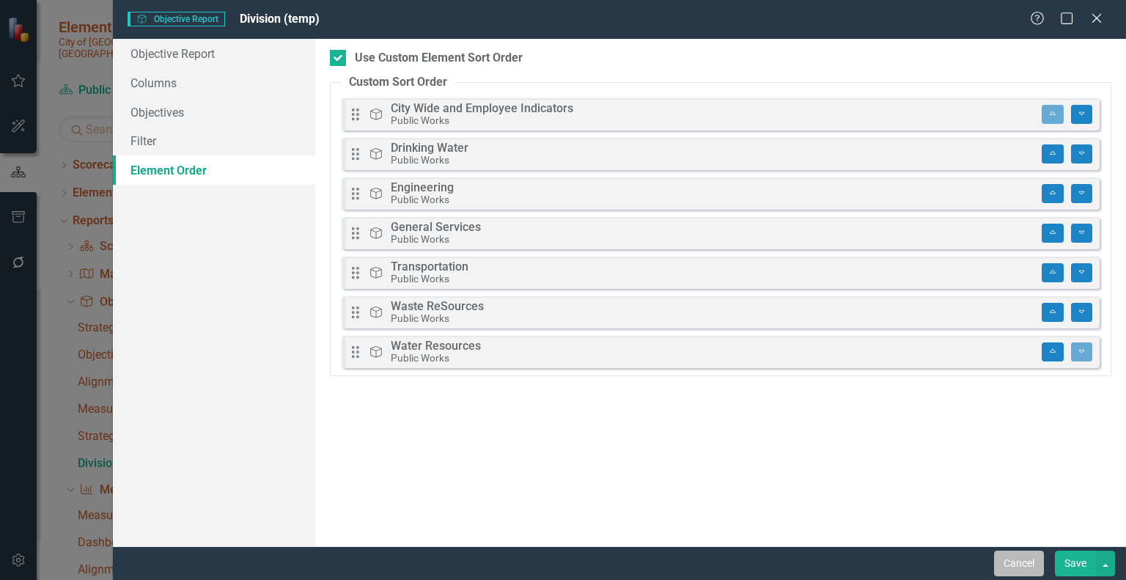
click at [1023, 560] on button "Cancel" at bounding box center [1019, 563] width 50 height 26
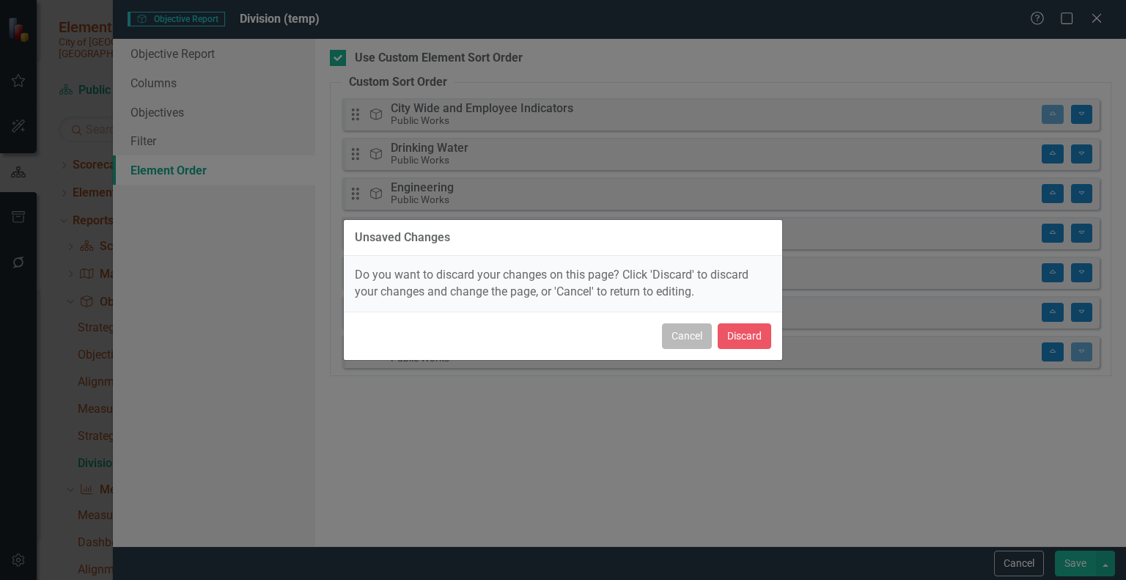
click at [693, 336] on button "Cancel" at bounding box center [687, 336] width 50 height 26
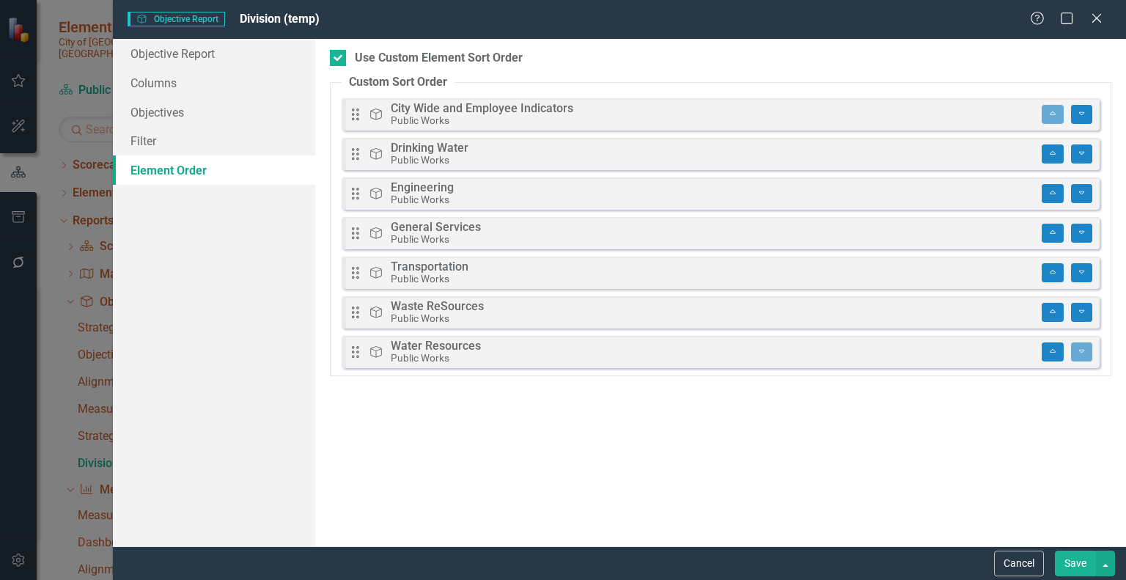
click at [1071, 562] on button "Save" at bounding box center [1075, 563] width 41 height 26
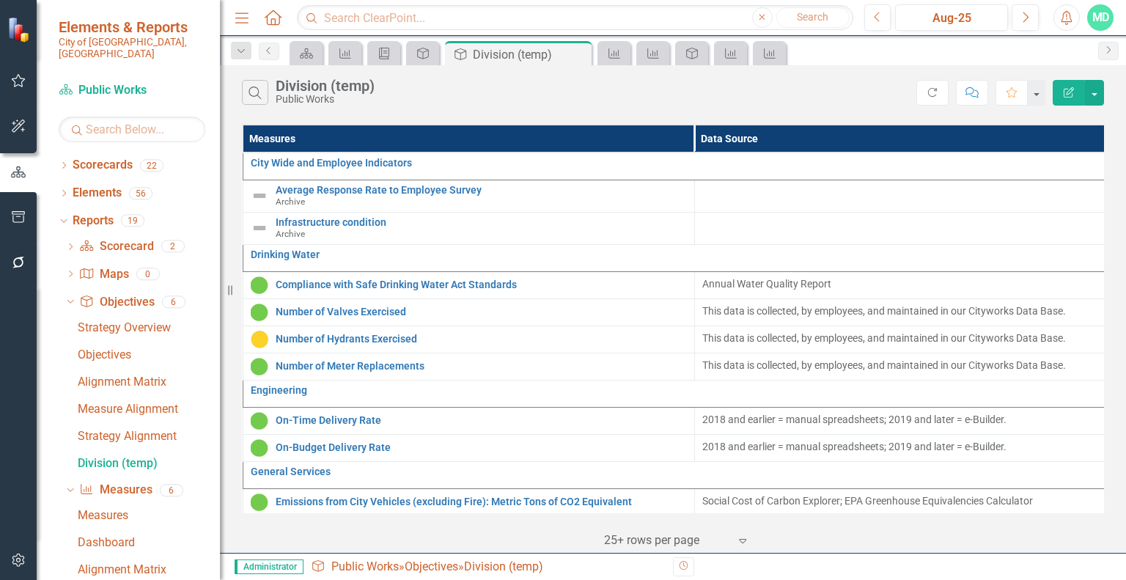
click at [1067, 90] on icon "Edit Report" at bounding box center [1068, 92] width 13 height 10
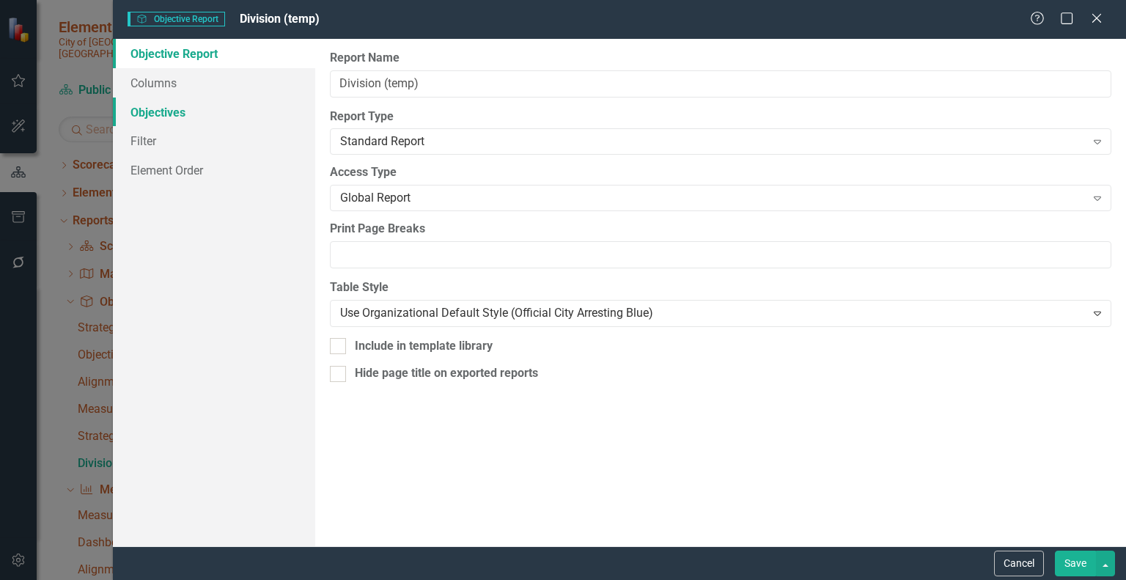
click at [152, 107] on link "Objectives" at bounding box center [214, 111] width 202 height 29
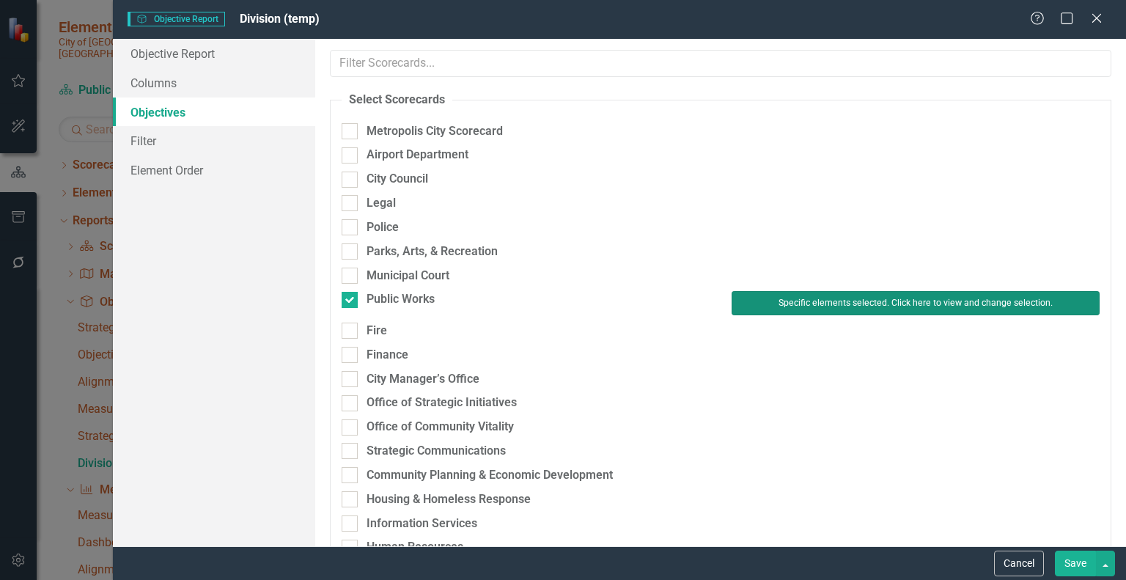
click at [863, 303] on button "Specific elements selected. Click here to view and change selection." at bounding box center [915, 302] width 368 height 23
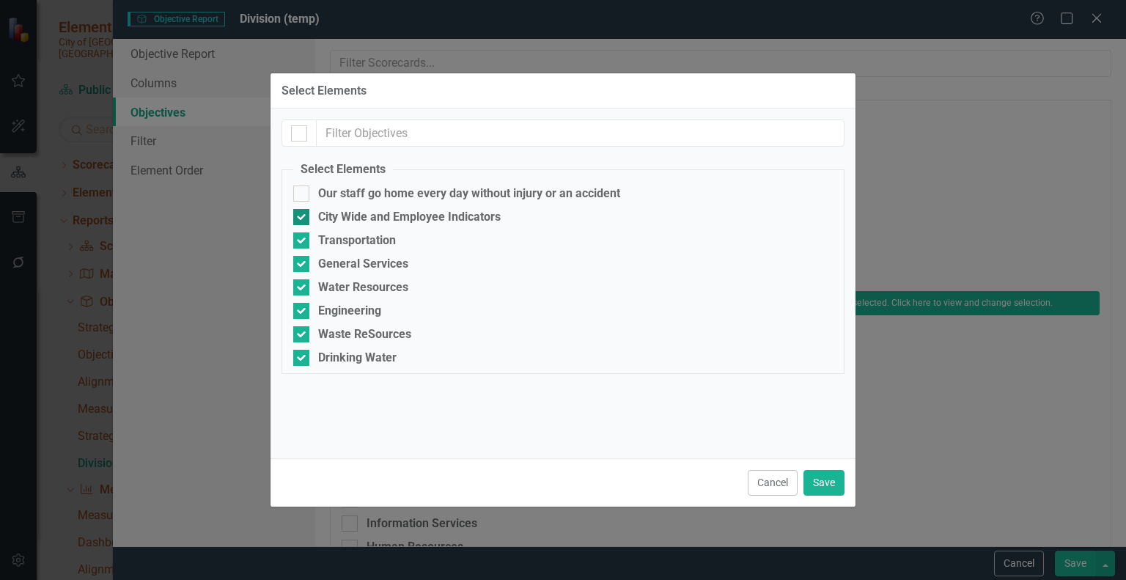
click at [299, 215] on input "City Wide and Employee Indicators" at bounding box center [298, 214] width 10 height 10
checkbox input "false"
click at [818, 479] on button "Save" at bounding box center [823, 483] width 41 height 26
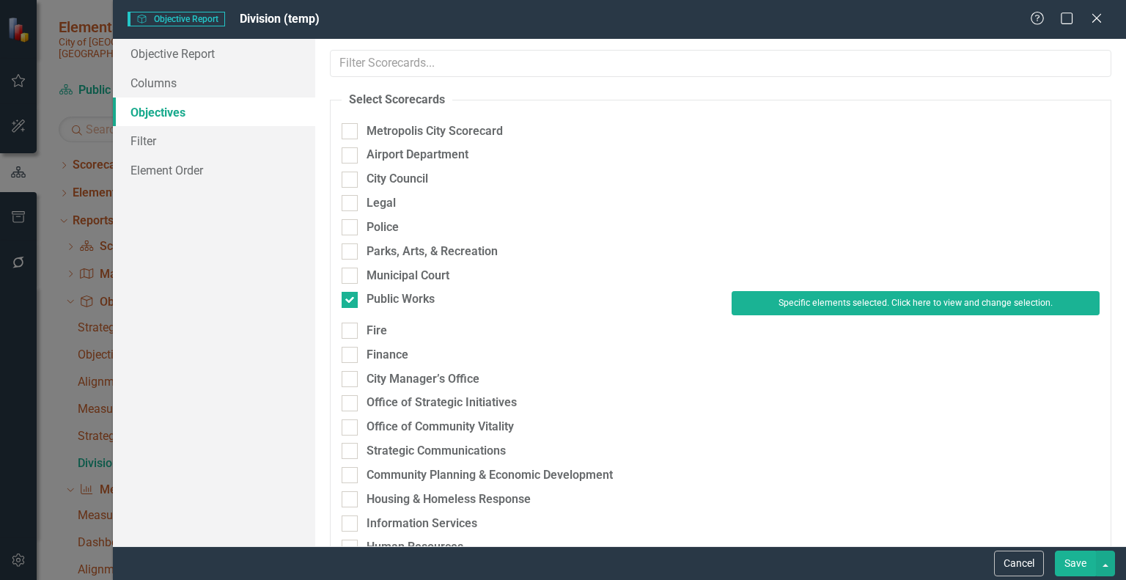
click at [1076, 559] on button "Save" at bounding box center [1075, 563] width 41 height 26
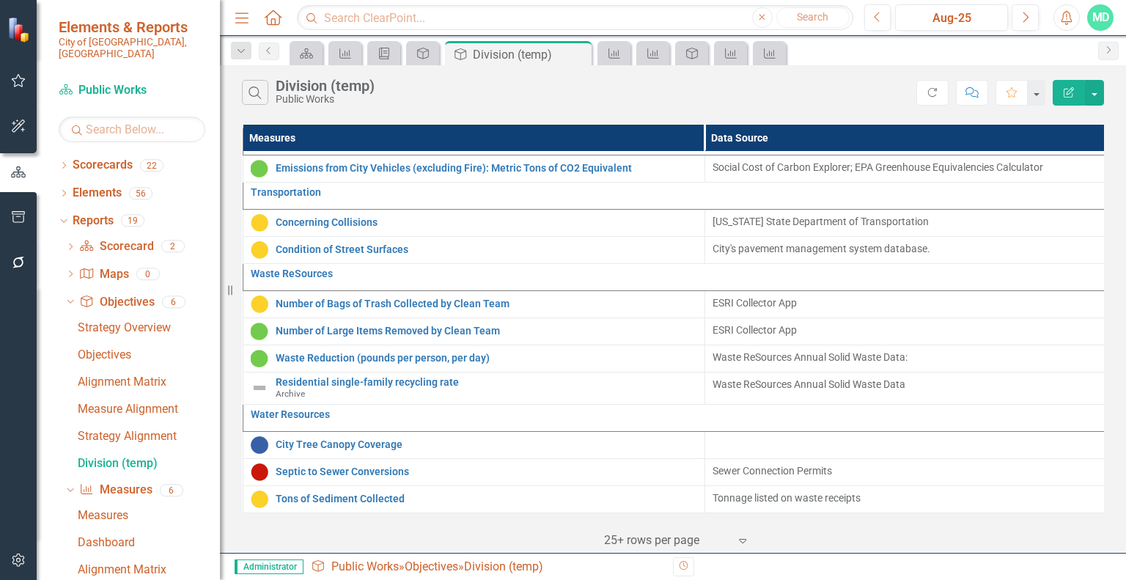
scroll to position [250, 0]
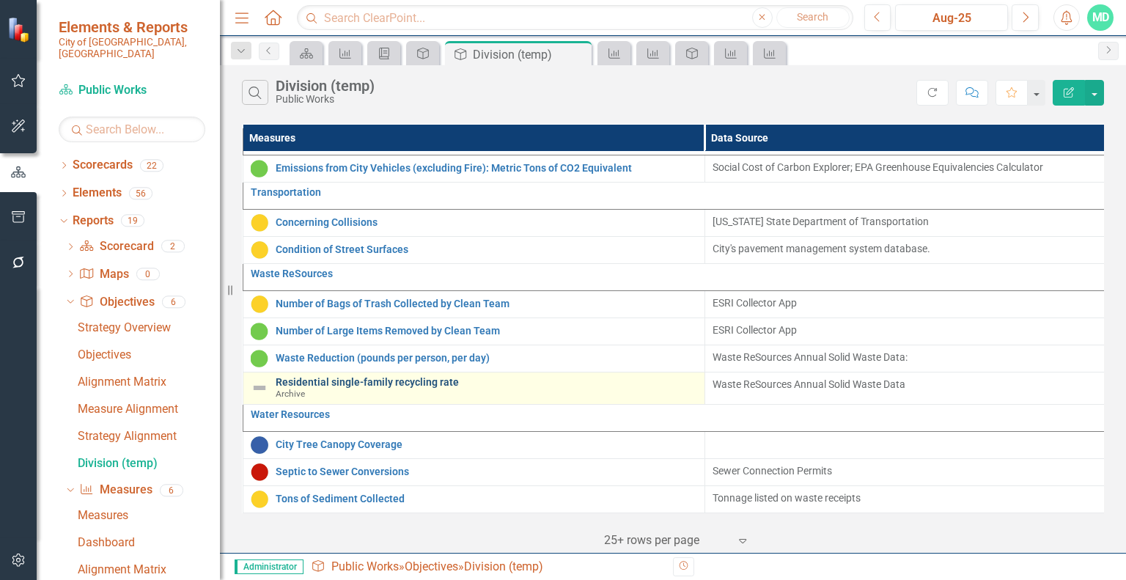
click at [400, 377] on link "Residential single-family recycling rate" at bounding box center [486, 382] width 421 height 11
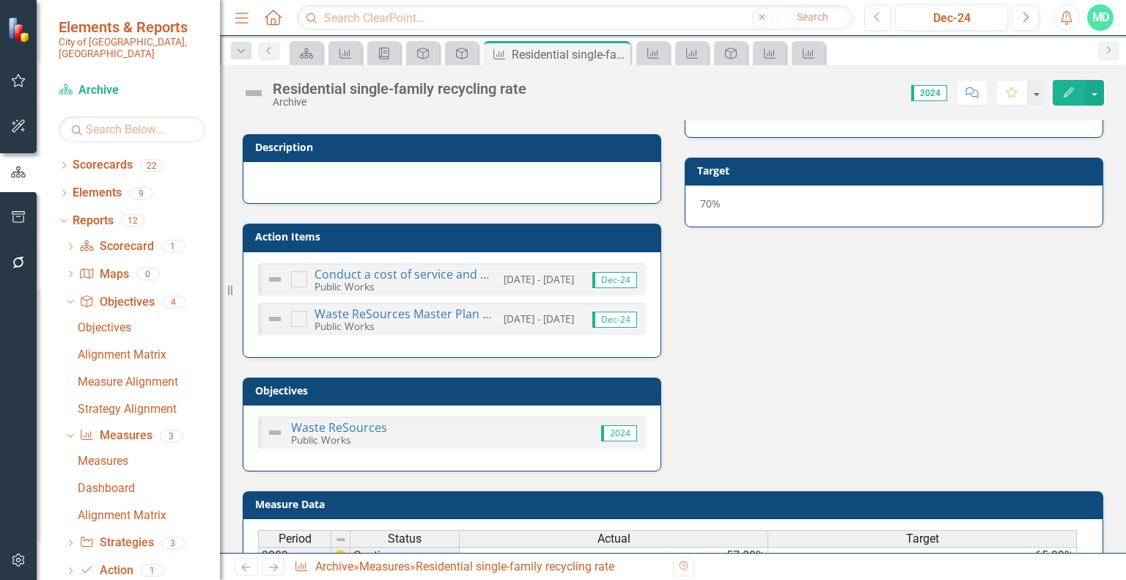
scroll to position [372, 0]
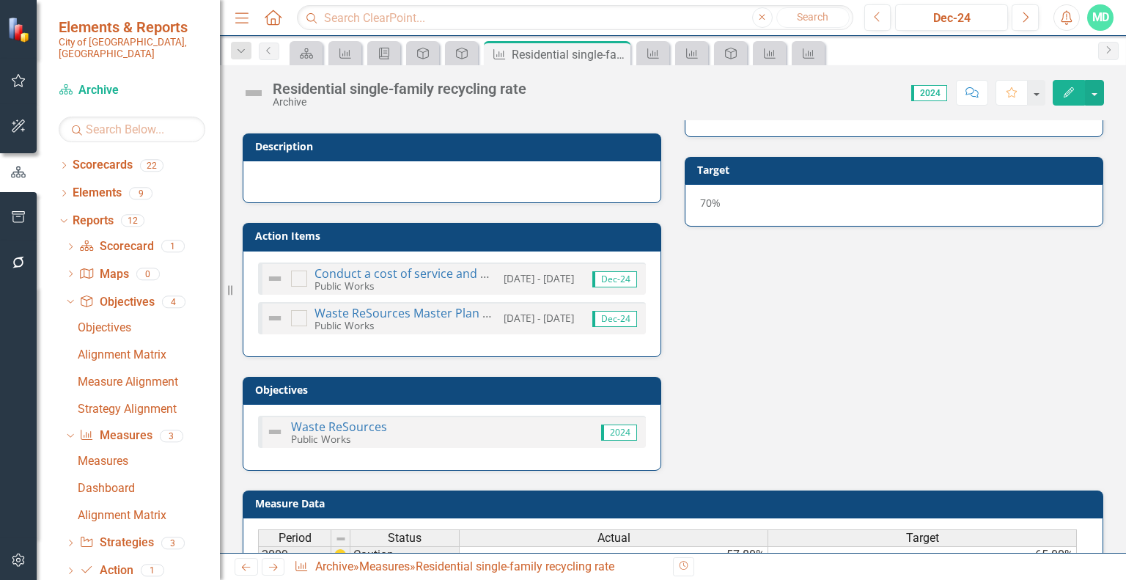
click at [412, 387] on h3 "Objectives" at bounding box center [454, 389] width 399 height 11
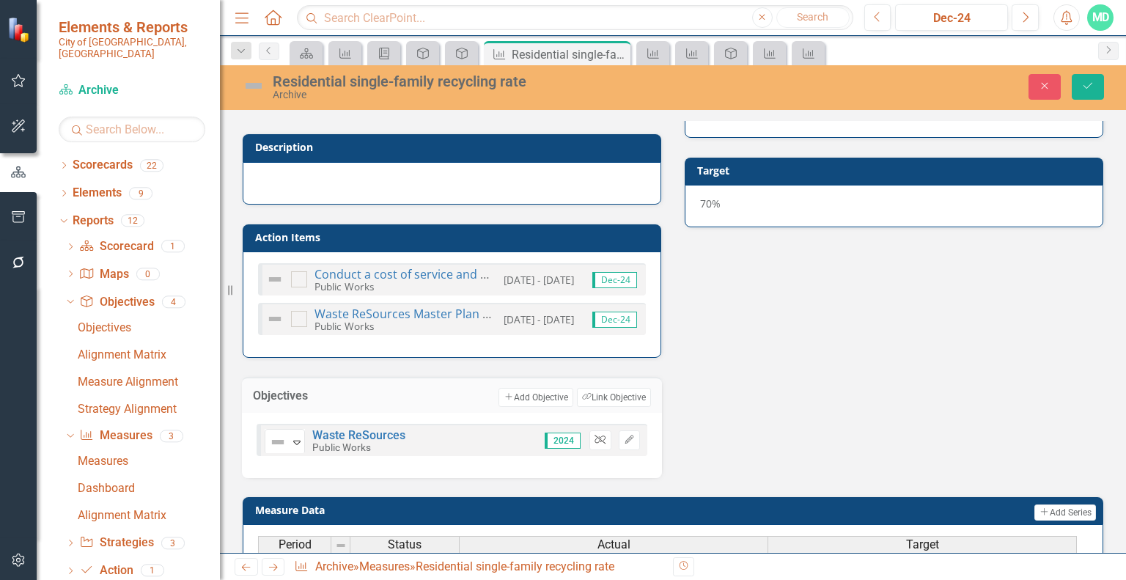
click at [597, 436] on icon "Unlink" at bounding box center [599, 439] width 11 height 9
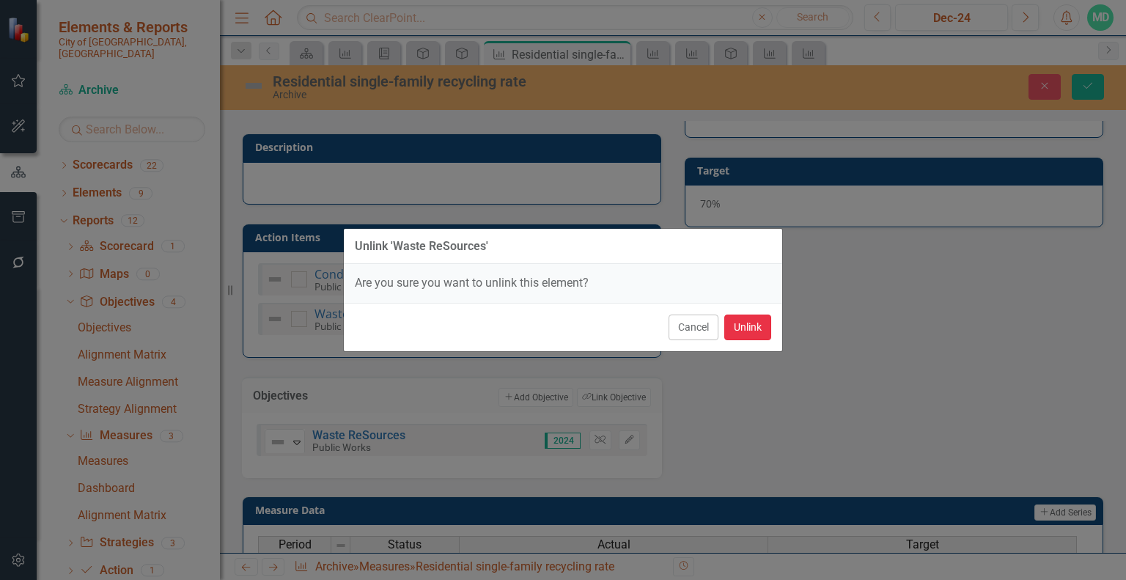
click at [745, 324] on button "Unlink" at bounding box center [747, 327] width 47 height 26
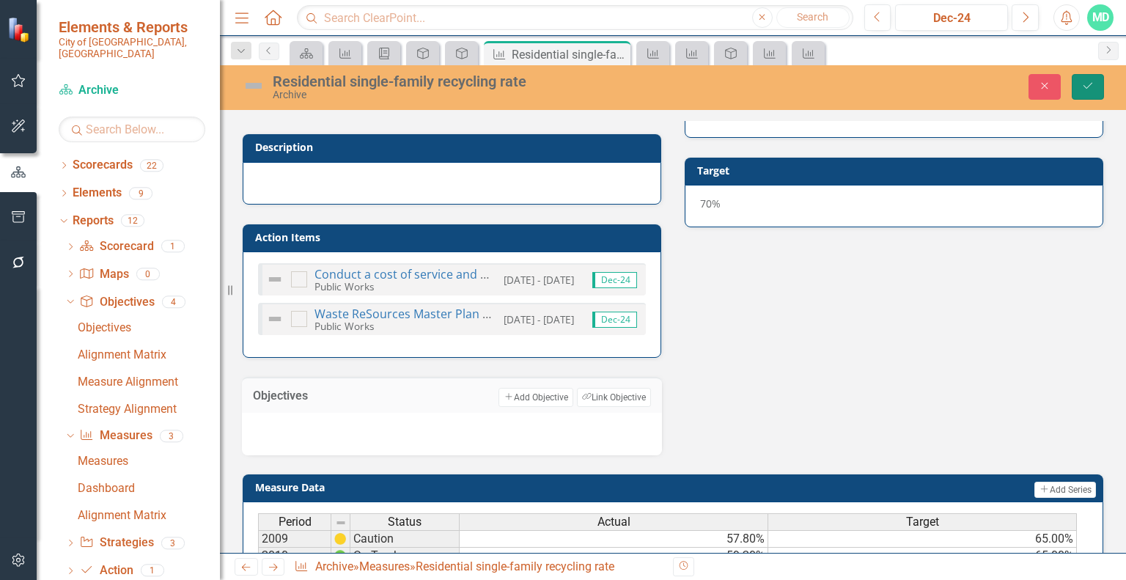
click at [1089, 87] on icon "Save" at bounding box center [1087, 86] width 13 height 10
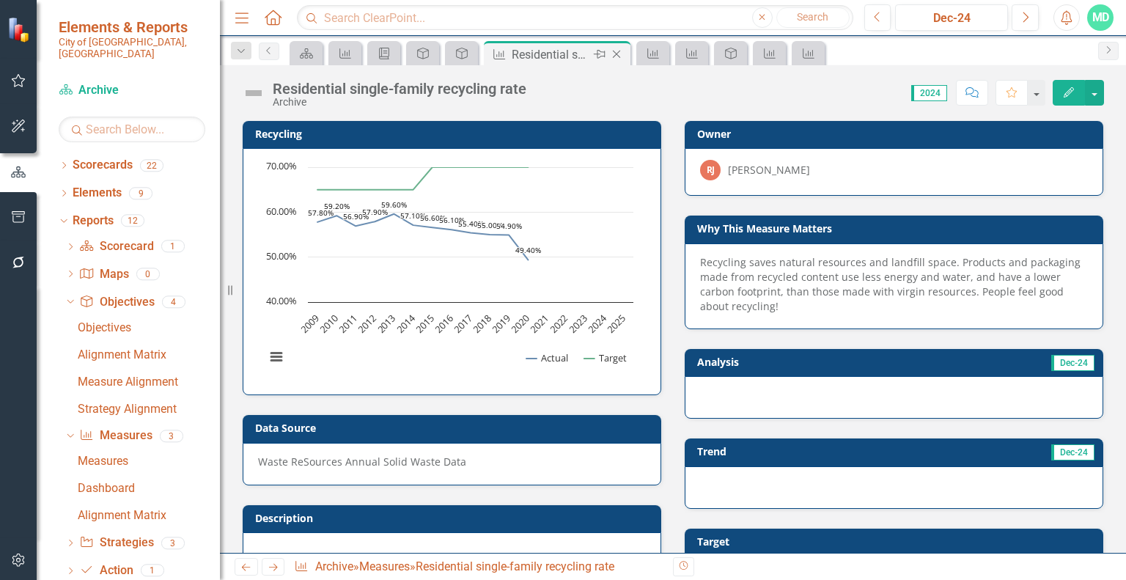
click at [616, 52] on icon "Close" at bounding box center [616, 54] width 15 height 12
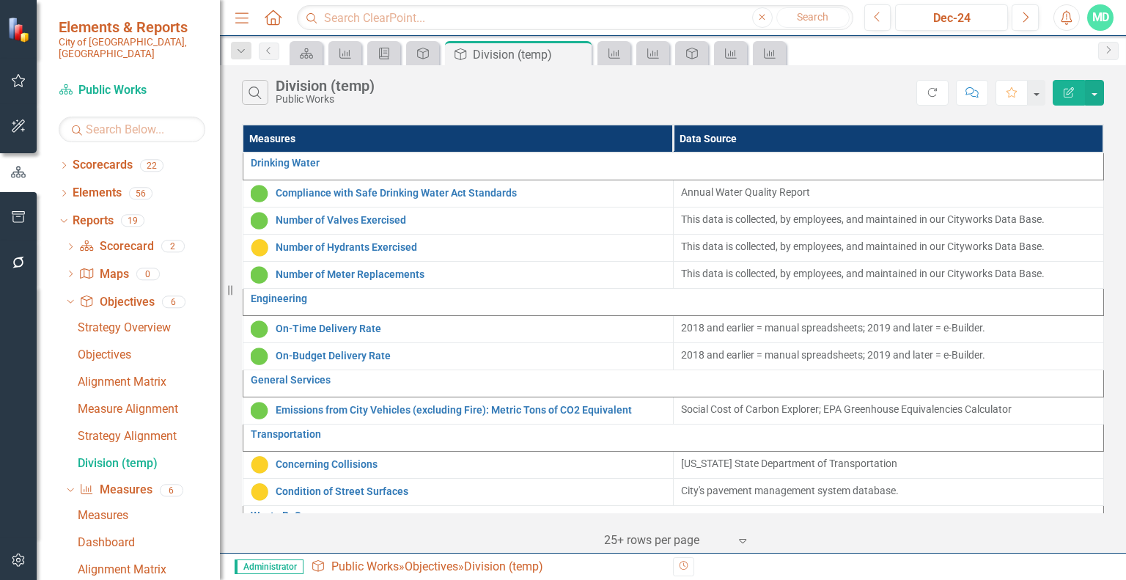
click at [20, 219] on icon "button" at bounding box center [18, 217] width 15 height 12
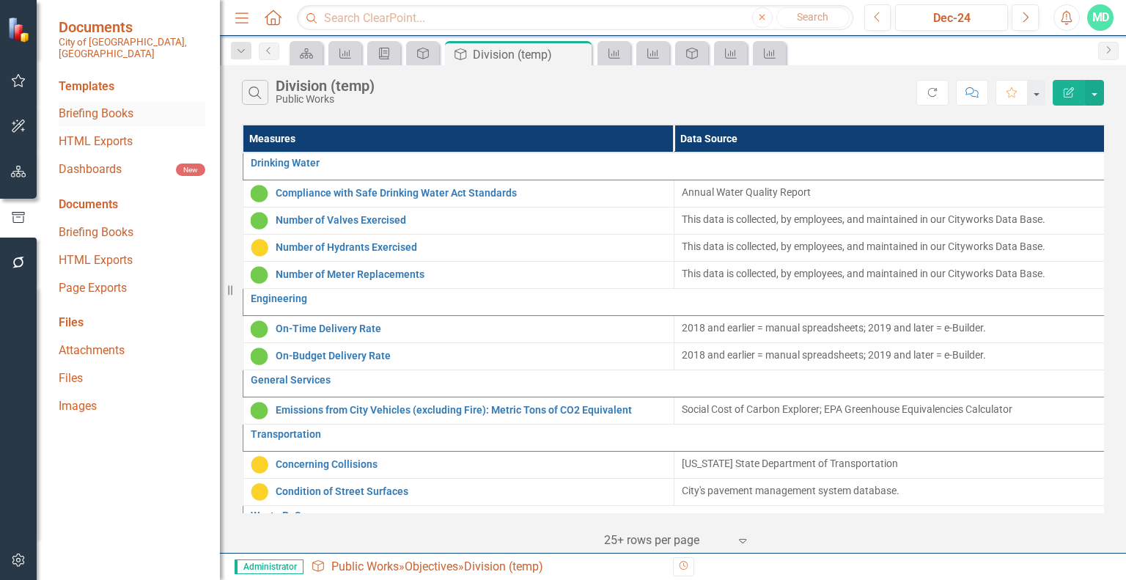
click at [96, 106] on link "Briefing Books" at bounding box center [132, 114] width 147 height 17
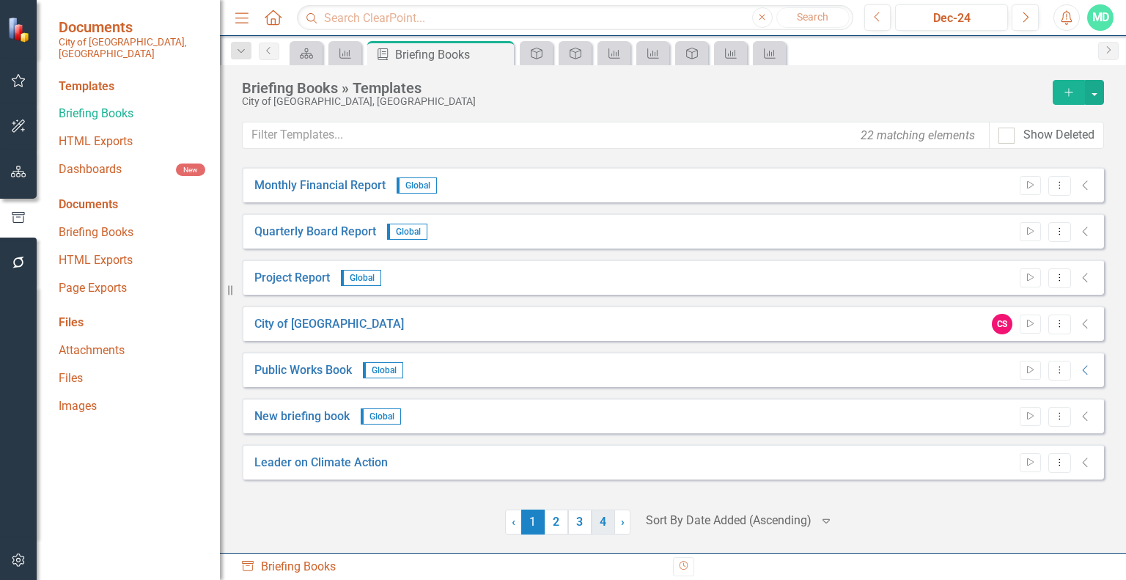
click at [594, 526] on link "4" at bounding box center [602, 521] width 23 height 25
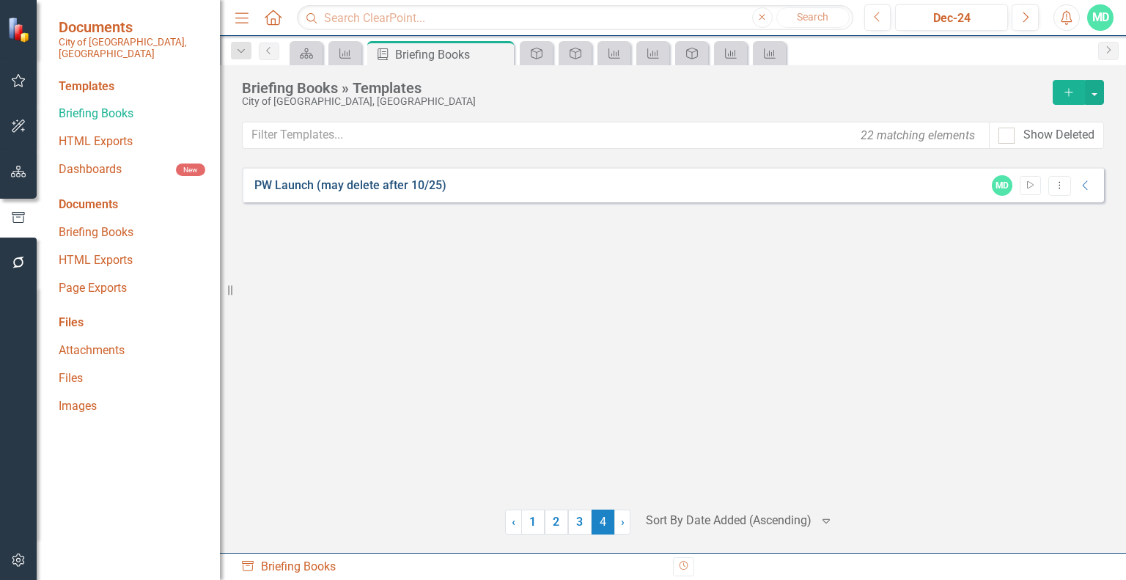
click at [342, 187] on link "PW Launch (may delete after 10/25)" at bounding box center [350, 185] width 192 height 17
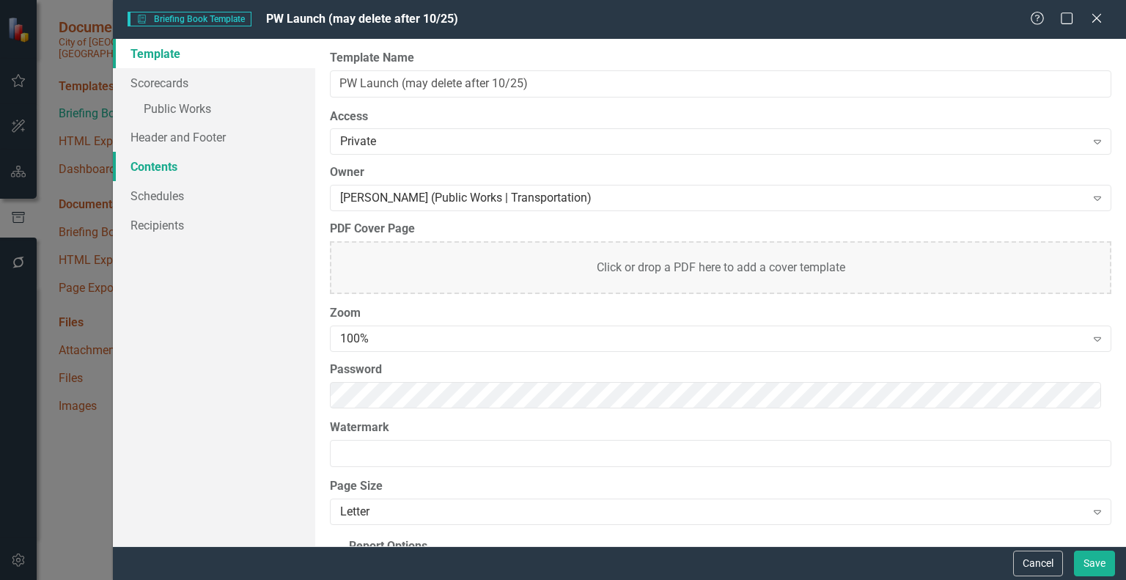
click at [154, 169] on link "Contents" at bounding box center [214, 166] width 202 height 29
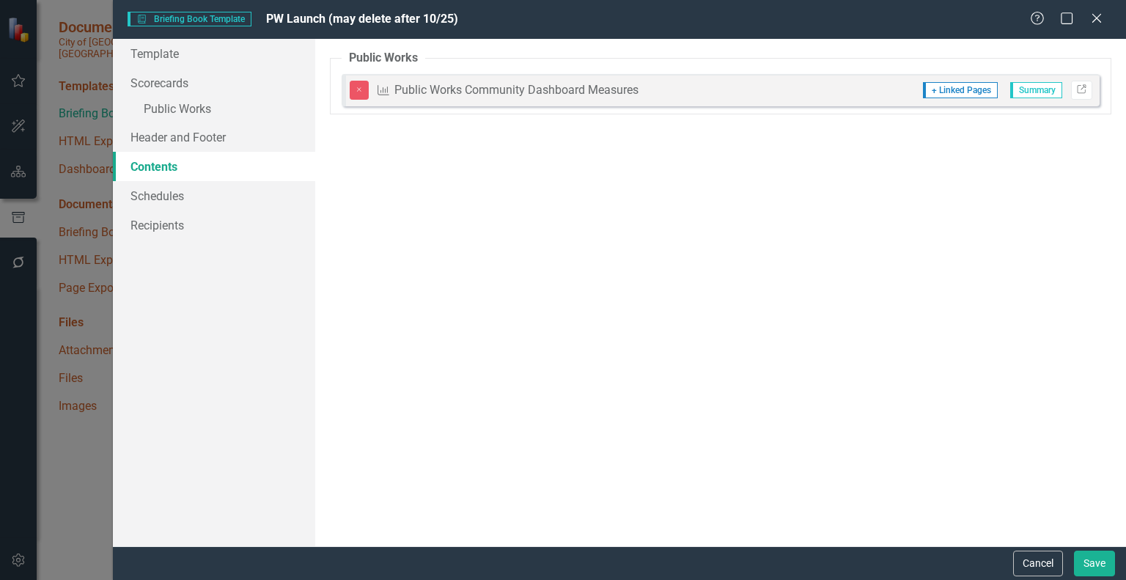
click at [361, 94] on button "Close" at bounding box center [359, 90] width 19 height 19
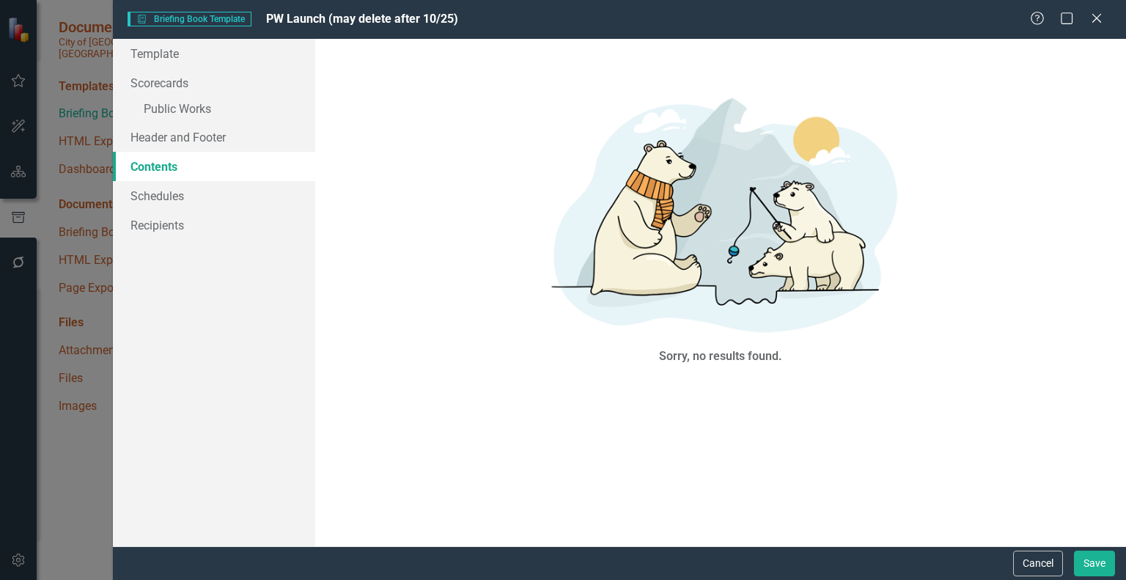
click at [150, 167] on link "Contents" at bounding box center [214, 166] width 202 height 29
click at [166, 137] on link "Header and Footer" at bounding box center [214, 136] width 202 height 29
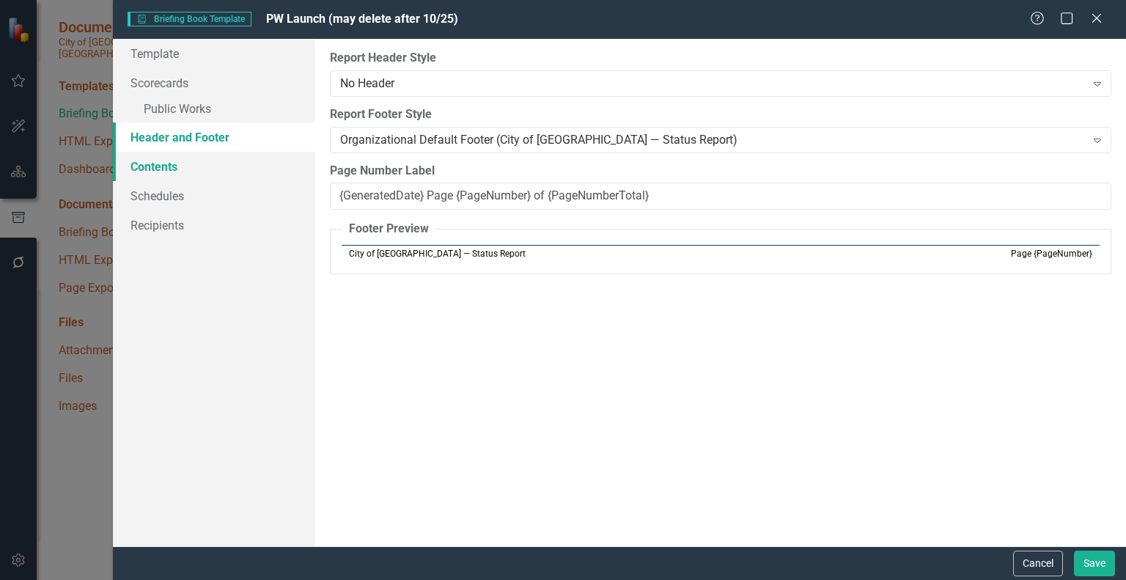
click at [153, 169] on link "Contents" at bounding box center [214, 166] width 202 height 29
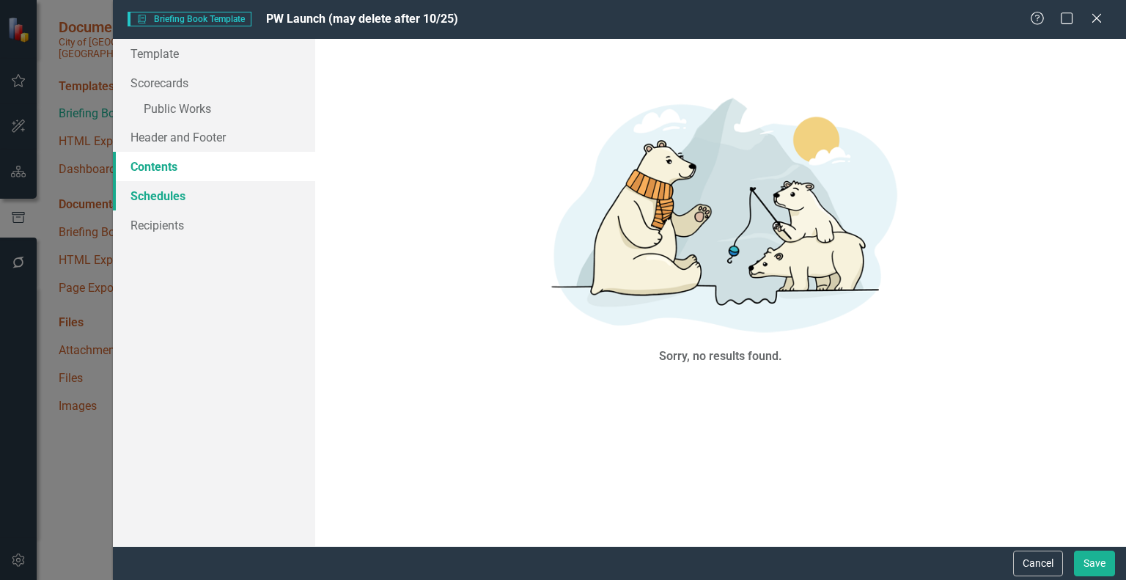
click at [154, 193] on link "Schedules" at bounding box center [214, 195] width 202 height 29
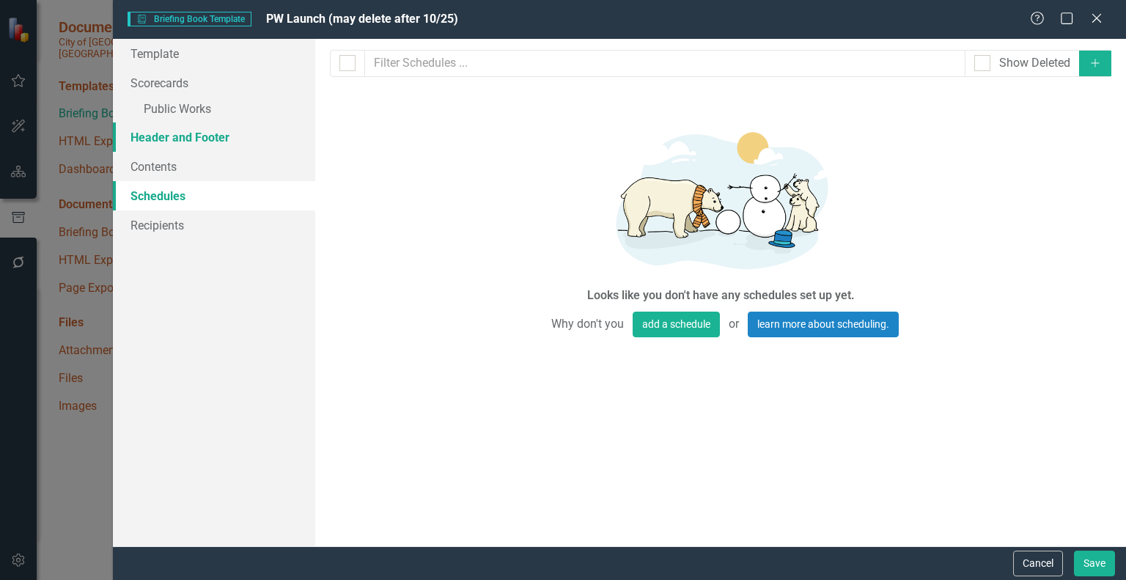
click at [164, 132] on link "Header and Footer" at bounding box center [214, 136] width 202 height 29
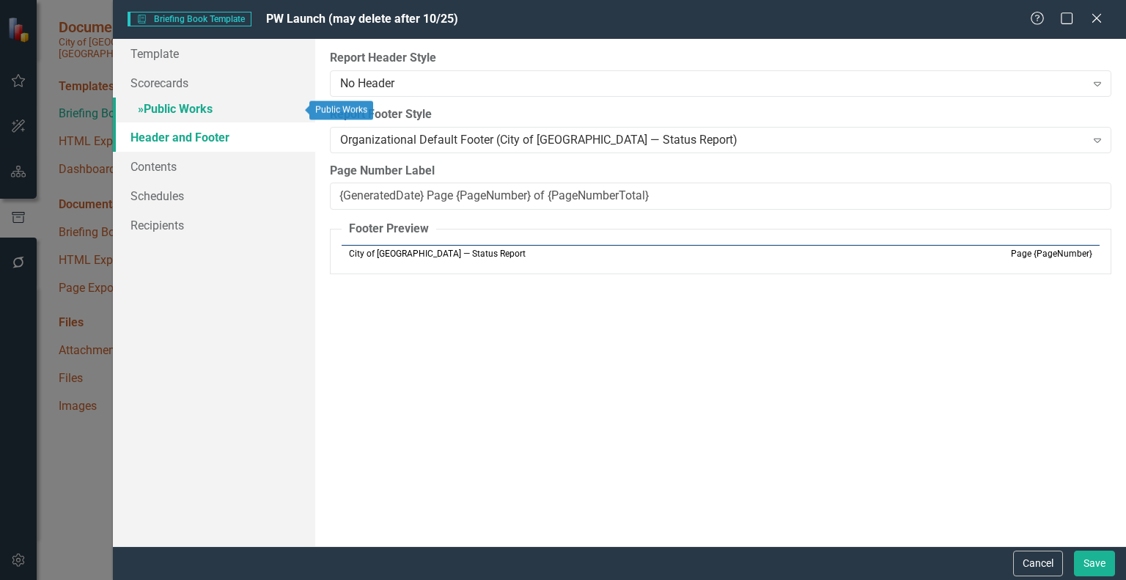
click at [170, 108] on link "» Public Works" at bounding box center [214, 110] width 202 height 26
